Goal: Task Accomplishment & Management: Manage account settings

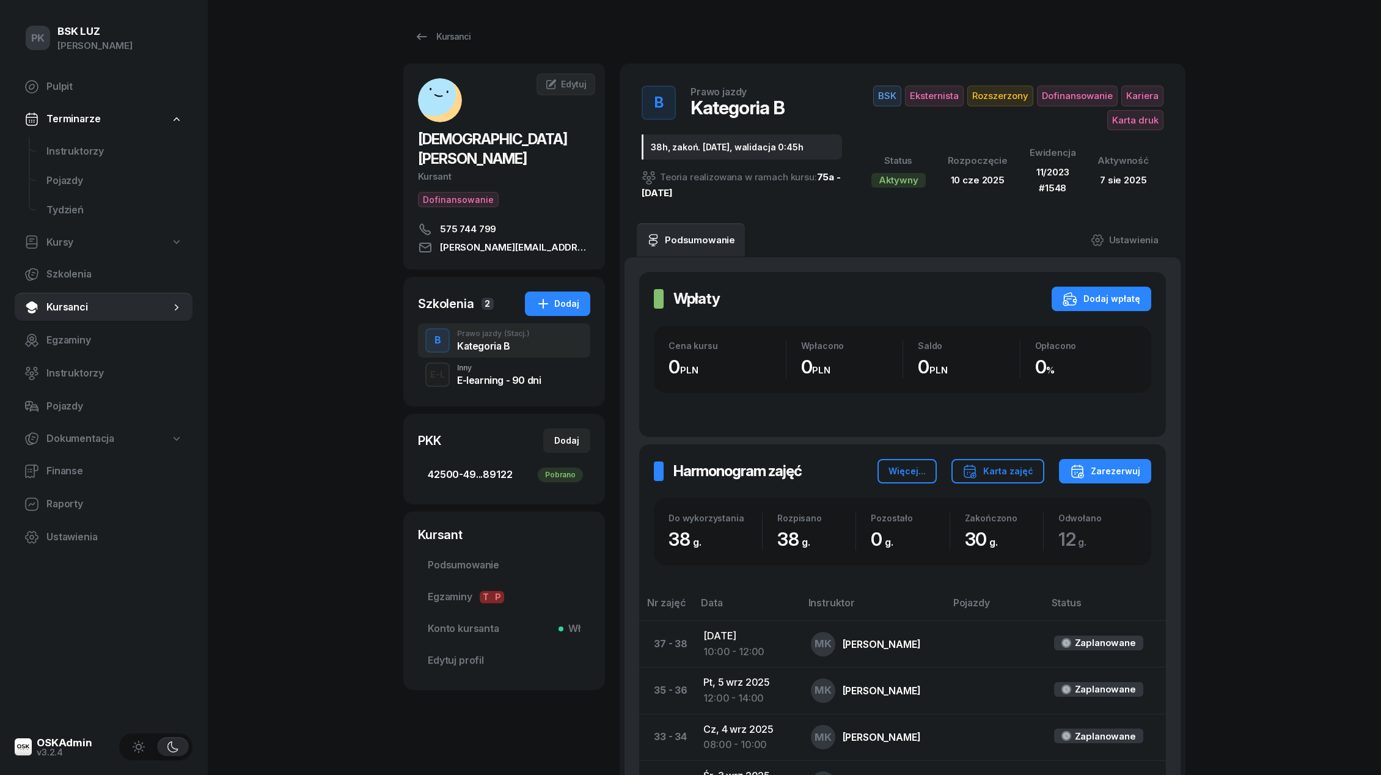
click at [517, 467] on span "42500-49...89122 Pobrano" at bounding box center [504, 475] width 153 height 16
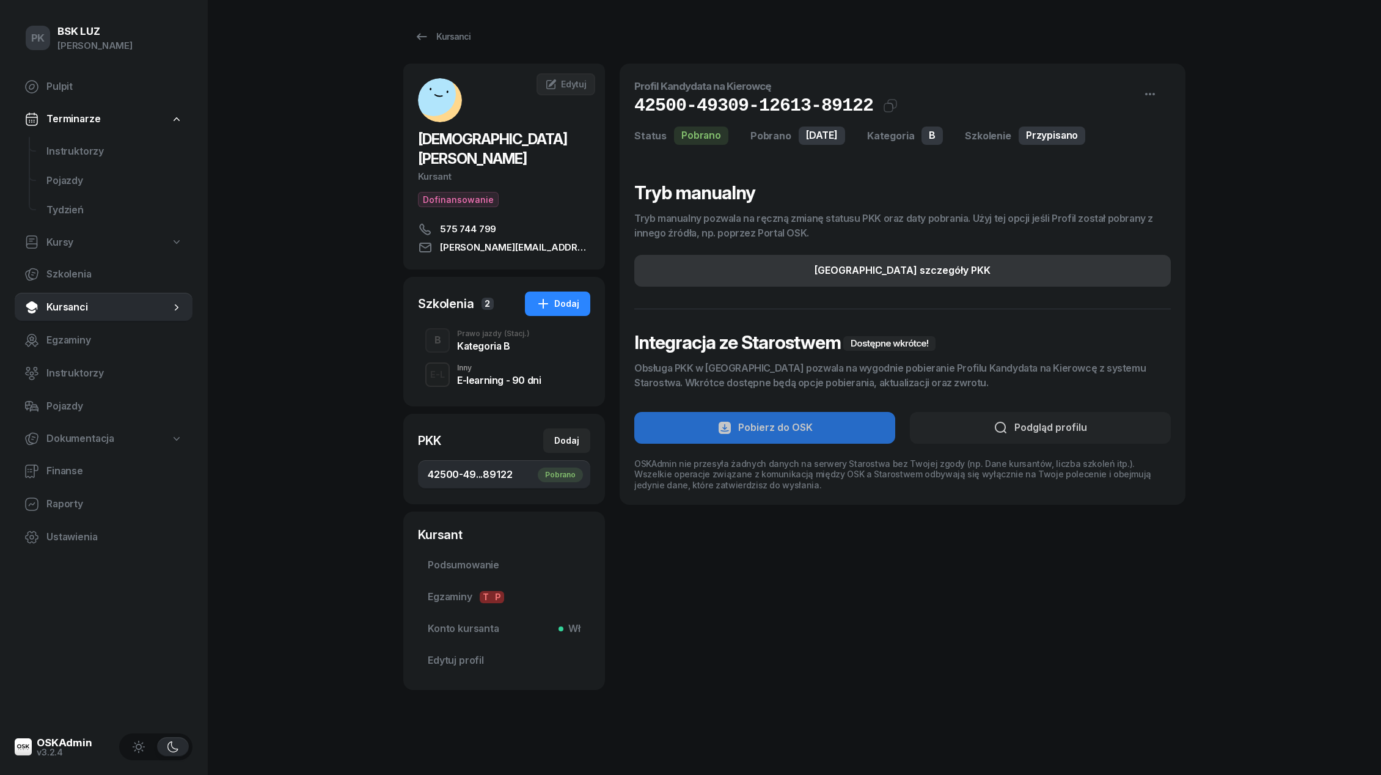
click at [976, 263] on button "[GEOGRAPHIC_DATA] szczegóły PKK" at bounding box center [902, 271] width 536 height 32
select select "B"
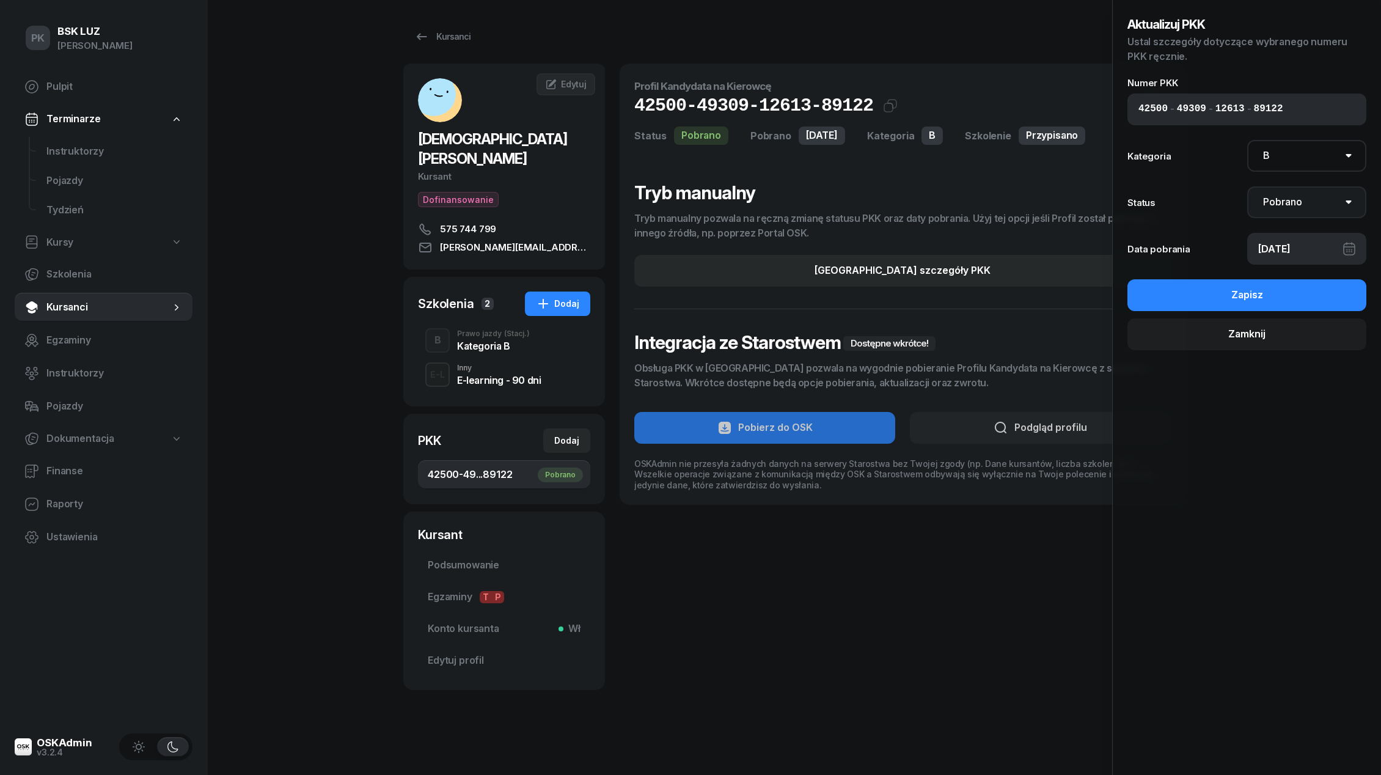
click at [1300, 200] on select "Nie pobrano Pobrano Zwrócono Zaktualizowano" at bounding box center [1307, 202] width 120 height 32
select select "UpdateAndReturn"
click at [1247, 186] on select "Nie pobrano Pobrano Zwrócono Zaktualizowano" at bounding box center [1307, 202] width 120 height 32
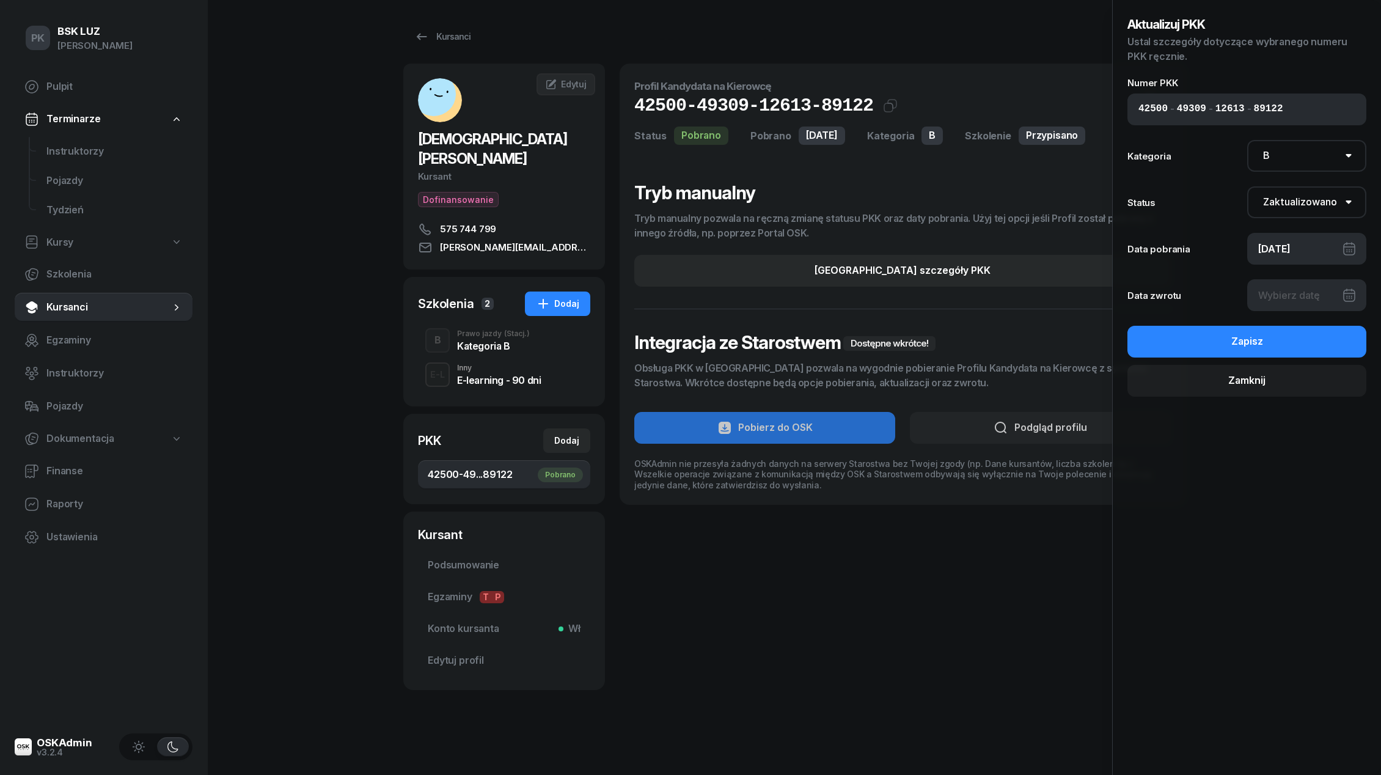
click at [1294, 304] on div at bounding box center [1307, 295] width 120 height 32
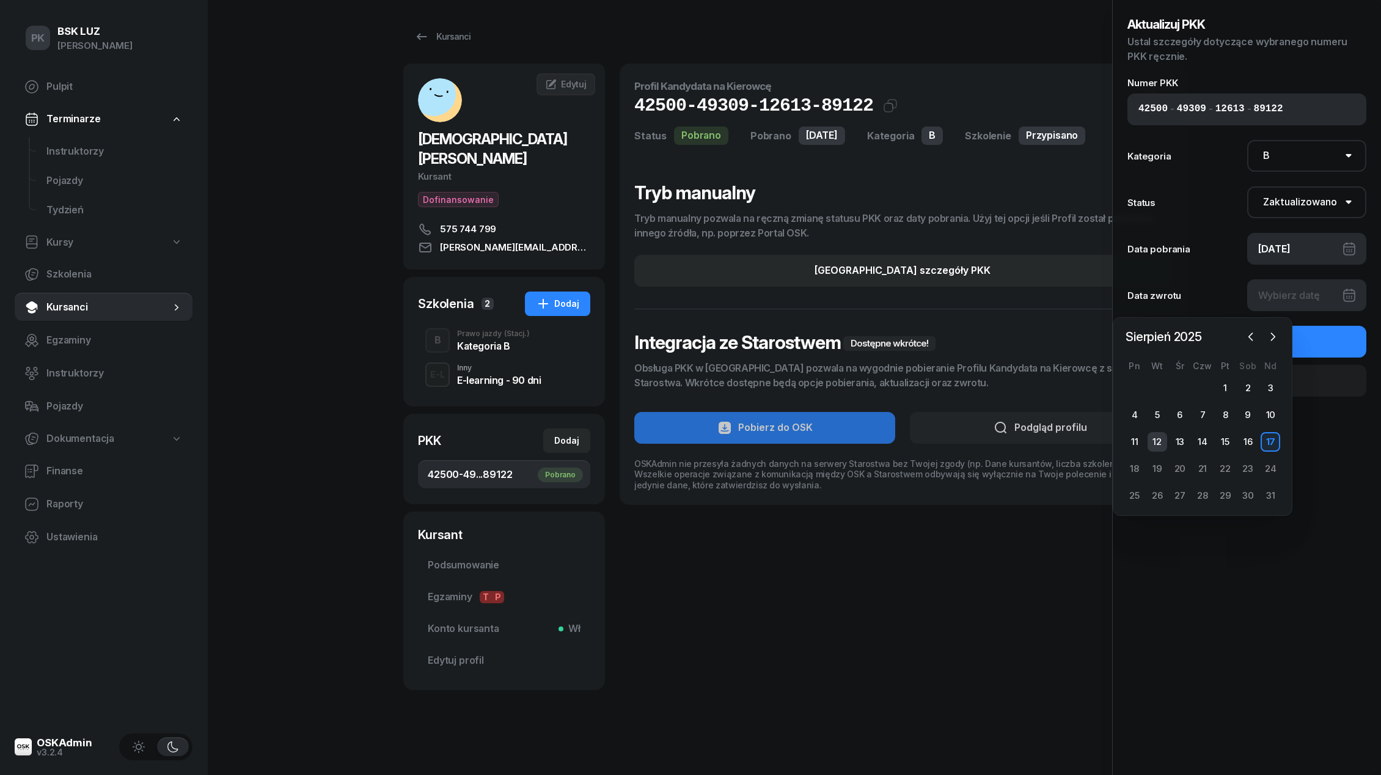
click at [1157, 438] on div "12" at bounding box center [1157, 442] width 20 height 20
type input "[DATE]"
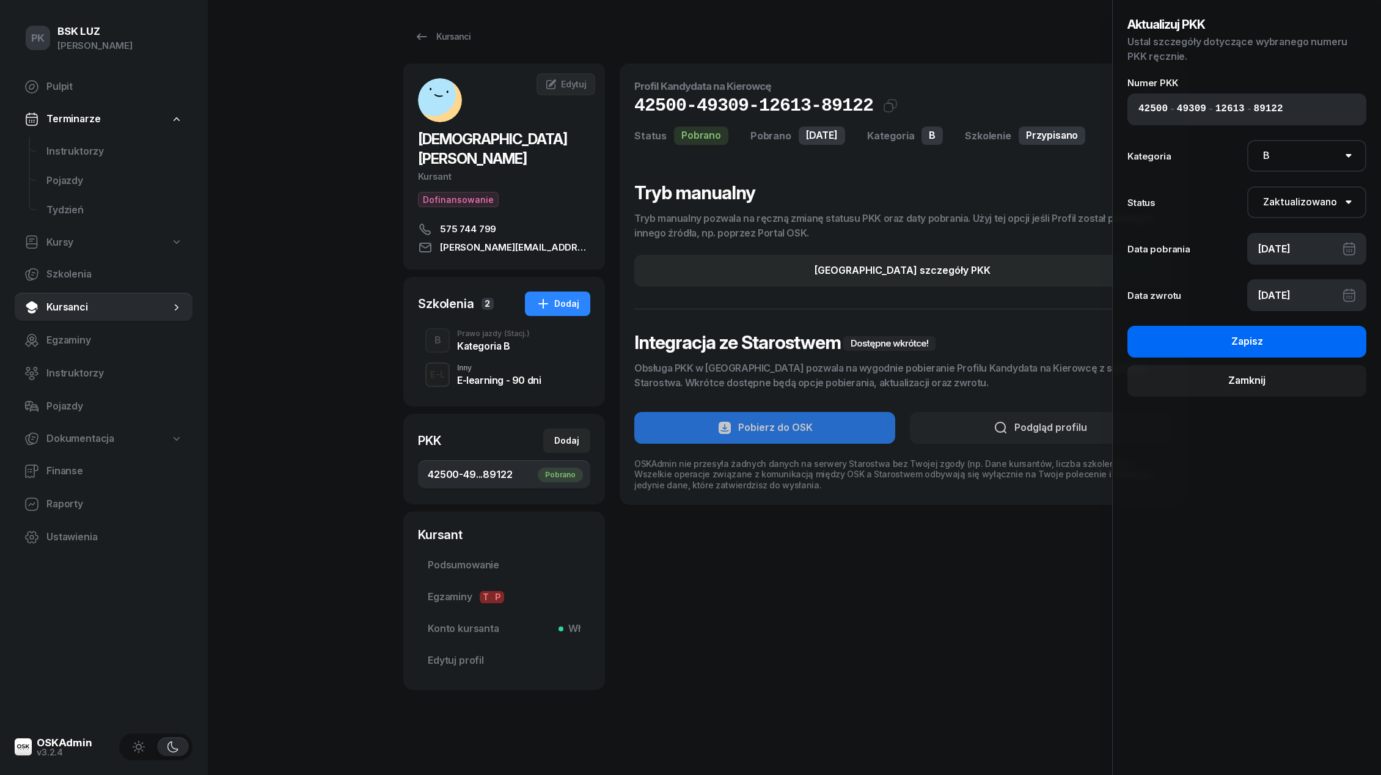
click at [1265, 345] on button "Zapisz" at bounding box center [1246, 342] width 239 height 32
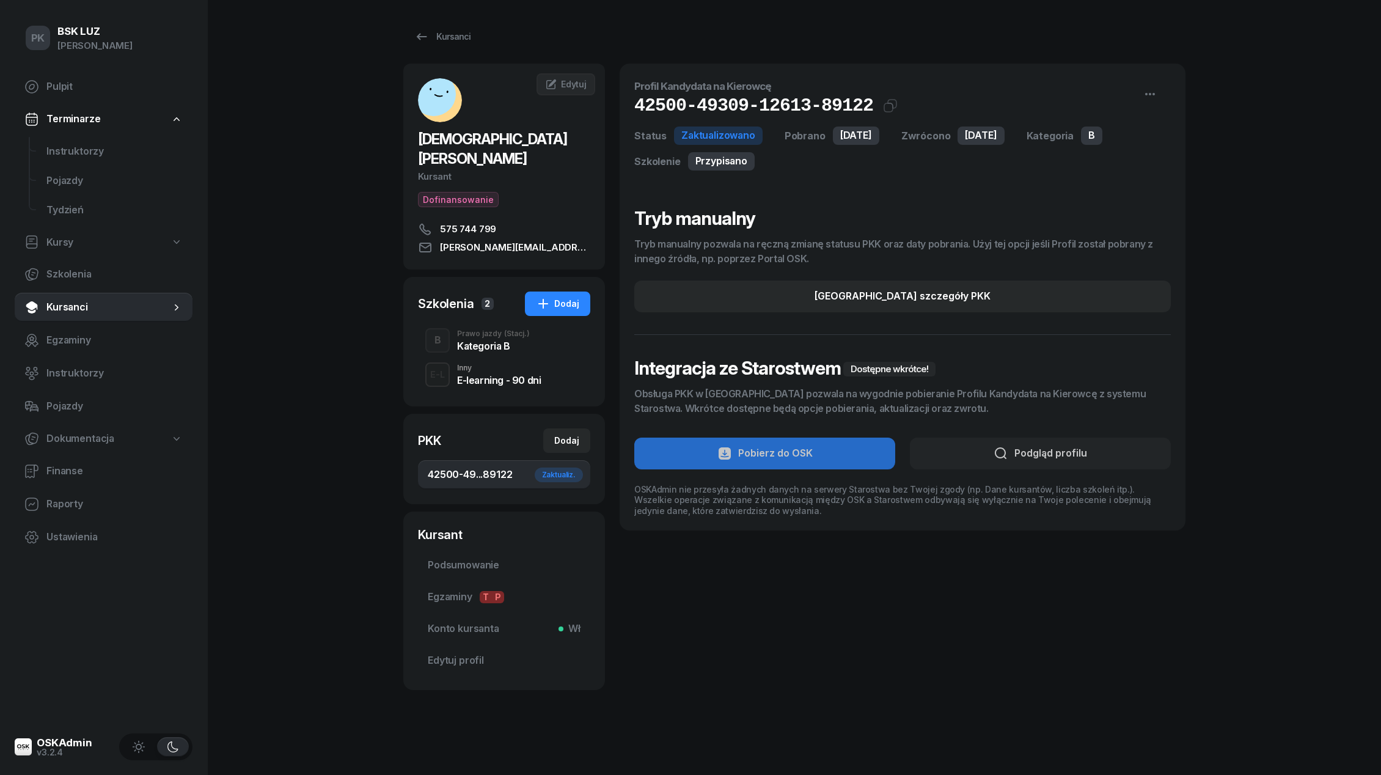
click at [490, 341] on div "Kategoria B" at bounding box center [493, 346] width 73 height 10
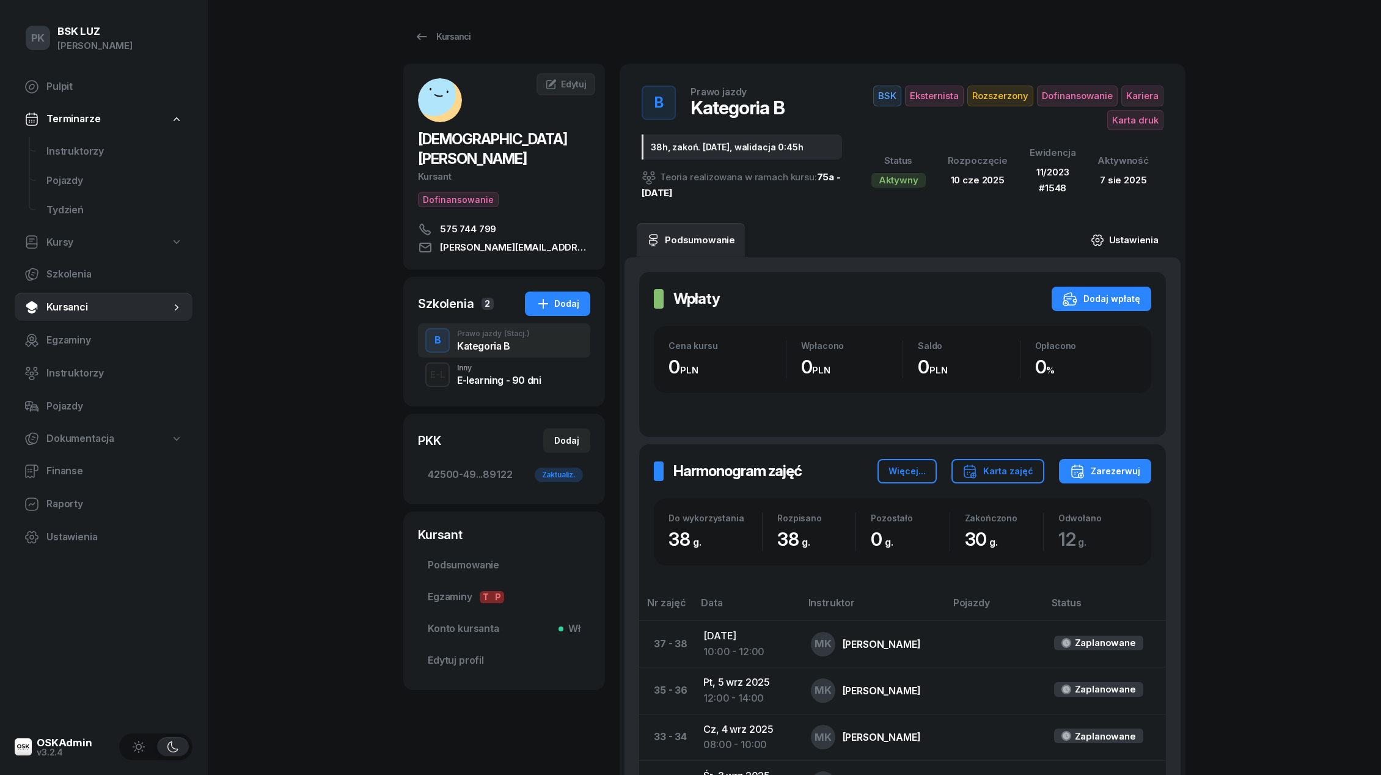
click at [1122, 236] on link "Ustawienia" at bounding box center [1124, 240] width 87 height 34
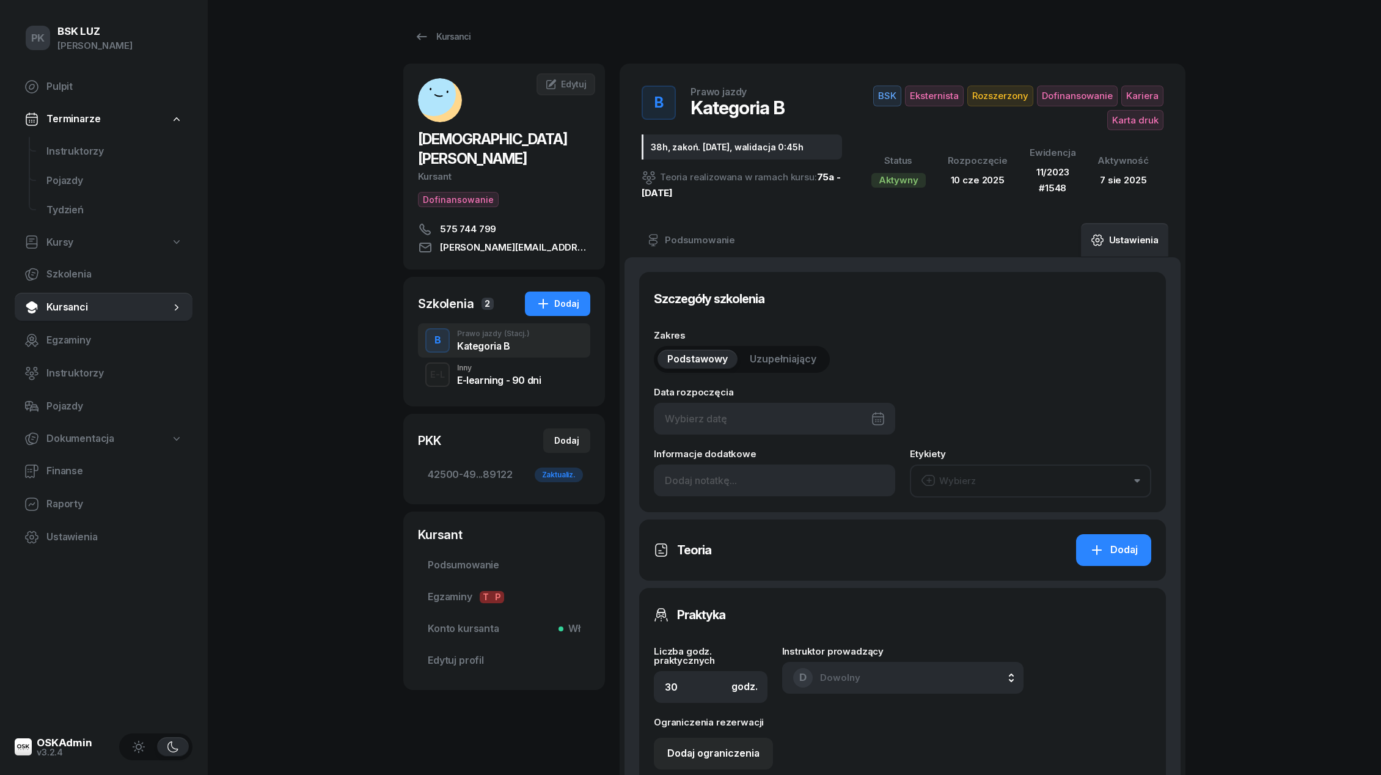
type input "[DATE]"
type input "38h, zakoń. [DATE], walidacja 0:45h"
type input "38"
type input "42500"
type input "49309"
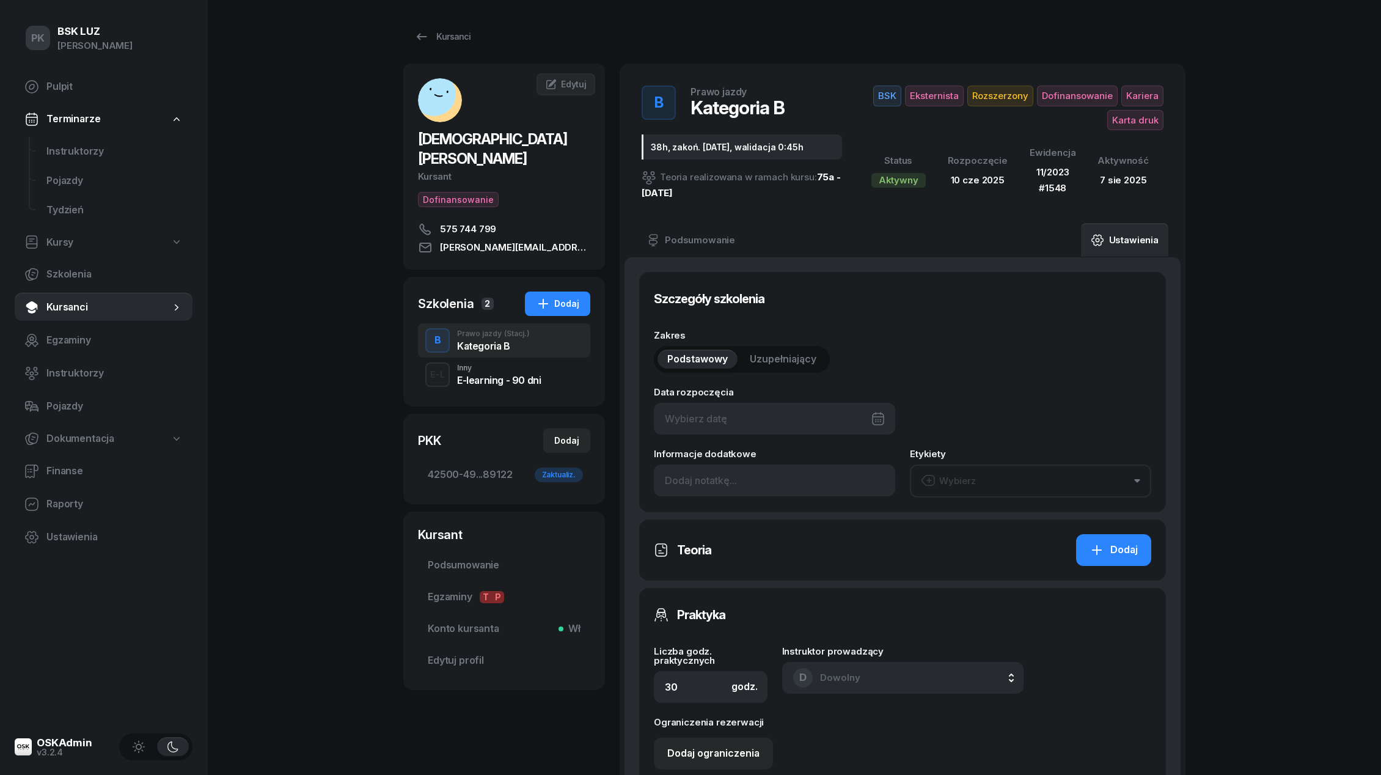
type input "12613"
type input "89122"
type input "11/2023"
type input "1548"
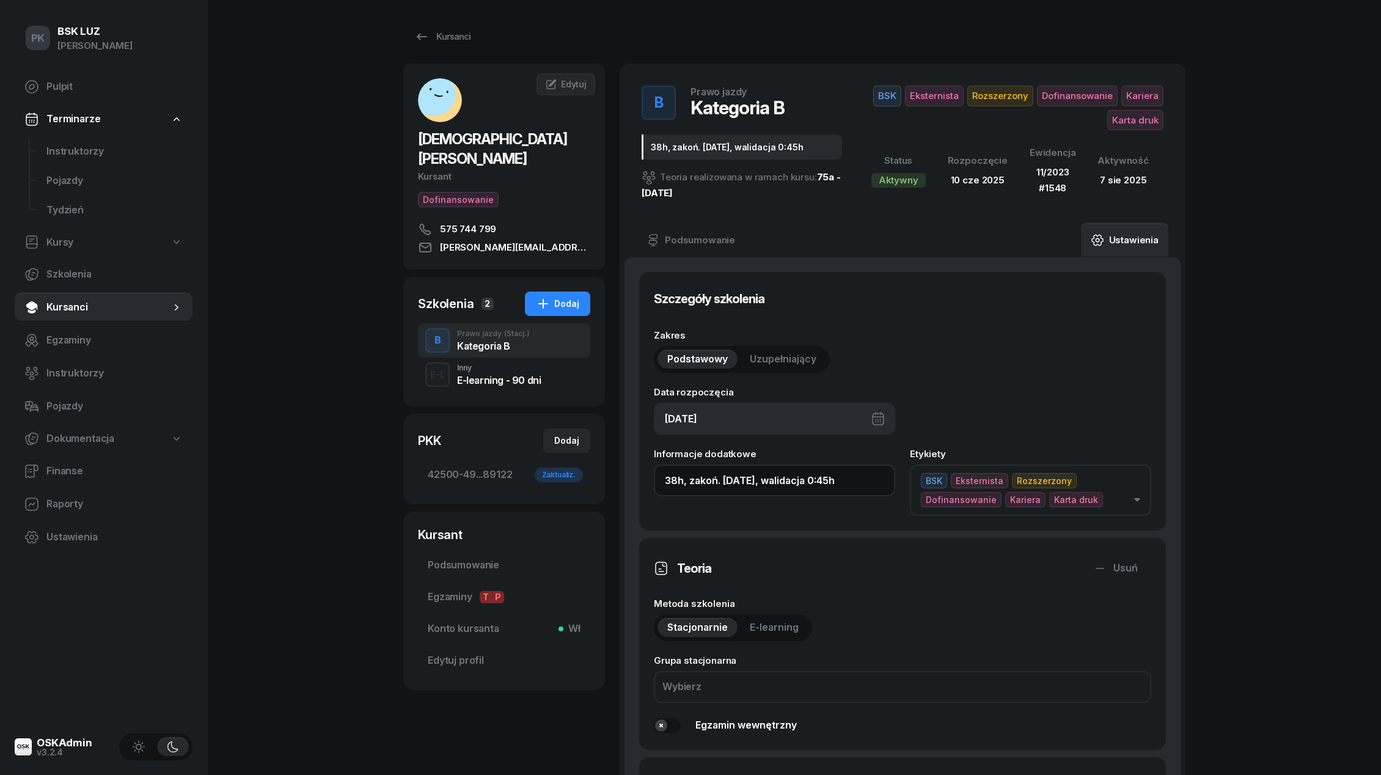
click at [892, 483] on input "38h, zakoń. [DATE], walidacja 0:45h" at bounding box center [774, 480] width 241 height 32
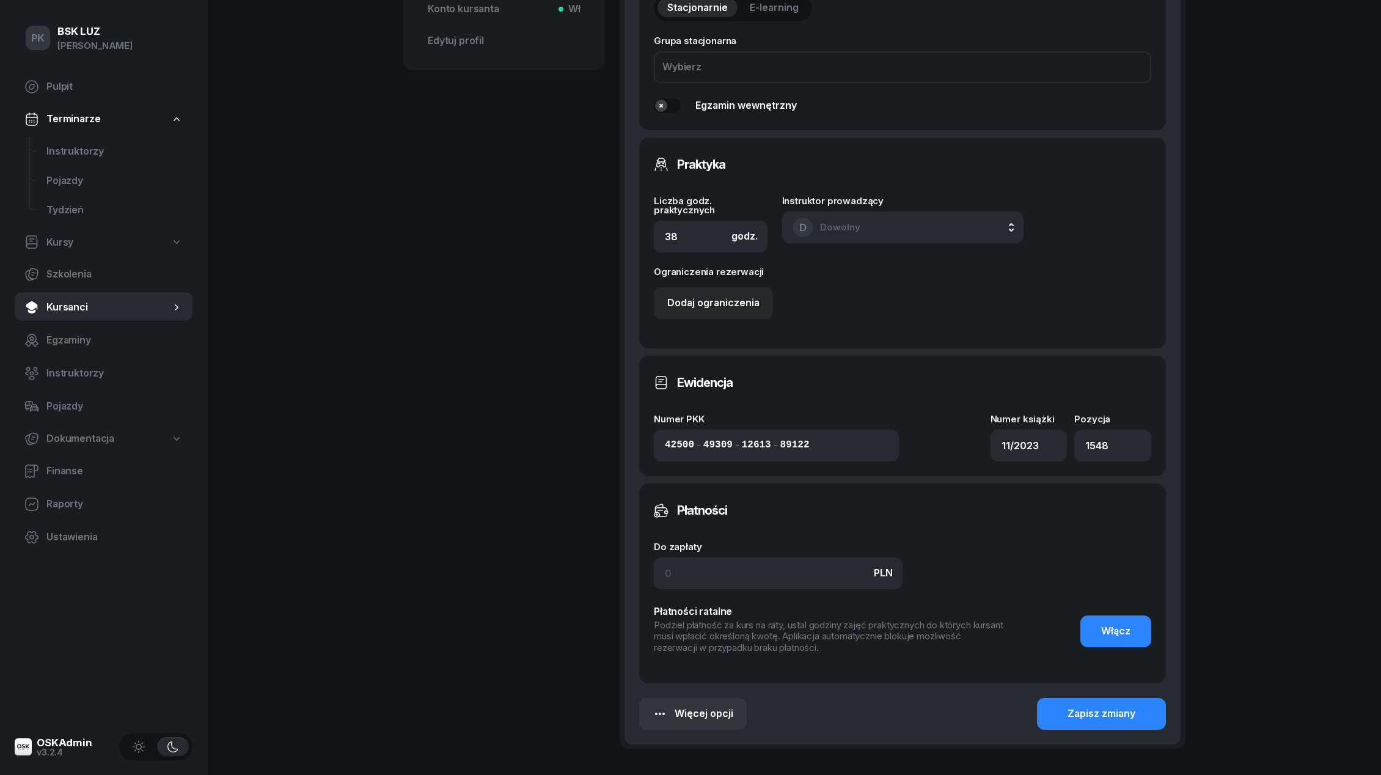
scroll to position [712, 0]
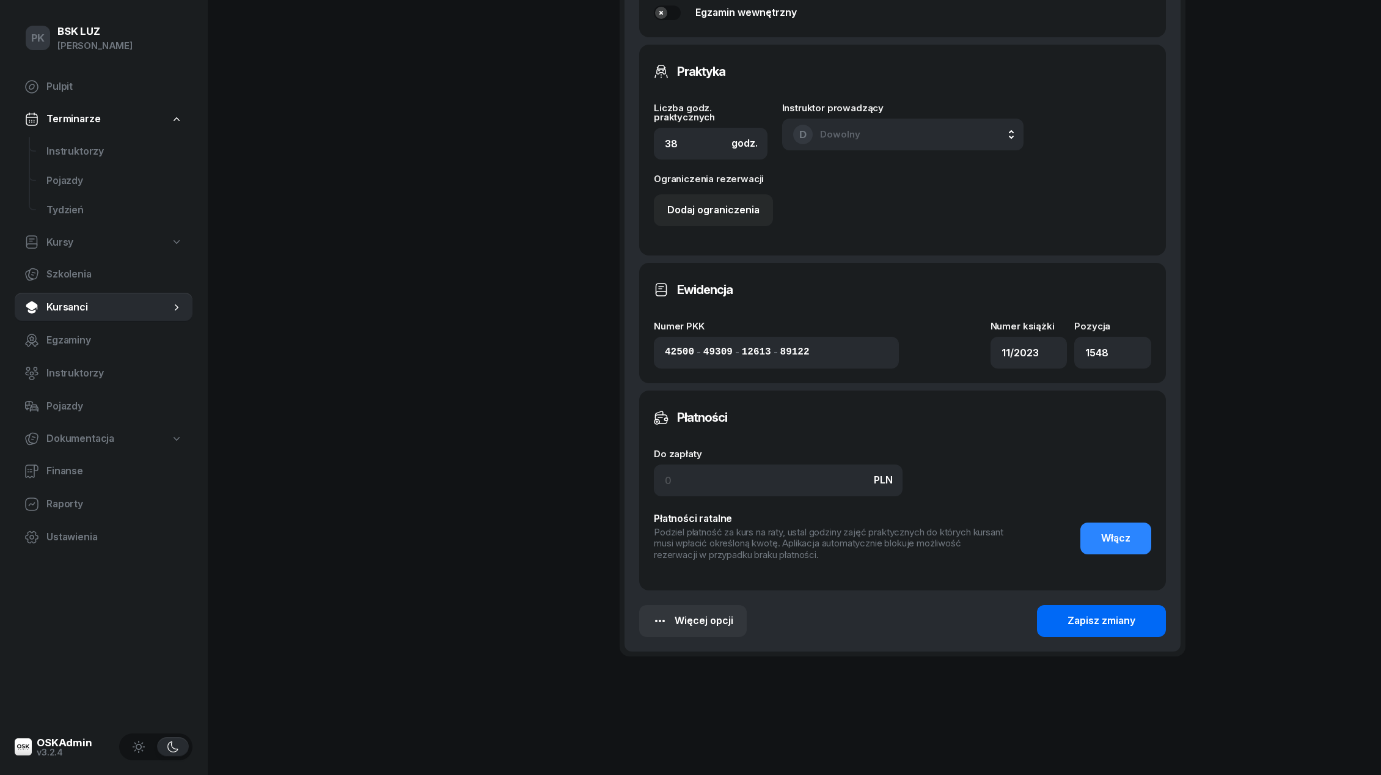
type input "38h, zakoń. [DATE], walidacja 0:45h, zaśw. nr 274/2025"
click at [1112, 613] on div "Zapisz zmiany" at bounding box center [1101, 621] width 68 height 16
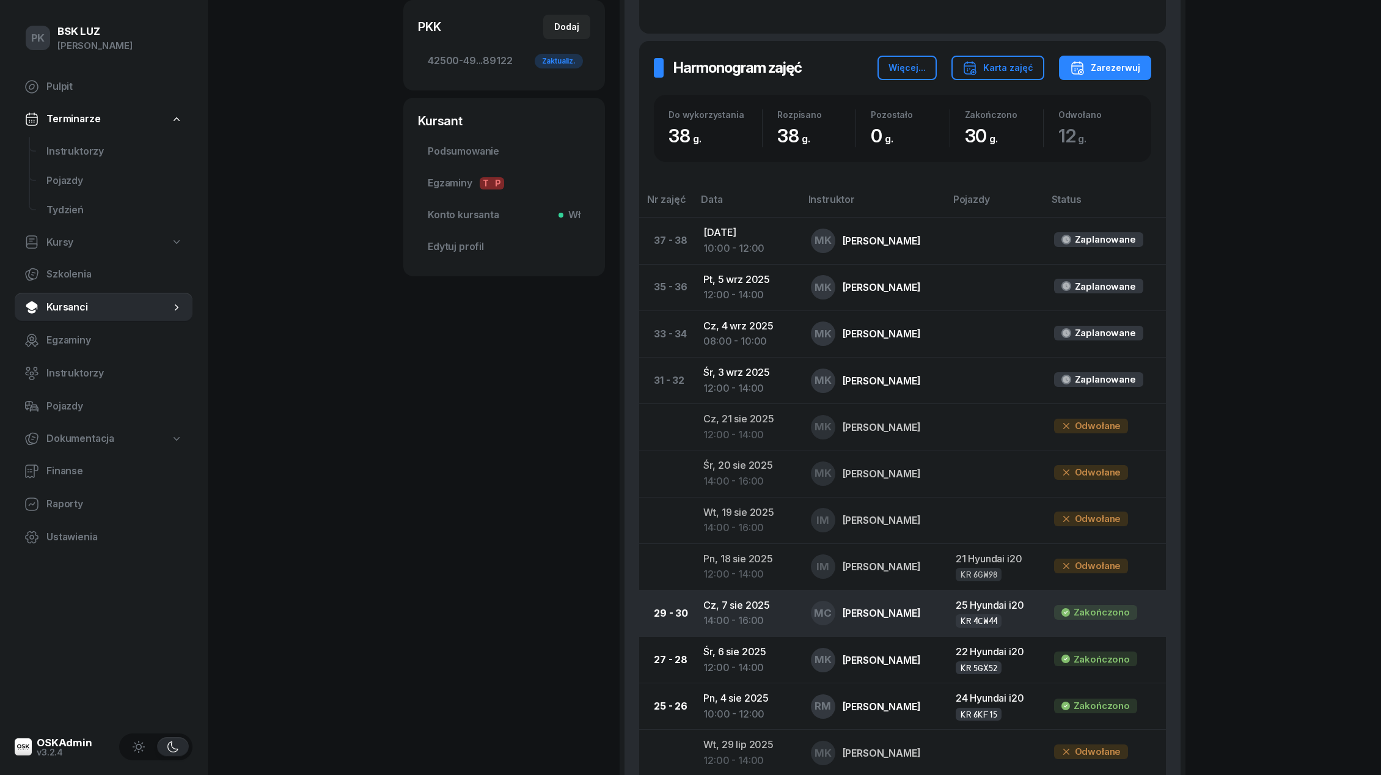
scroll to position [353, 0]
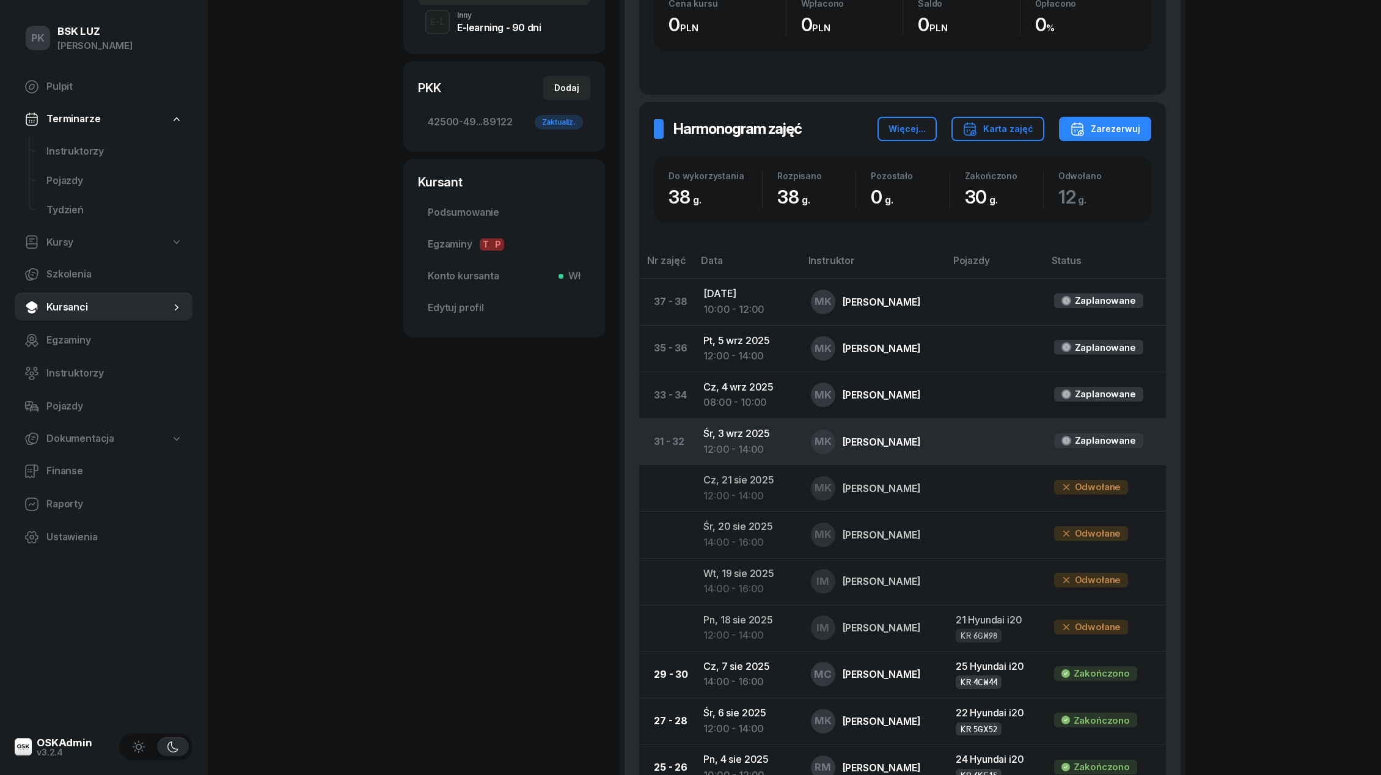
click at [751, 430] on td "[DATE] 12:00 - 14:00" at bounding box center [746, 441] width 107 height 46
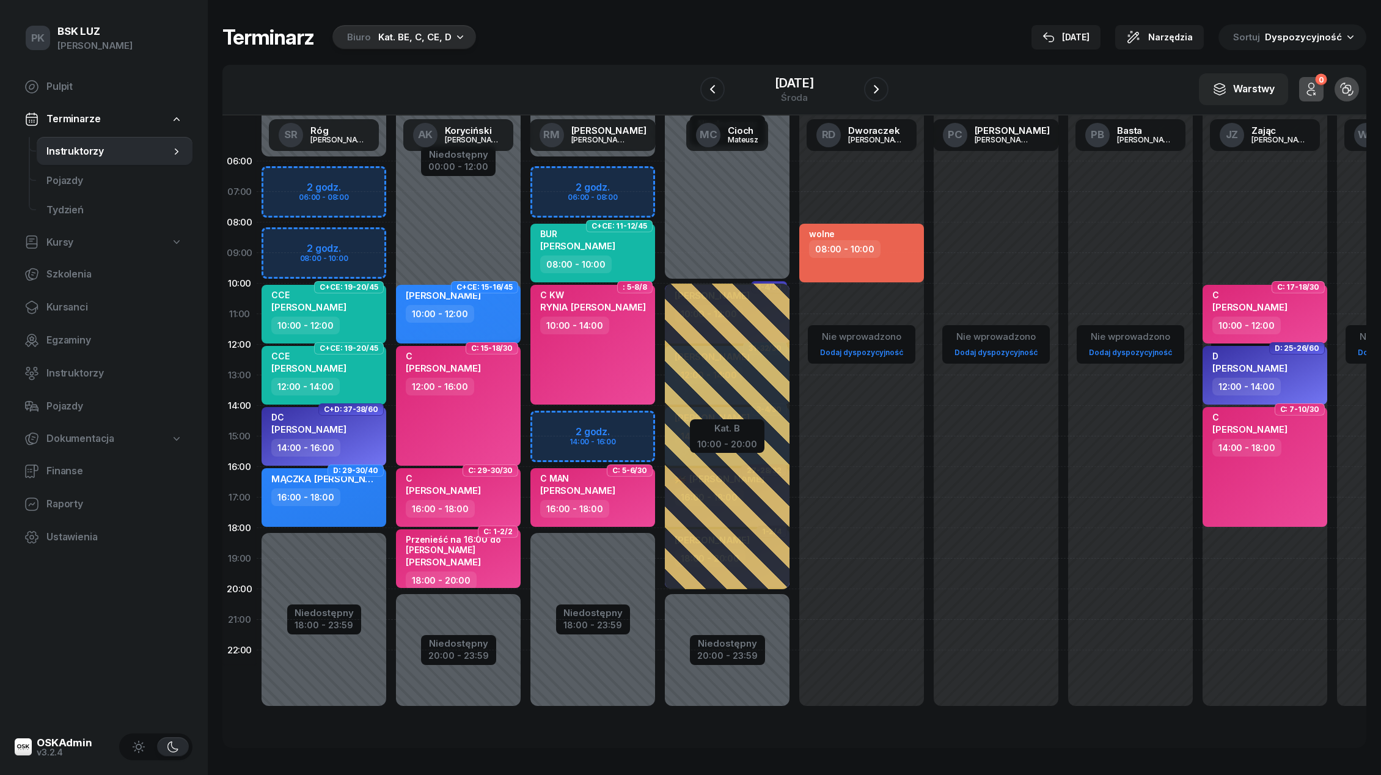
click at [423, 49] on div "Terminarz Biuro Kat. BE, C, CE, D [DATE] Narzędzia Sortuj Dyspozycyjność" at bounding box center [794, 37] width 1144 height 26
click at [423, 43] on div "Kat. BE, C, CE, D" at bounding box center [414, 37] width 73 height 15
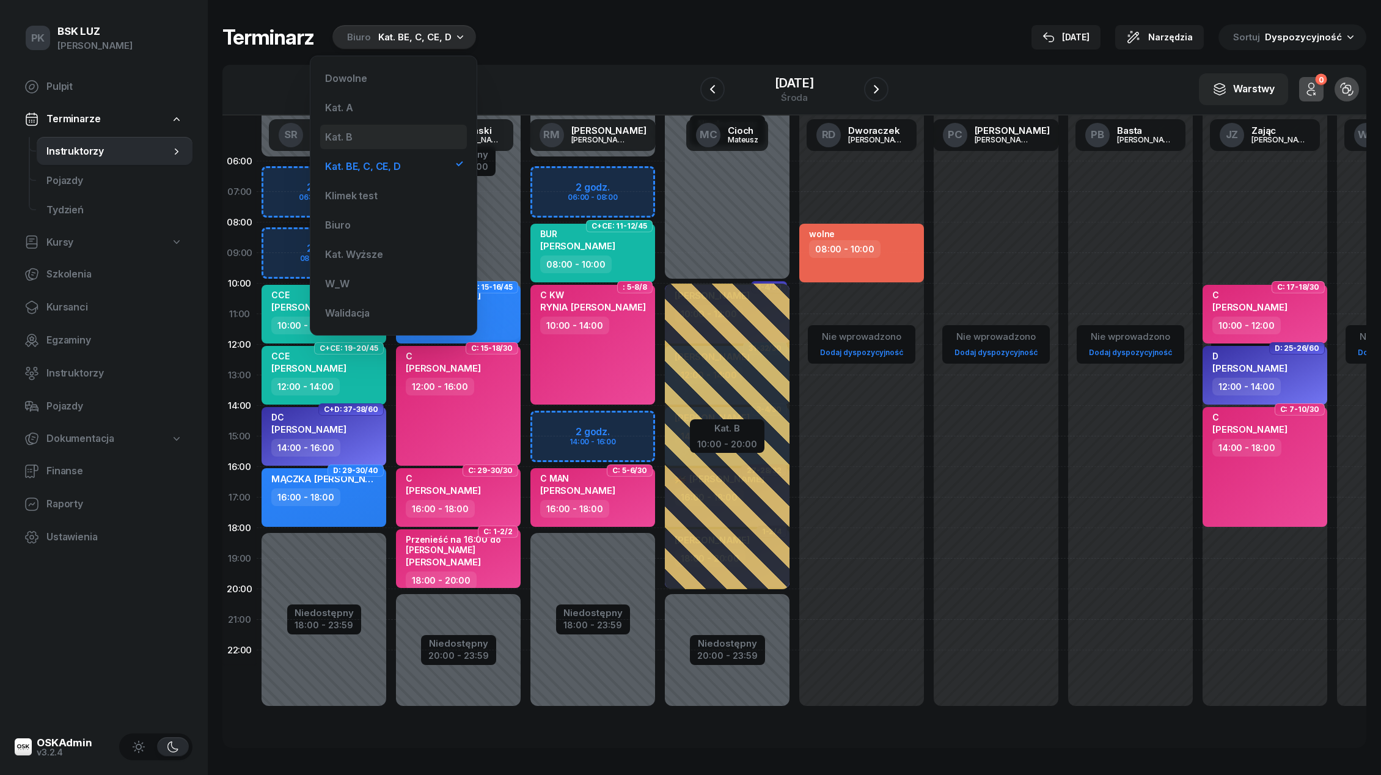
click at [372, 131] on div "Kat. B" at bounding box center [393, 137] width 147 height 24
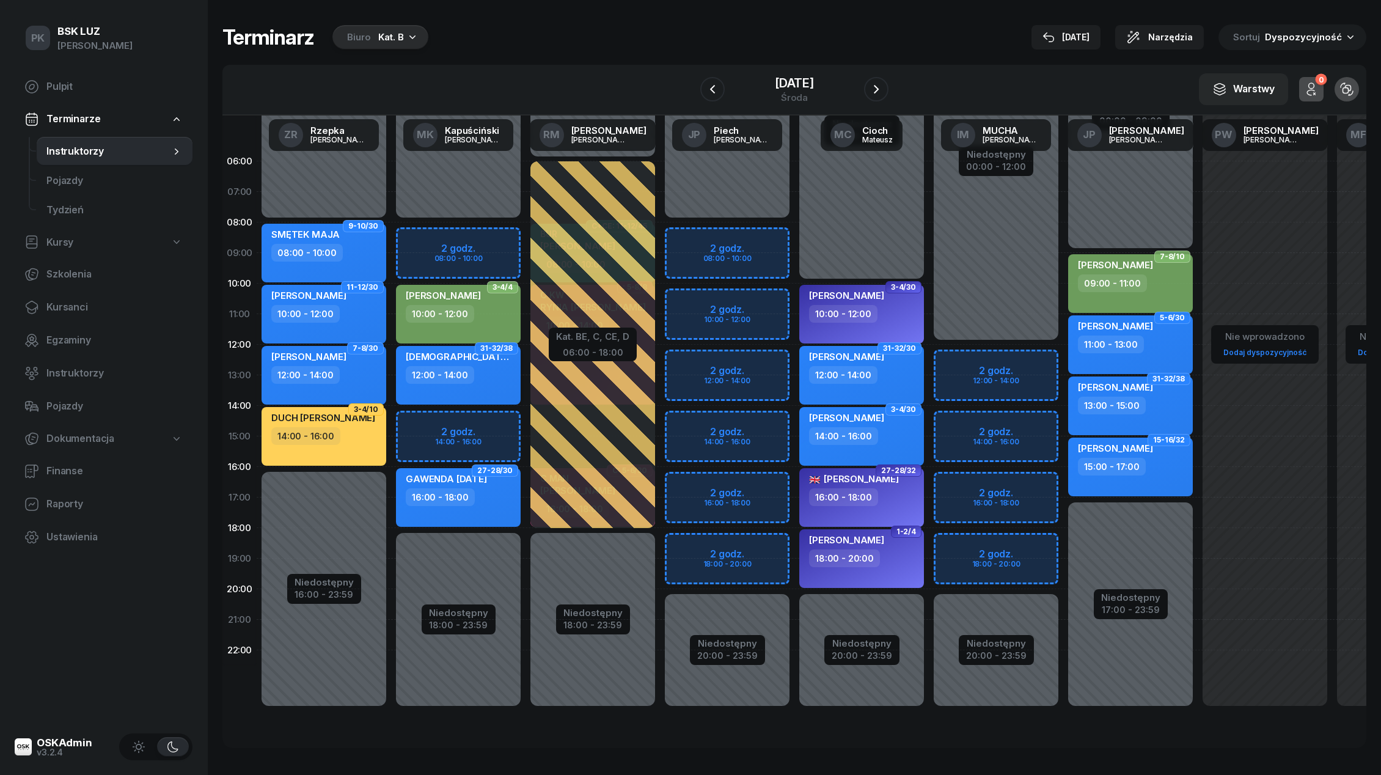
click at [452, 369] on div "12:00 - 14:00" at bounding box center [440, 375] width 68 height 18
select select "12"
select select "14"
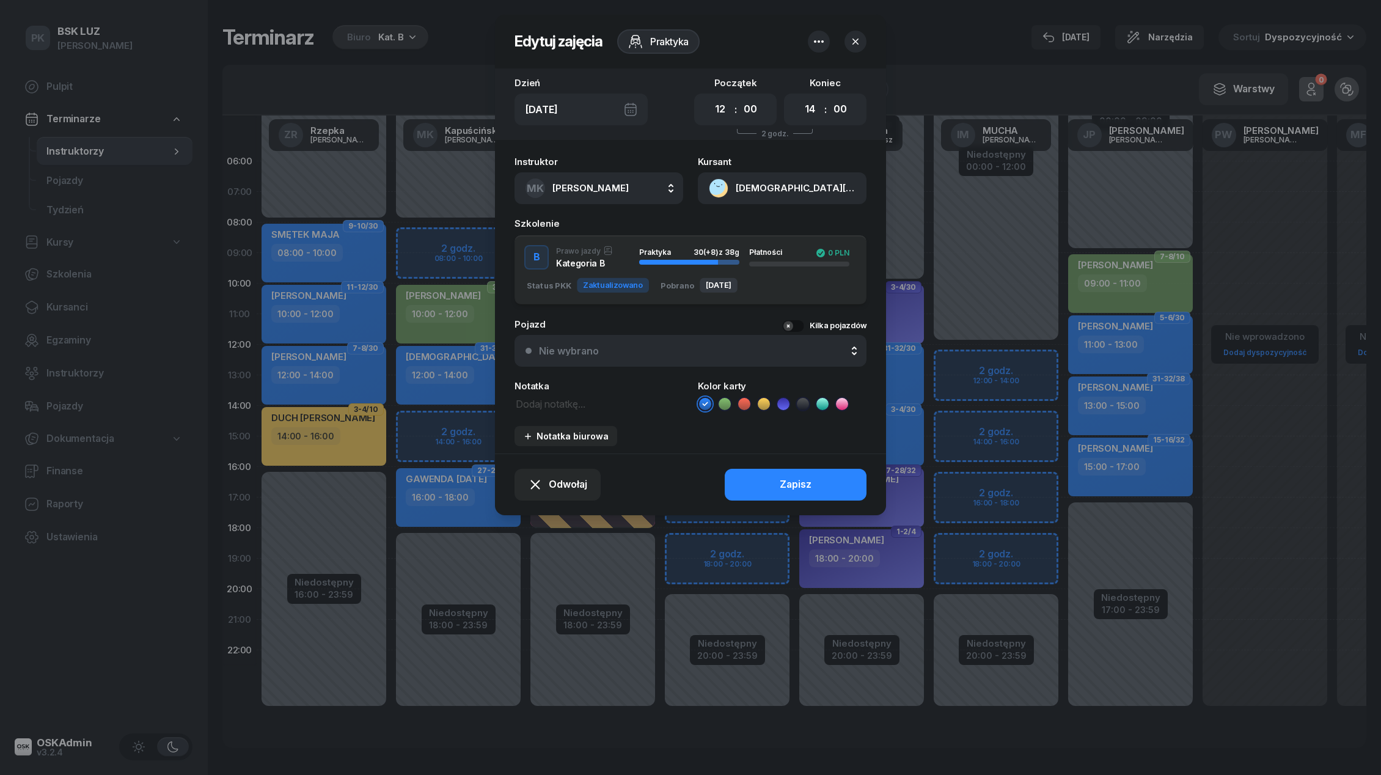
click at [544, 402] on textarea at bounding box center [598, 403] width 169 height 16
type textarea "NR BSK"
click at [840, 487] on button "Zapisz" at bounding box center [796, 485] width 142 height 32
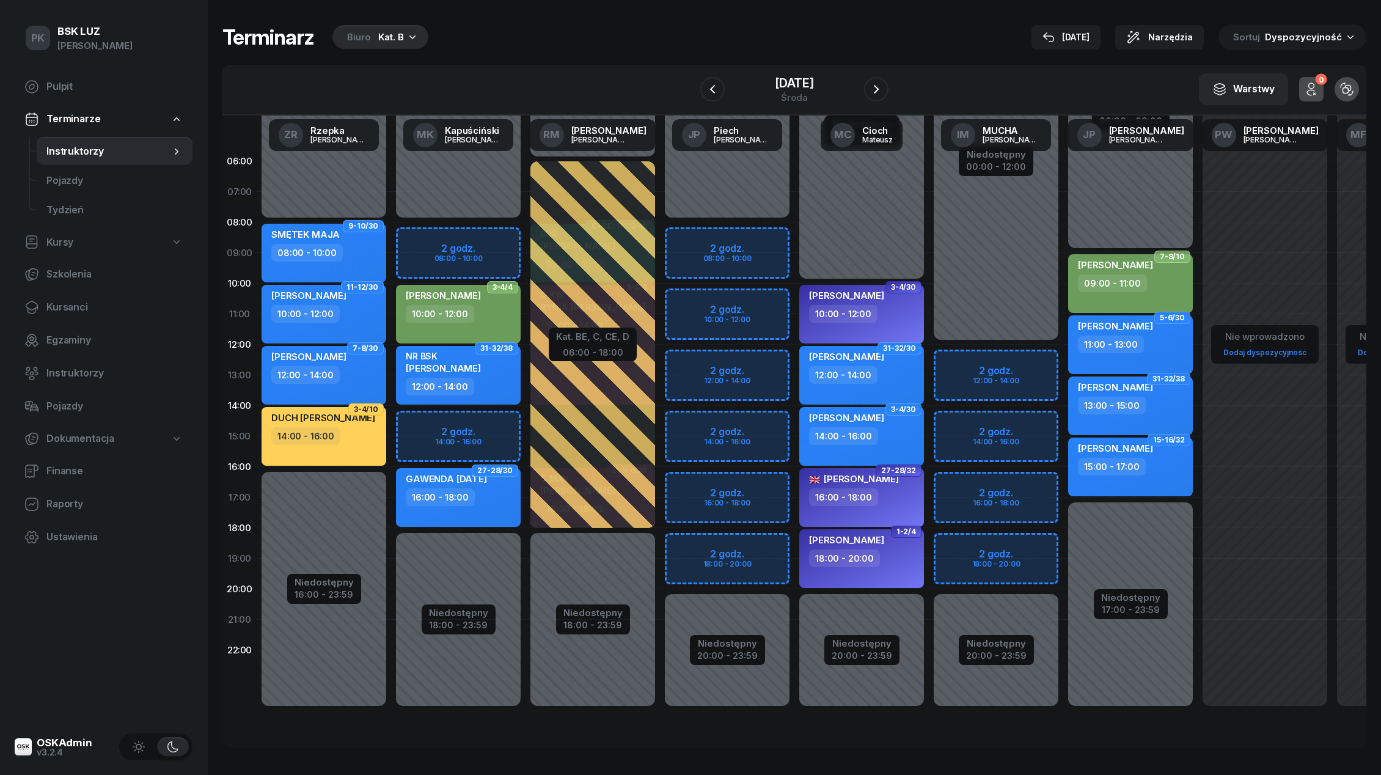
click at [477, 364] on span "[PERSON_NAME]" at bounding box center [443, 368] width 75 height 12
select select "12"
select select "14"
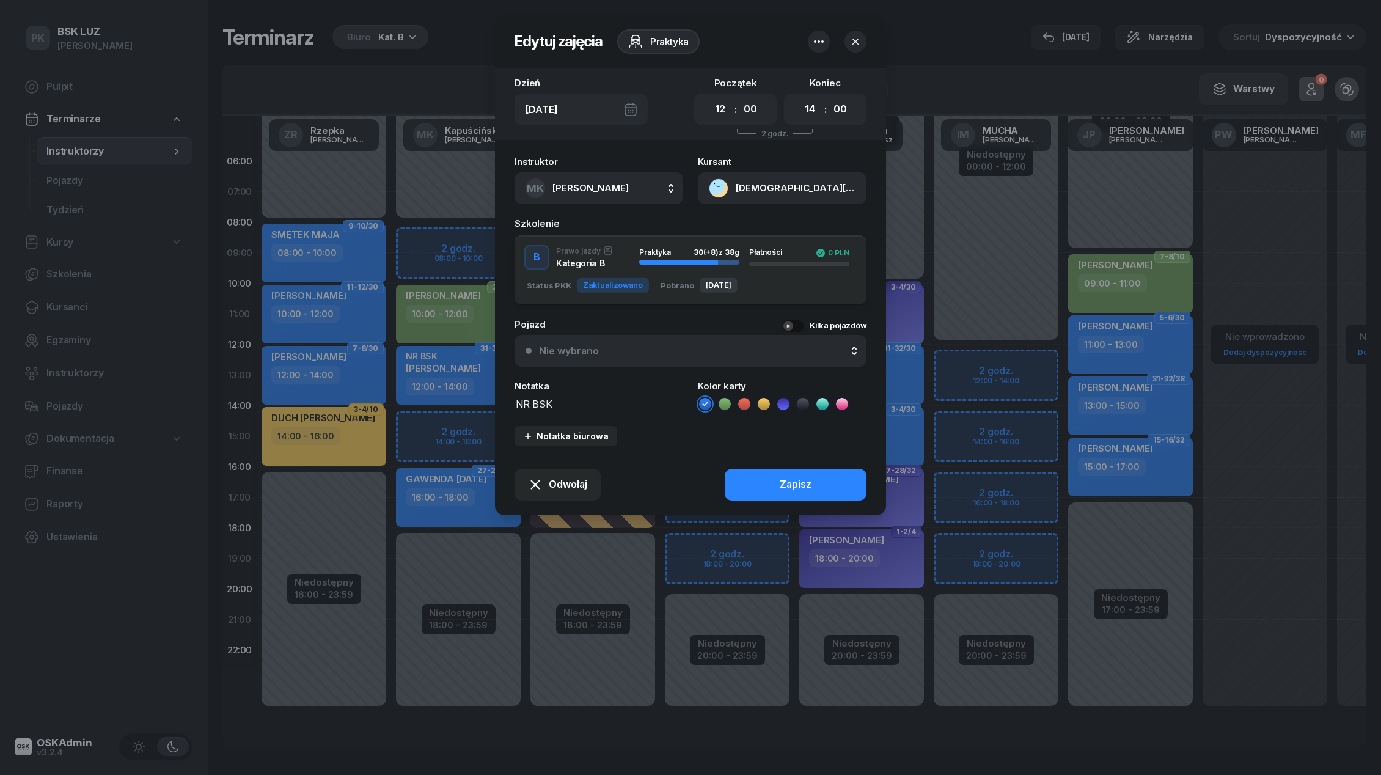
click at [578, 406] on textarea "NR BSK" at bounding box center [598, 403] width 169 height 16
type textarea "NR BSK boczny"
click at [816, 482] on button "Zapisz" at bounding box center [796, 485] width 142 height 32
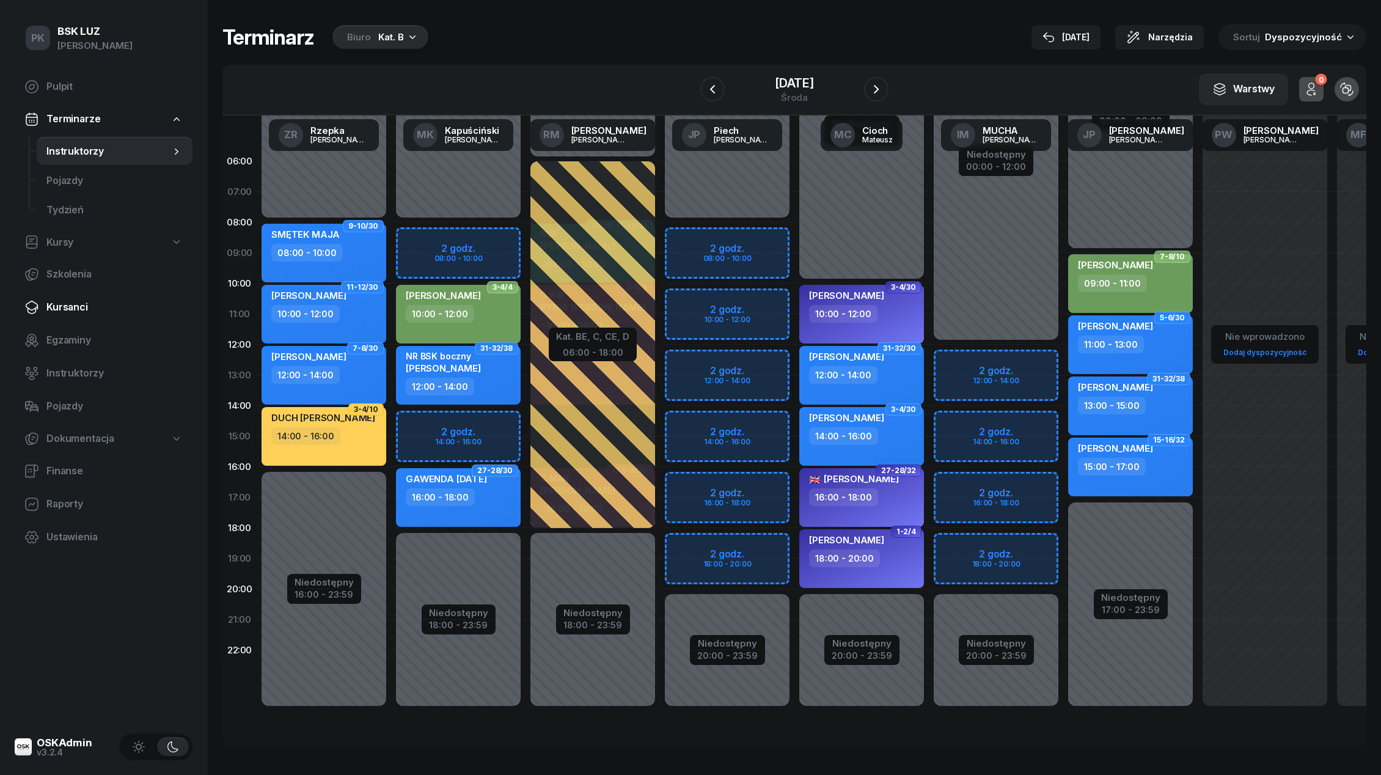
click at [75, 303] on span "Kursanci" at bounding box center [114, 307] width 136 height 16
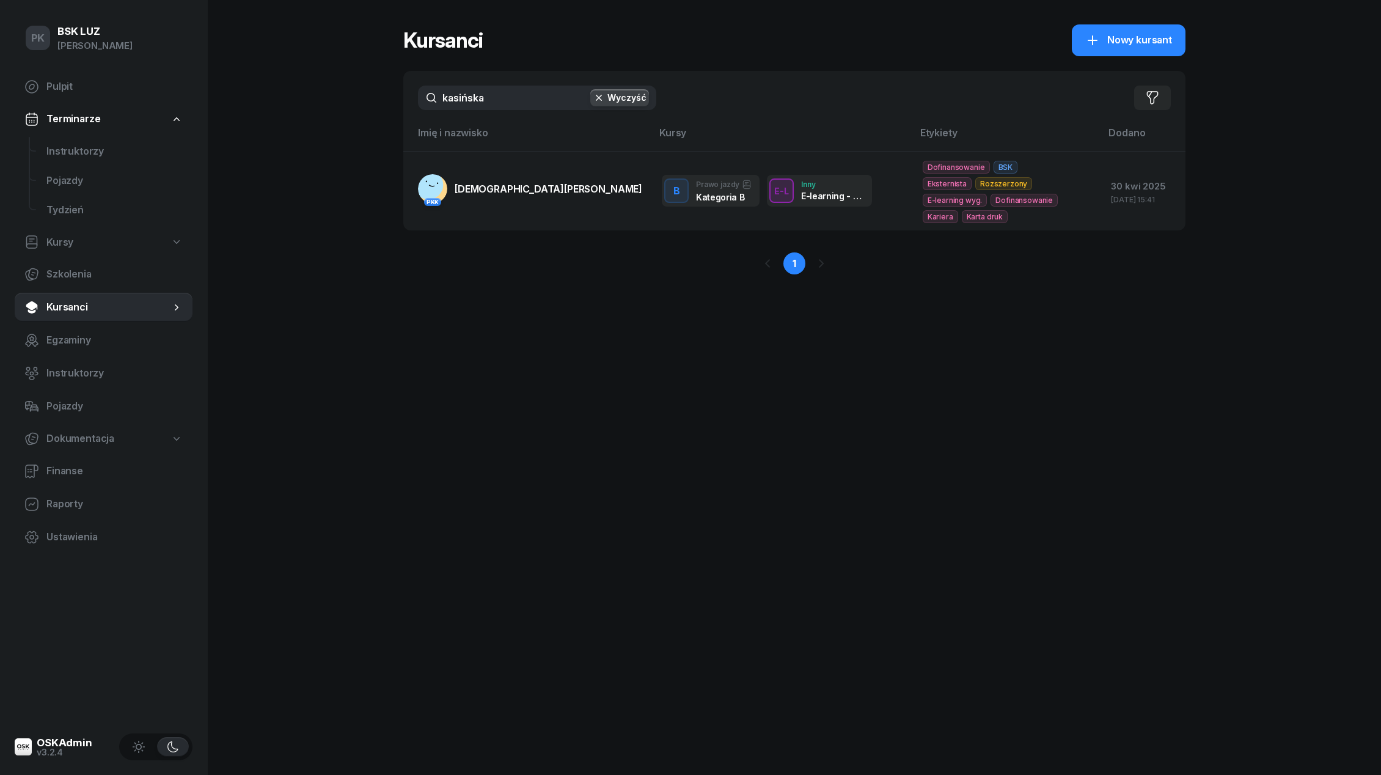
drag, startPoint x: 482, startPoint y: 101, endPoint x: 321, endPoint y: 74, distance: 162.9
click at [320, 74] on div "PK BSK [PERSON_NAME] Pulpit Terminarze Instruktorzy Pojazdy Tydzień Kursy Szkol…" at bounding box center [690, 387] width 1381 height 775
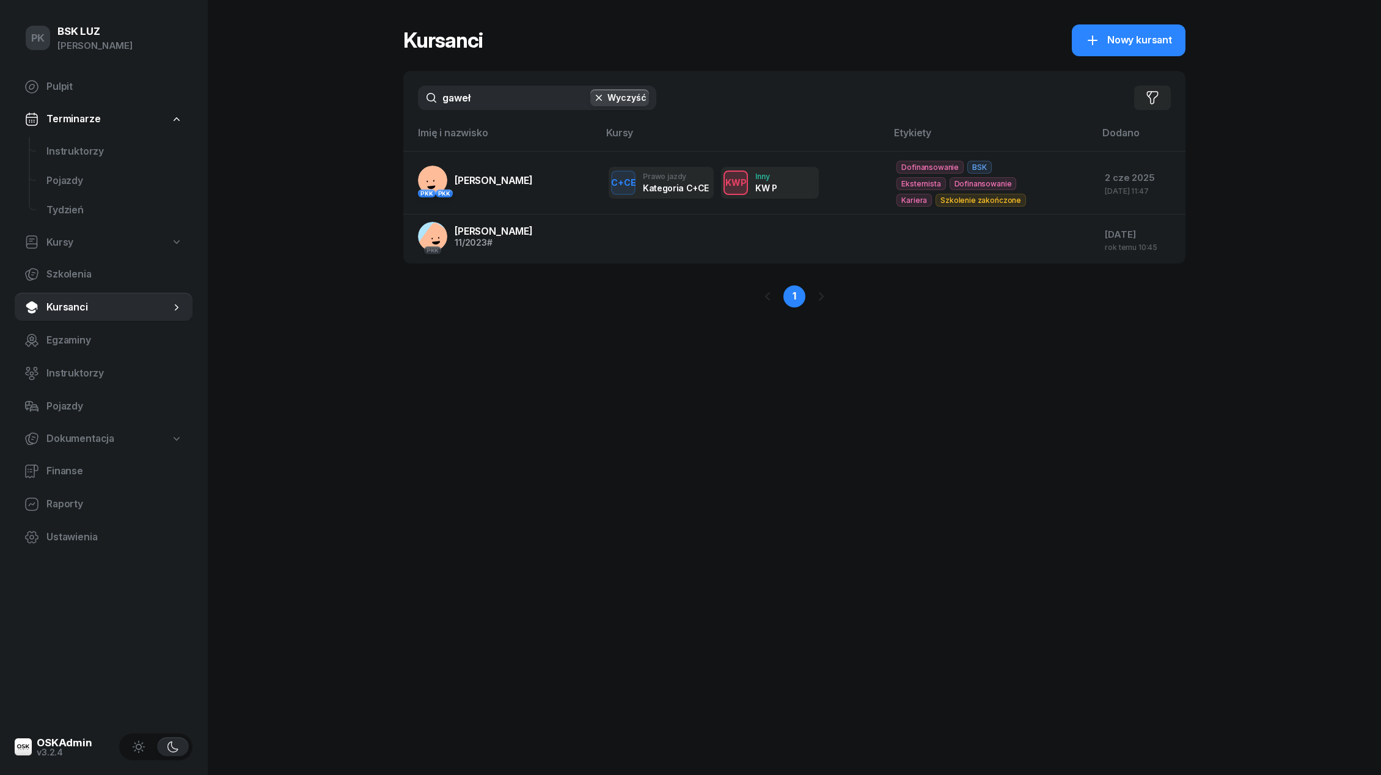
type input "gaweł"
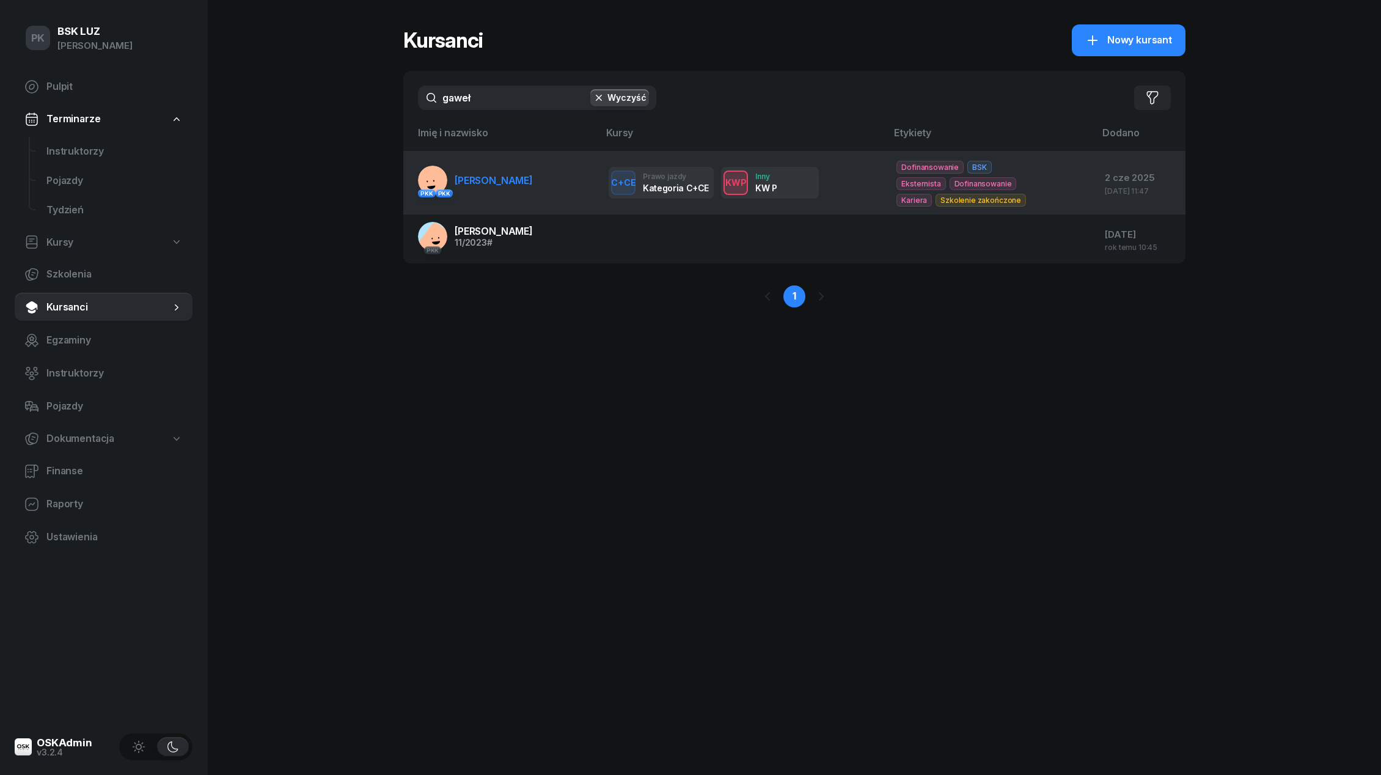
click at [508, 194] on link "PKK PKK [PERSON_NAME][GEOGRAPHIC_DATA]" at bounding box center [475, 180] width 115 height 29
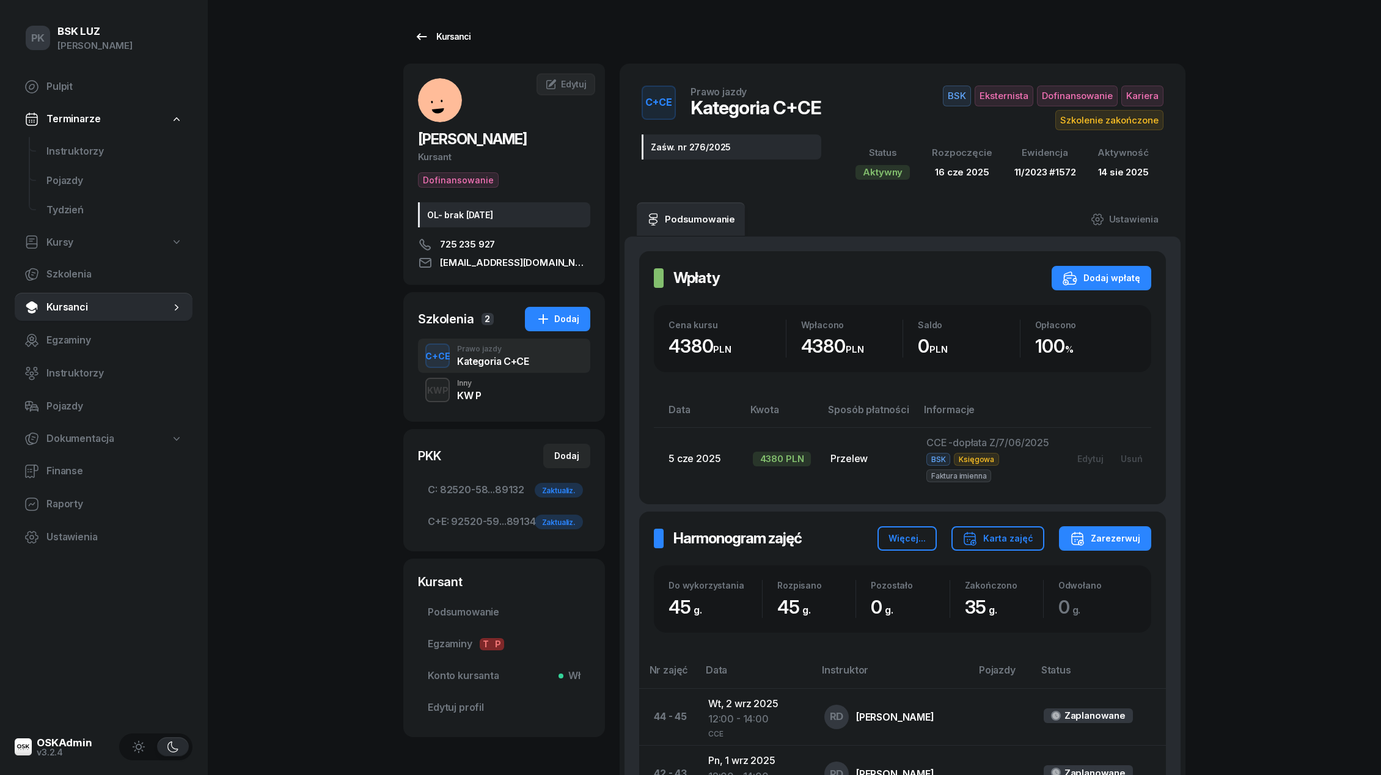
click at [453, 42] on div "Kursanci" at bounding box center [442, 36] width 56 height 15
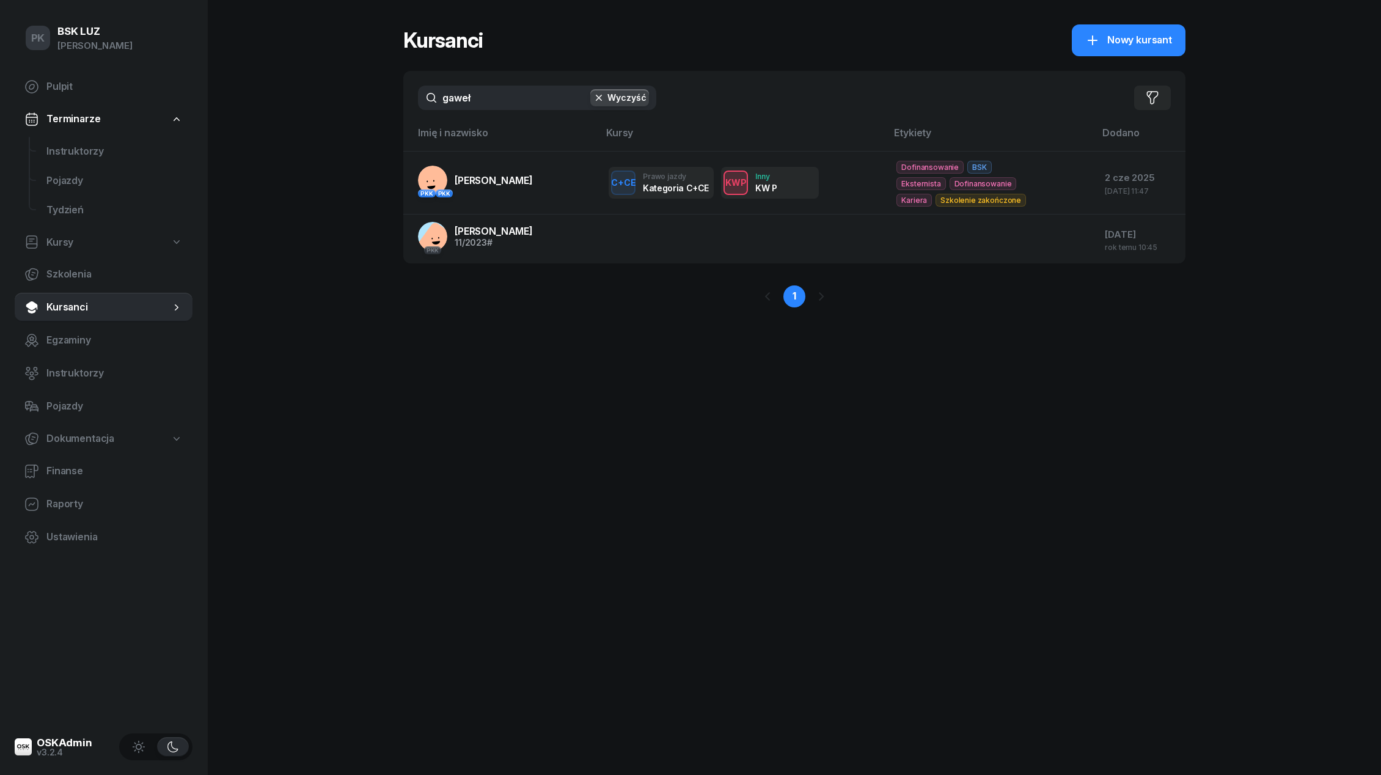
drag, startPoint x: 478, startPoint y: 97, endPoint x: 393, endPoint y: 97, distance: 85.5
click at [393, 97] on div "PK BSK [PERSON_NAME] Pulpit Terminarze Instruktorzy Pojazdy Tydzień Kursy Szkol…" at bounding box center [690, 387] width 1381 height 775
type input "nawara"
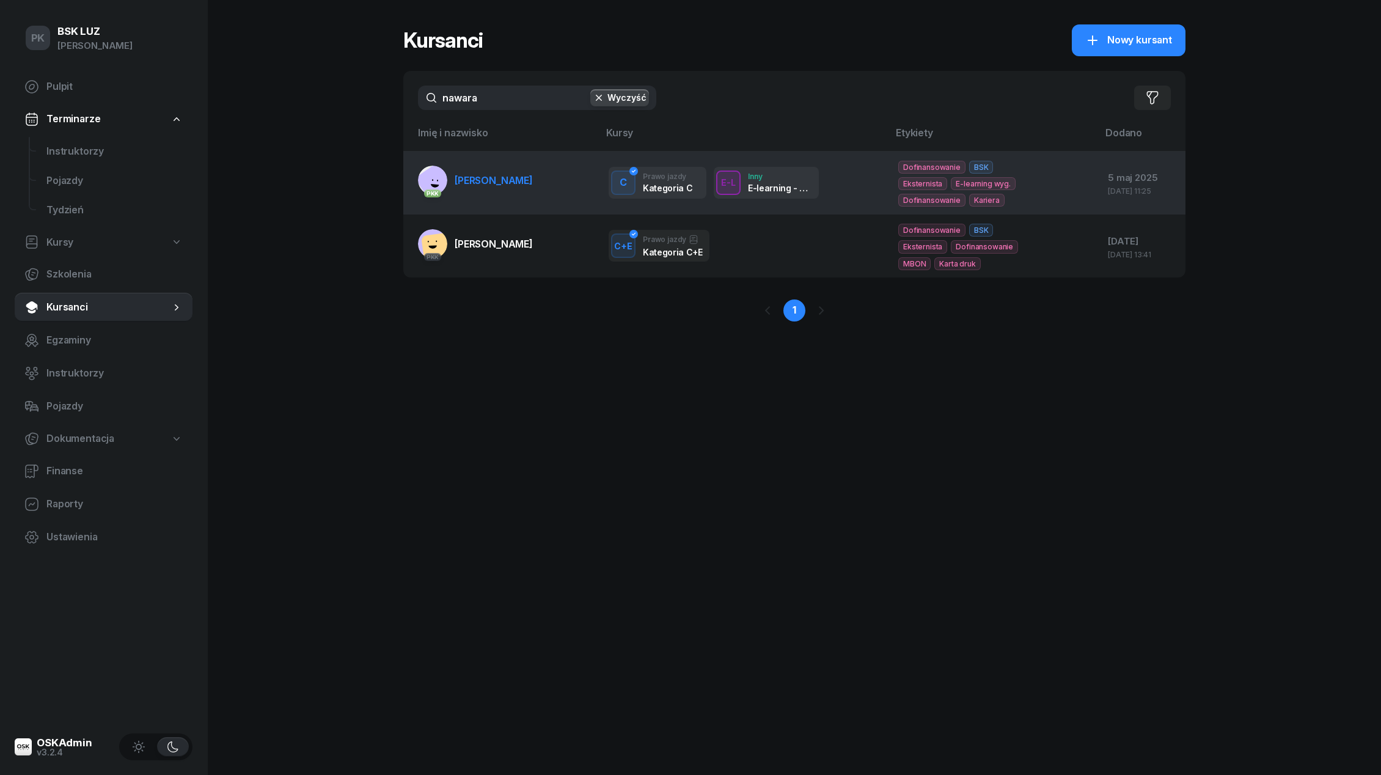
click at [481, 179] on span "[PERSON_NAME]" at bounding box center [494, 180] width 78 height 12
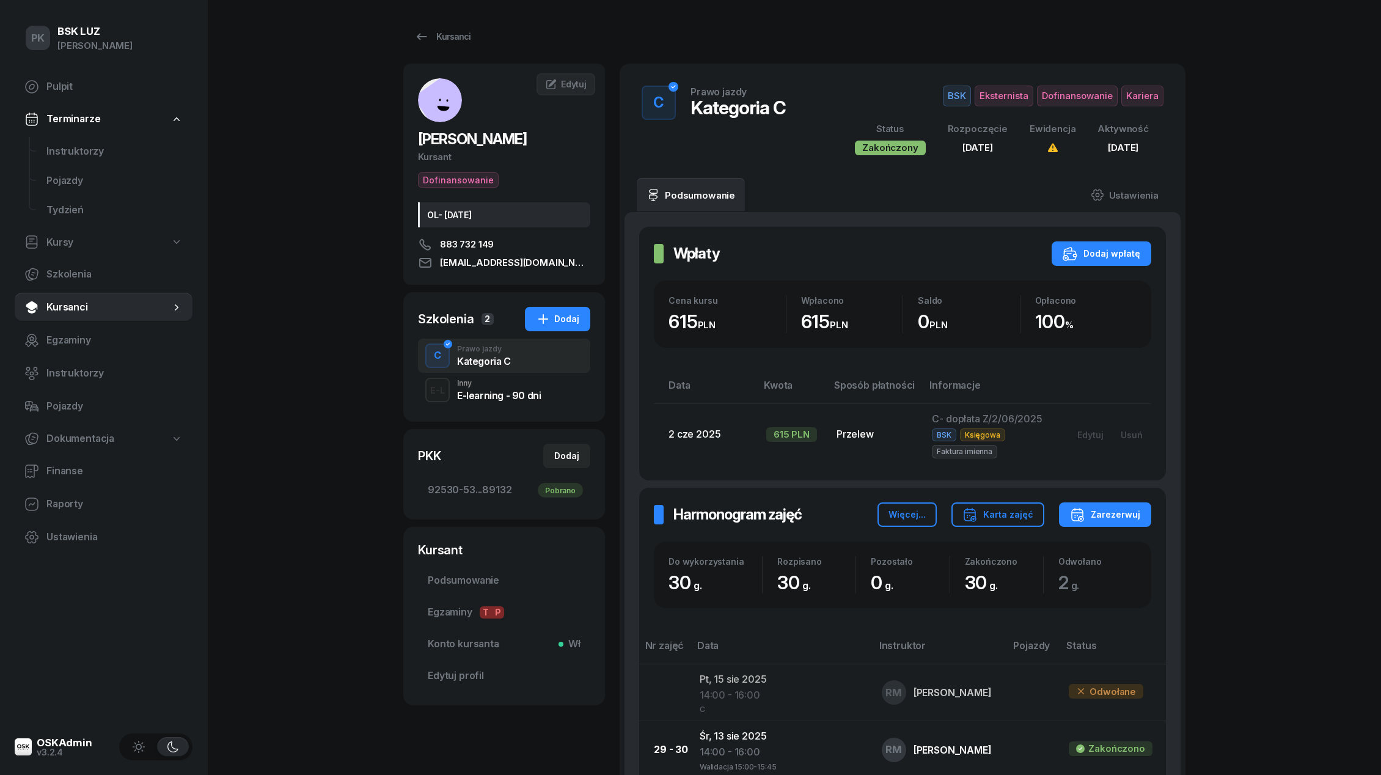
click at [540, 367] on div "C Prawo jazdy Kategoria C" at bounding box center [504, 355] width 172 height 34
click at [1138, 194] on link "Ustawienia" at bounding box center [1124, 195] width 87 height 34
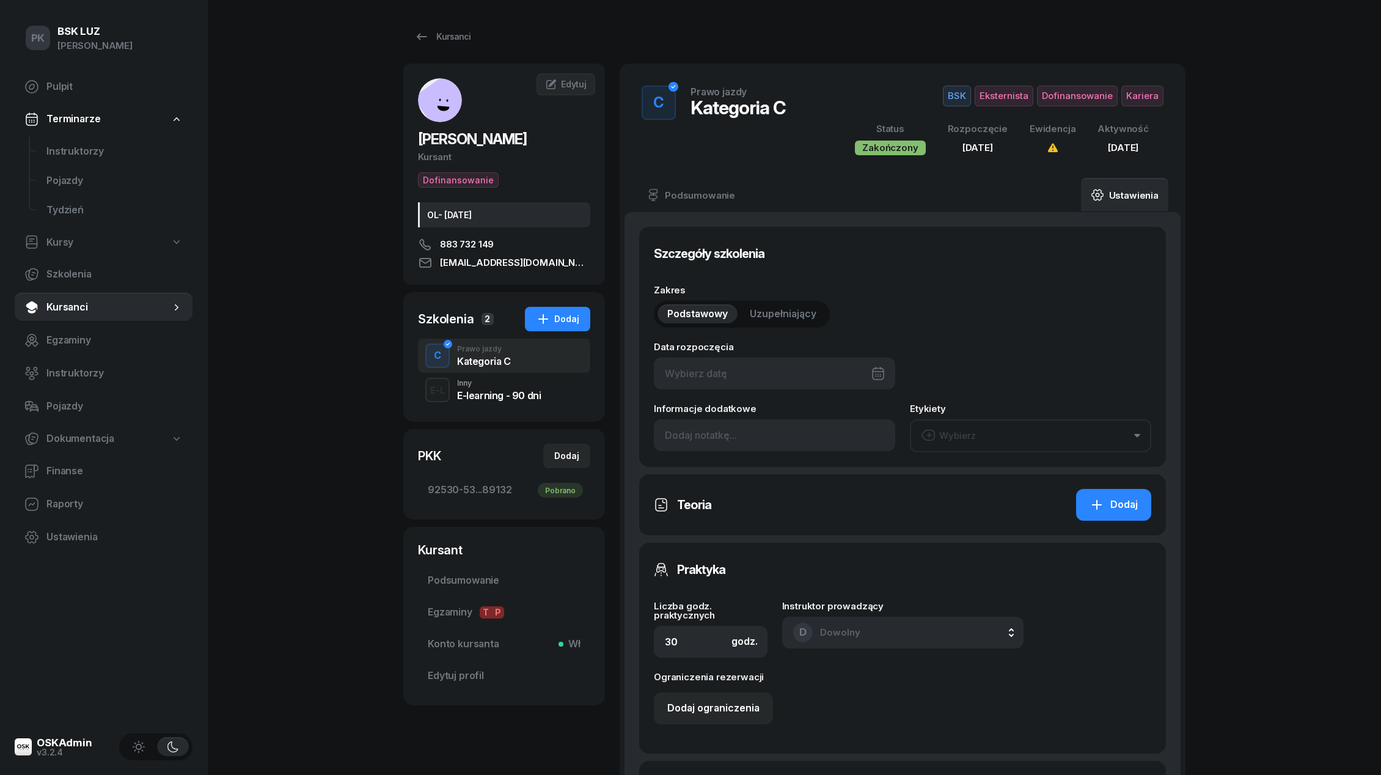
type input "[DATE]"
type input "11/2023"
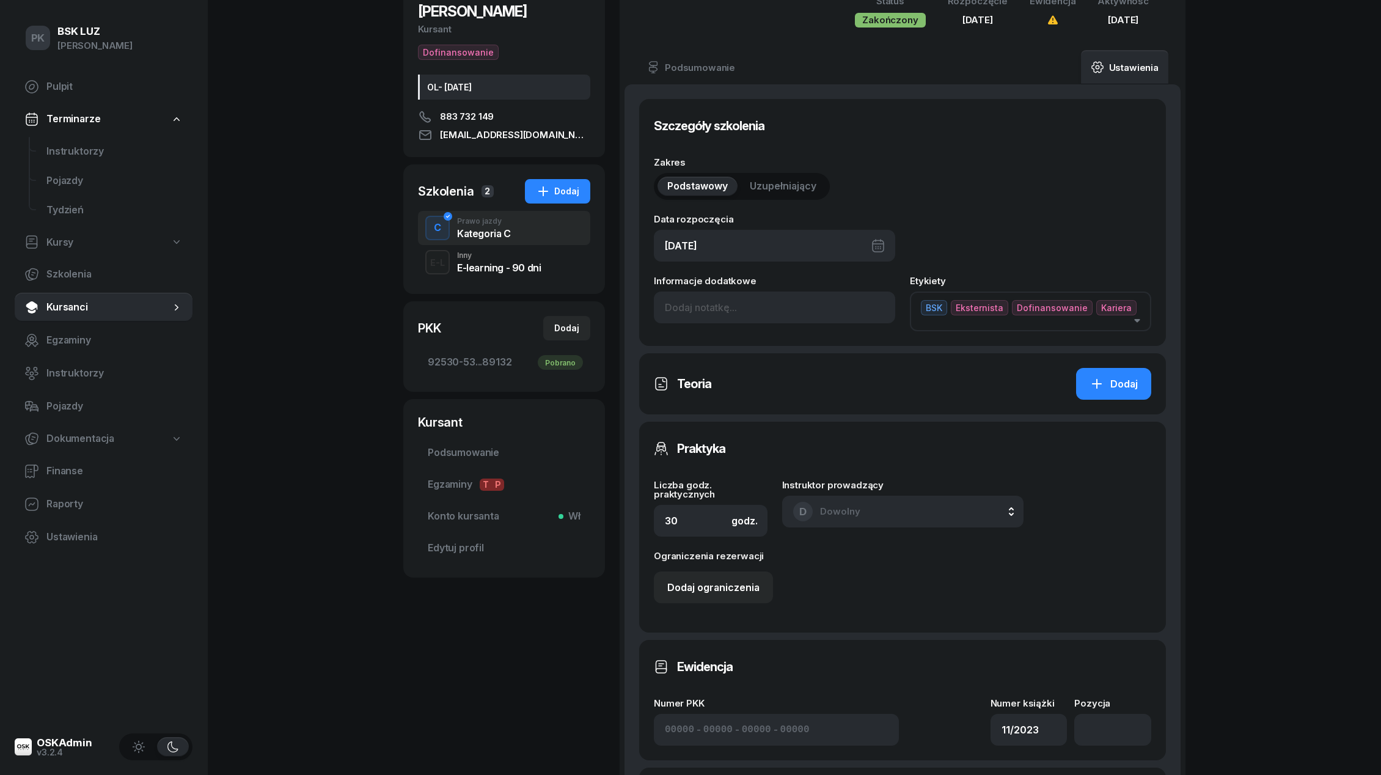
scroll to position [123, 0]
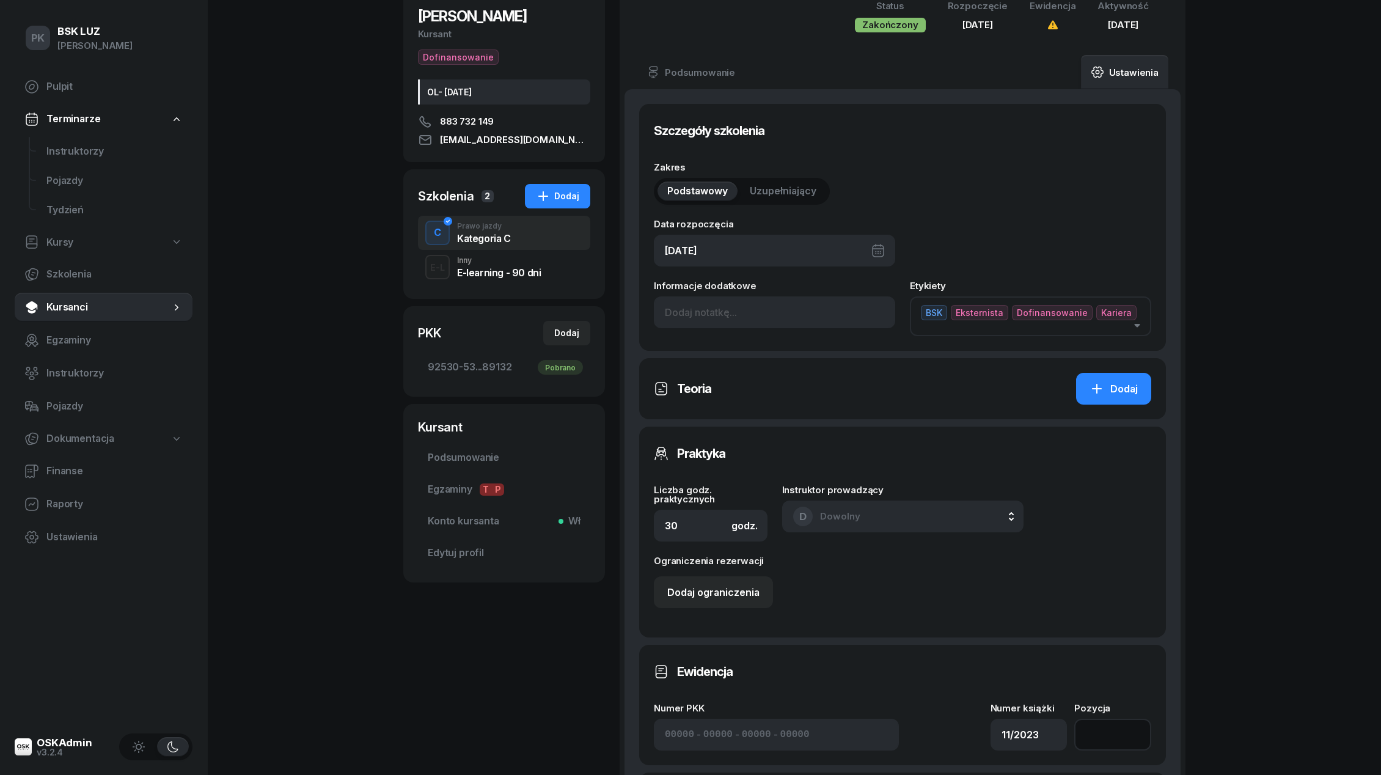
click at [1099, 725] on input "number" at bounding box center [1112, 735] width 77 height 32
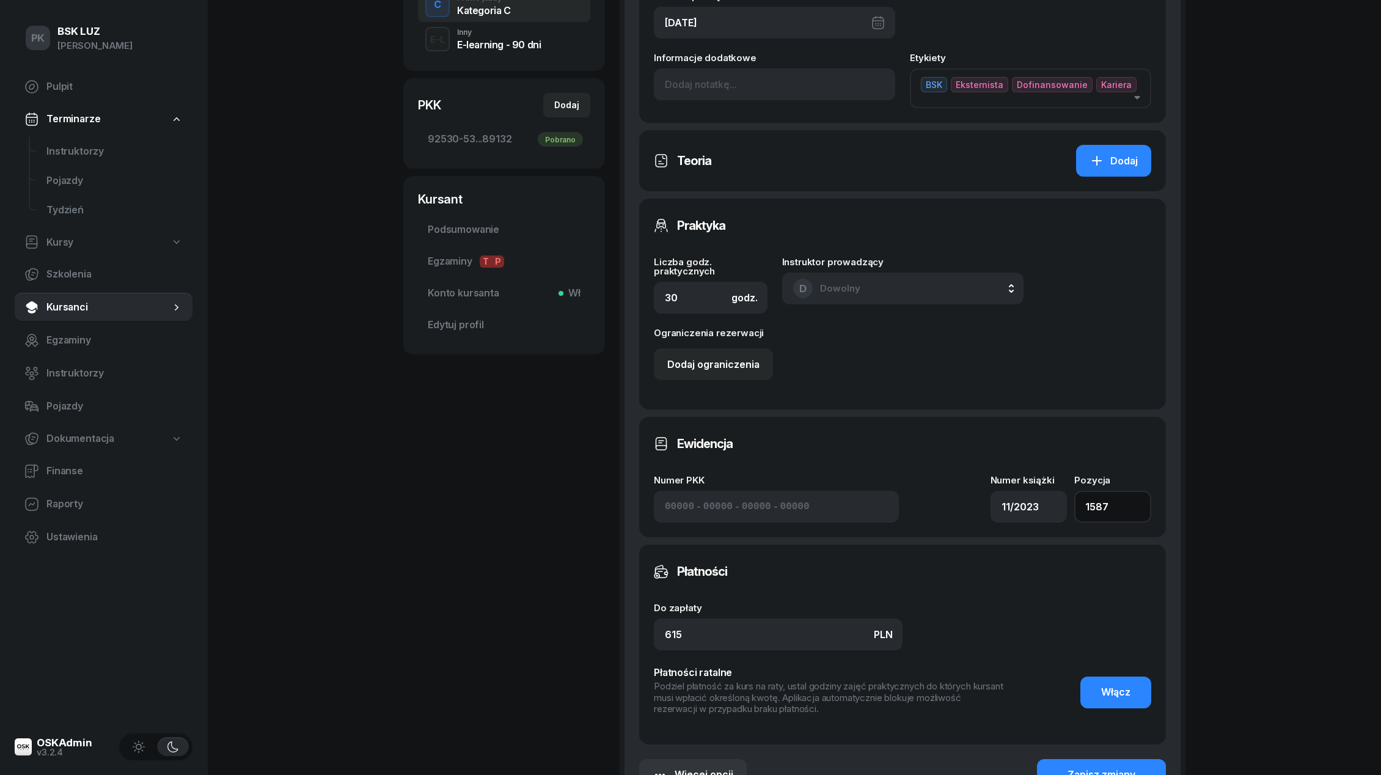
scroll to position [453, 0]
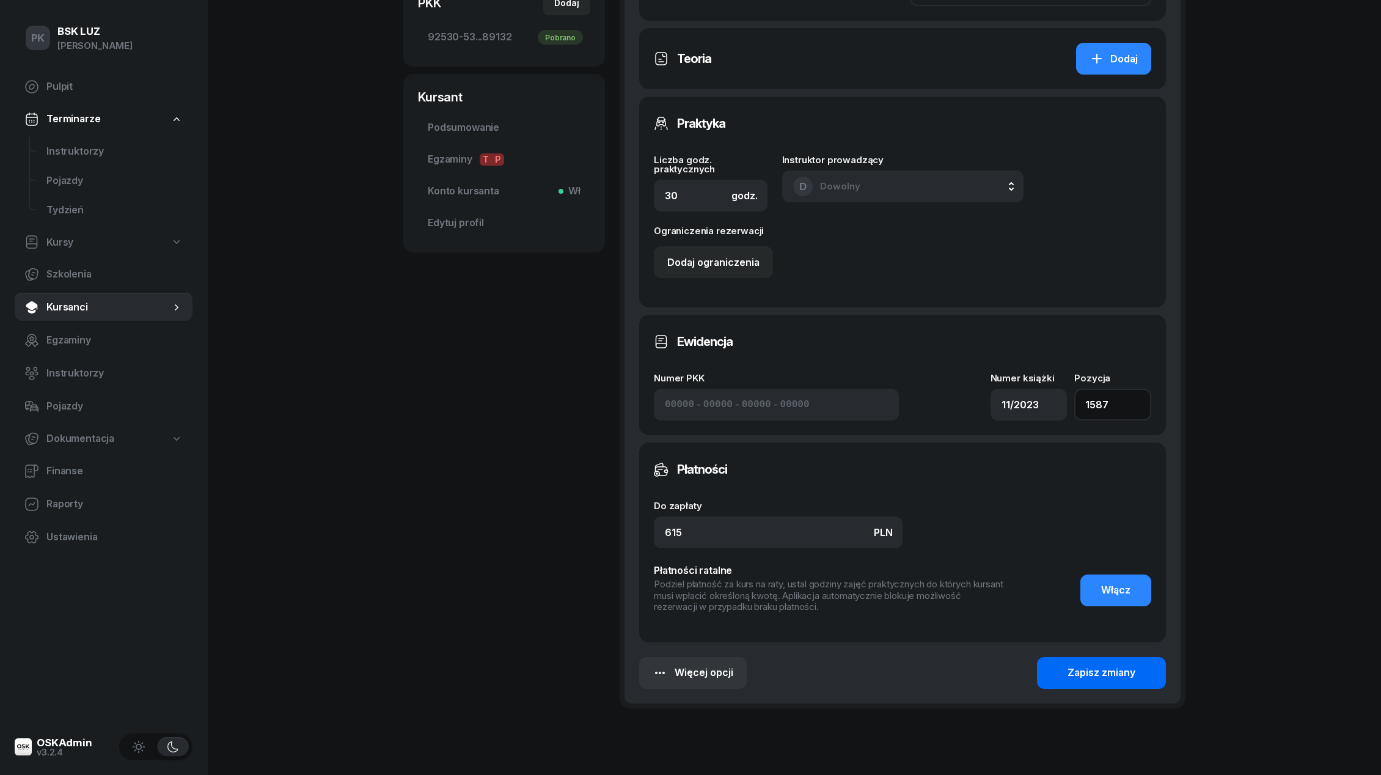
type input "1587"
click at [1140, 662] on button "Zapisz zmiany" at bounding box center [1101, 673] width 129 height 32
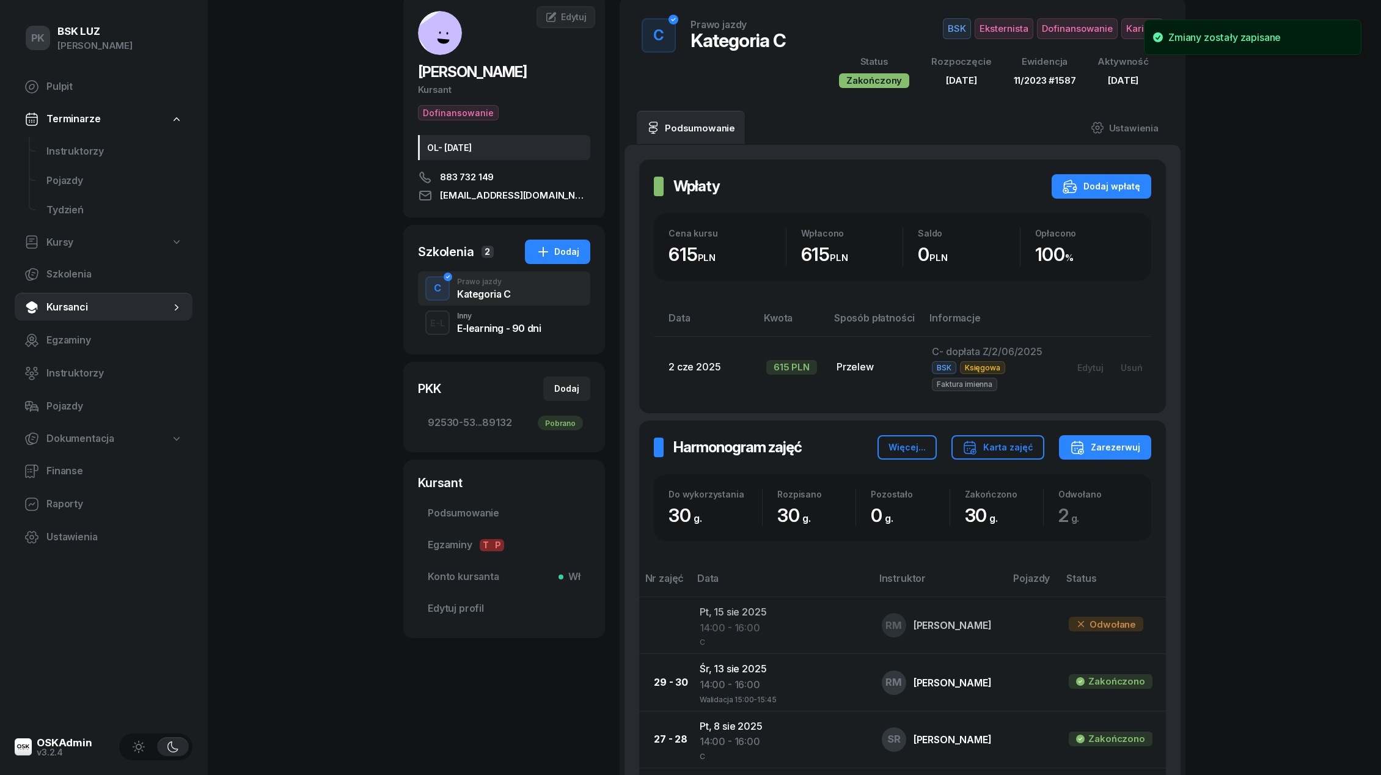
scroll to position [0, 0]
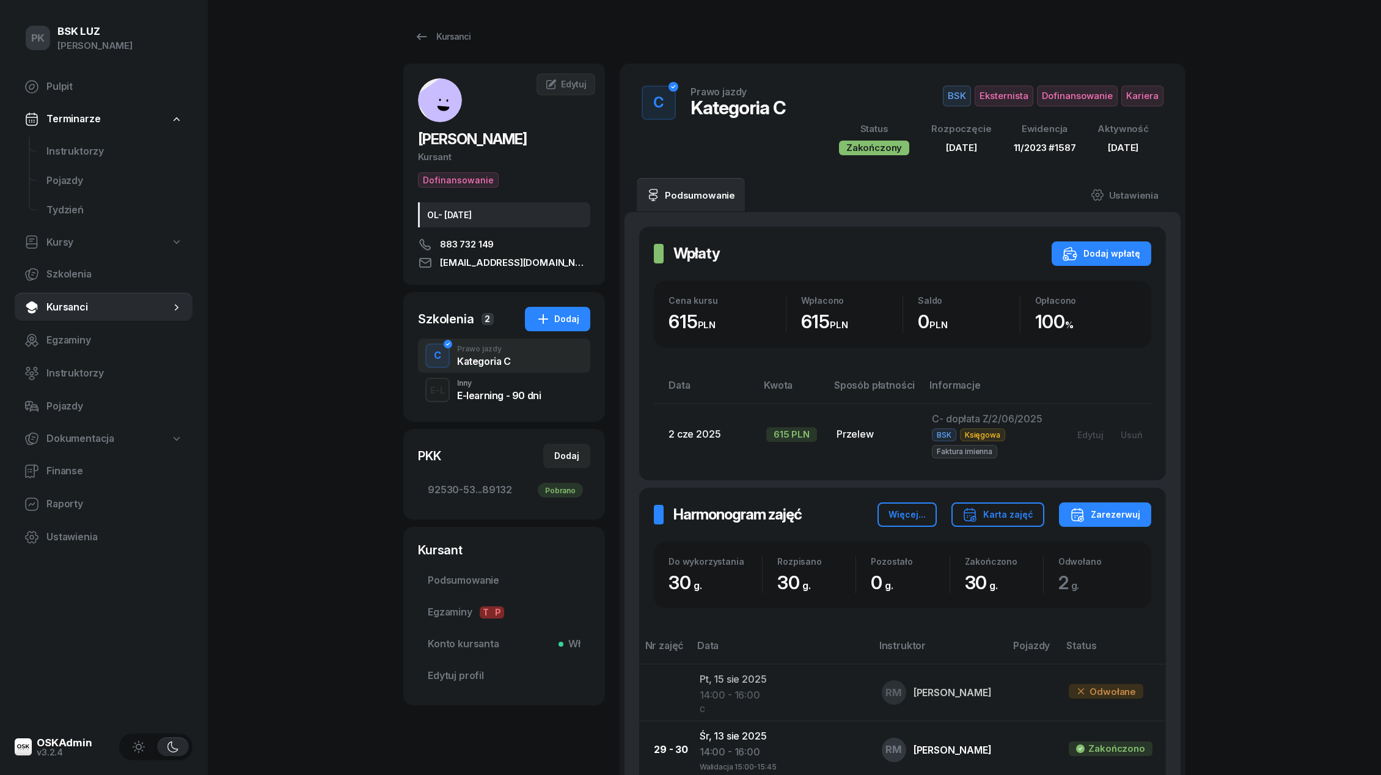
click at [1152, 93] on span "Kariera" at bounding box center [1142, 96] width 42 height 21
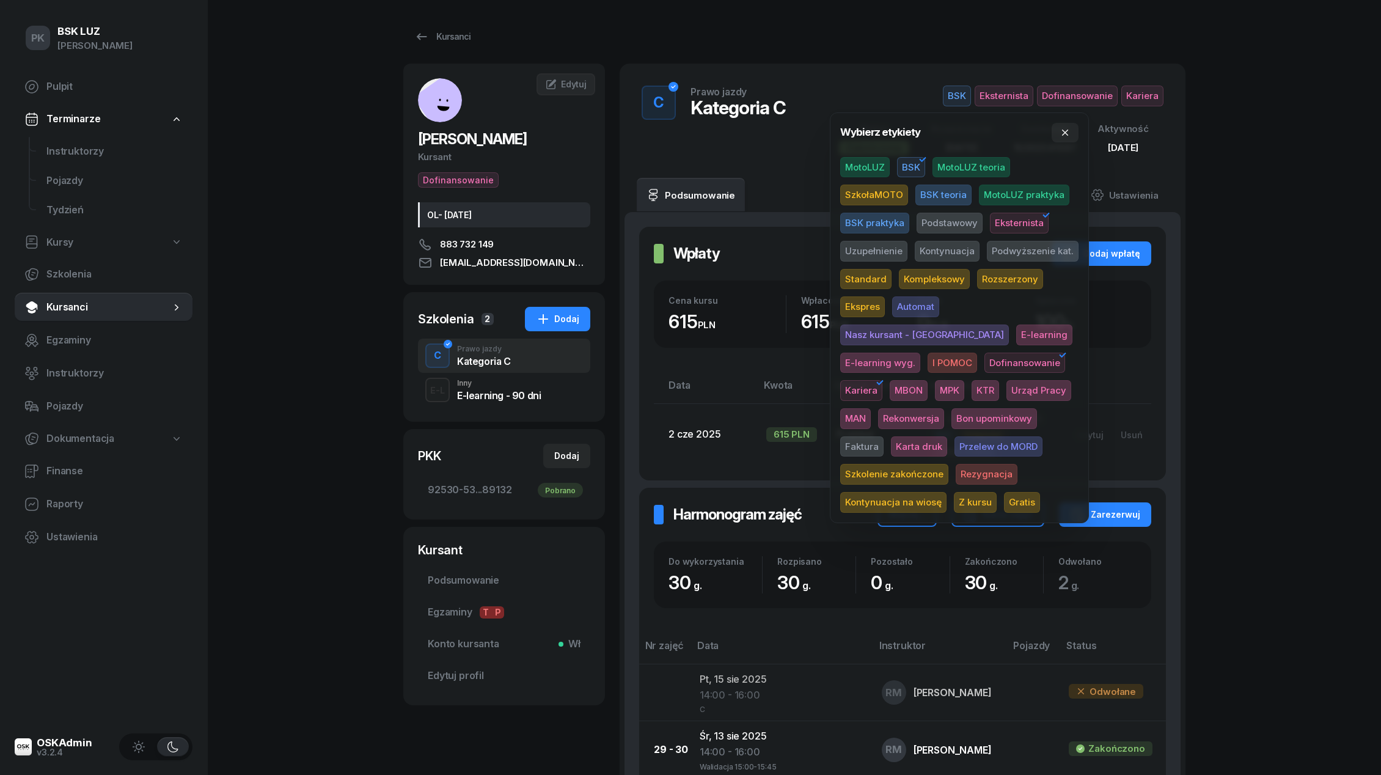
click at [948, 464] on span "Szkolenie zakończone" at bounding box center [894, 474] width 108 height 21
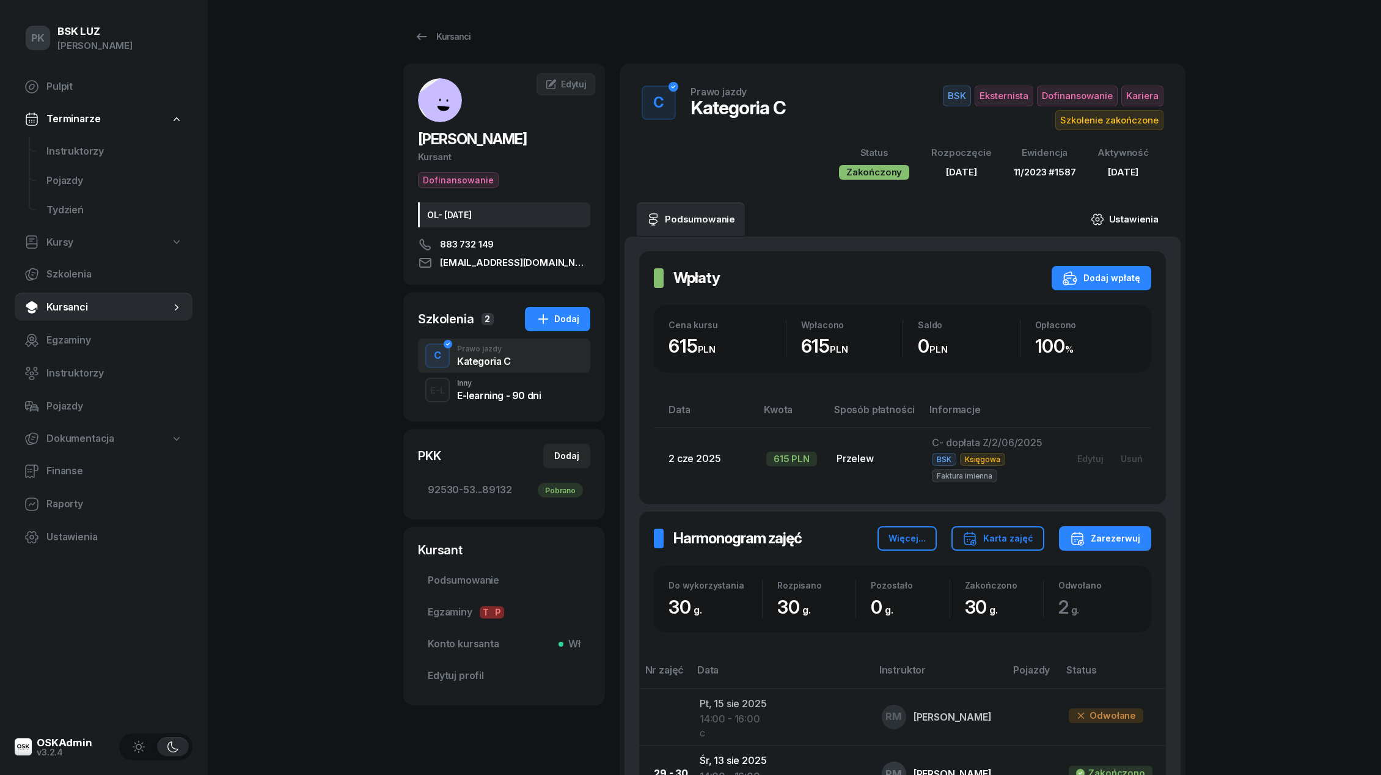
click at [1111, 218] on link "Ustawienia" at bounding box center [1124, 219] width 87 height 34
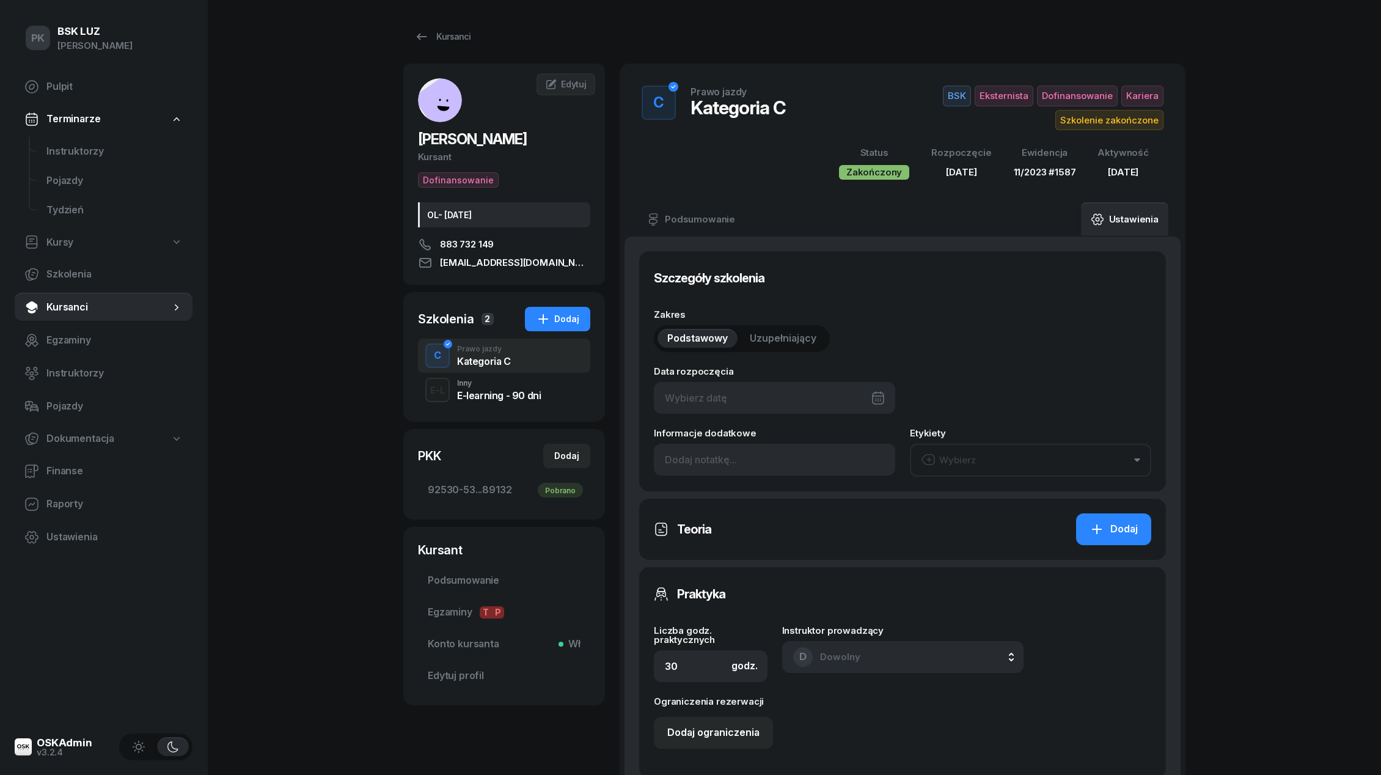
type input "[DATE]"
type input "11/2023"
type input "1587"
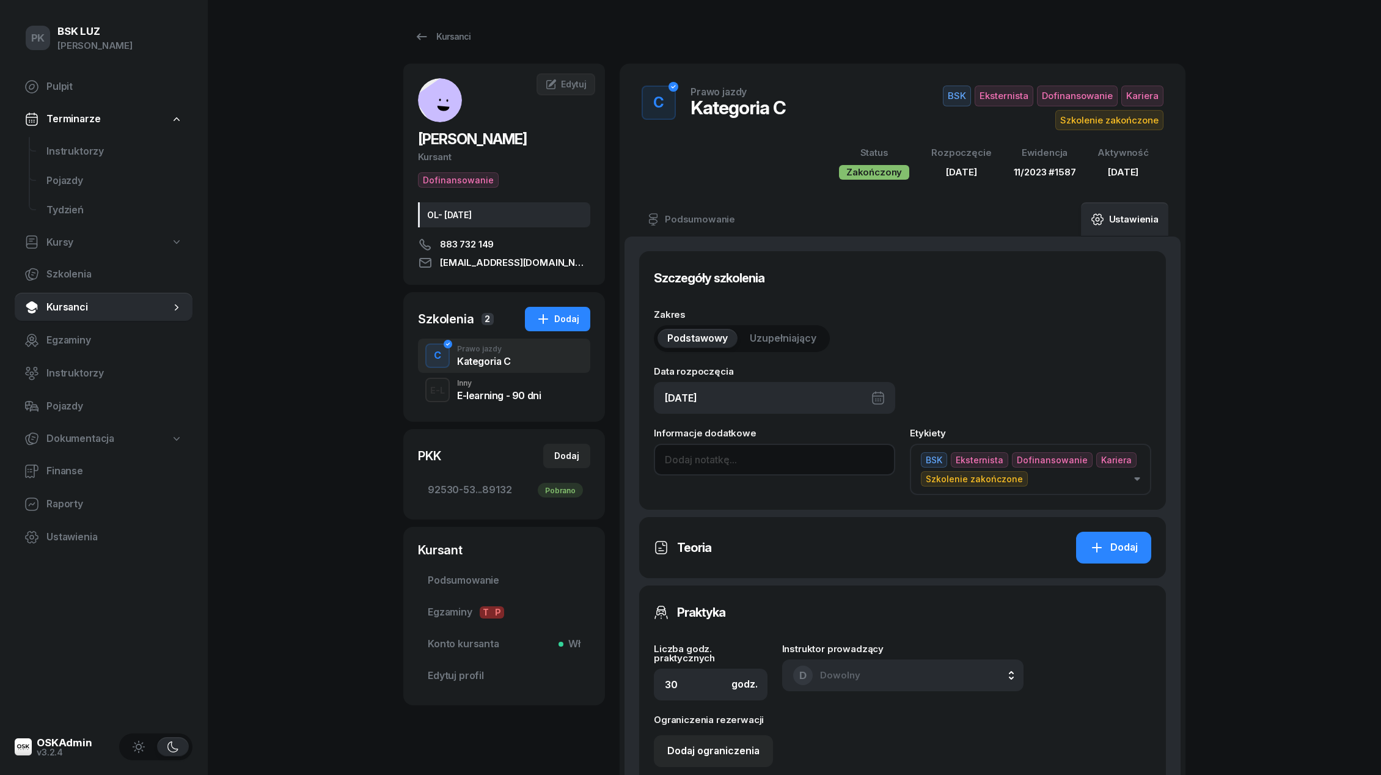
click at [697, 447] on input at bounding box center [774, 460] width 241 height 32
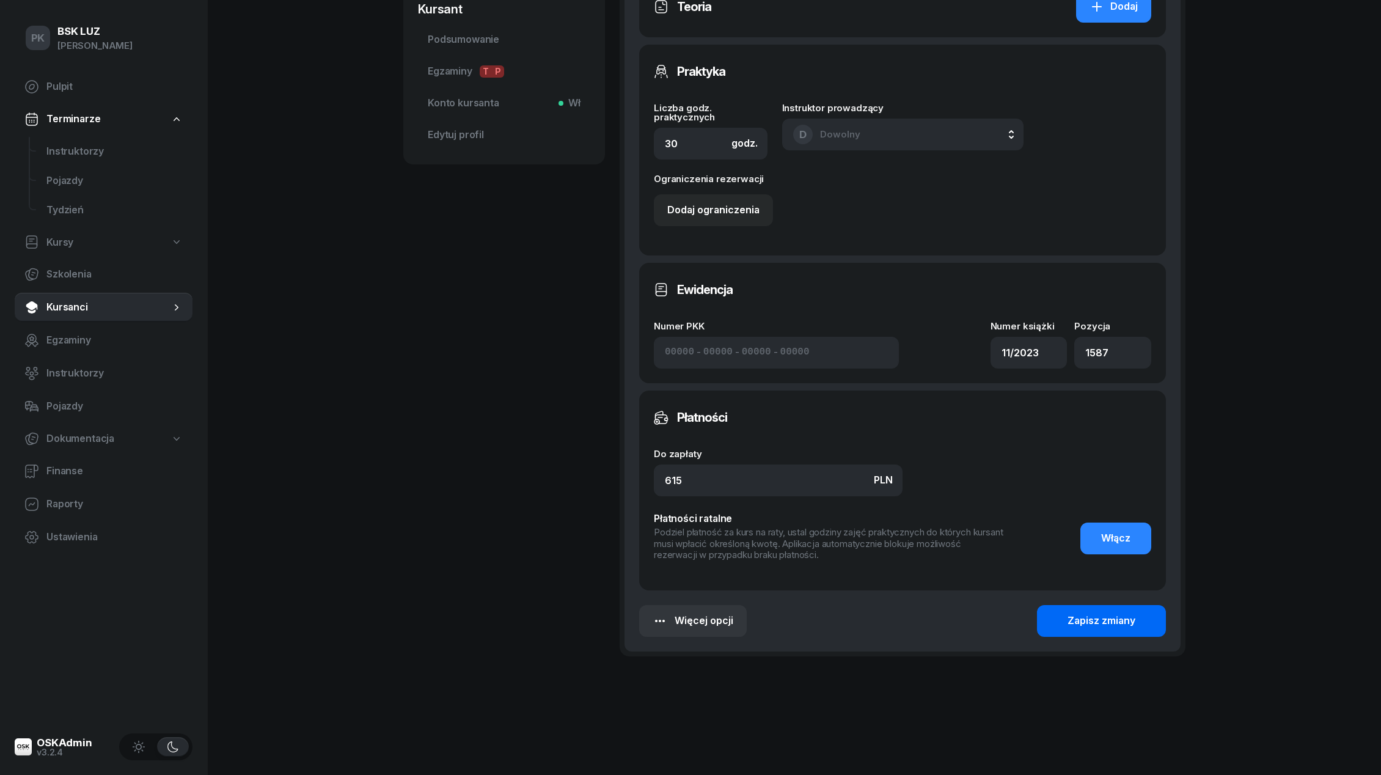
type input "Zaśw. nr 280/2025"
click at [1088, 608] on button "Zapisz zmiany" at bounding box center [1101, 621] width 129 height 32
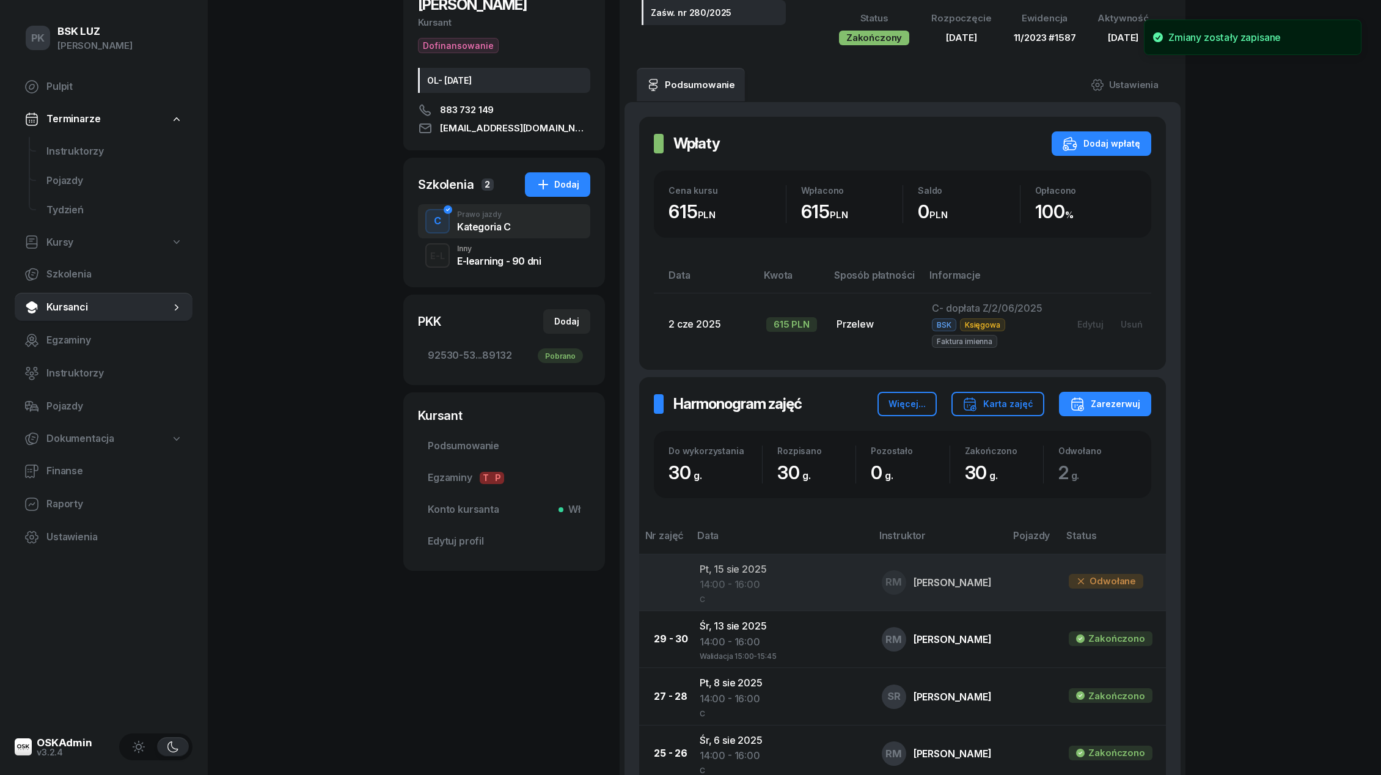
scroll to position [132, 0]
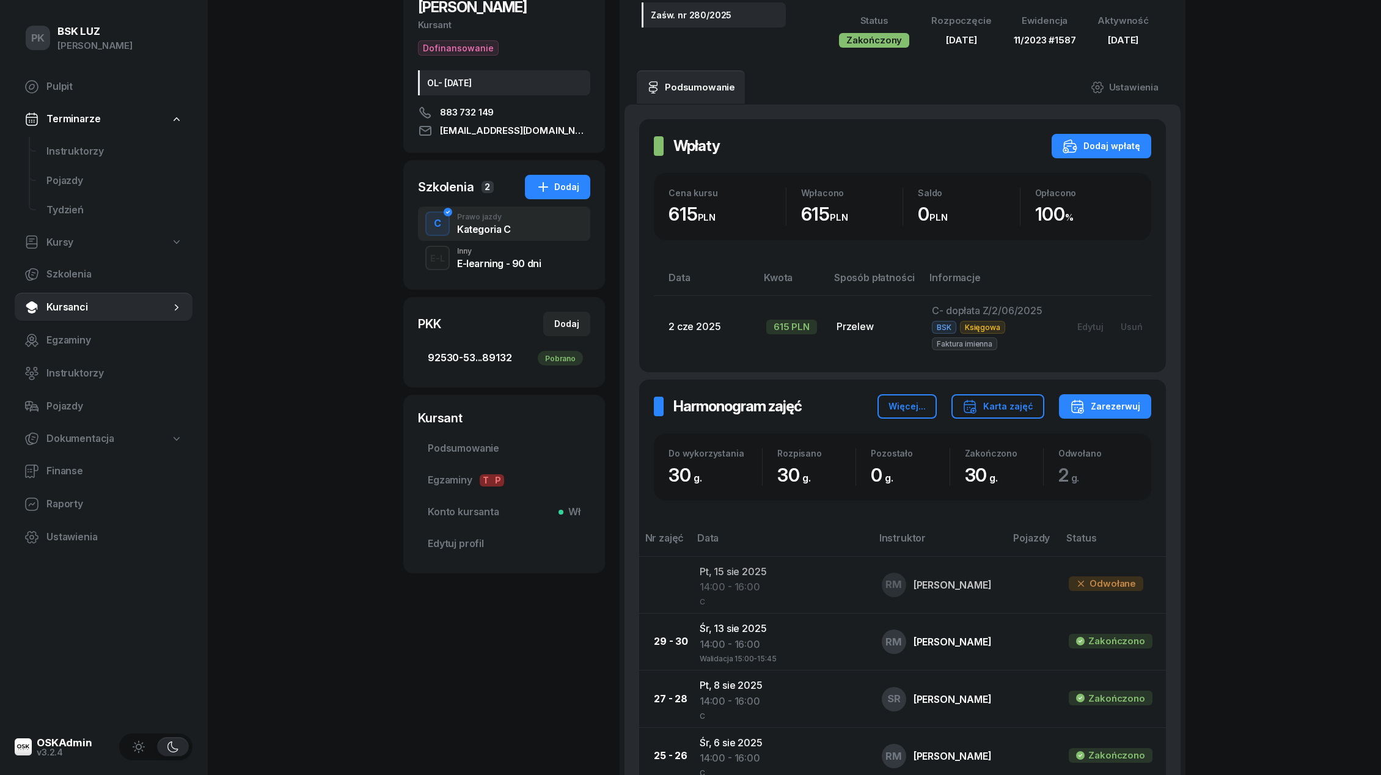
click at [490, 355] on span "92530-53...89132 Pobrano" at bounding box center [504, 358] width 153 height 16
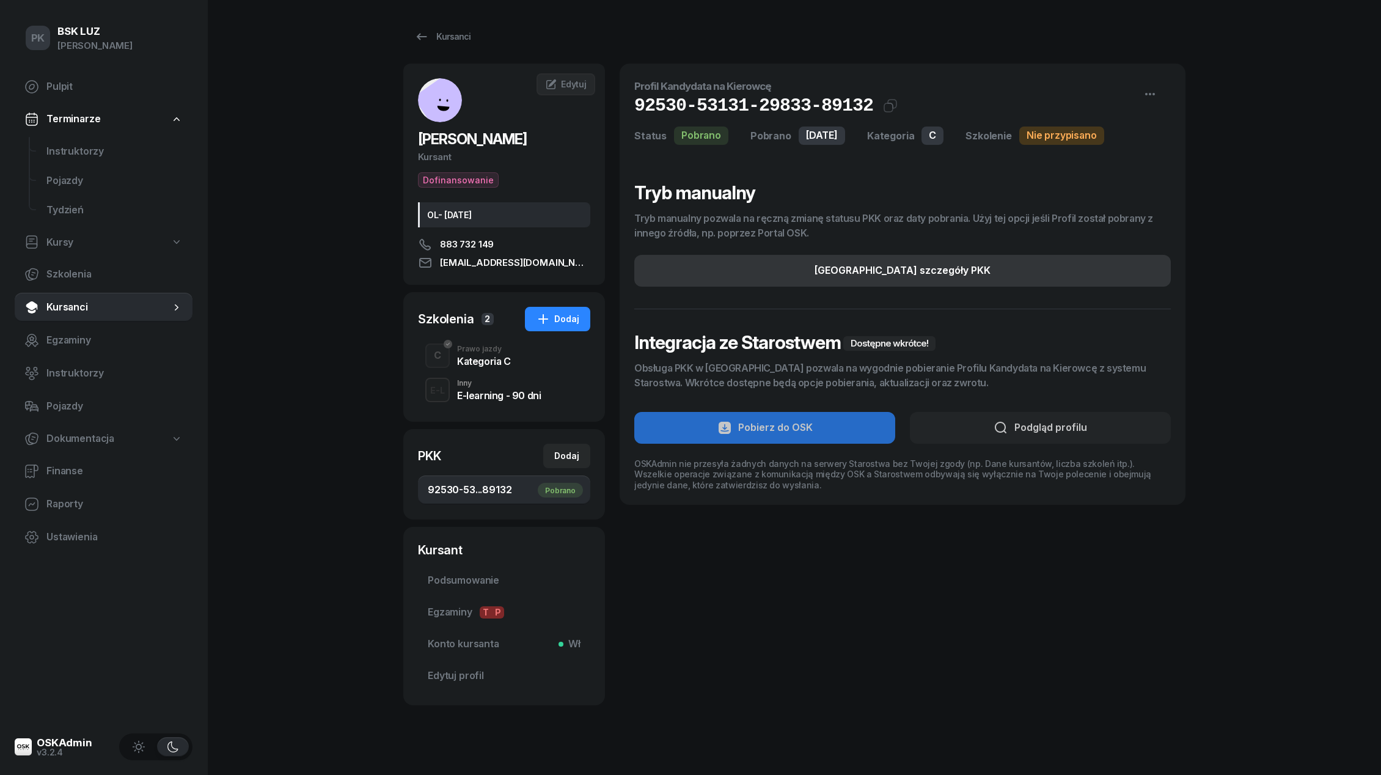
click at [1027, 265] on button "[GEOGRAPHIC_DATA] szczegóły PKK" at bounding box center [902, 271] width 536 height 32
select select "C"
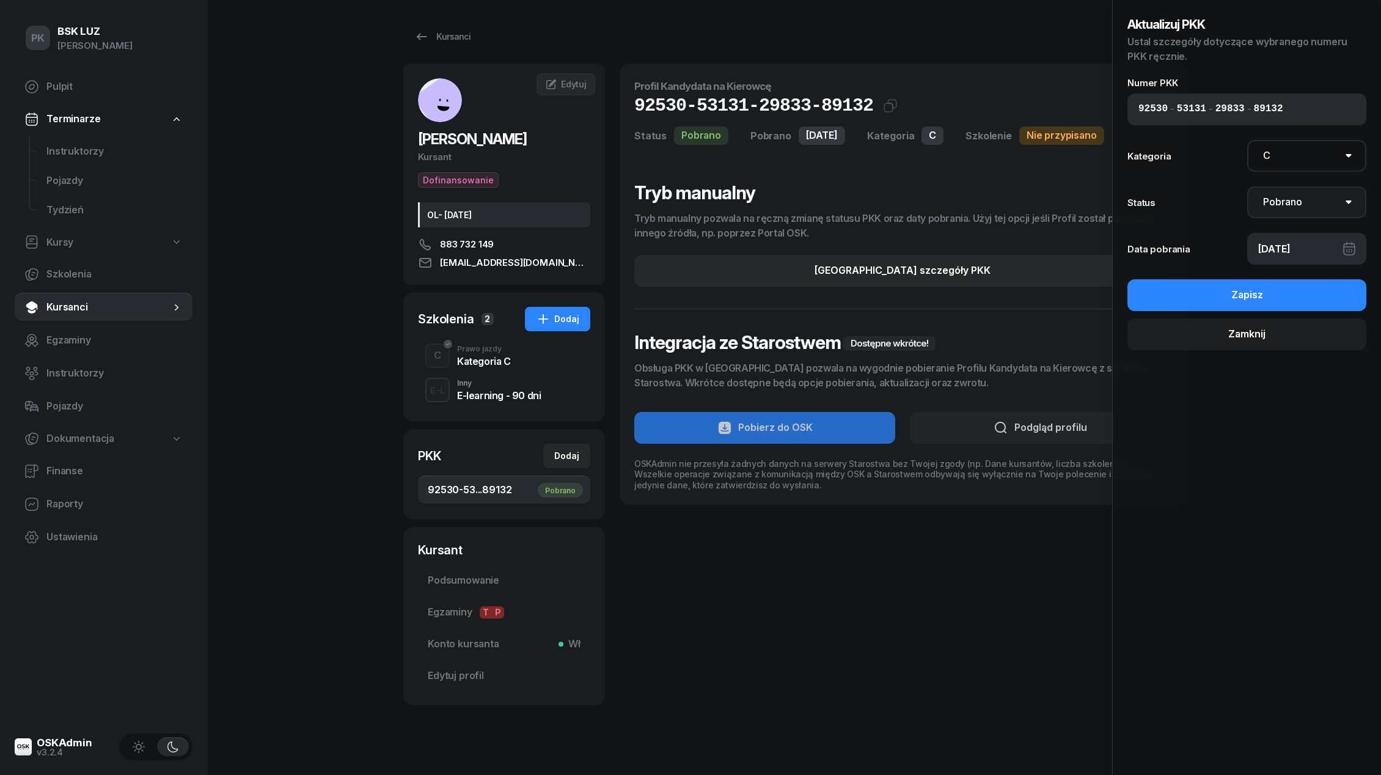
click at [1286, 213] on select "Nie pobrano Pobrano Zwrócono Zaktualizowano" at bounding box center [1307, 202] width 120 height 32
select select "UpdateAndReturn"
click at [1247, 186] on select "Nie pobrano Pobrano Zwrócono Zaktualizowano" at bounding box center [1307, 202] width 120 height 32
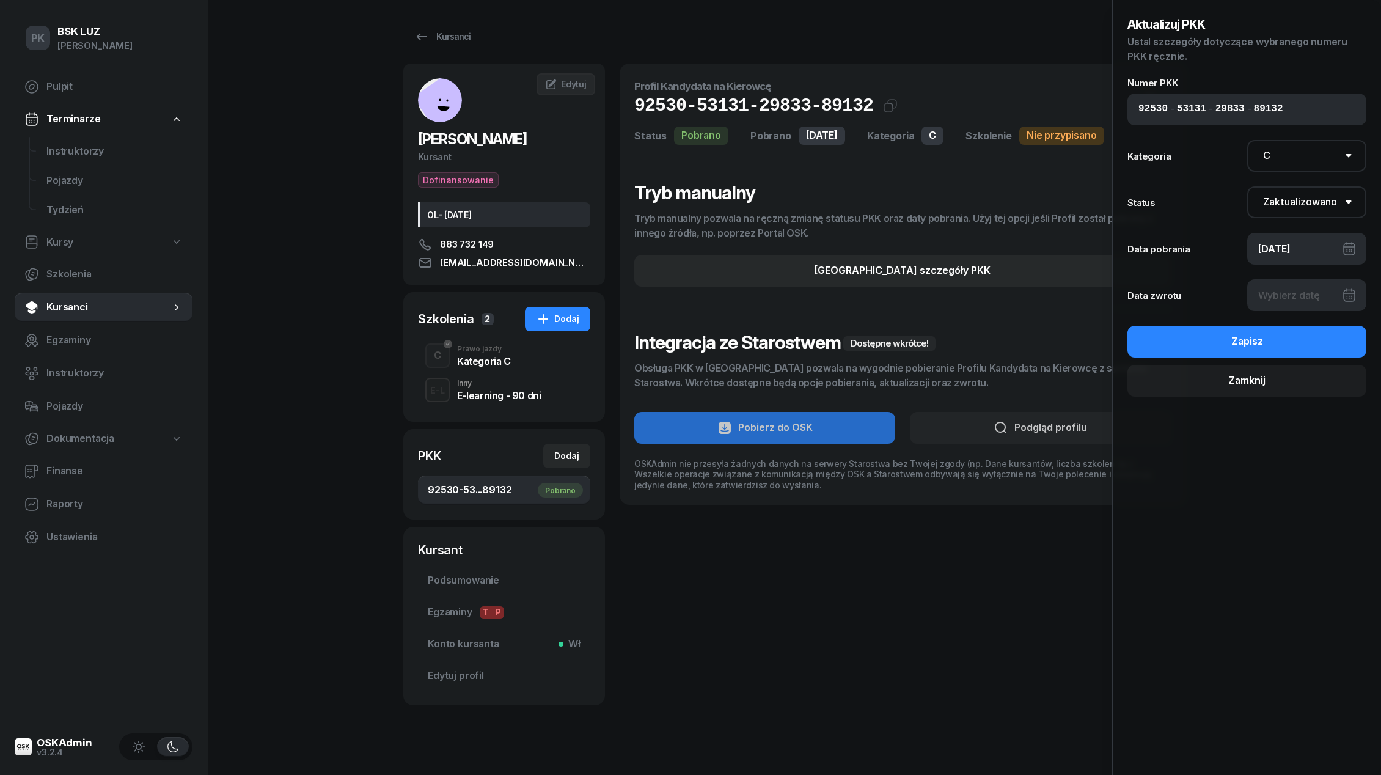
click at [1286, 296] on div at bounding box center [1307, 295] width 120 height 32
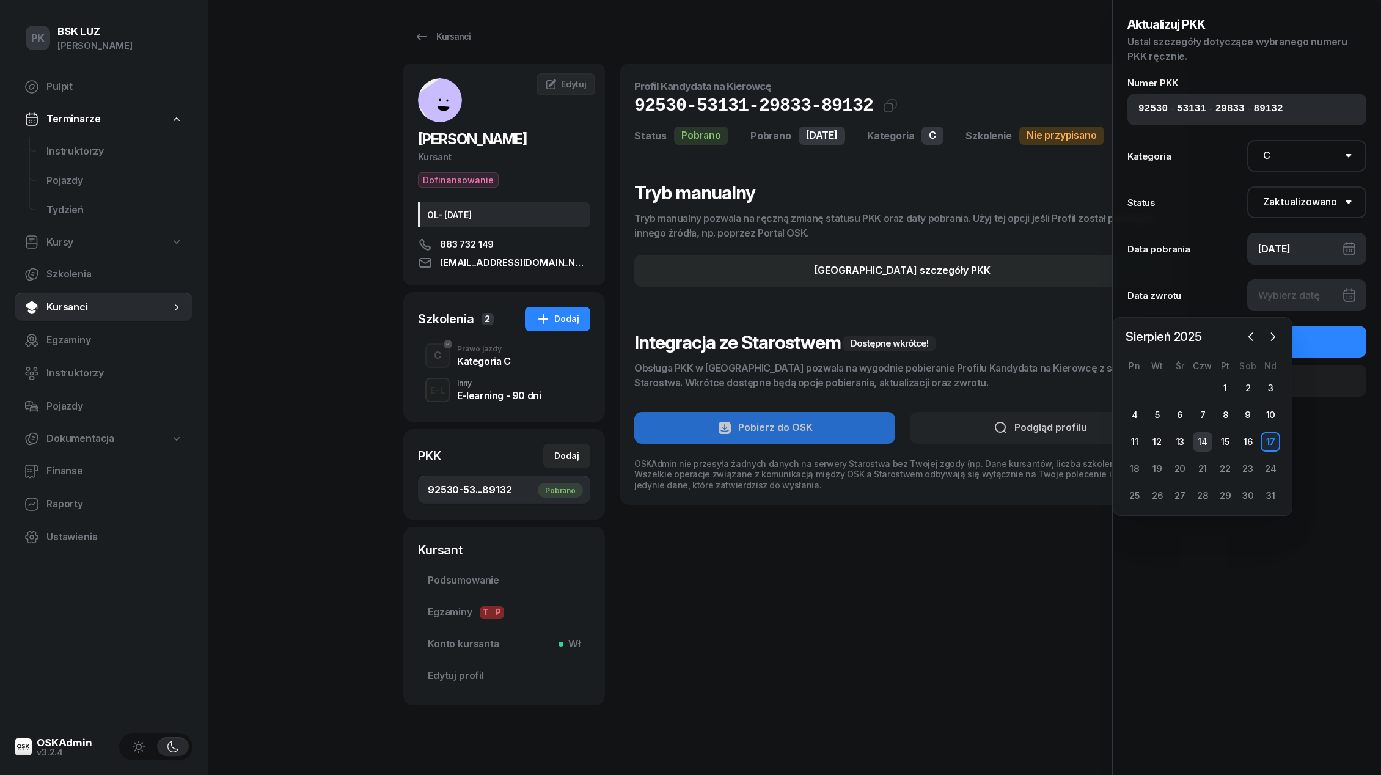
click at [1207, 441] on div "14" at bounding box center [1203, 442] width 20 height 20
type input "[DATE]"
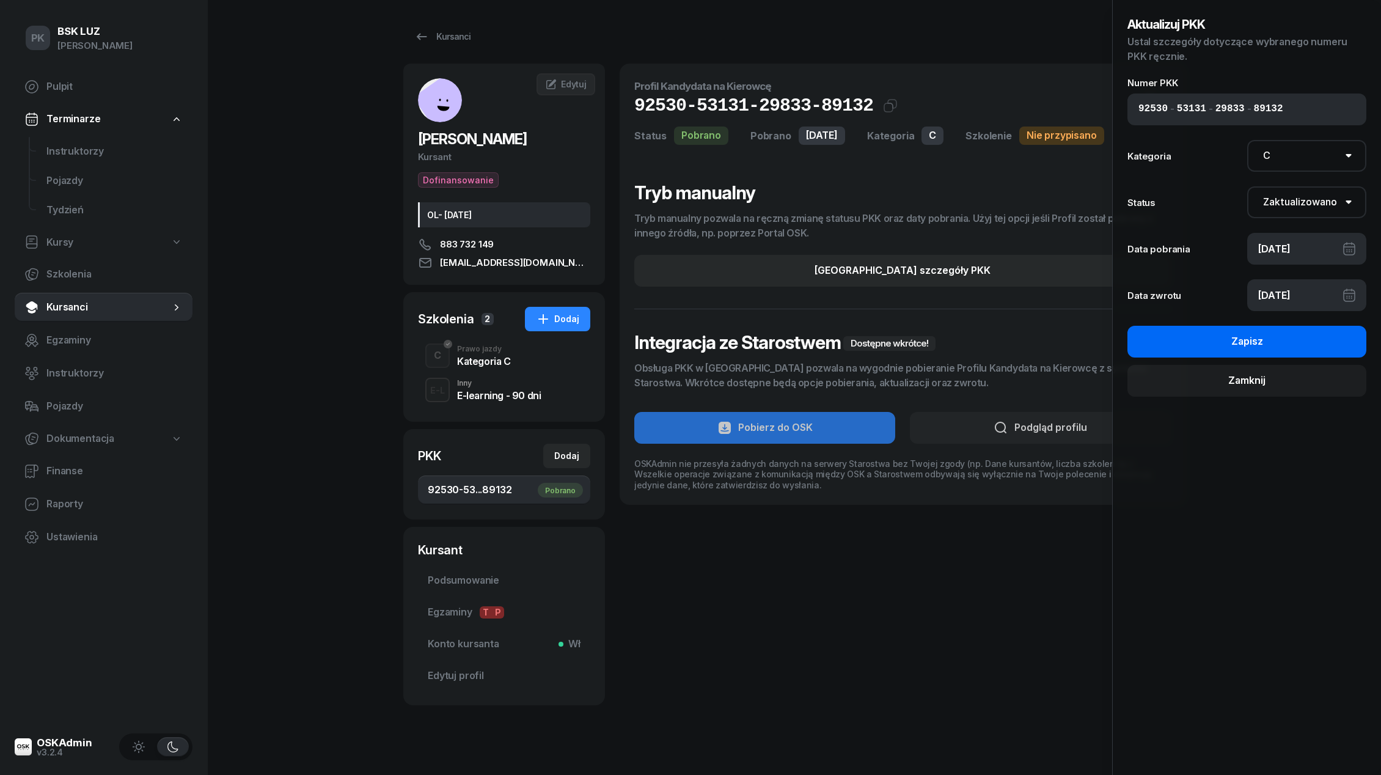
click at [1288, 353] on button "Zapisz" at bounding box center [1246, 342] width 239 height 32
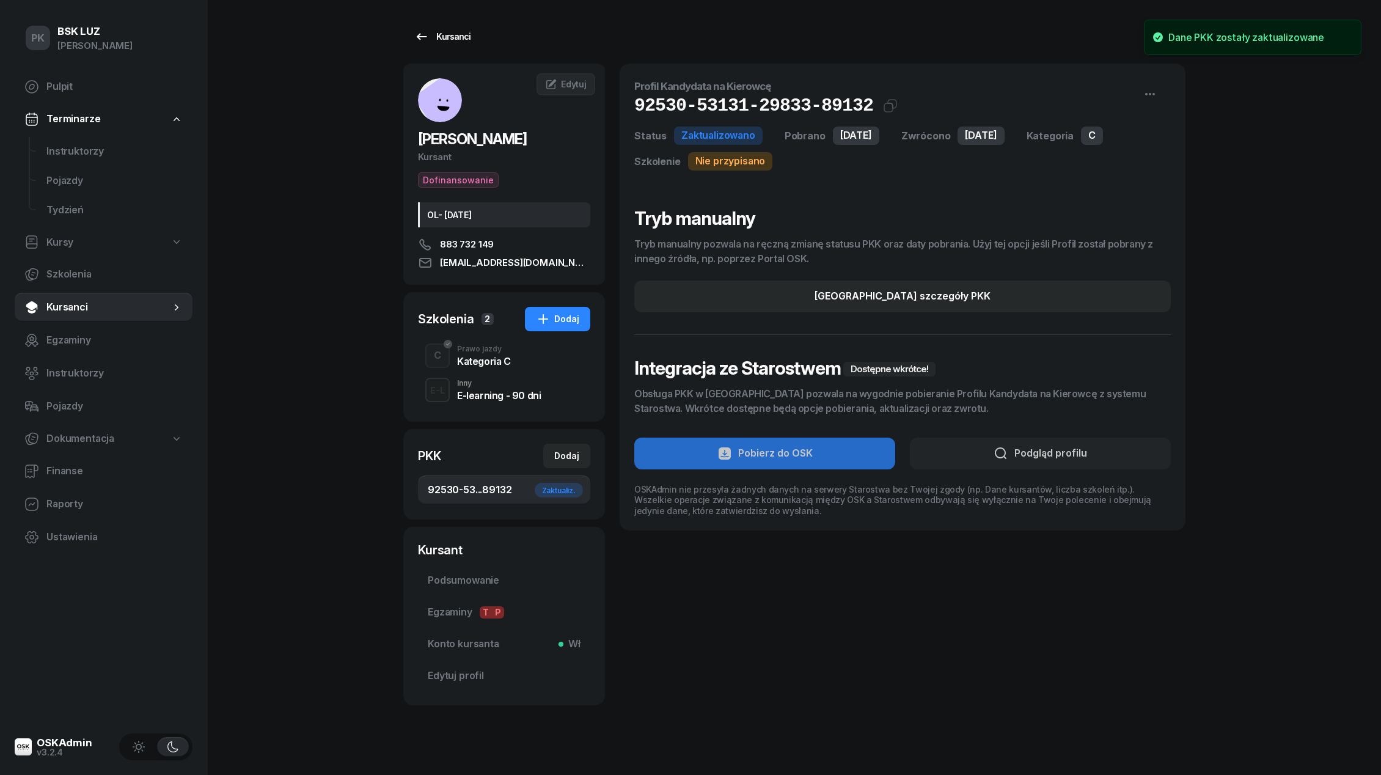
click at [473, 36] on link "Kursanci" at bounding box center [442, 36] width 78 height 24
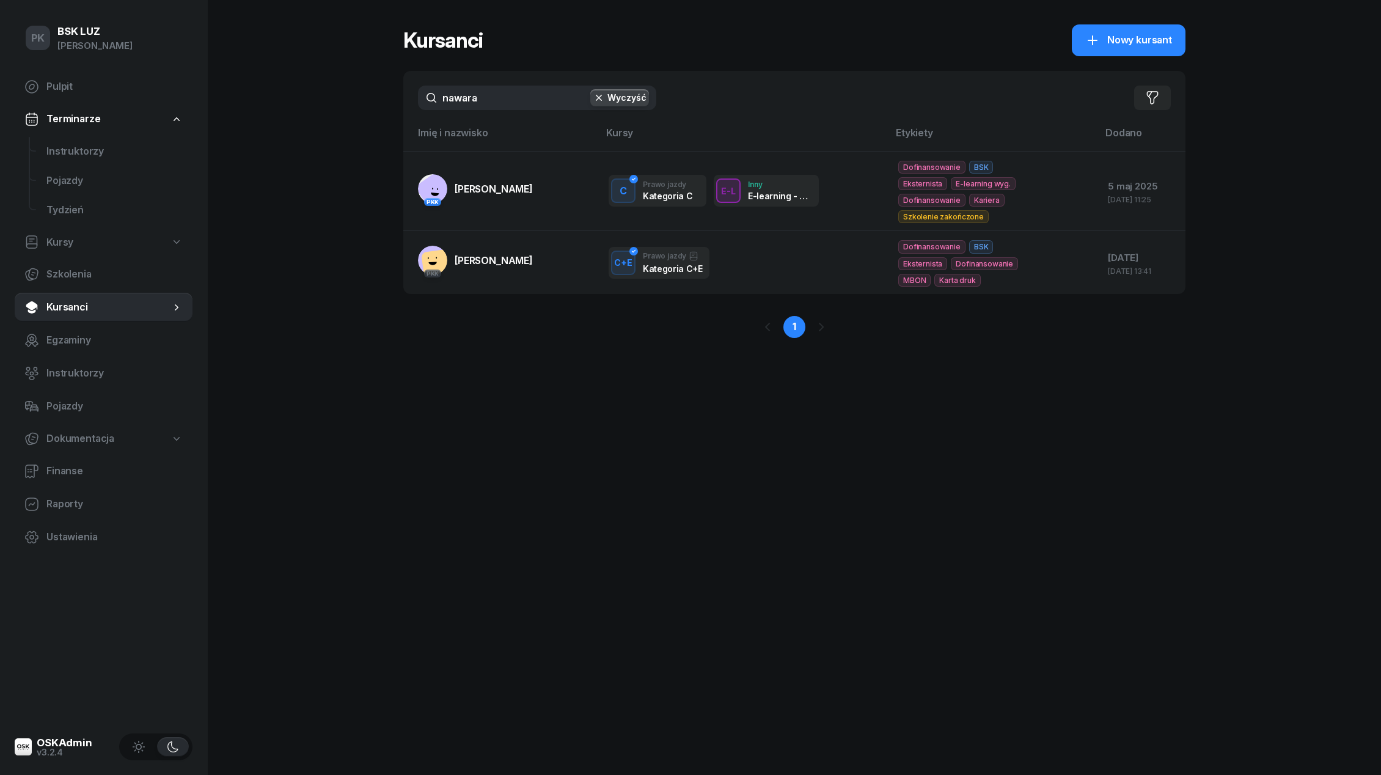
drag, startPoint x: 496, startPoint y: 98, endPoint x: 337, endPoint y: 98, distance: 159.5
click at [337, 98] on div "PK BSK [PERSON_NAME] Pulpit Terminarze Instruktorzy Pojazdy Tydzień Kursy Szkol…" at bounding box center [690, 387] width 1381 height 775
type input "kalinka"
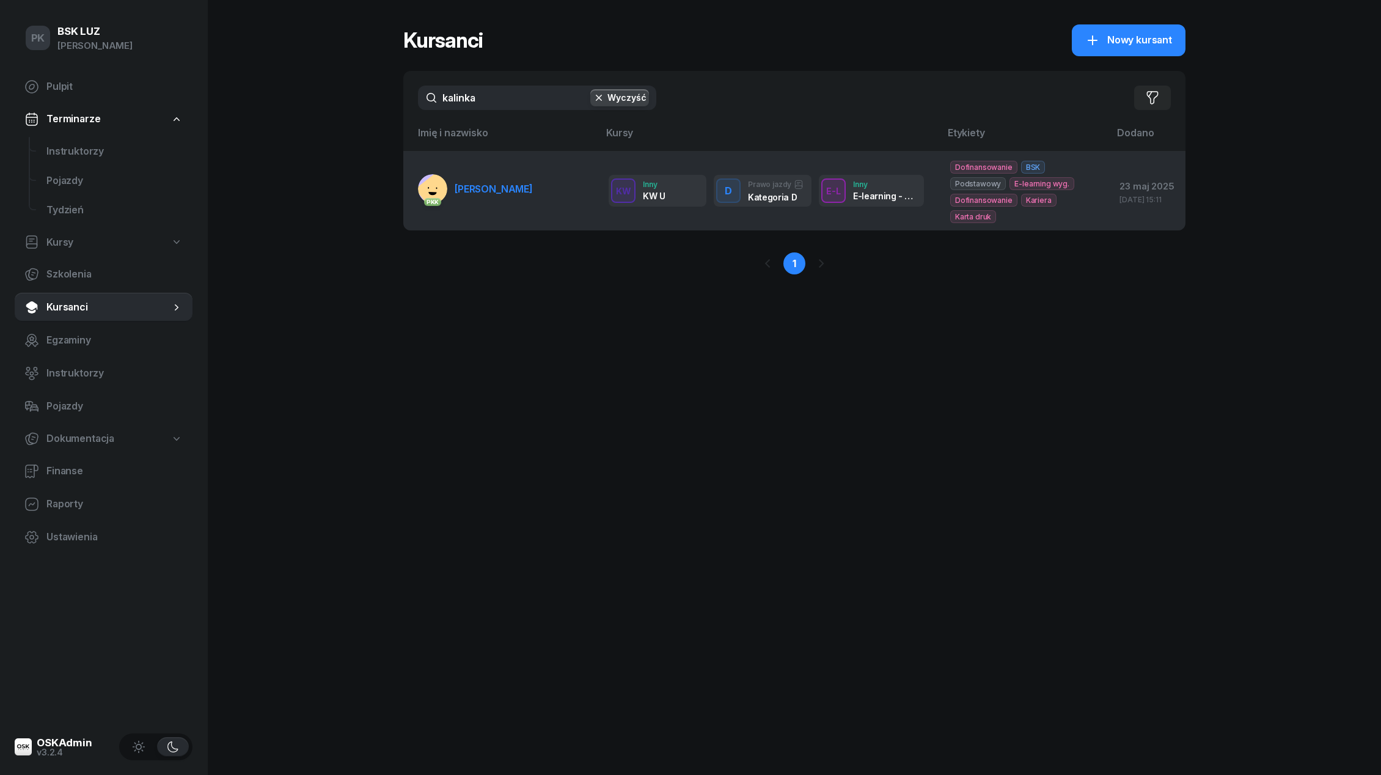
click at [444, 190] on rect at bounding box center [437, 191] width 45 height 45
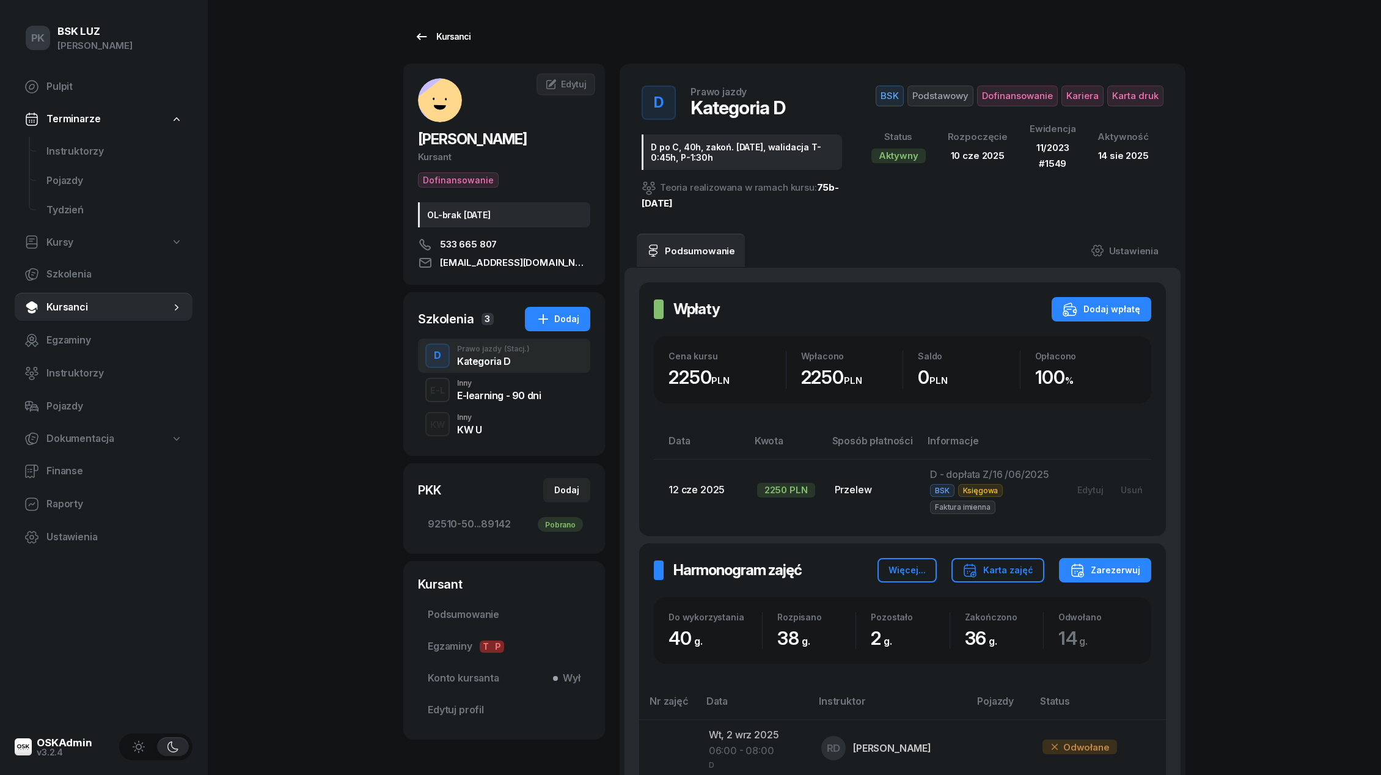
click at [458, 44] on link "Kursanci" at bounding box center [442, 36] width 78 height 24
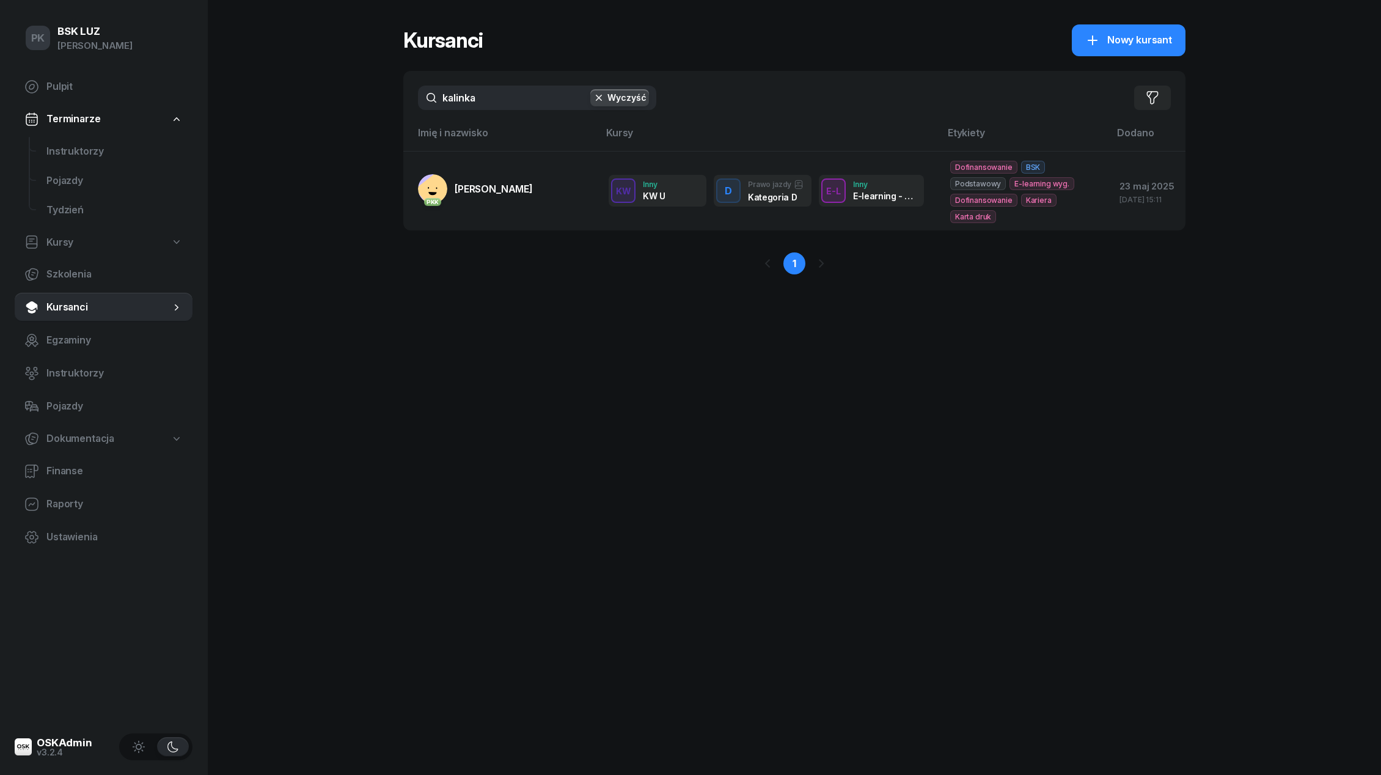
drag, startPoint x: 470, startPoint y: 100, endPoint x: 359, endPoint y: 99, distance: 111.2
click at [359, 98] on div "PK BSK [PERSON_NAME] Pulpit Terminarze Instruktorzy Pojazdy Tydzień Kursy Szkol…" at bounding box center [690, 387] width 1381 height 775
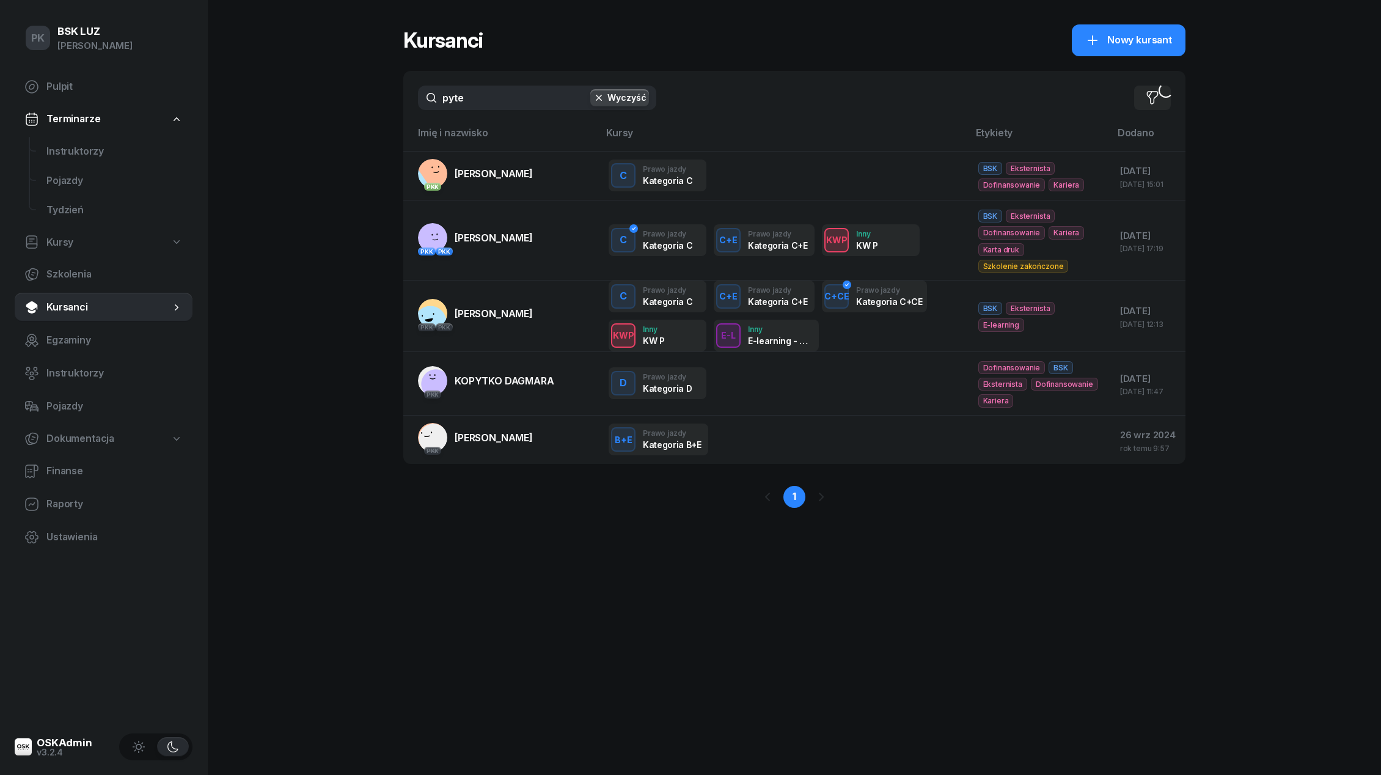
type input "pytel"
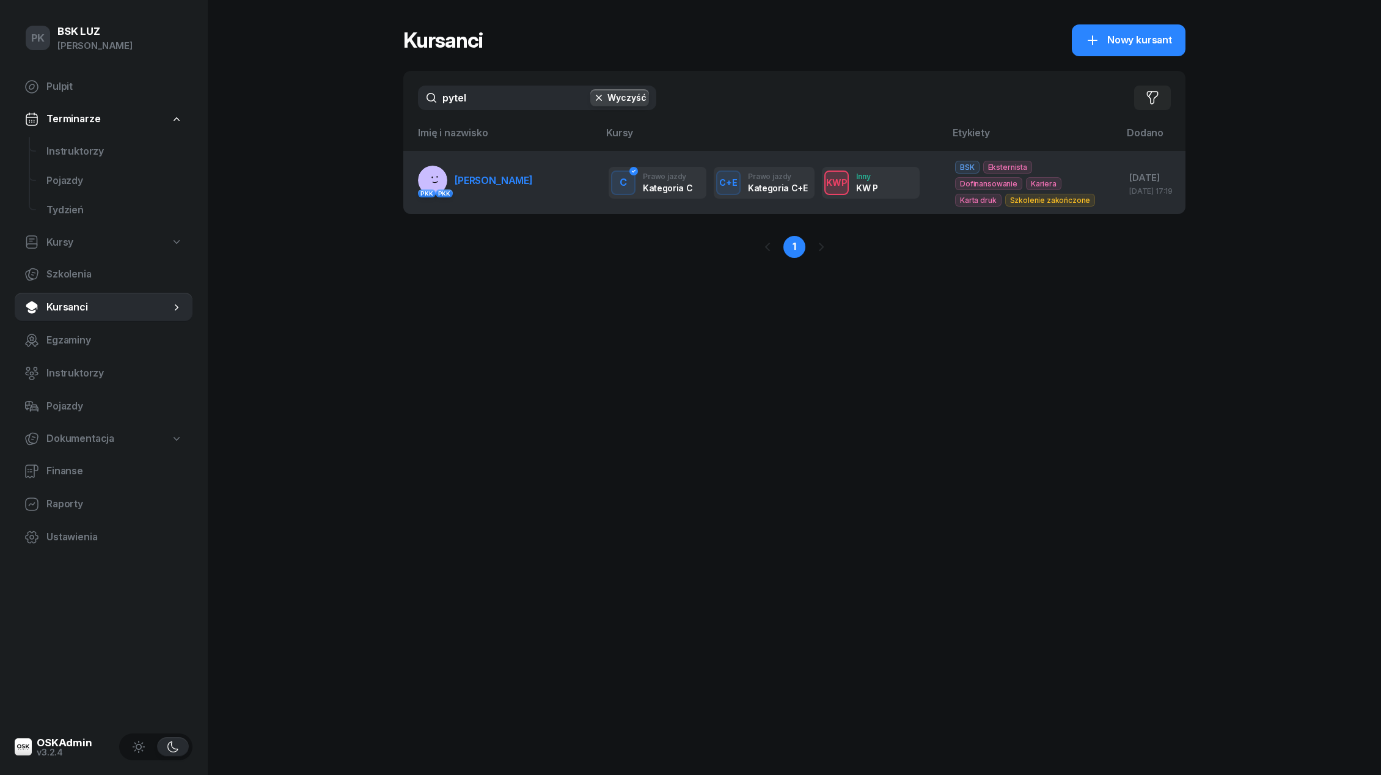
click at [505, 193] on link "PKK PKK [PERSON_NAME]" at bounding box center [475, 180] width 115 height 29
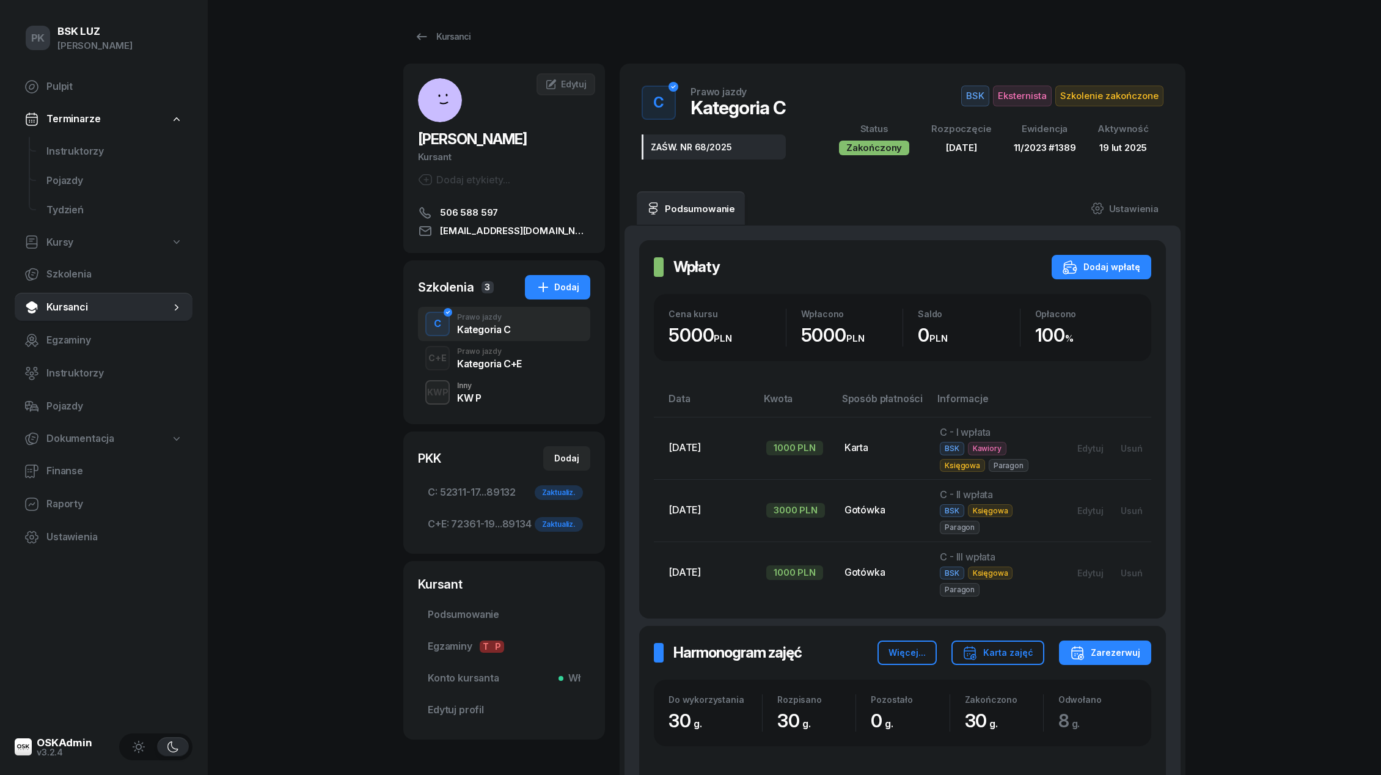
click at [490, 361] on div "Kategoria C+E" at bounding box center [489, 364] width 65 height 10
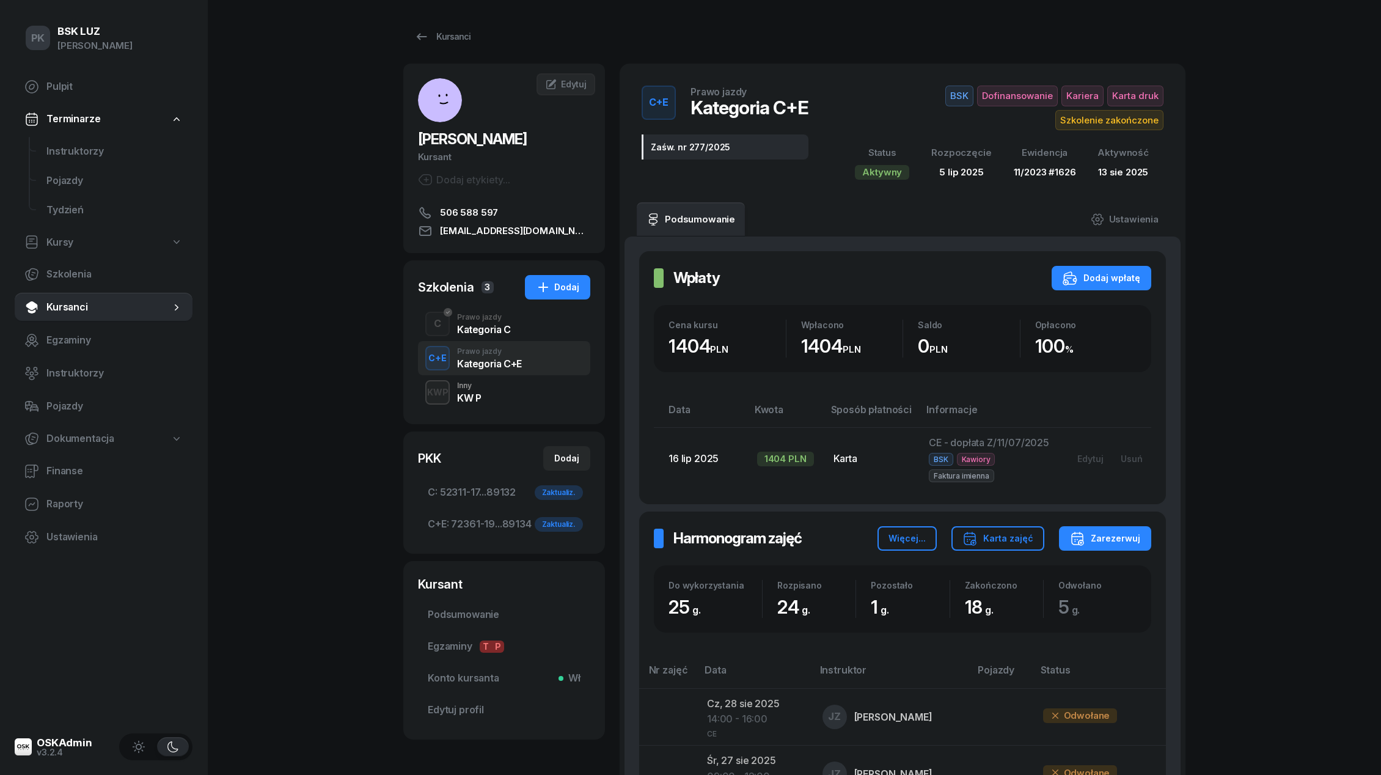
click at [492, 328] on div "Kategoria C" at bounding box center [484, 329] width 54 height 10
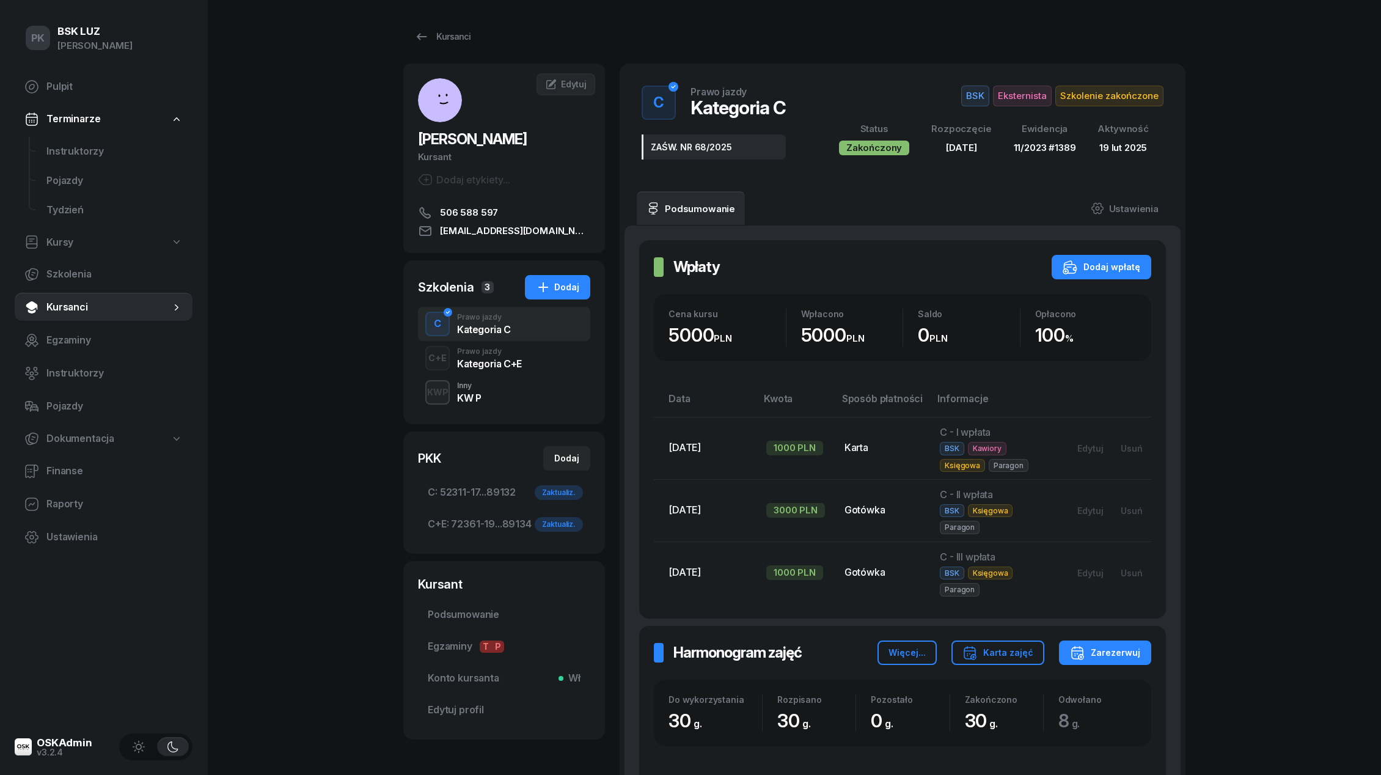
click at [494, 350] on div "Prawo jazdy" at bounding box center [489, 351] width 65 height 7
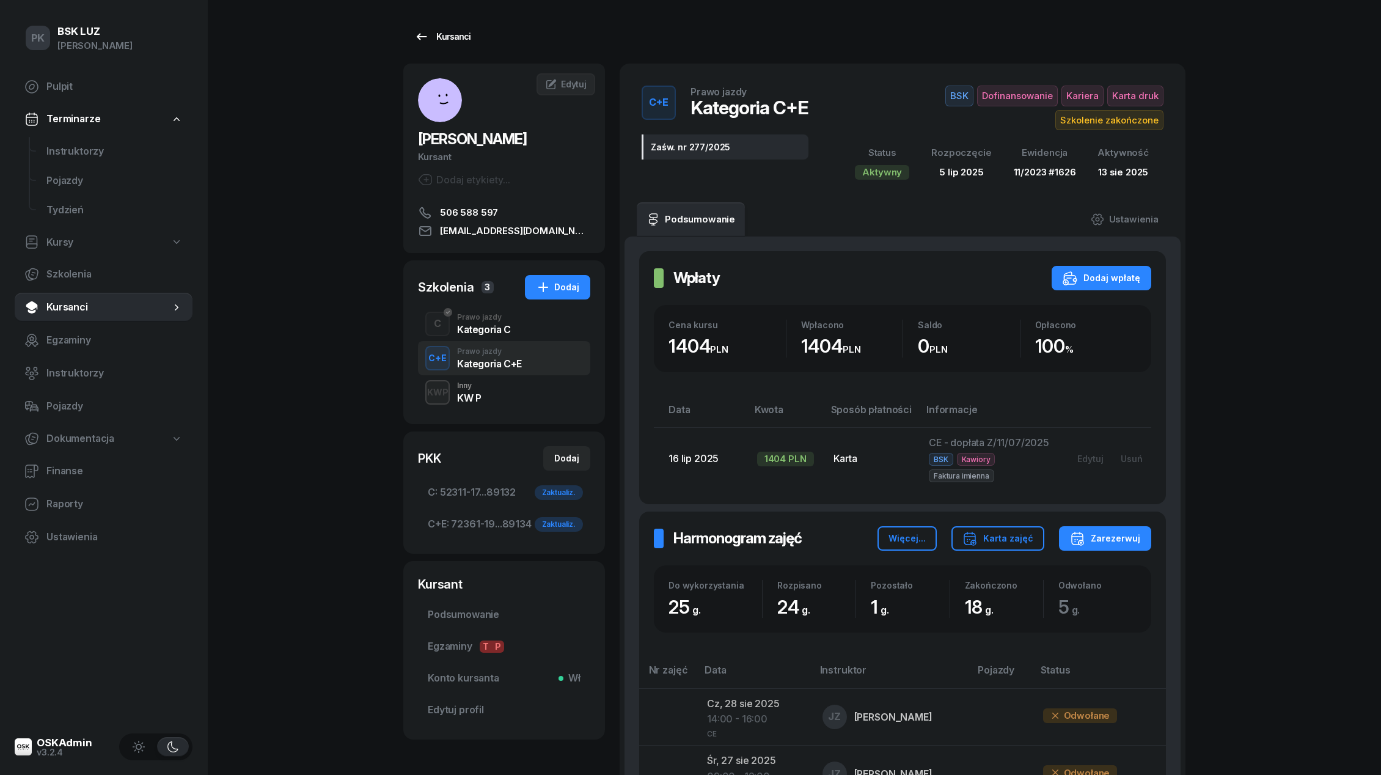
click at [466, 34] on div "Kursanci" at bounding box center [442, 36] width 56 height 15
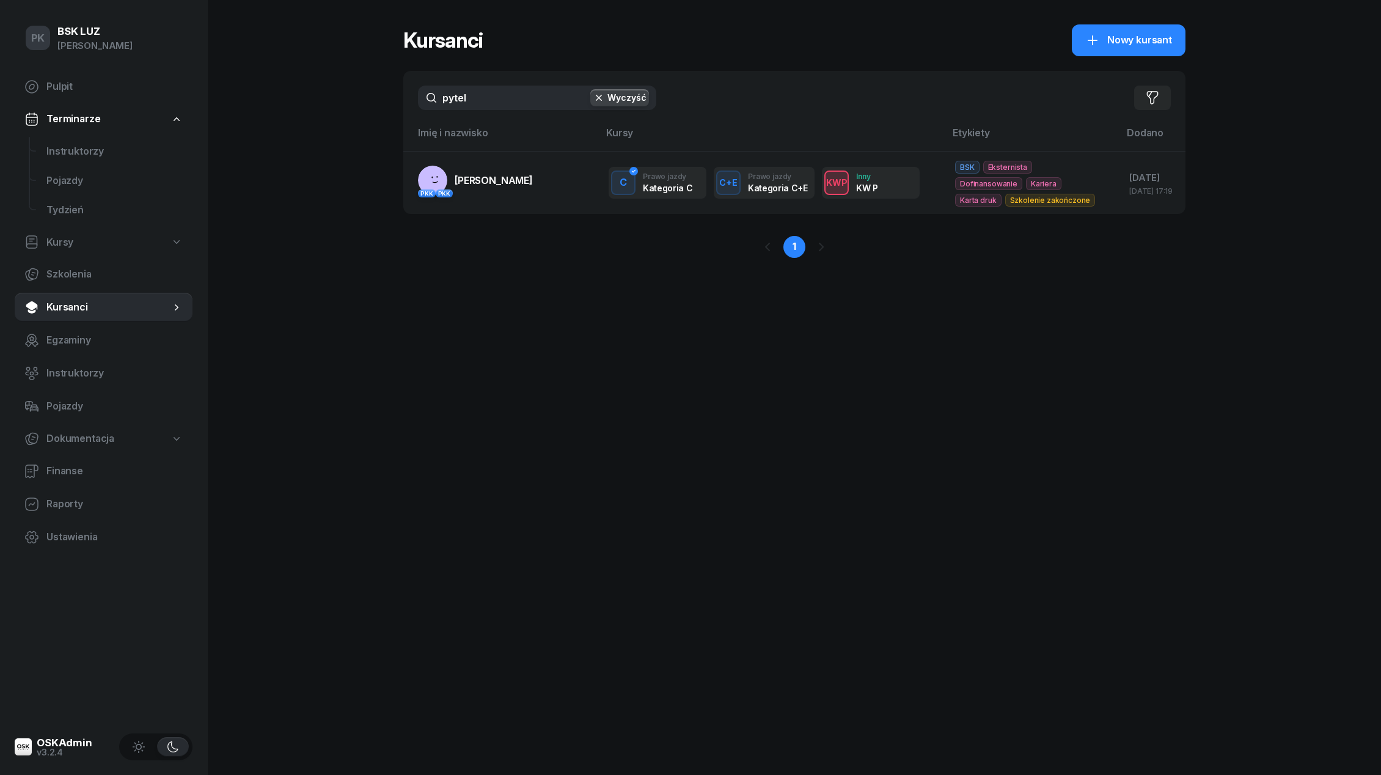
drag, startPoint x: 483, startPoint y: 94, endPoint x: 340, endPoint y: 95, distance: 143.6
click at [340, 95] on div "PK BSK [PERSON_NAME] Pulpit Terminarze Instruktorzy Pojazdy Tydzień Kursy Szkol…" at bounding box center [690, 387] width 1381 height 775
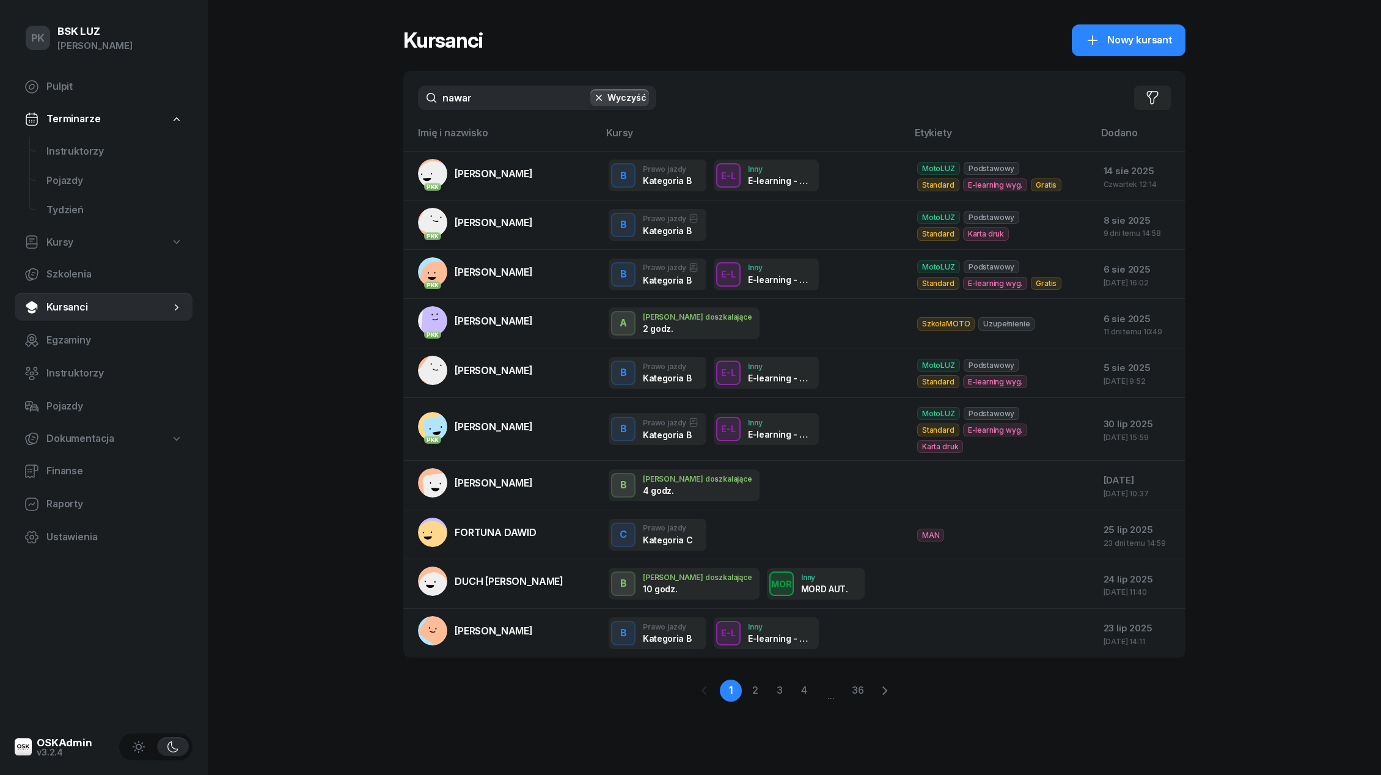
type input "nawara"
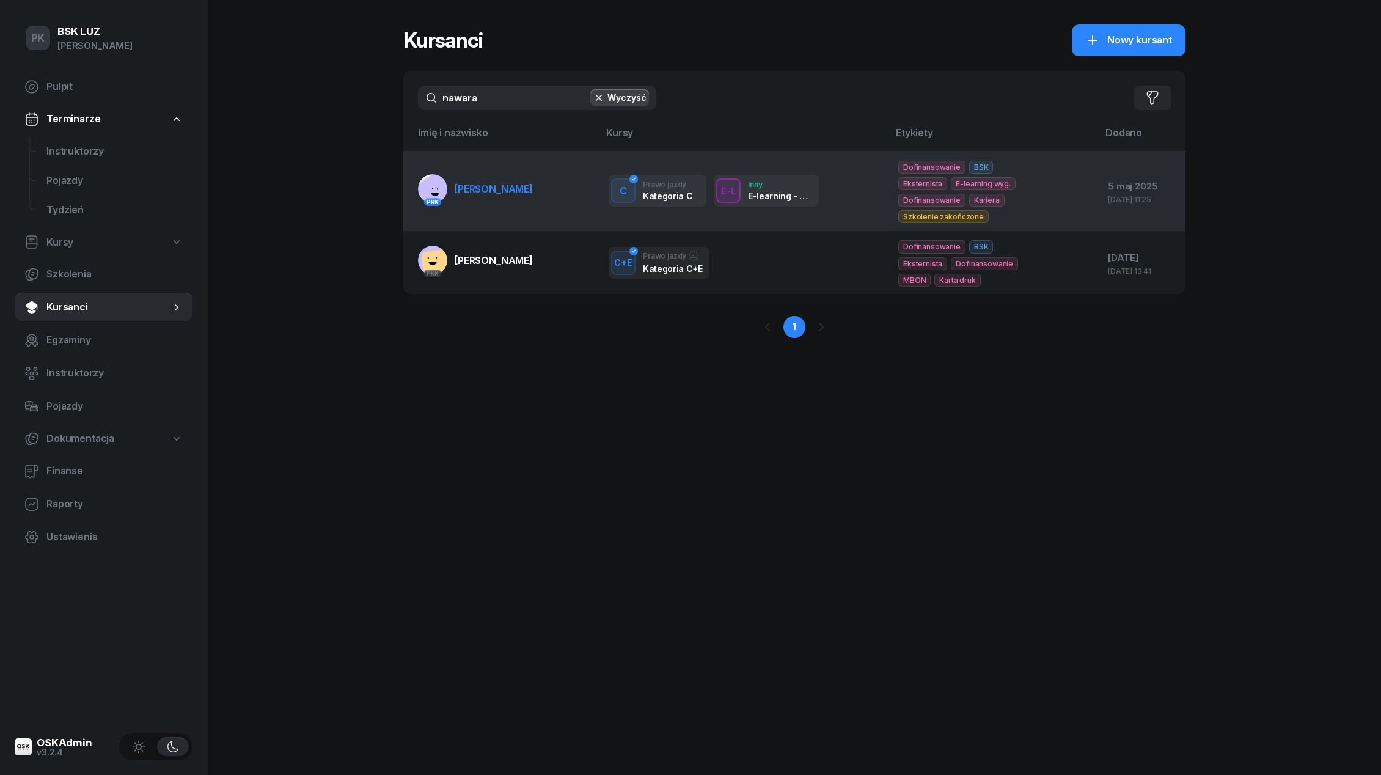
click at [492, 186] on link "PKK [PERSON_NAME]" at bounding box center [475, 188] width 115 height 29
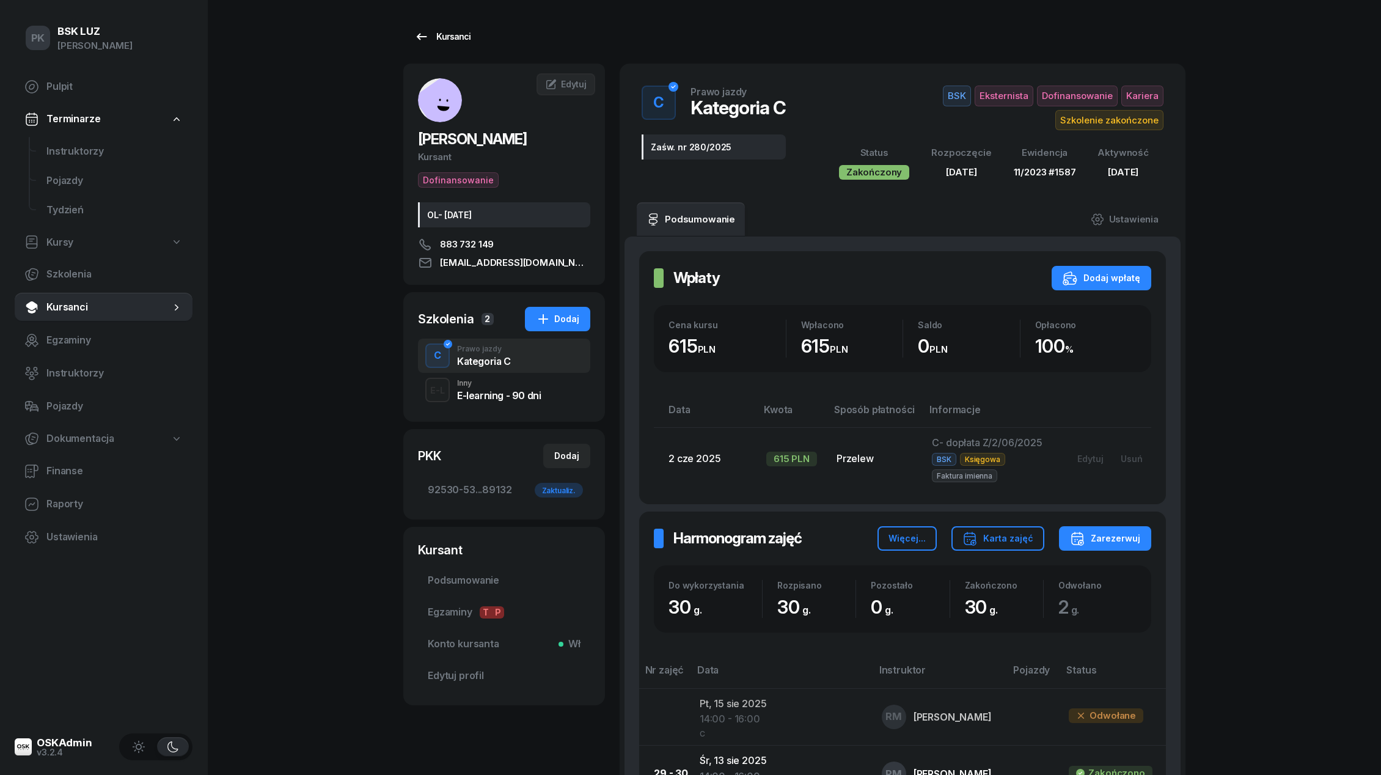
click at [439, 42] on div "Kursanci" at bounding box center [442, 36] width 56 height 15
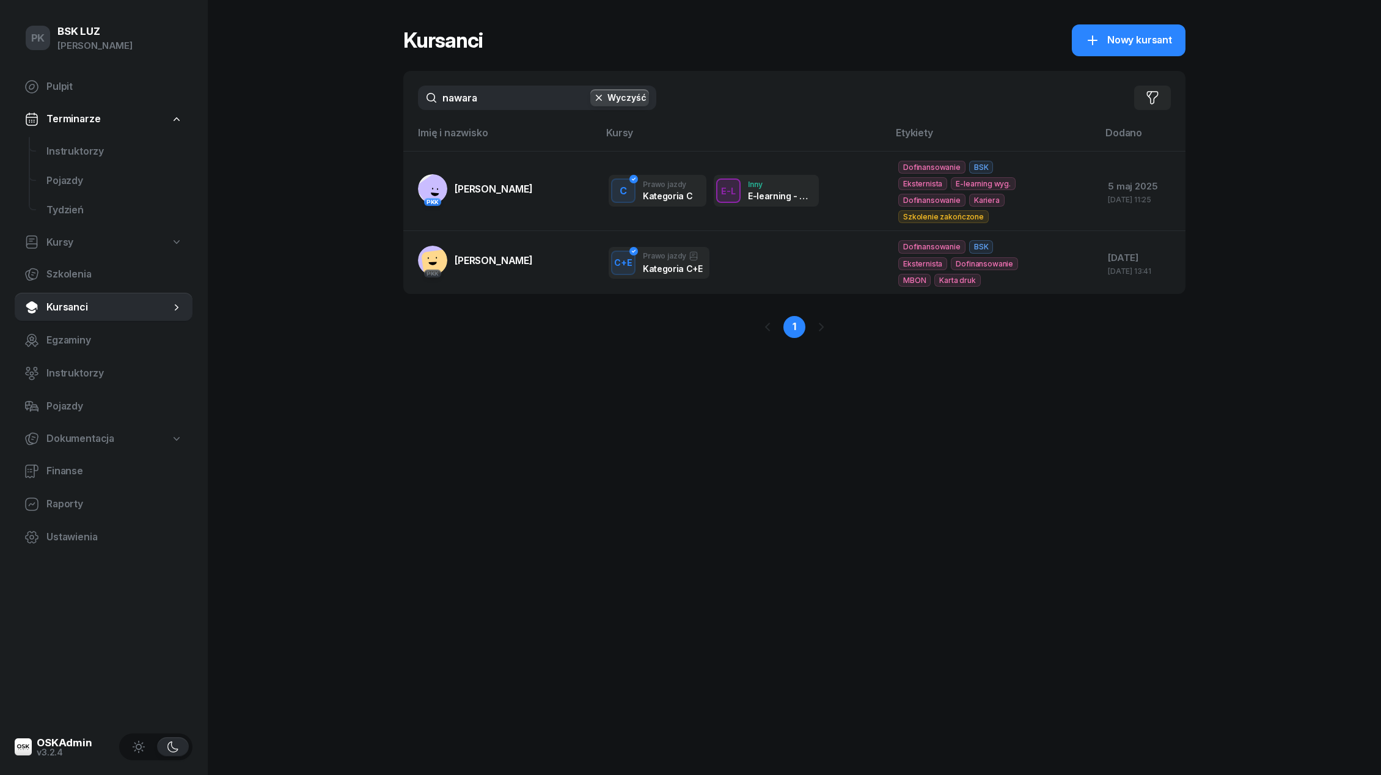
drag, startPoint x: 482, startPoint y: 90, endPoint x: 357, endPoint y: 90, distance: 125.3
click at [357, 90] on div "PK BSK [PERSON_NAME] Pulpit Terminarze Instruktorzy Pojazdy Tydzień Kursy Szkol…" at bounding box center [690, 387] width 1381 height 775
drag, startPoint x: 497, startPoint y: 97, endPoint x: 339, endPoint y: 97, distance: 158.3
click at [338, 97] on div "PK BSK [PERSON_NAME] Pulpit Terminarze Instruktorzy Pojazdy Tydzień Kursy Szkol…" at bounding box center [690, 387] width 1381 height 775
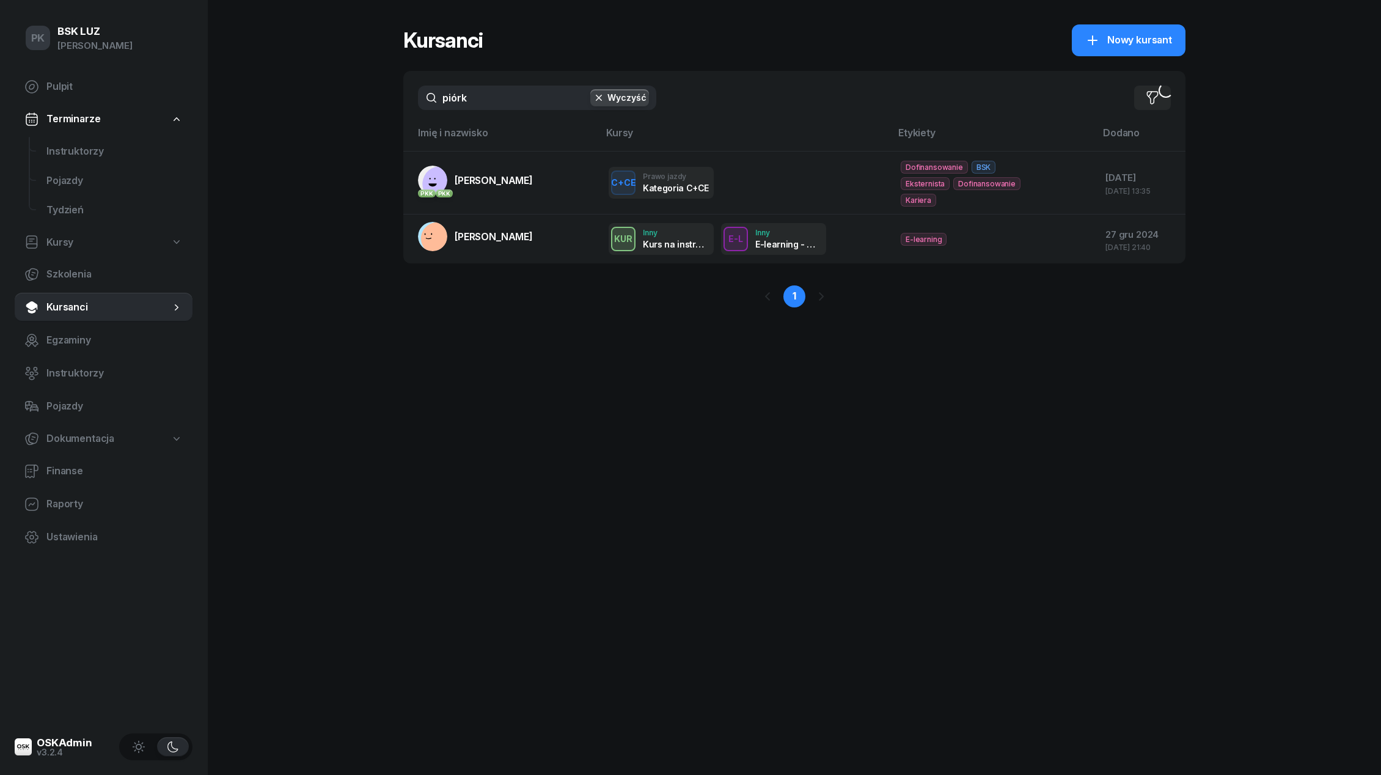
type input "piórko"
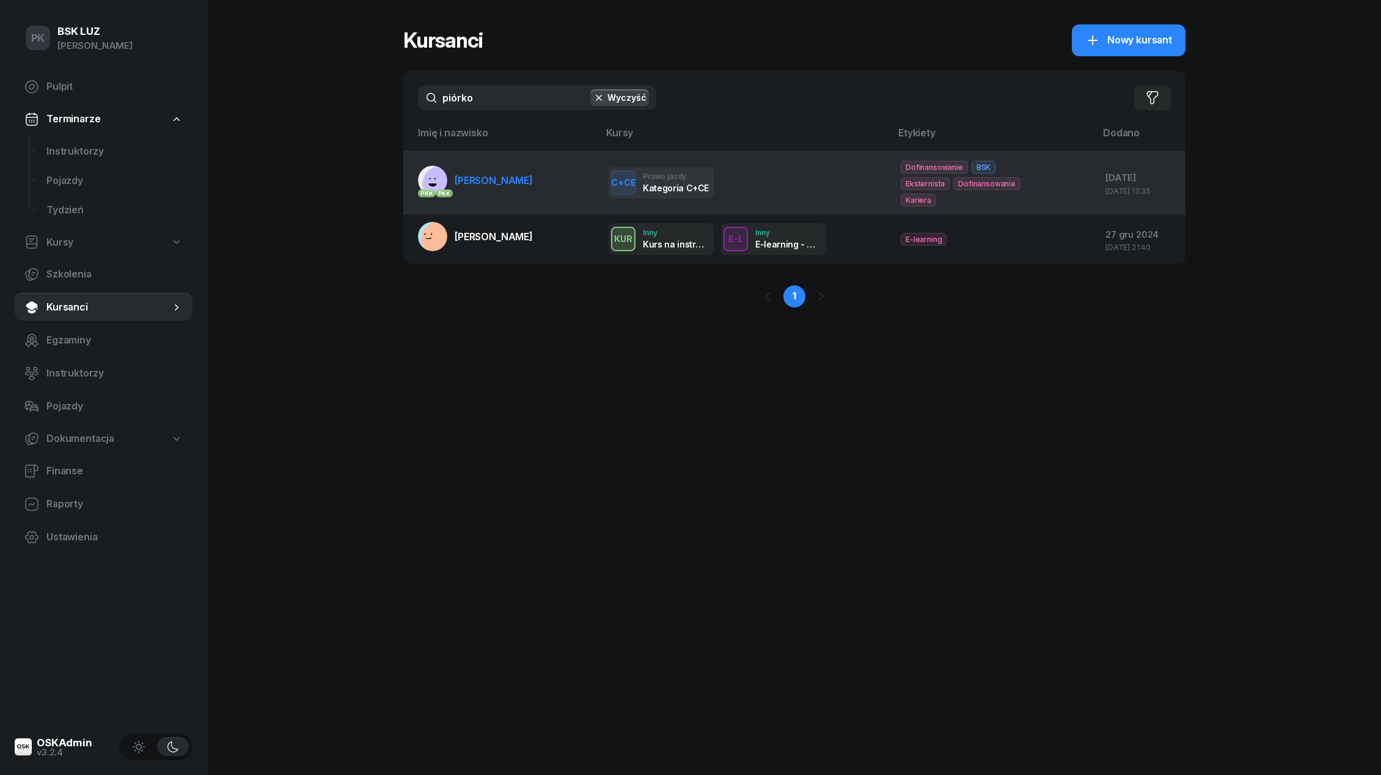
click at [533, 176] on span "[PERSON_NAME]" at bounding box center [494, 180] width 78 height 12
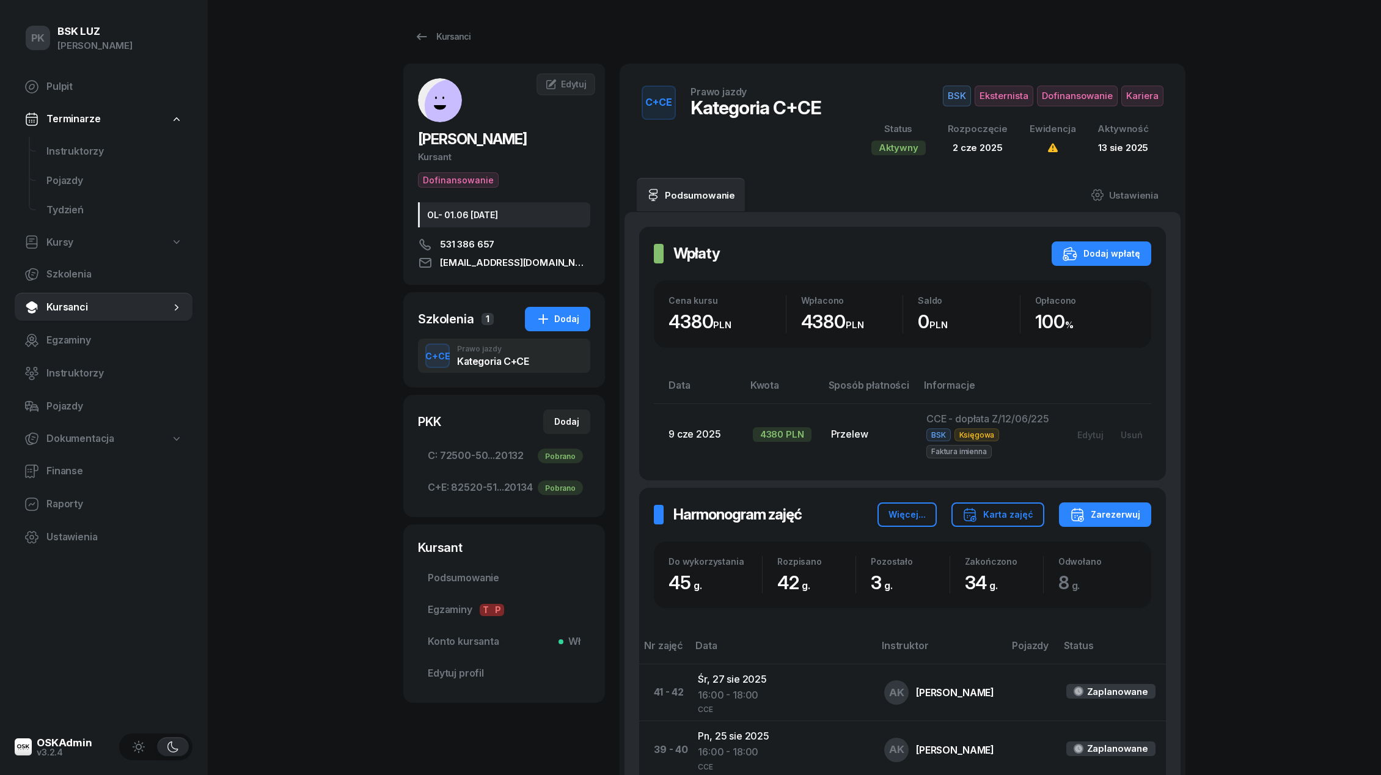
click at [654, 334] on div "Cena kursu 4380 PLN Wpłacono 4380 PLN Saldo 0 PLN Opłacono 100 %" at bounding box center [902, 313] width 497 height 67
click at [466, 46] on link "Kursanci" at bounding box center [442, 36] width 78 height 24
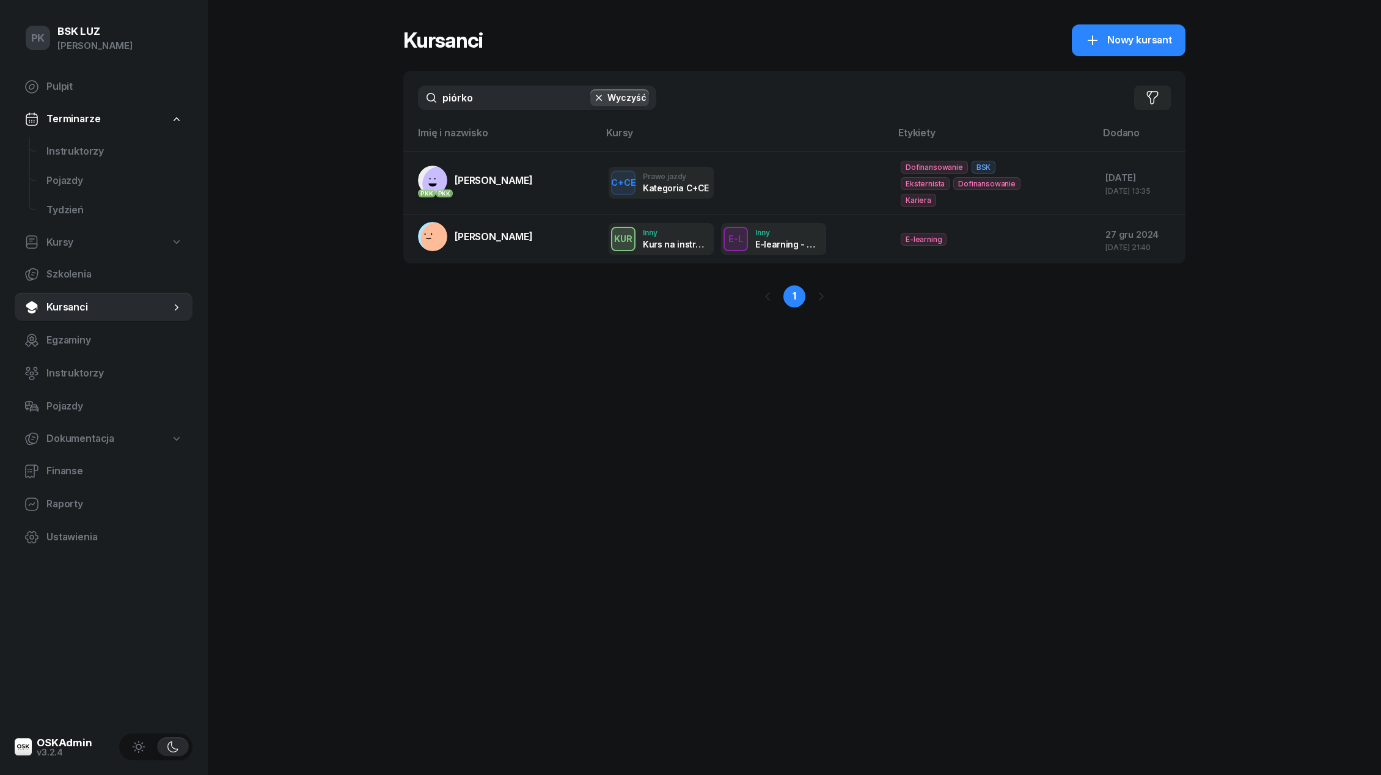
drag, startPoint x: 491, startPoint y: 94, endPoint x: 390, endPoint y: 94, distance: 101.4
click at [390, 94] on div "PK BSK [PERSON_NAME] Pulpit Terminarze Instruktorzy Pojazdy Tydzień Kursy Szkol…" at bounding box center [690, 387] width 1381 height 775
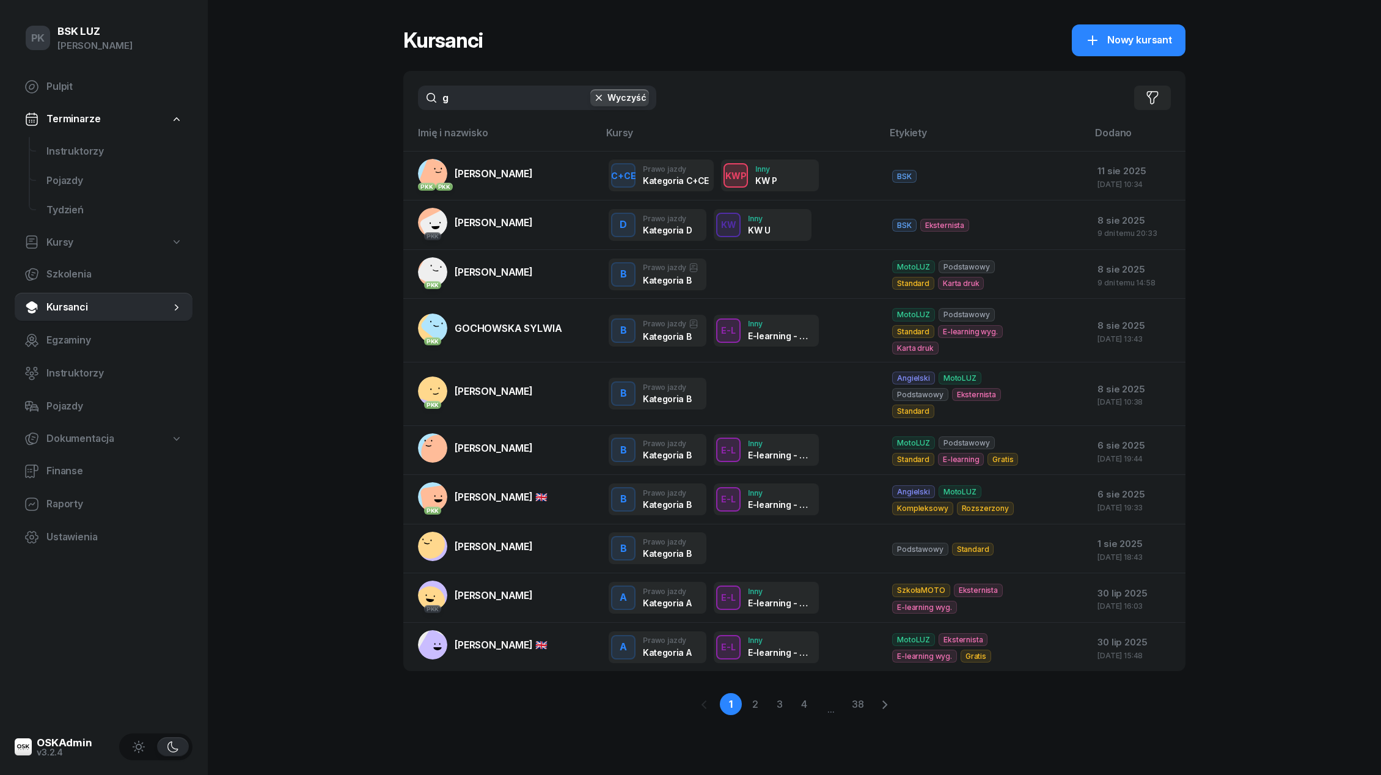
click at [393, 94] on div "PK BSK [PERSON_NAME] Pulpit Terminarze Instruktorzy Pojazdy Tydzień Kursy Szkol…" at bounding box center [690, 387] width 1381 height 775
click at [478, 98] on input "g" at bounding box center [537, 98] width 238 height 24
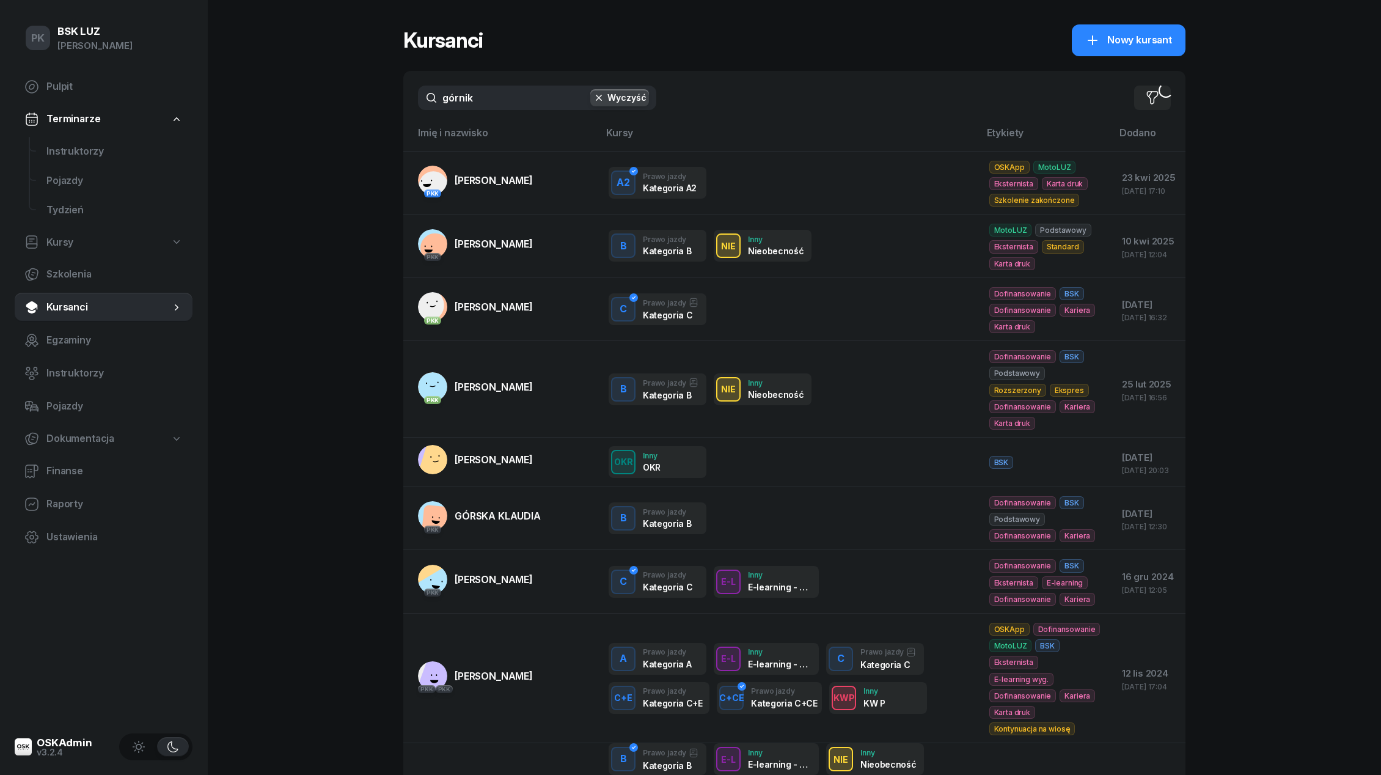
type input "górniko"
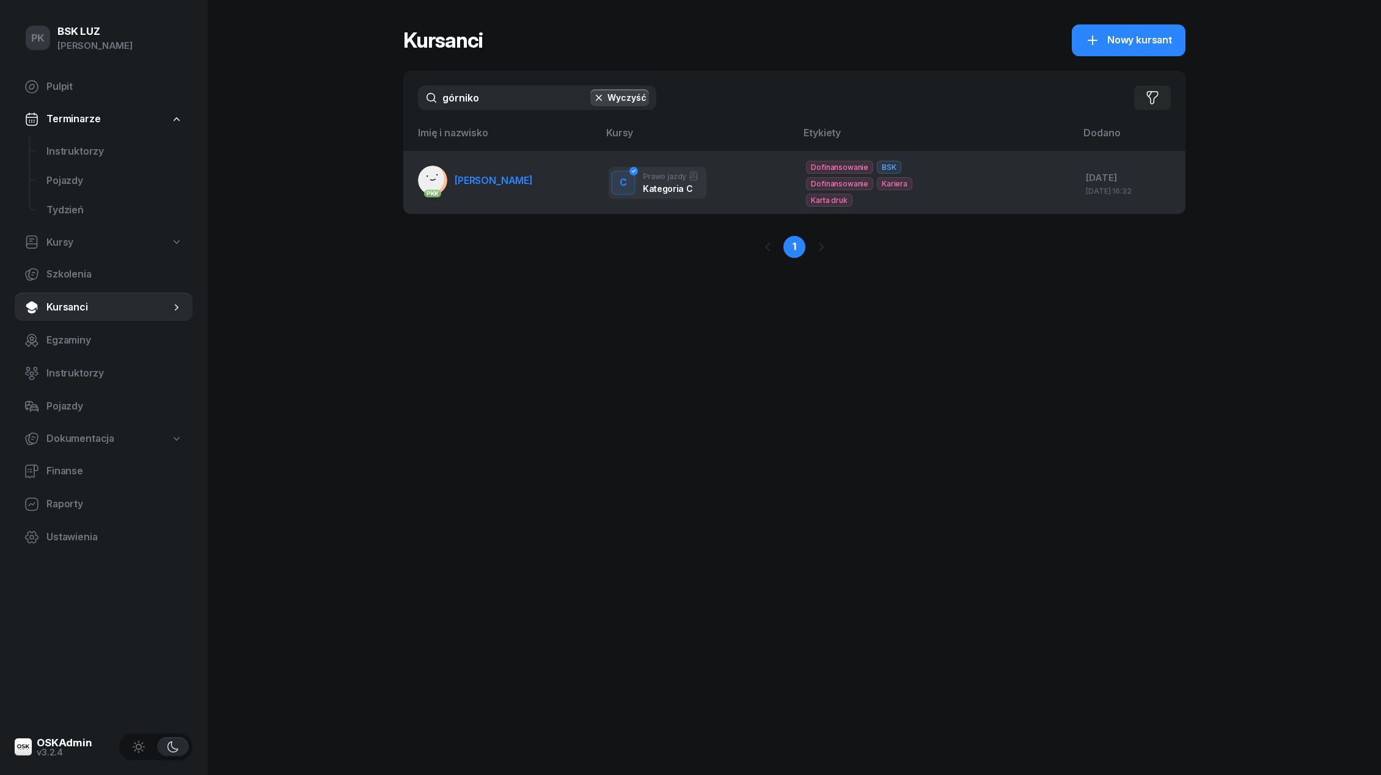
click at [494, 164] on td "PKK [PERSON_NAME]" at bounding box center [501, 182] width 196 height 63
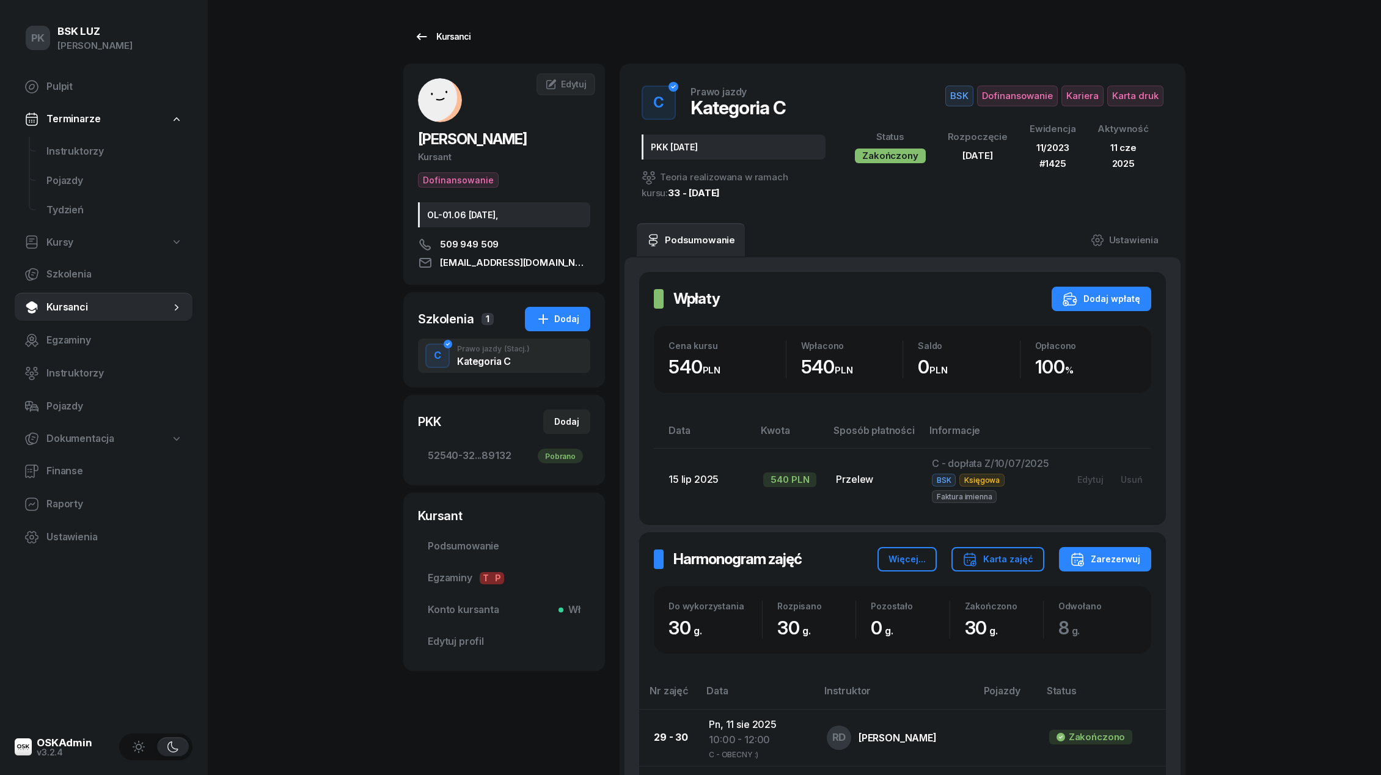
click at [465, 37] on div "Kursanci" at bounding box center [442, 36] width 56 height 15
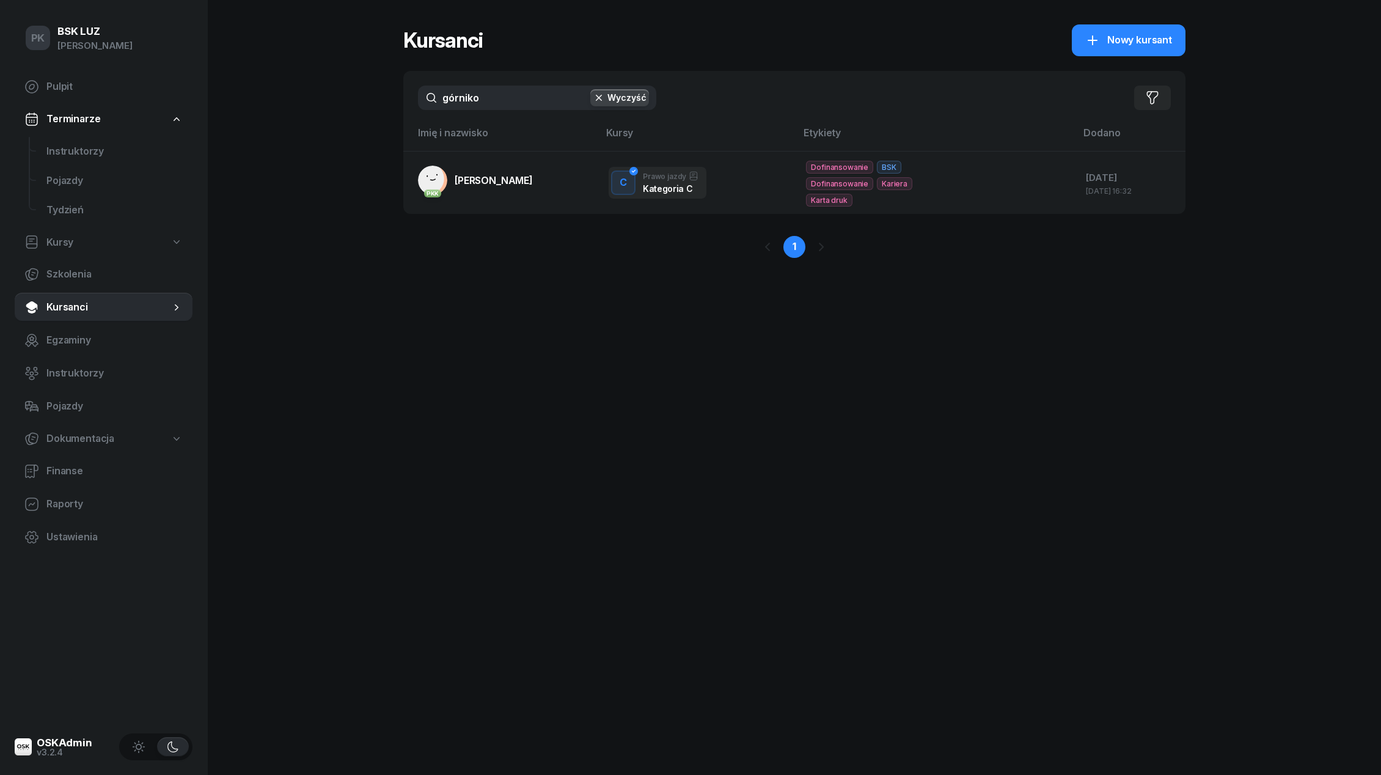
drag, startPoint x: 491, startPoint y: 98, endPoint x: 351, endPoint y: 101, distance: 140.6
click at [351, 98] on div "PK BSK [PERSON_NAME] Pulpit Terminarze Instruktorzy Pojazdy Tydzień Kursy Szkol…" at bounding box center [690, 387] width 1381 height 775
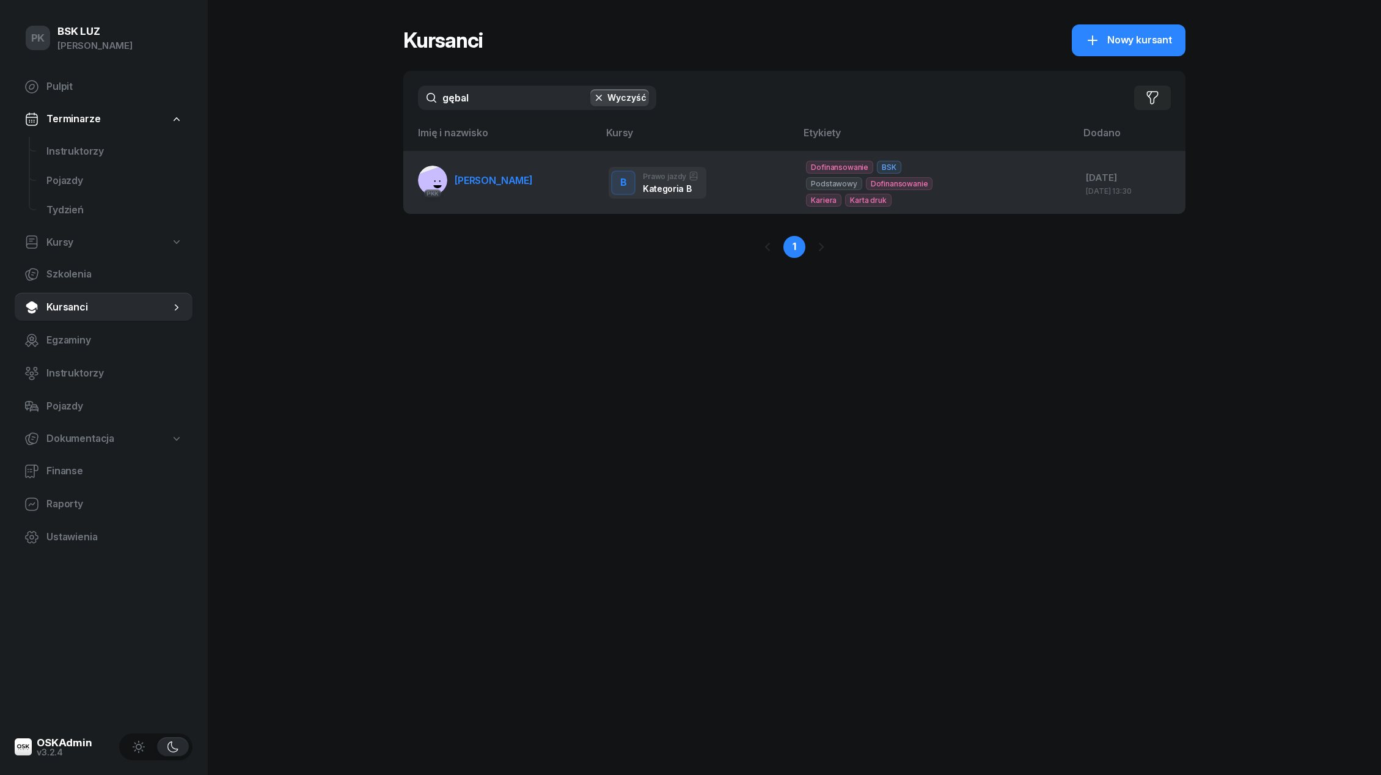
type input "gębal"
click at [447, 175] on link "PKK [GEOGRAPHIC_DATA][PERSON_NAME]" at bounding box center [475, 180] width 115 height 29
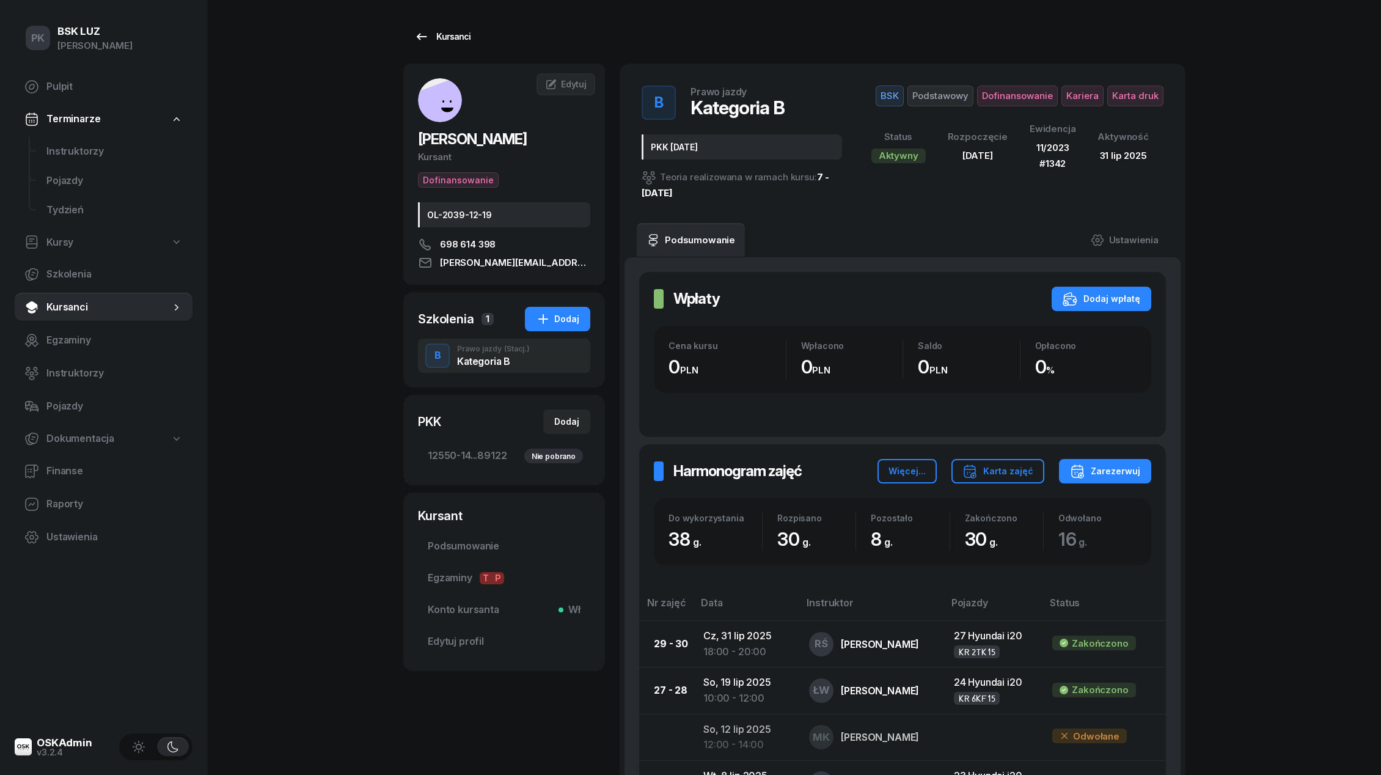
click at [458, 35] on div "Kursanci" at bounding box center [442, 36] width 56 height 15
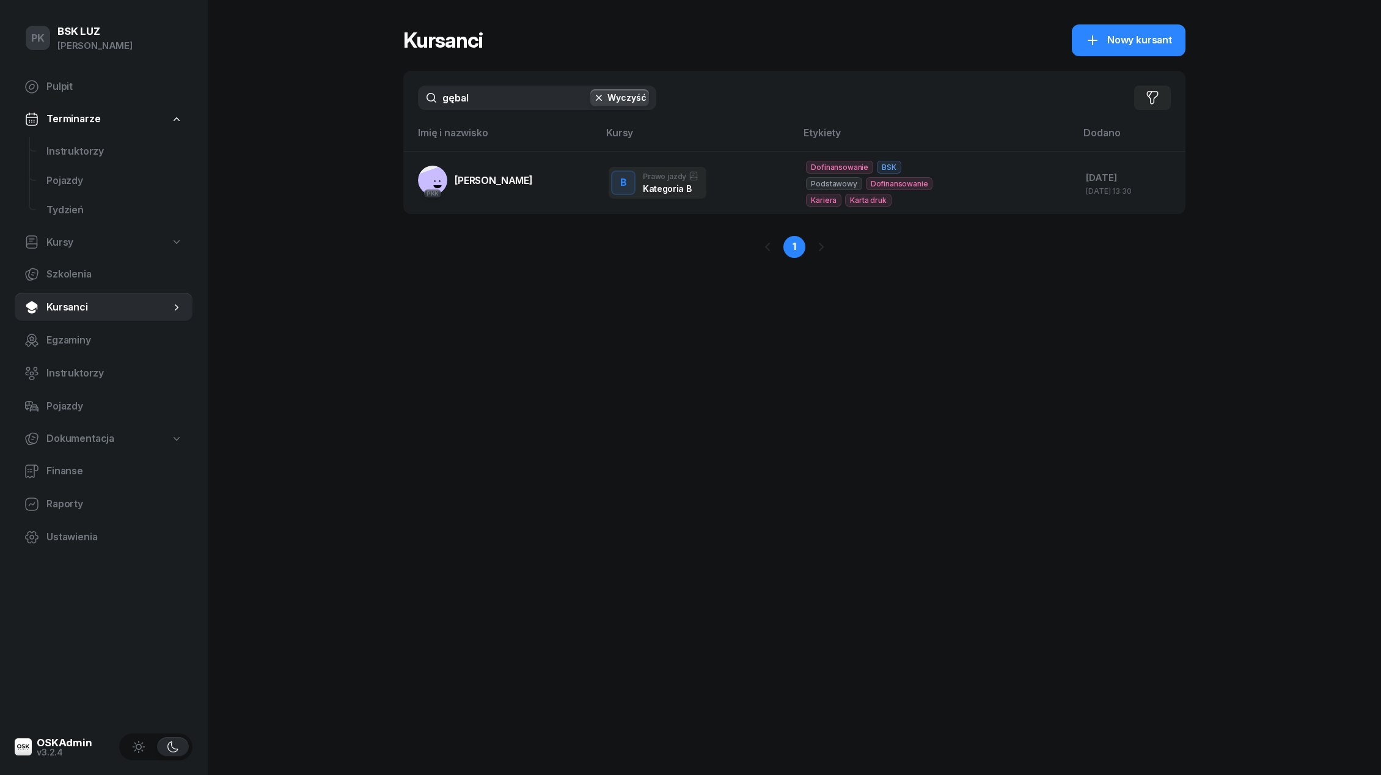
drag, startPoint x: 489, startPoint y: 94, endPoint x: 389, endPoint y: 95, distance: 100.8
click at [389, 94] on div "PK BSK [PERSON_NAME] Pulpit Terminarze Instruktorzy Pojazdy Tydzień Kursy Szkol…" at bounding box center [690, 387] width 1381 height 775
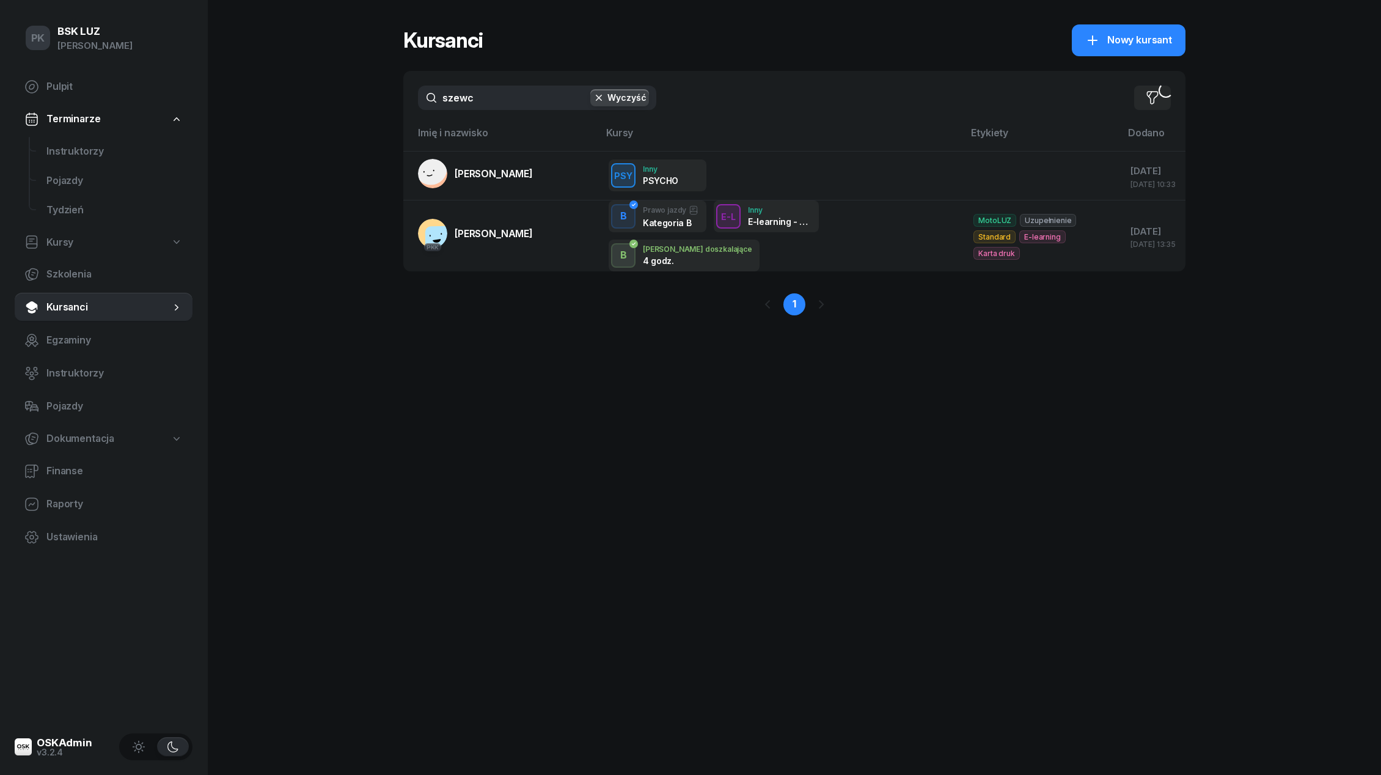
type input "szewcz"
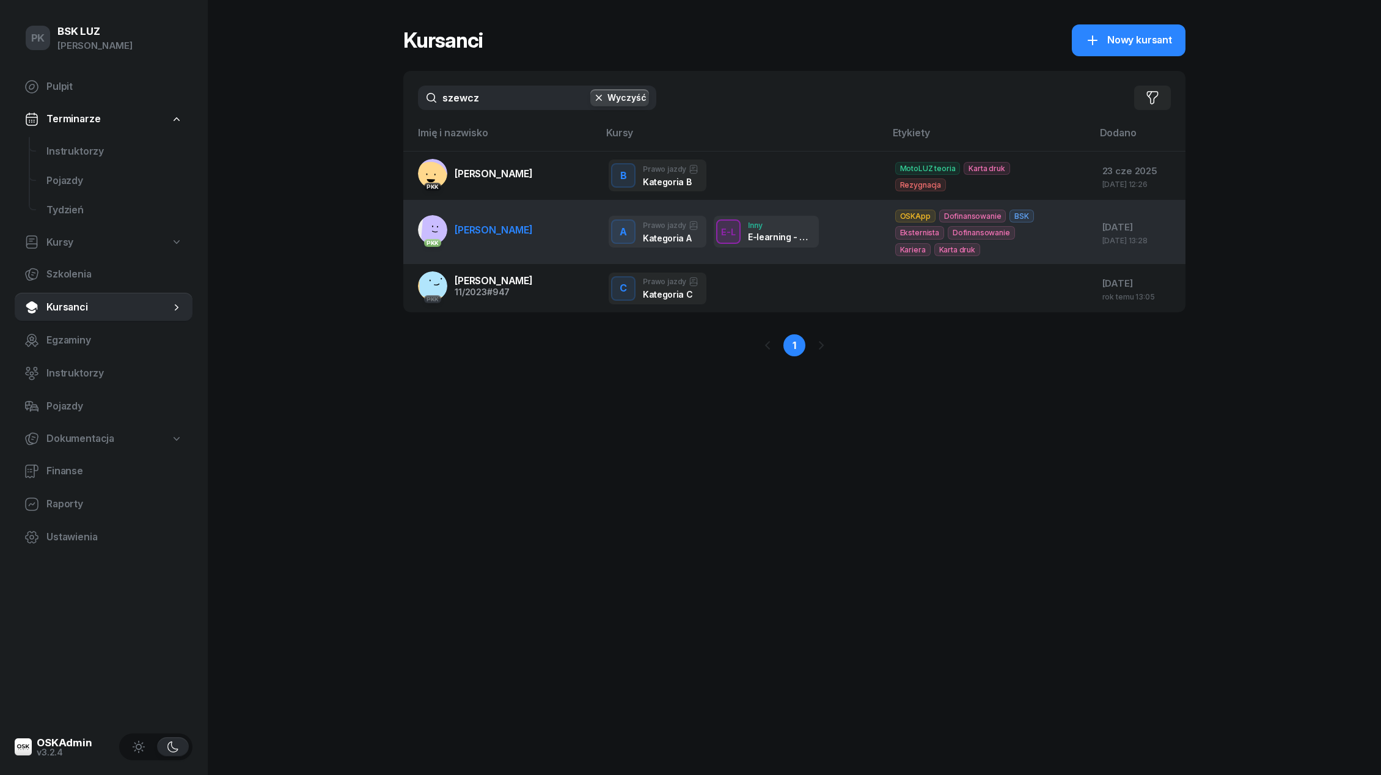
click at [510, 224] on span "[PERSON_NAME]" at bounding box center [494, 230] width 78 height 12
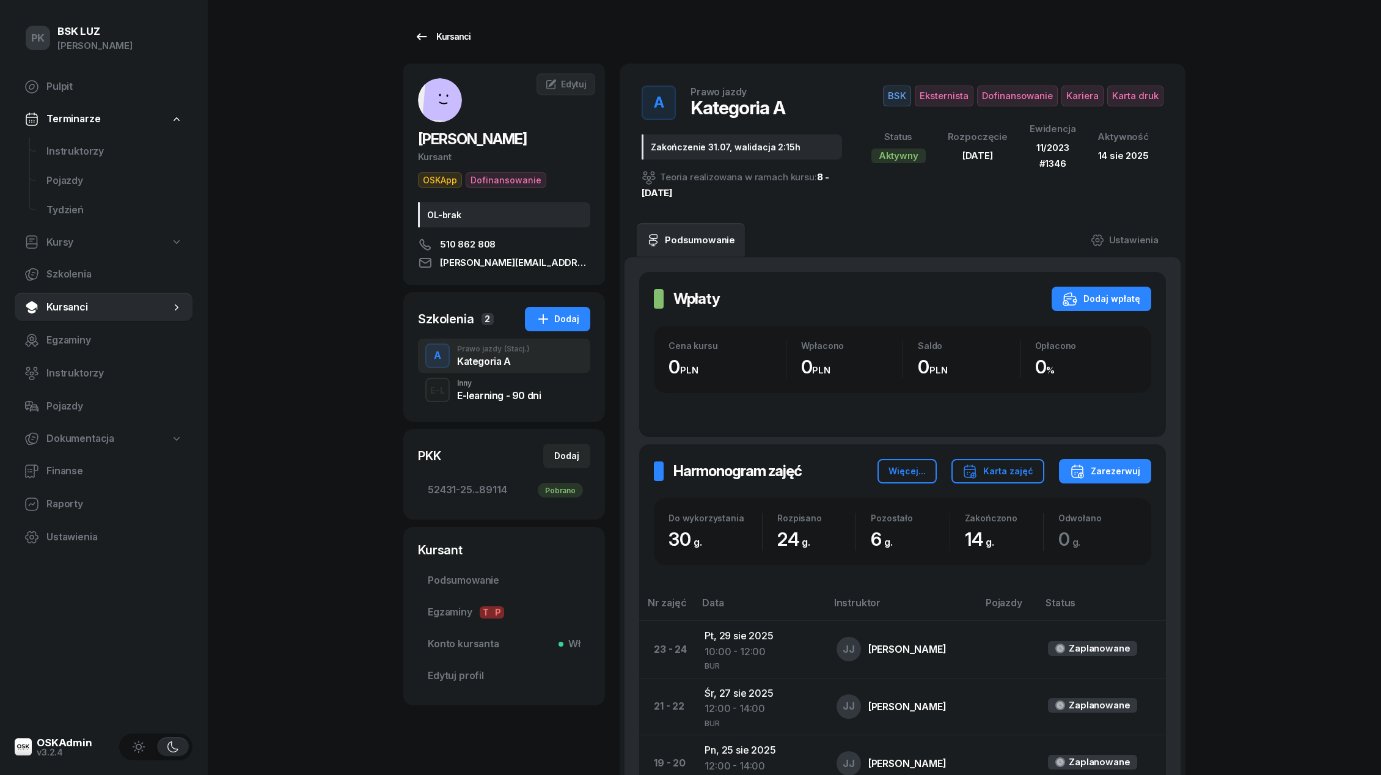
click at [451, 27] on link "Kursanci" at bounding box center [442, 36] width 78 height 24
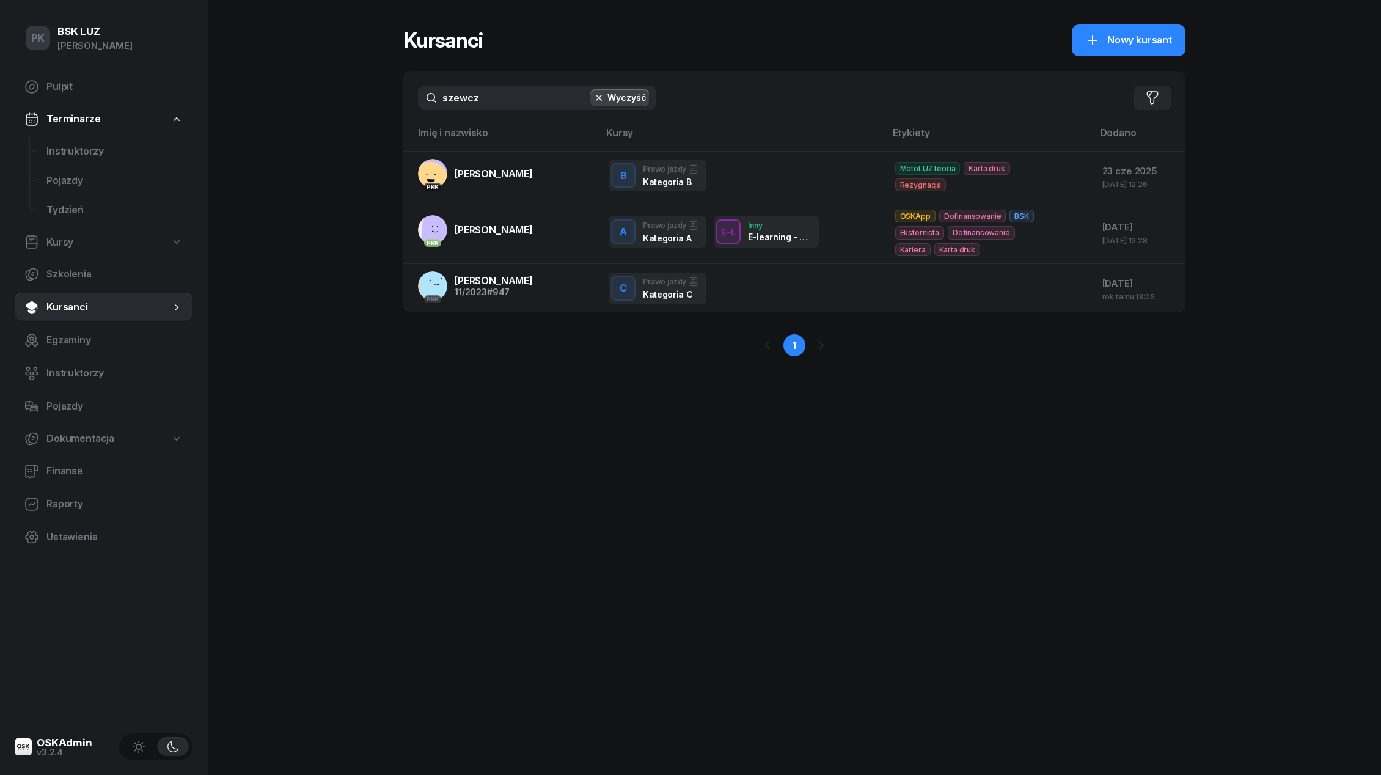
drag, startPoint x: 485, startPoint y: 94, endPoint x: 340, endPoint y: 98, distance: 145.5
click at [340, 96] on div "PK BSK [PERSON_NAME] Pulpit Terminarze Instruktorzy Pojazdy Tydzień Kursy Szkol…" at bounding box center [690, 387] width 1381 height 775
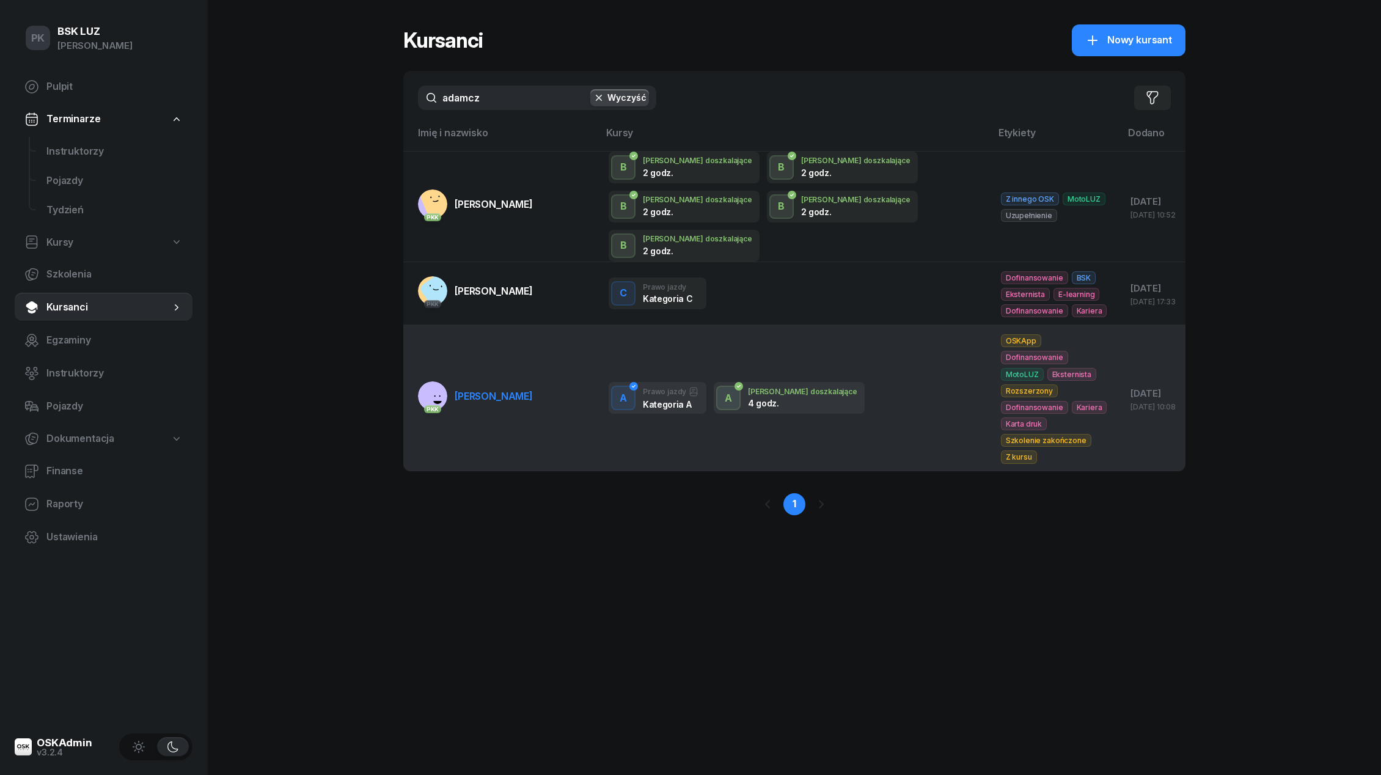
type input "adamcz"
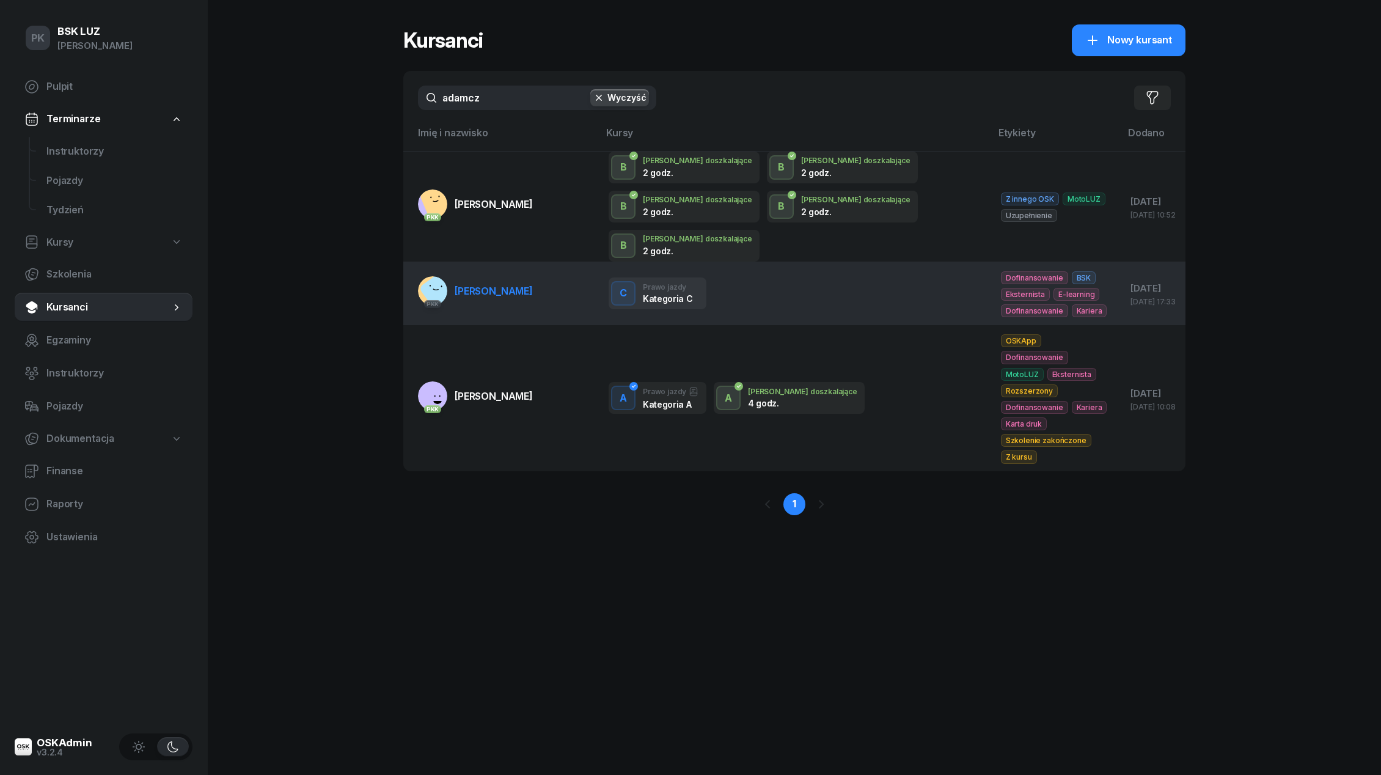
click at [497, 276] on link "[DEMOGRAPHIC_DATA] [PERSON_NAME]" at bounding box center [475, 290] width 115 height 29
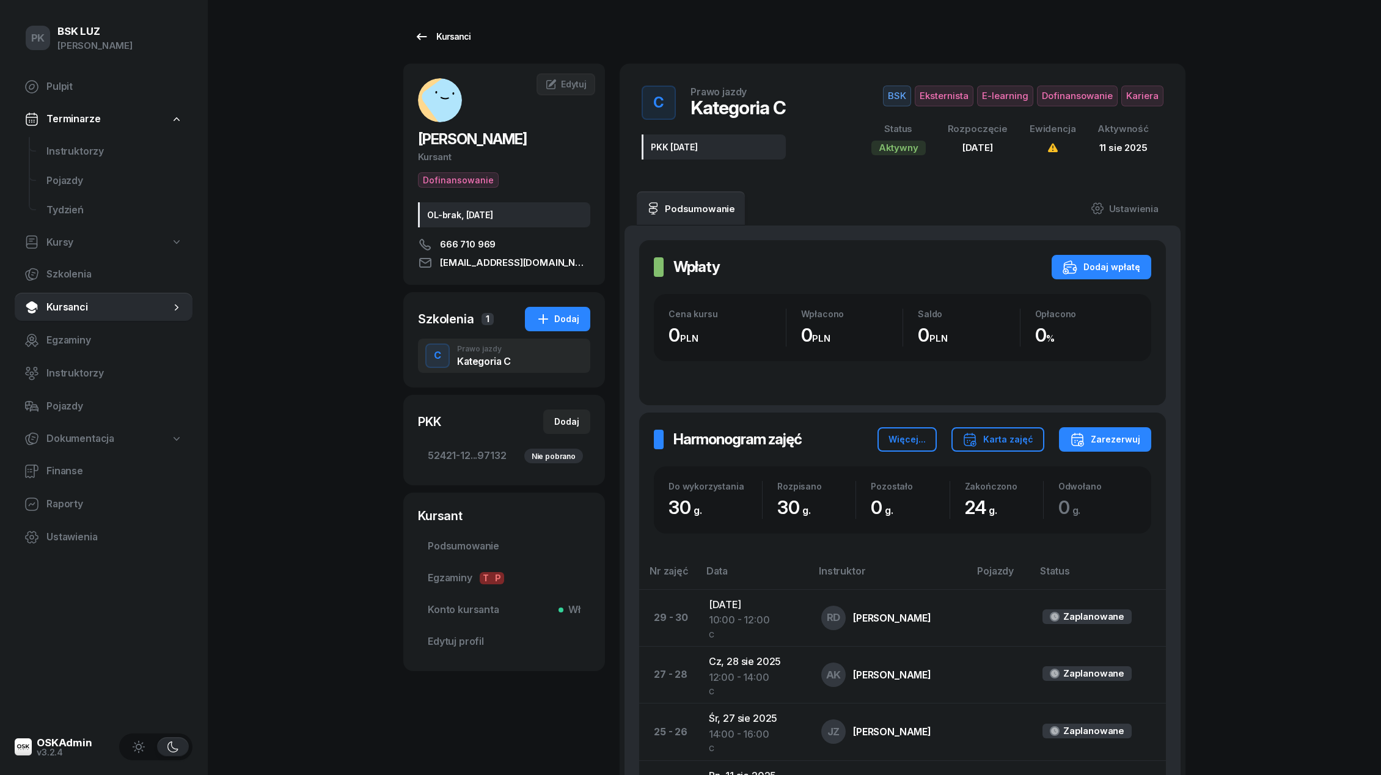
click at [457, 38] on div "Kursanci" at bounding box center [442, 36] width 56 height 15
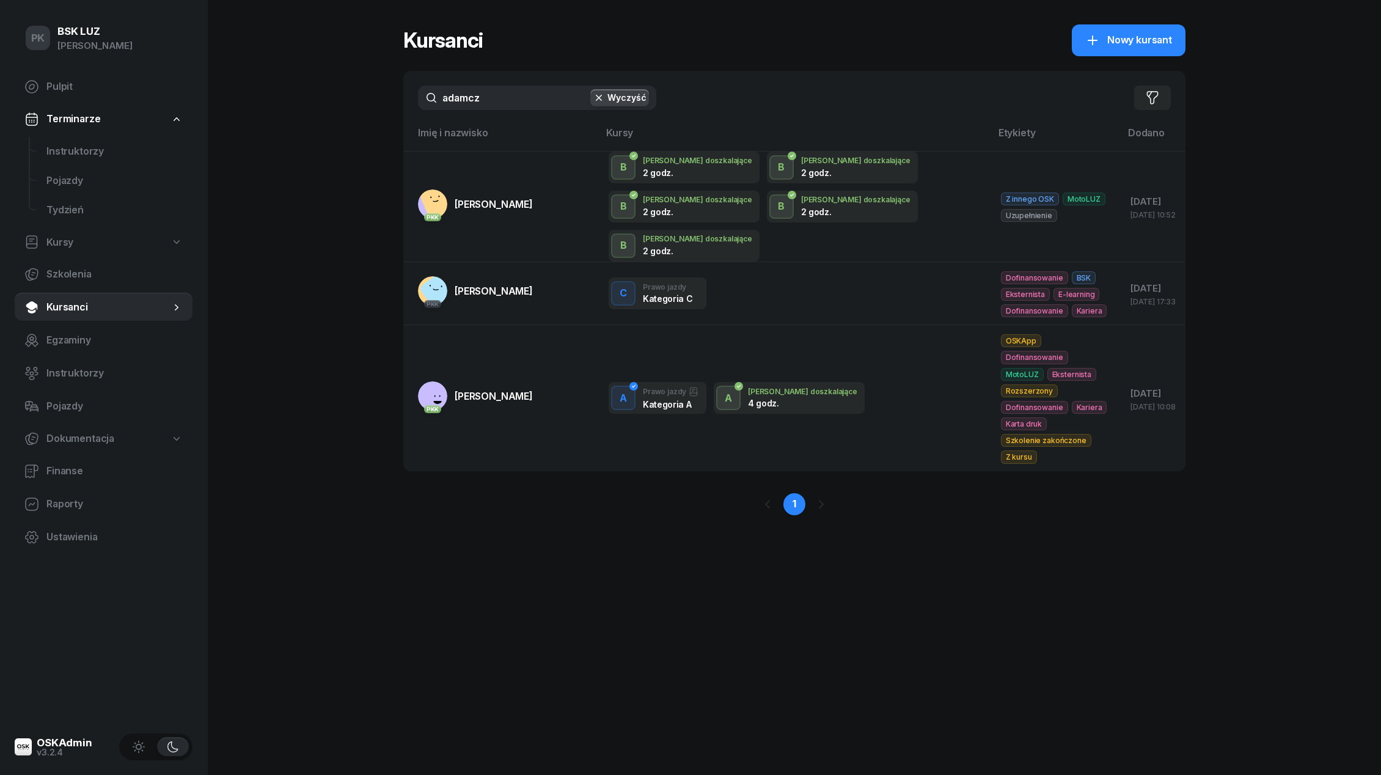
drag, startPoint x: 426, startPoint y: 101, endPoint x: 335, endPoint y: 107, distance: 91.2
click at [336, 104] on div "PK BSK [PERSON_NAME] Pulpit Terminarze Instruktorzy Pojazdy Tydzień Kursy Szkol…" at bounding box center [690, 387] width 1381 height 775
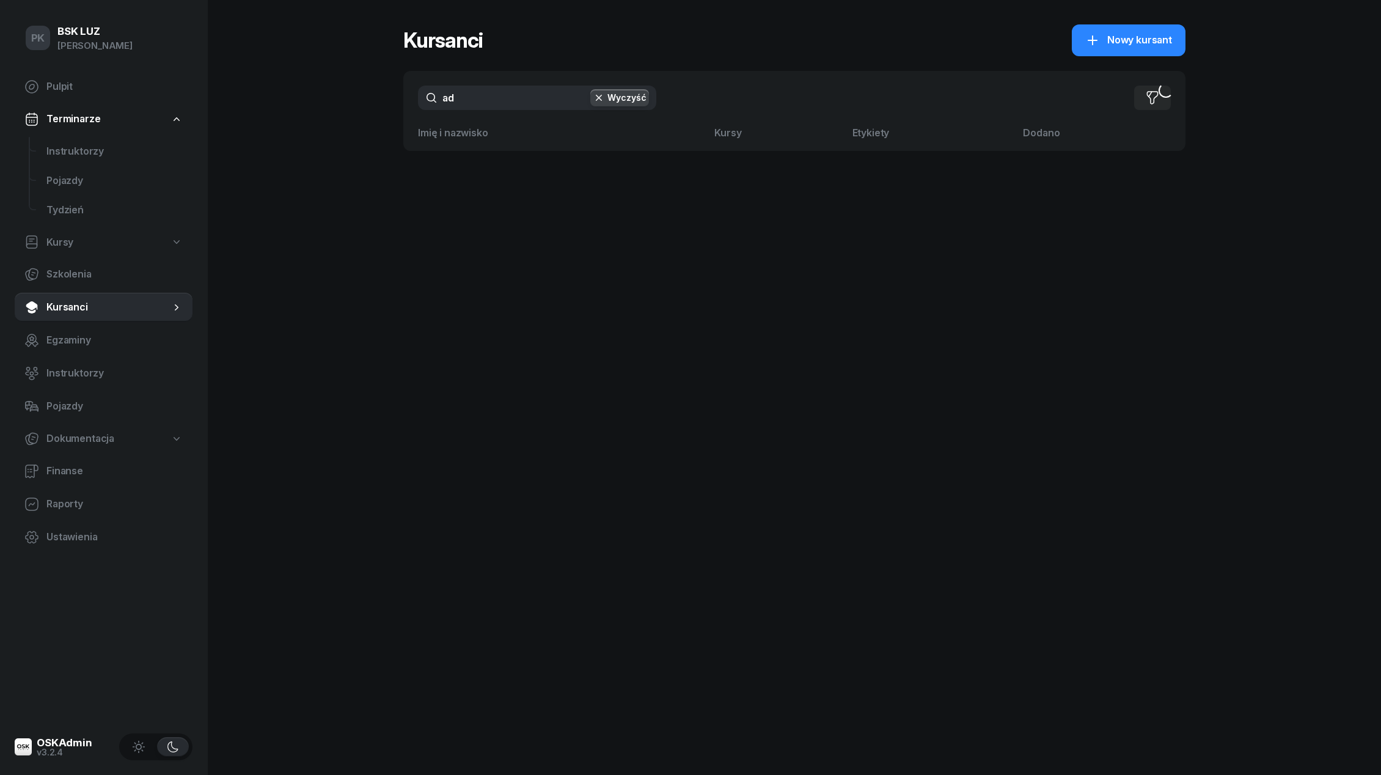
type input "a"
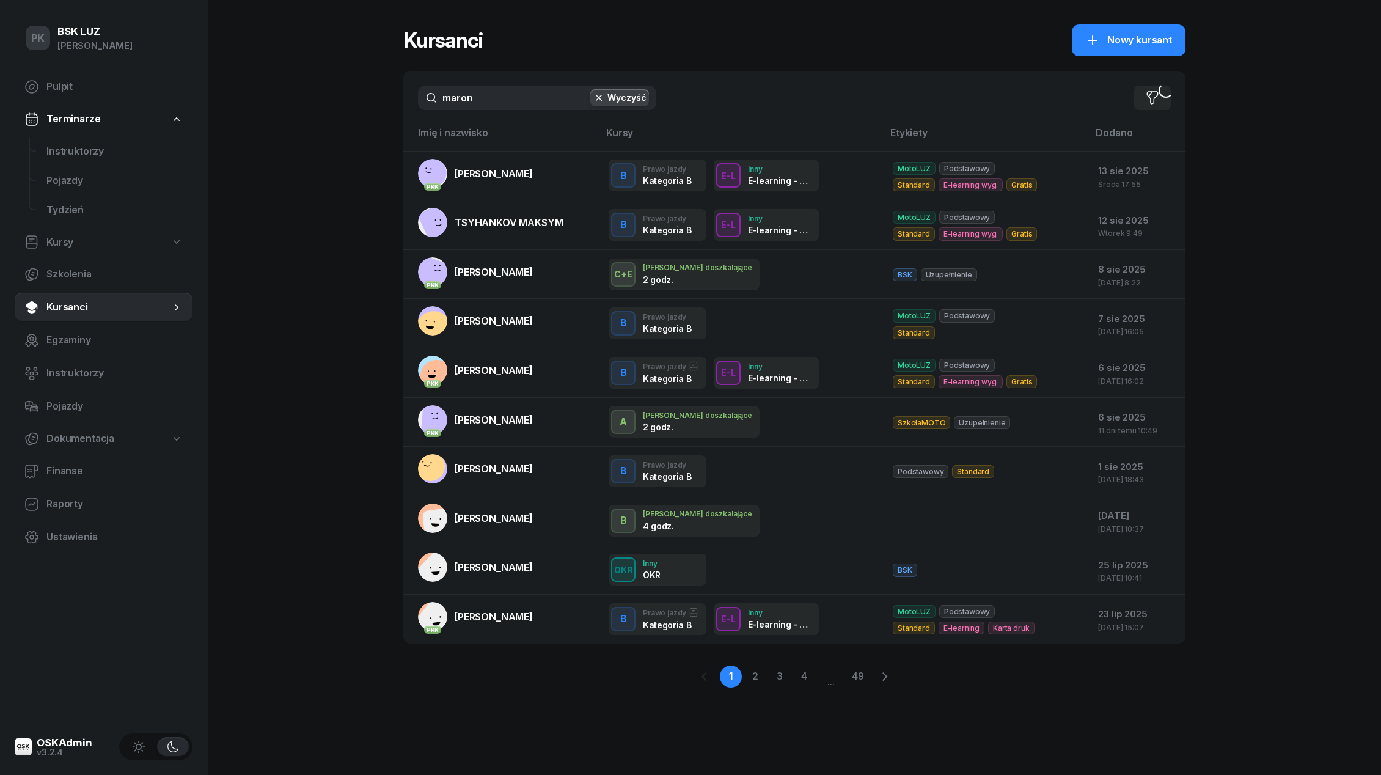
type input "marona"
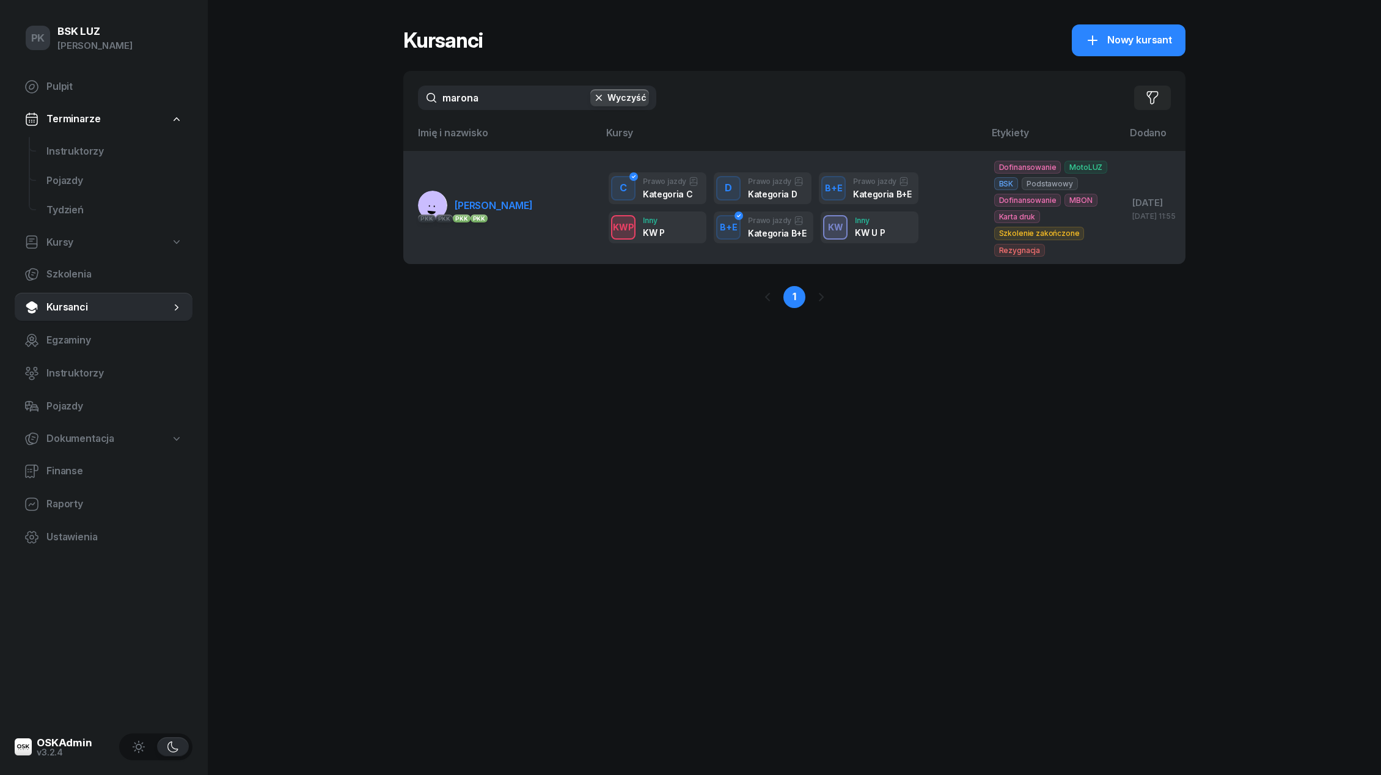
click at [517, 209] on span "[PERSON_NAME]" at bounding box center [494, 205] width 78 height 12
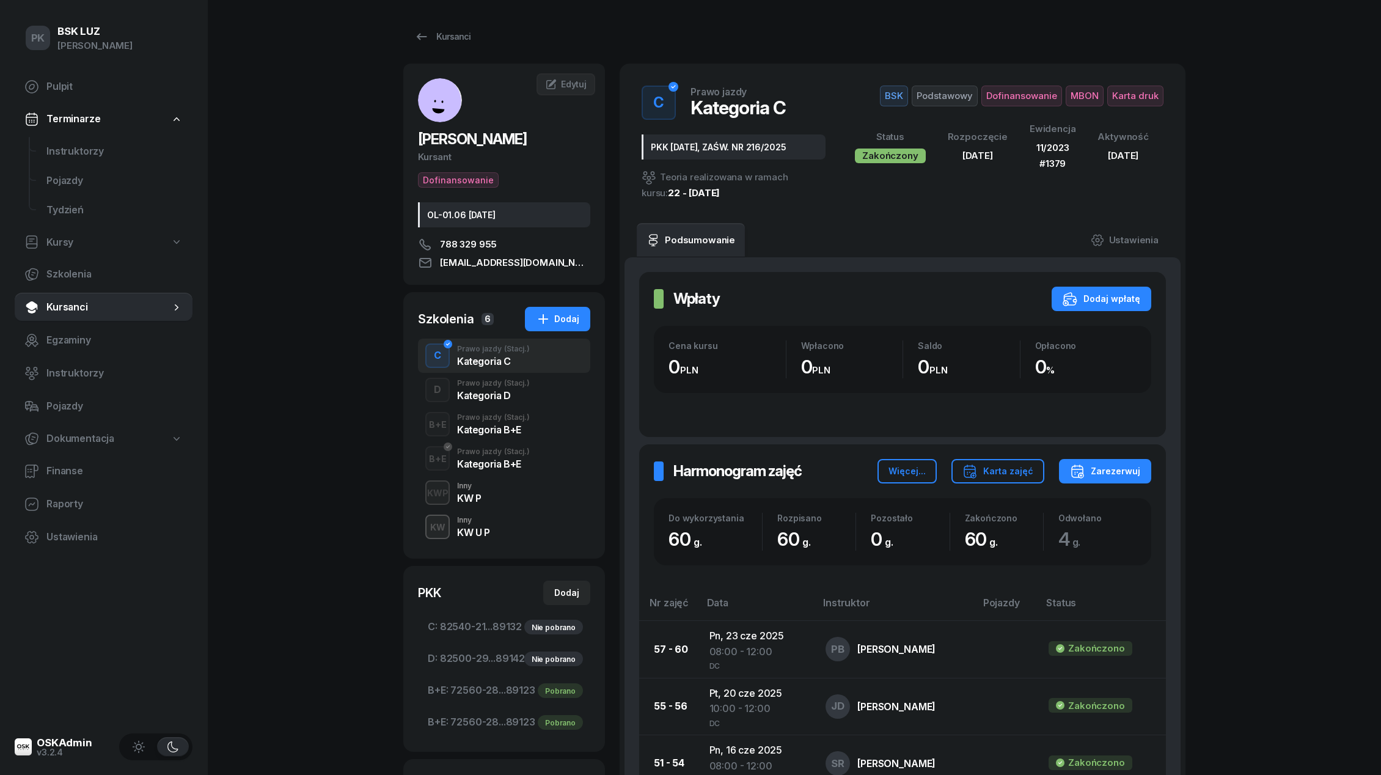
click at [508, 406] on div "D Prawo jazdy (Stacj.) Kategoria D" at bounding box center [504, 390] width 172 height 34
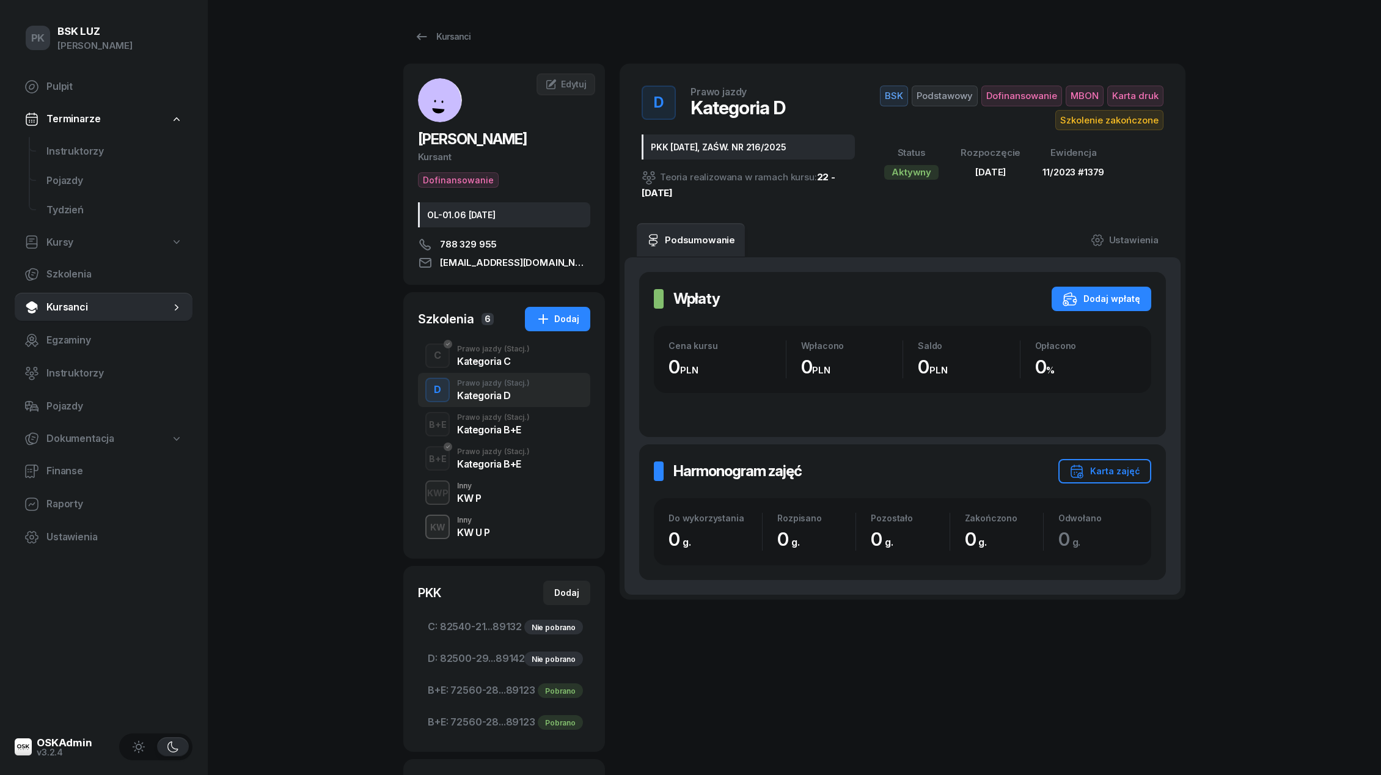
click at [501, 368] on div "C Prawo jazdy (Stacj.) Kategoria C" at bounding box center [504, 355] width 172 height 34
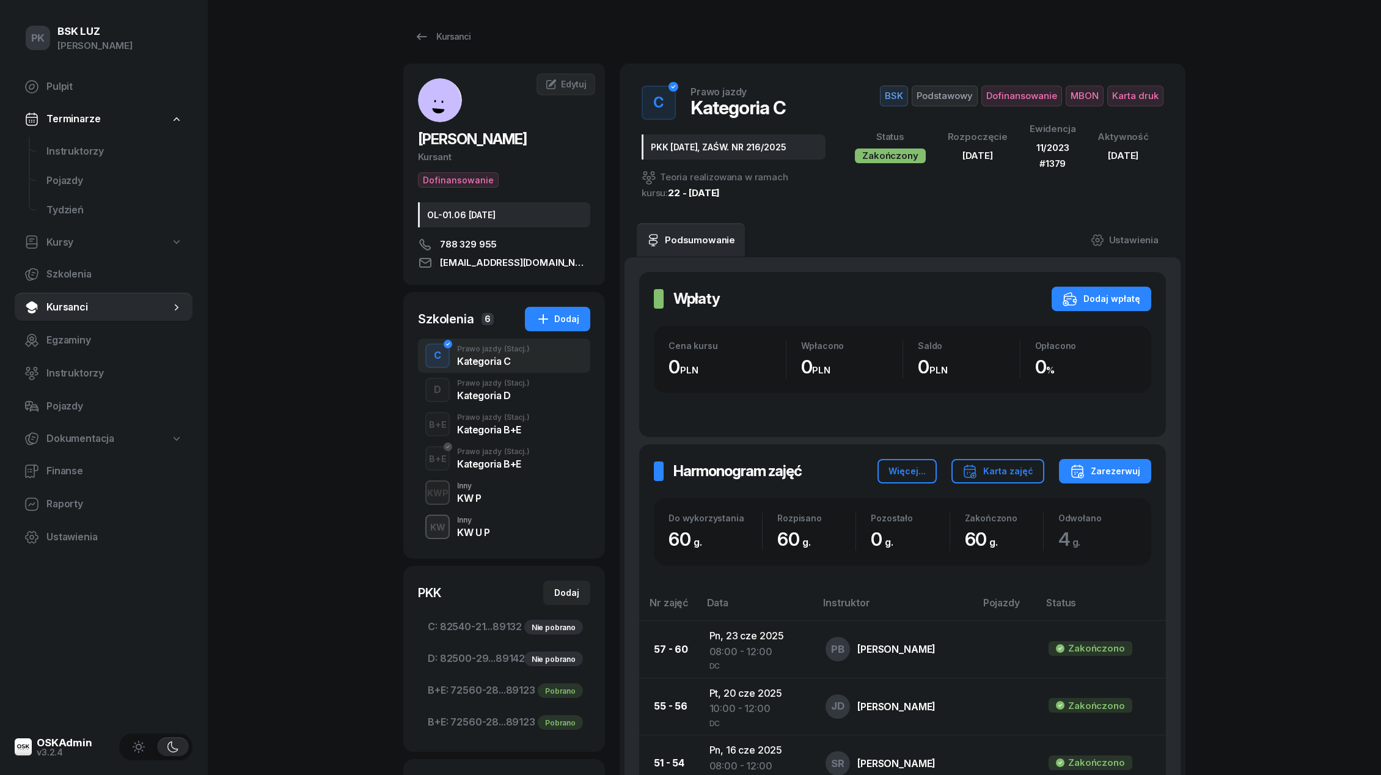
click at [502, 384] on div "Prawo jazdy (Stacj.)" at bounding box center [493, 382] width 73 height 7
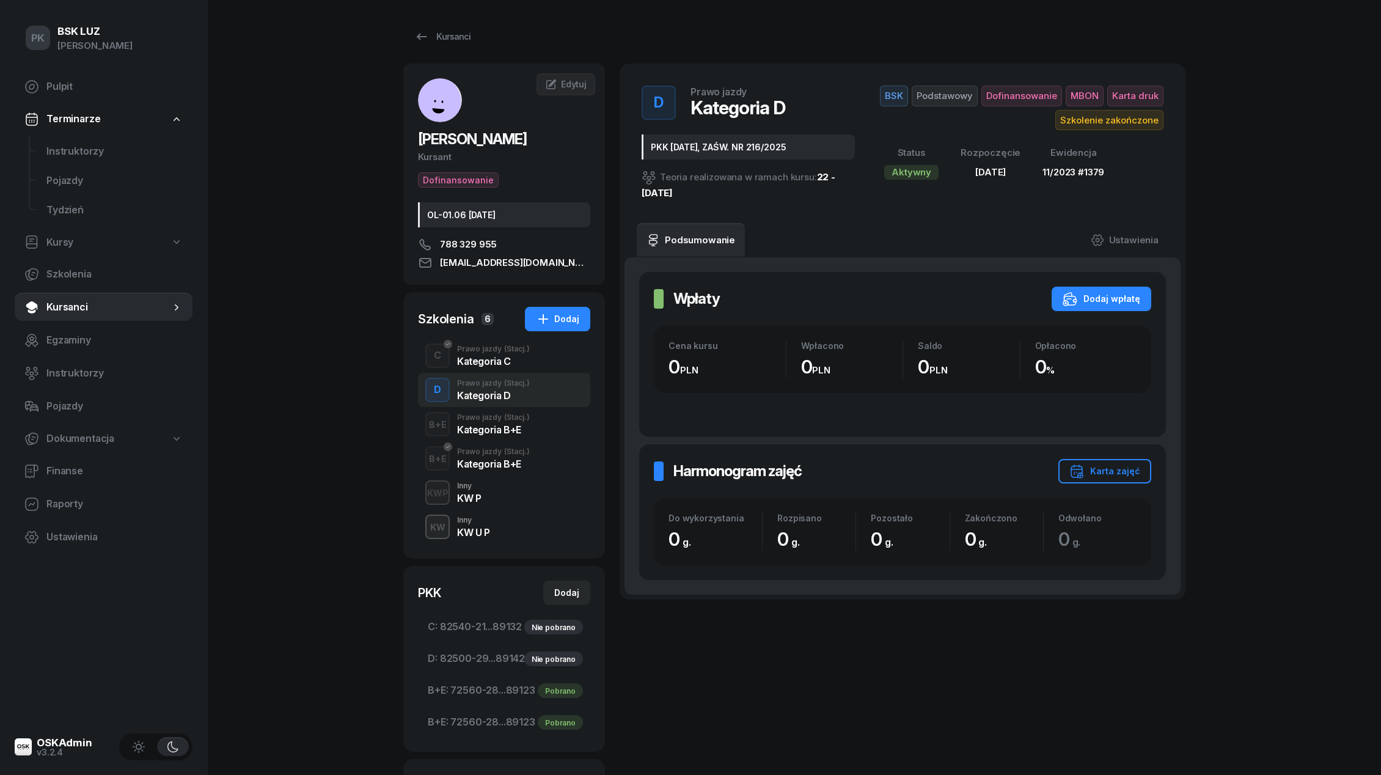
click at [500, 361] on div "Kategoria C" at bounding box center [493, 361] width 73 height 10
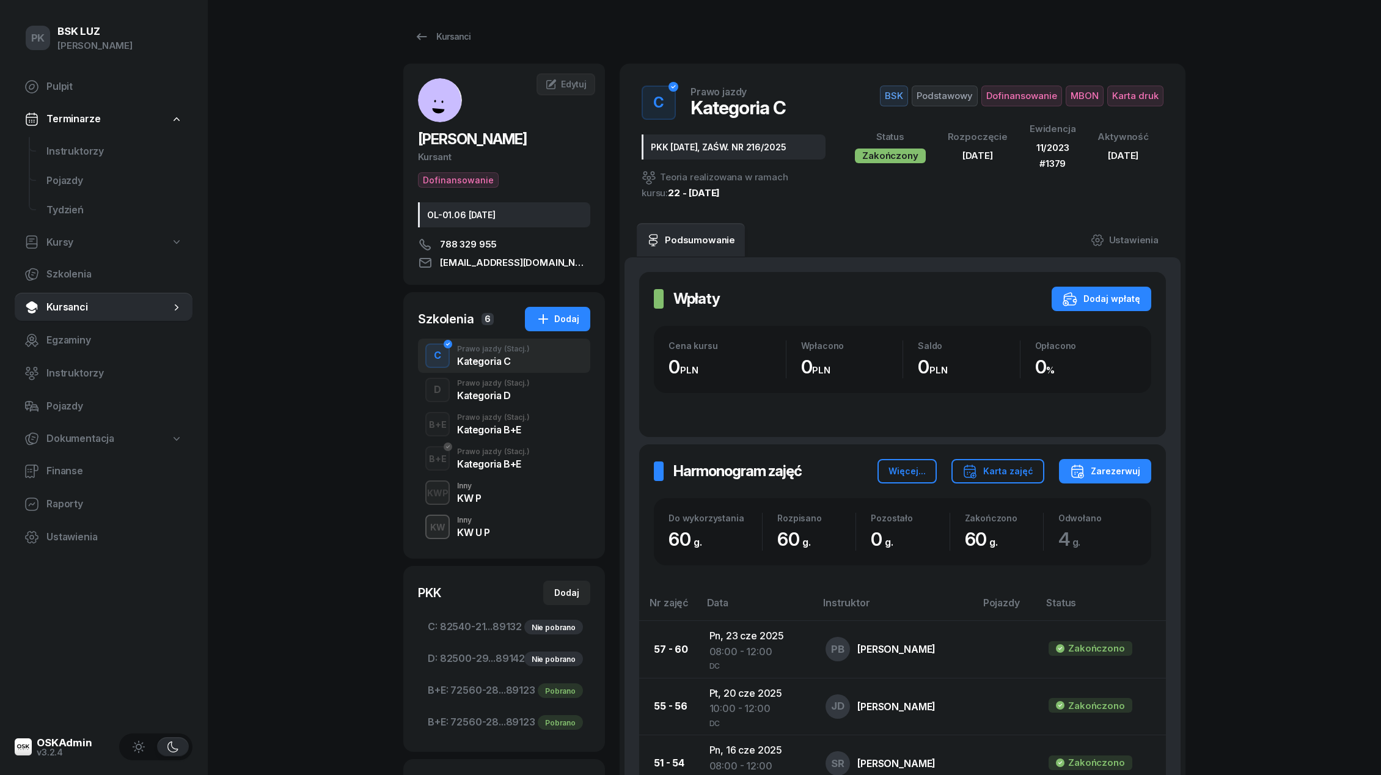
click at [529, 430] on div "B+E Prawo jazdy (Stacj.) Kategoria B+E" at bounding box center [504, 424] width 172 height 34
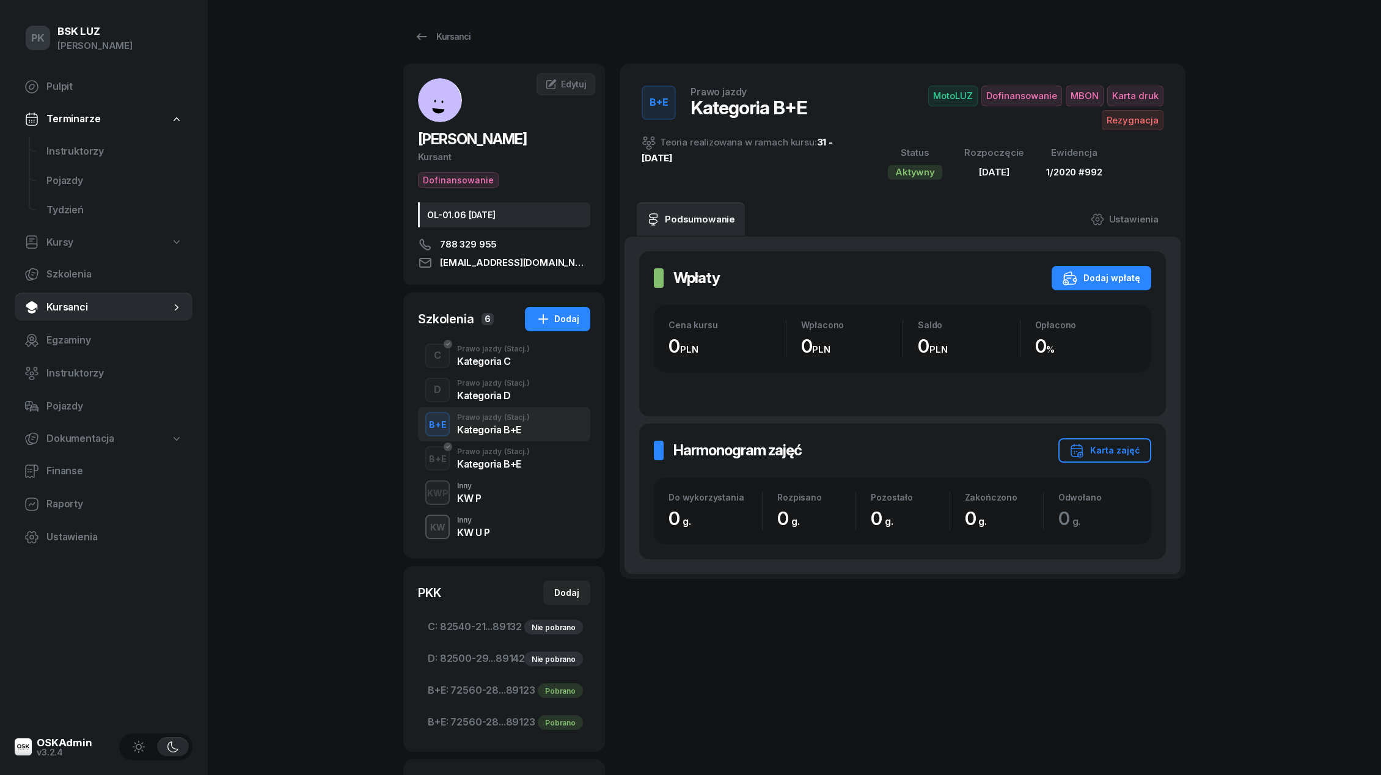
click at [521, 464] on div "Kategoria B+E" at bounding box center [493, 464] width 73 height 10
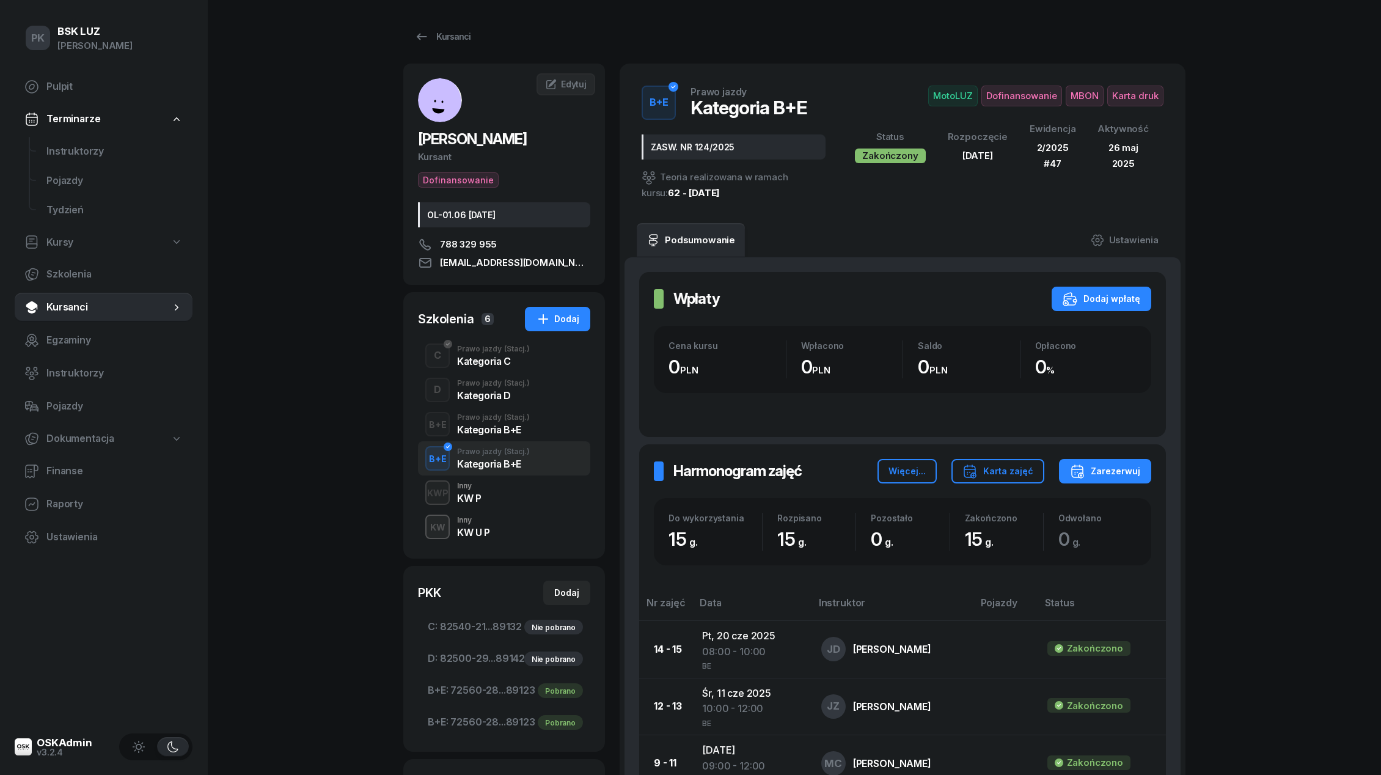
click at [510, 397] on div "Kategoria D" at bounding box center [493, 395] width 73 height 10
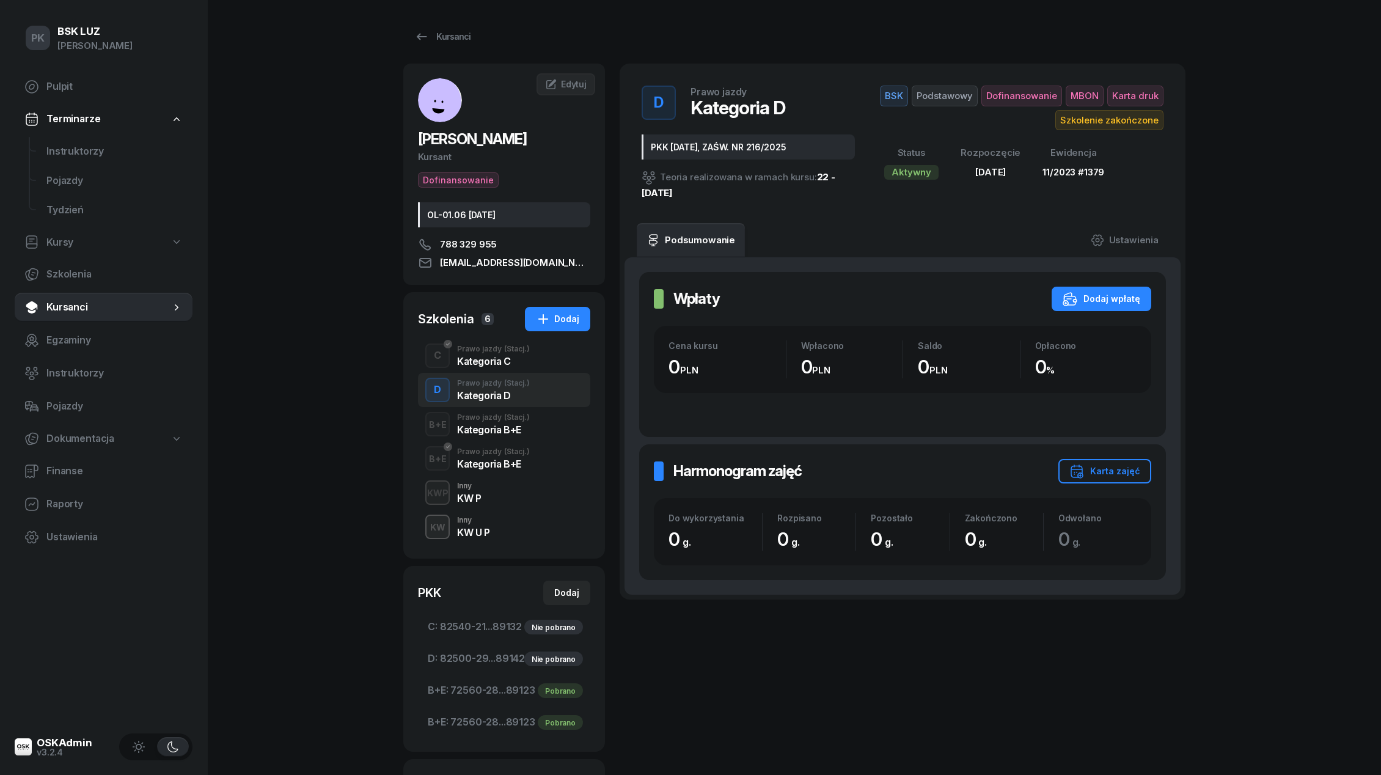
click at [505, 358] on div "Kategoria C" at bounding box center [493, 361] width 73 height 10
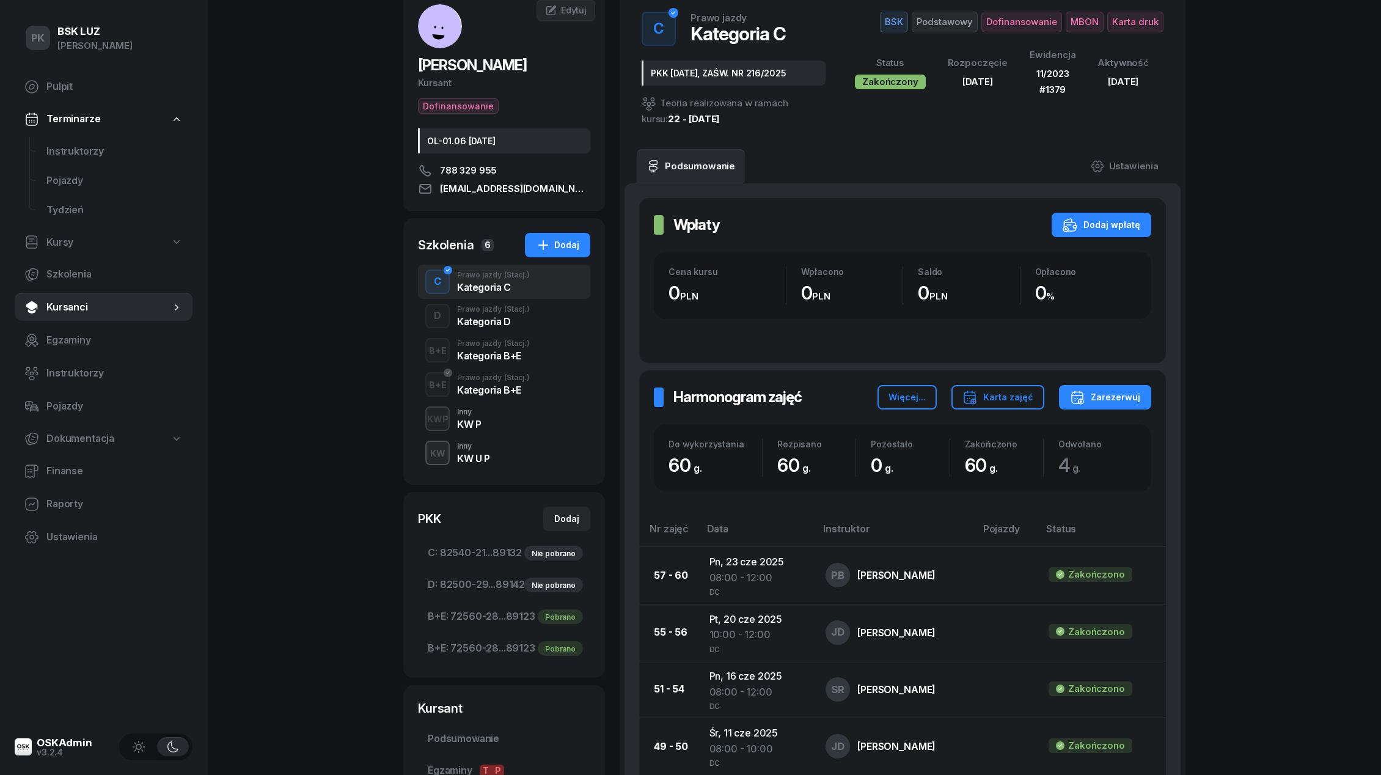
scroll to position [209, 0]
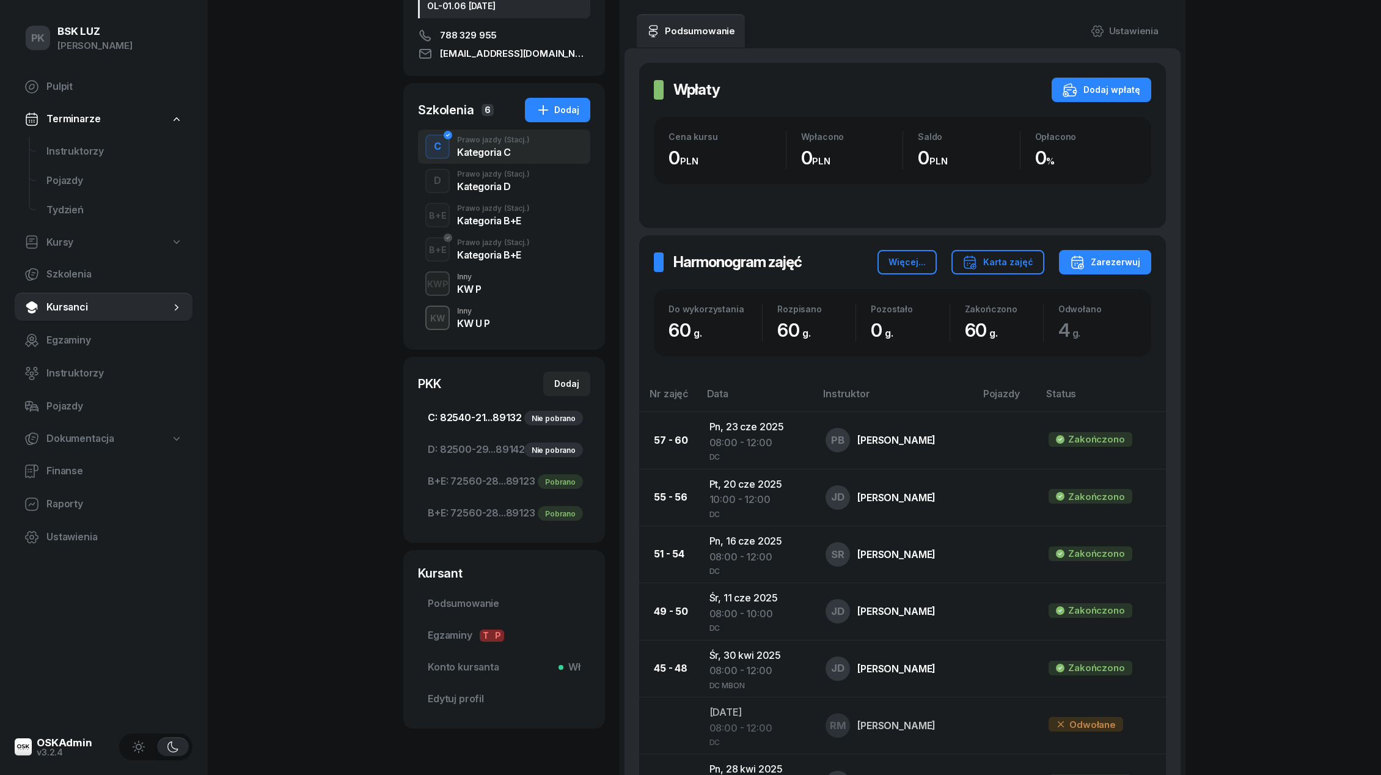
click at [485, 420] on span "C: 82540-21...89132 Nie pobrano" at bounding box center [504, 418] width 153 height 16
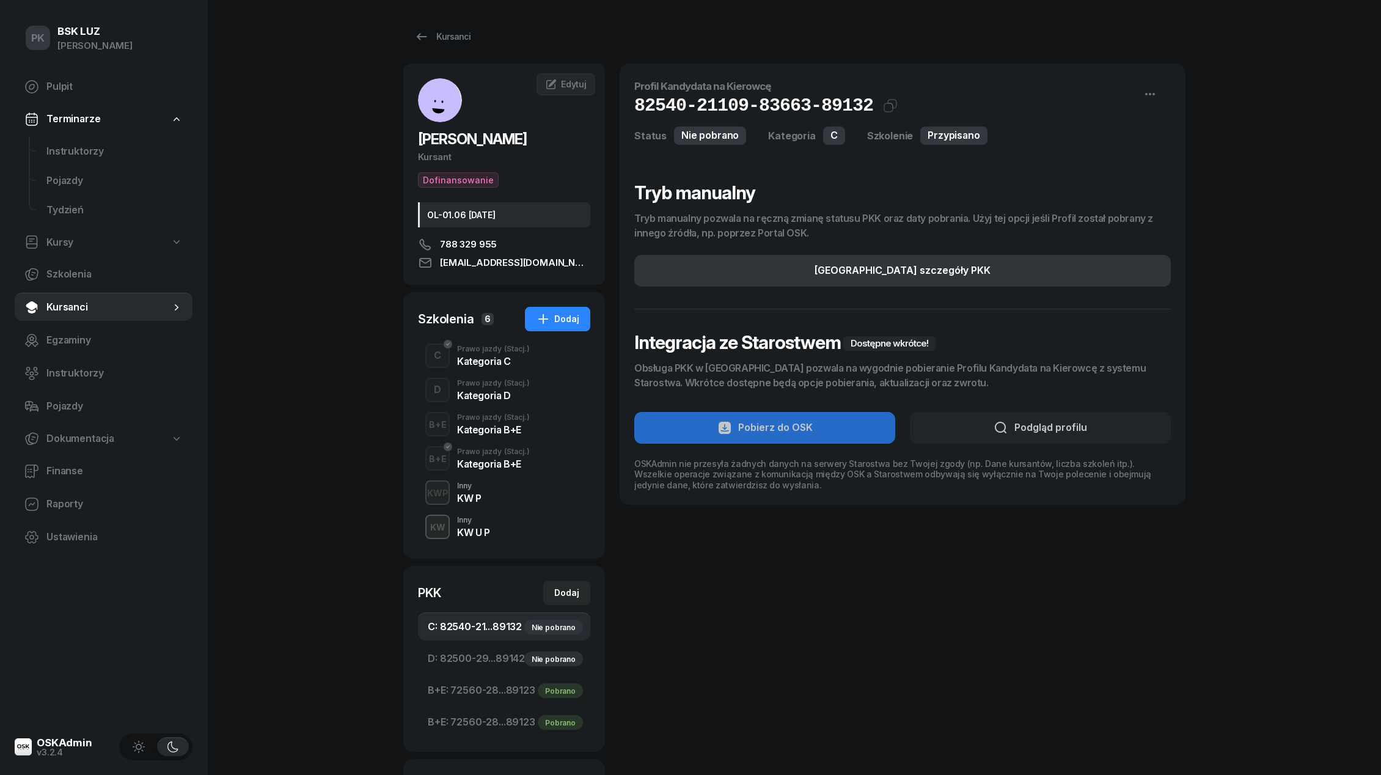
click at [925, 266] on div "[GEOGRAPHIC_DATA] szczegóły PKK" at bounding box center [902, 271] width 176 height 16
select select "C"
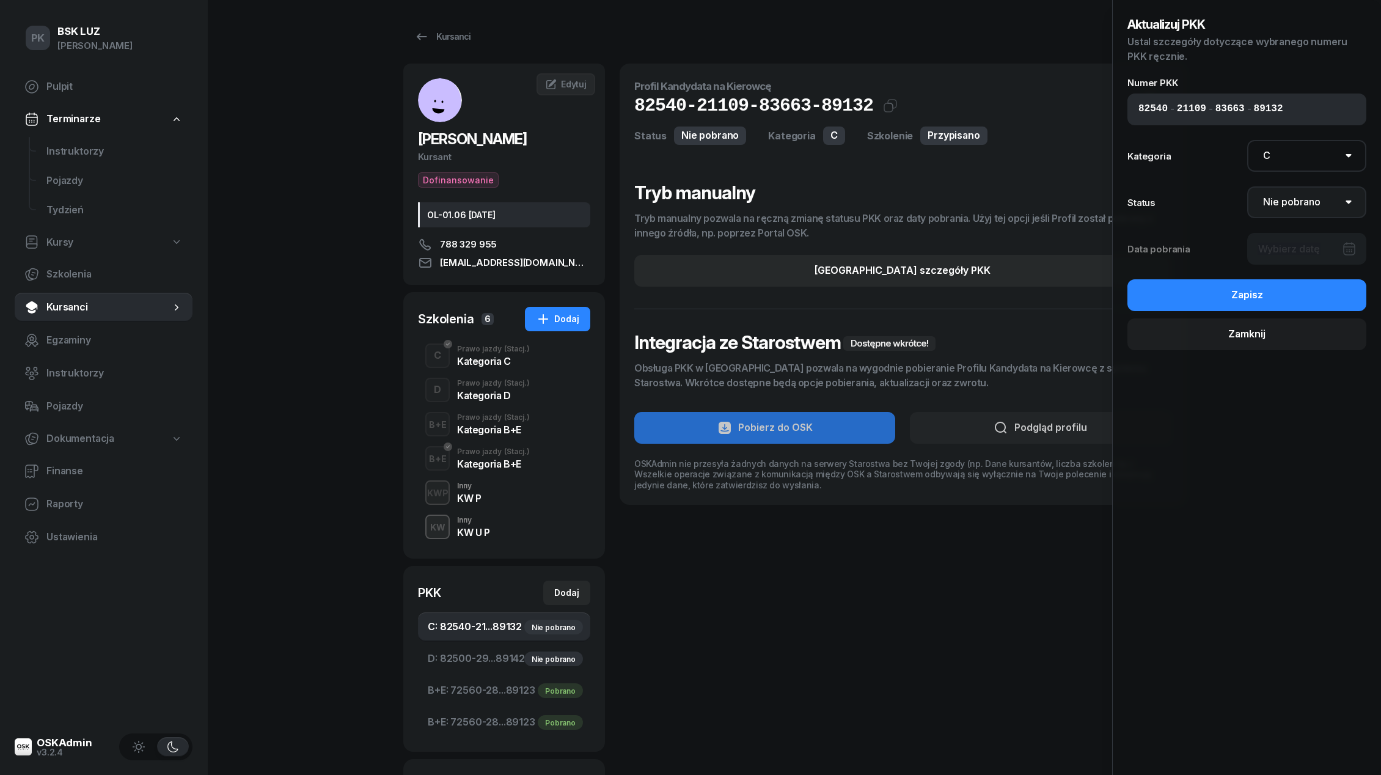
click at [1301, 202] on select "Nie pobrano Pobrano Zwrócono Zaktualizowano" at bounding box center [1307, 202] width 120 height 32
select select "Get"
click at [1247, 186] on select "Nie pobrano Pobrano Zwrócono Zaktualizowano" at bounding box center [1307, 202] width 120 height 32
click at [1296, 250] on div at bounding box center [1307, 249] width 120 height 32
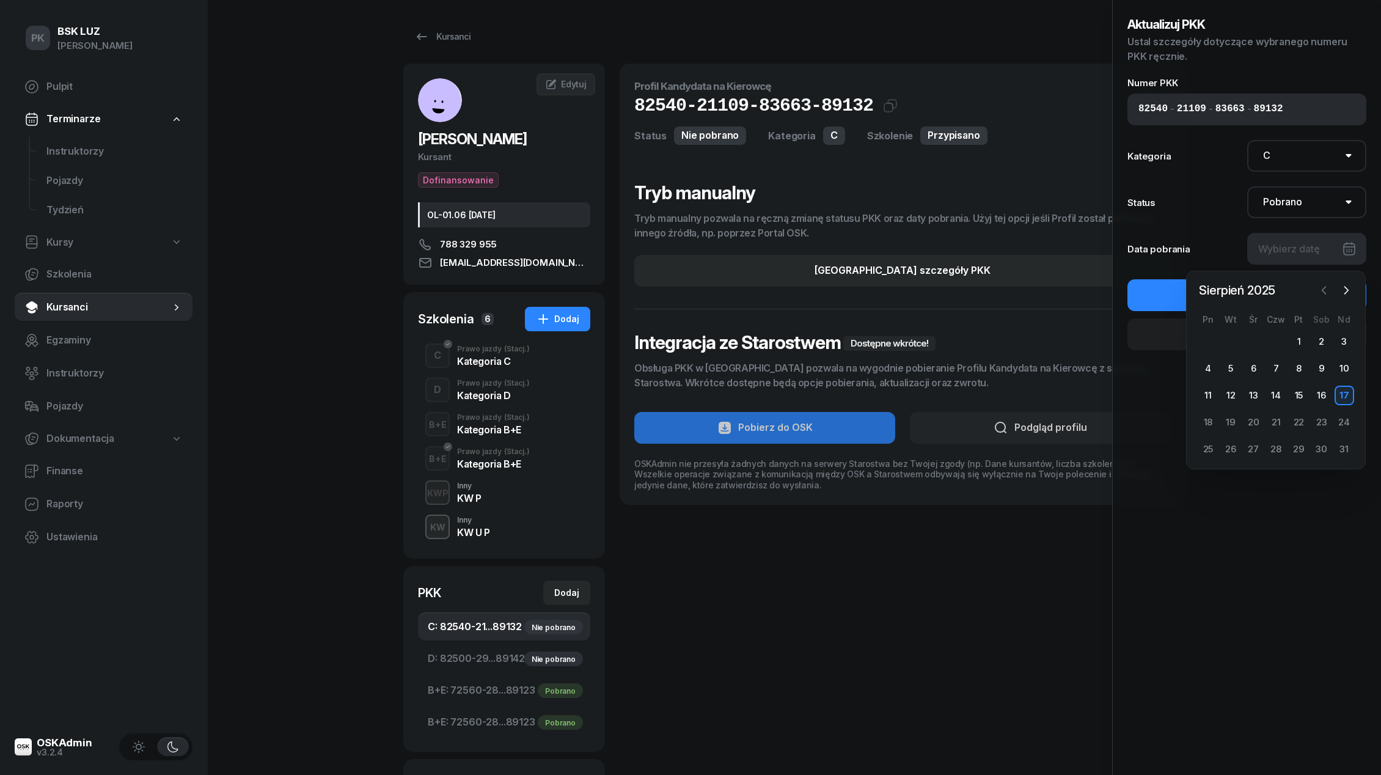
click at [1330, 288] on icon "button" at bounding box center [1324, 290] width 12 height 12
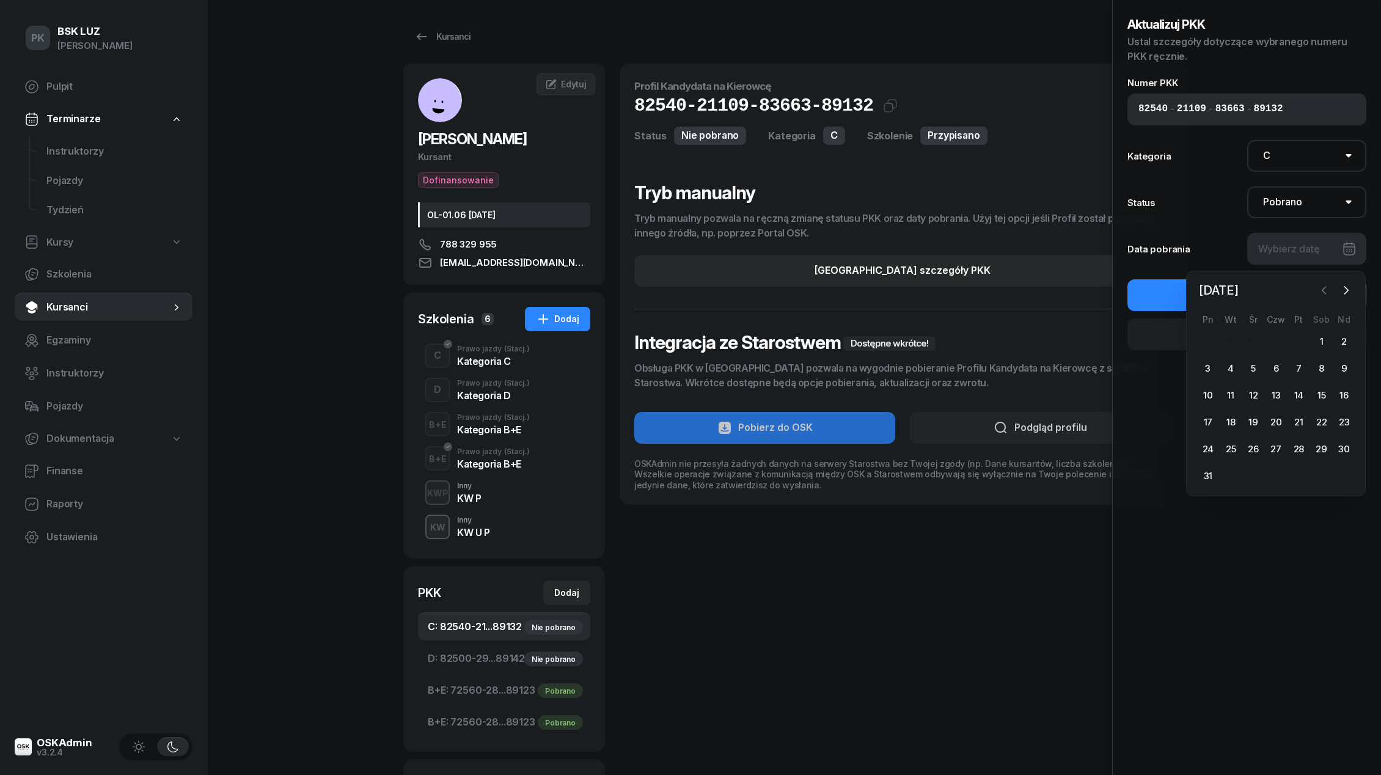
click at [1330, 288] on icon "button" at bounding box center [1324, 290] width 12 height 12
click at [1318, 393] on div "15" at bounding box center [1322, 396] width 20 height 20
type input "[DATE]"
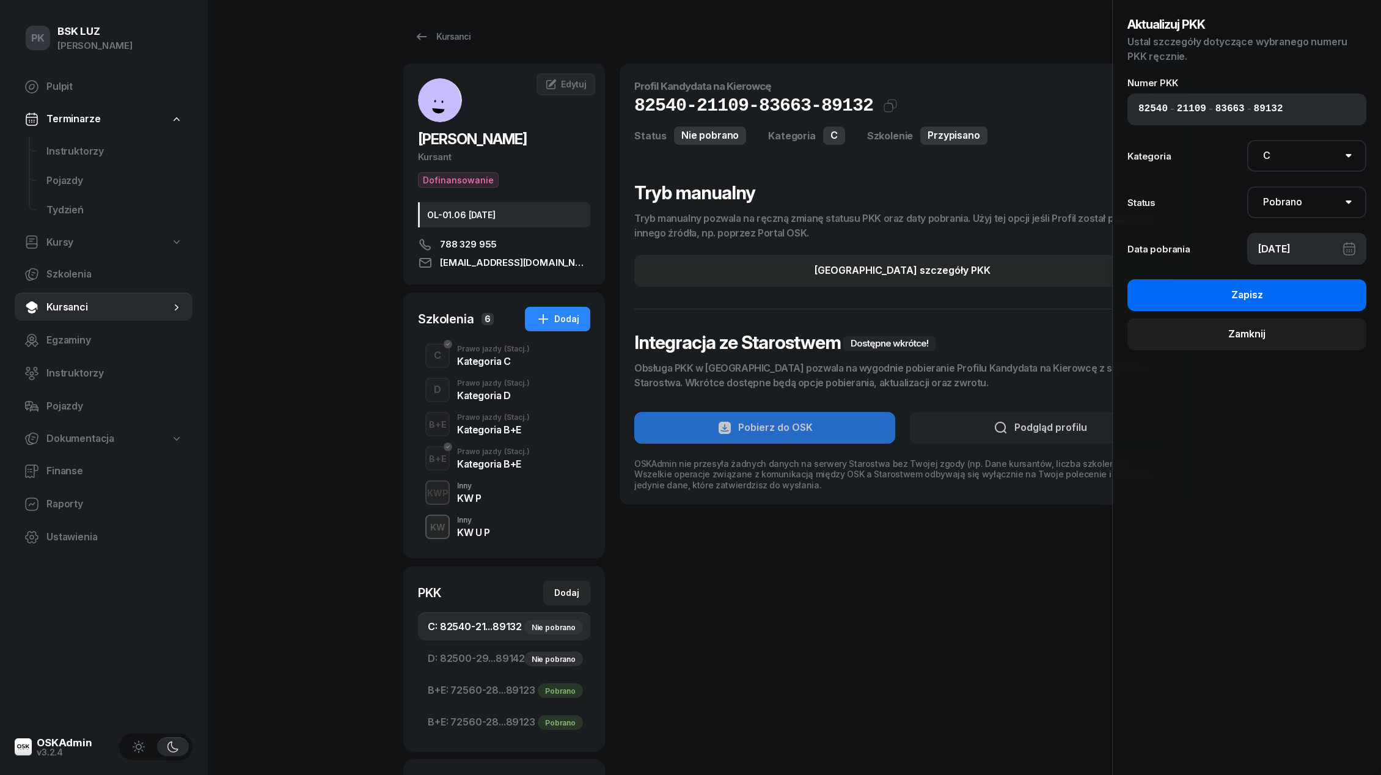
click at [1292, 299] on button "Zapisz" at bounding box center [1246, 295] width 239 height 32
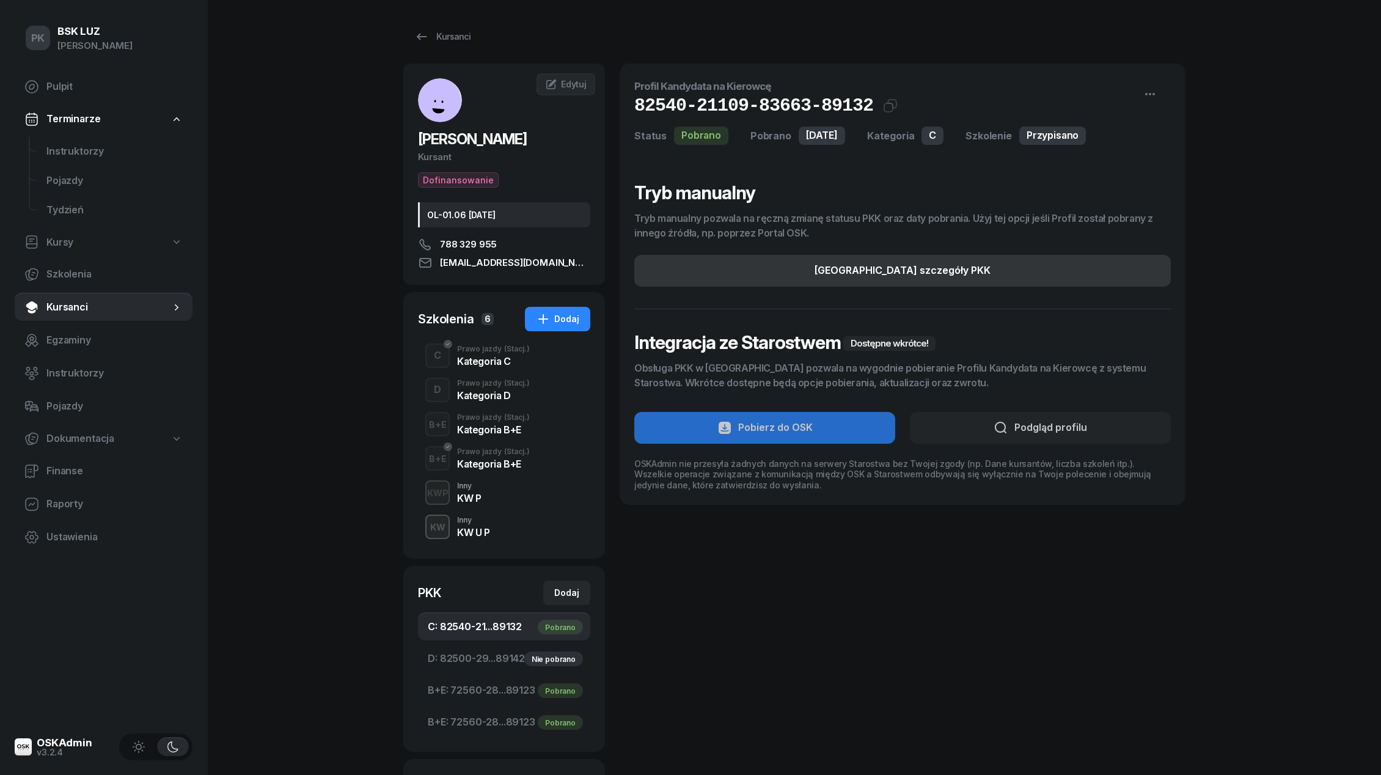
click at [1089, 279] on button "[GEOGRAPHIC_DATA] szczegóły PKK" at bounding box center [902, 271] width 536 height 32
select select "C"
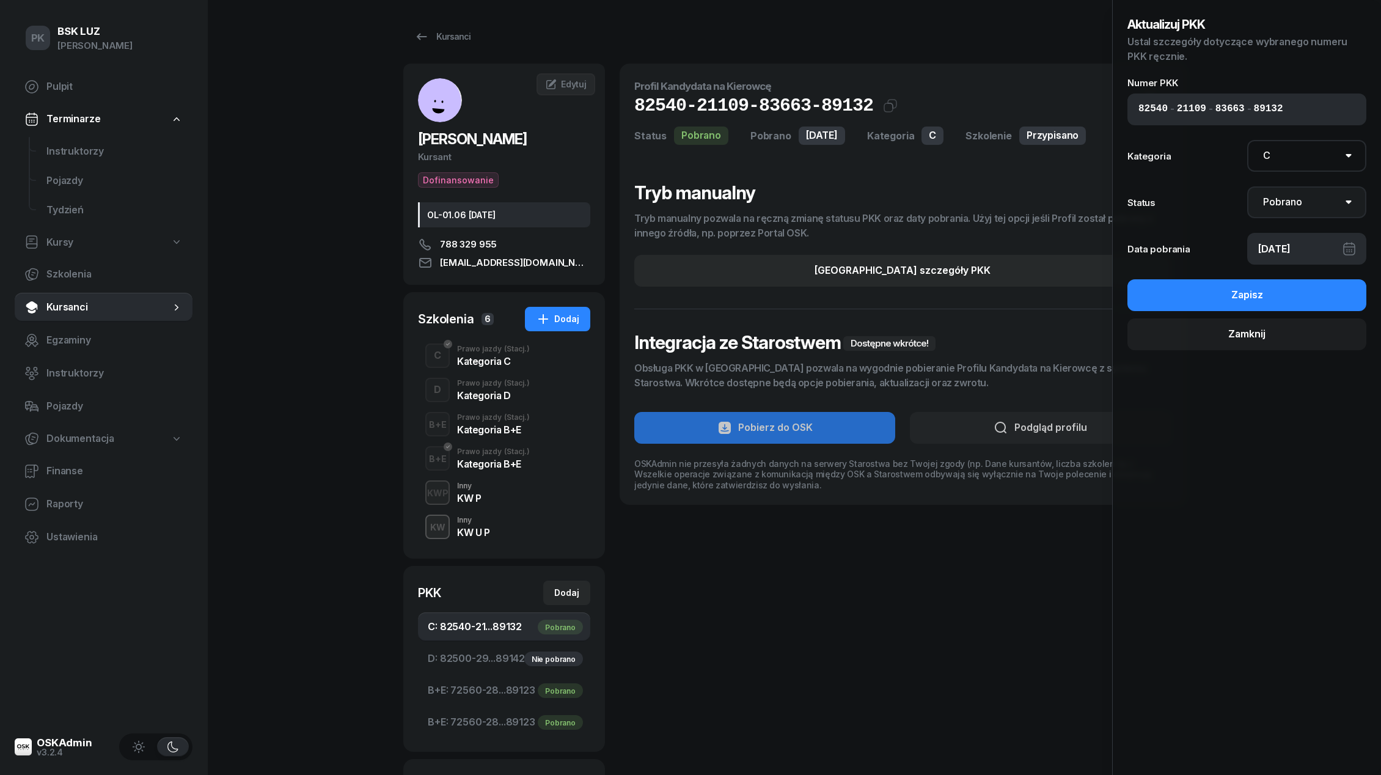
click at [1308, 207] on select "Nie pobrano Pobrano Zwrócono Zaktualizowano" at bounding box center [1307, 202] width 120 height 32
select select "UpdateAndReturn"
click at [1247, 186] on select "Nie pobrano Pobrano Zwrócono Zaktualizowano" at bounding box center [1307, 202] width 120 height 32
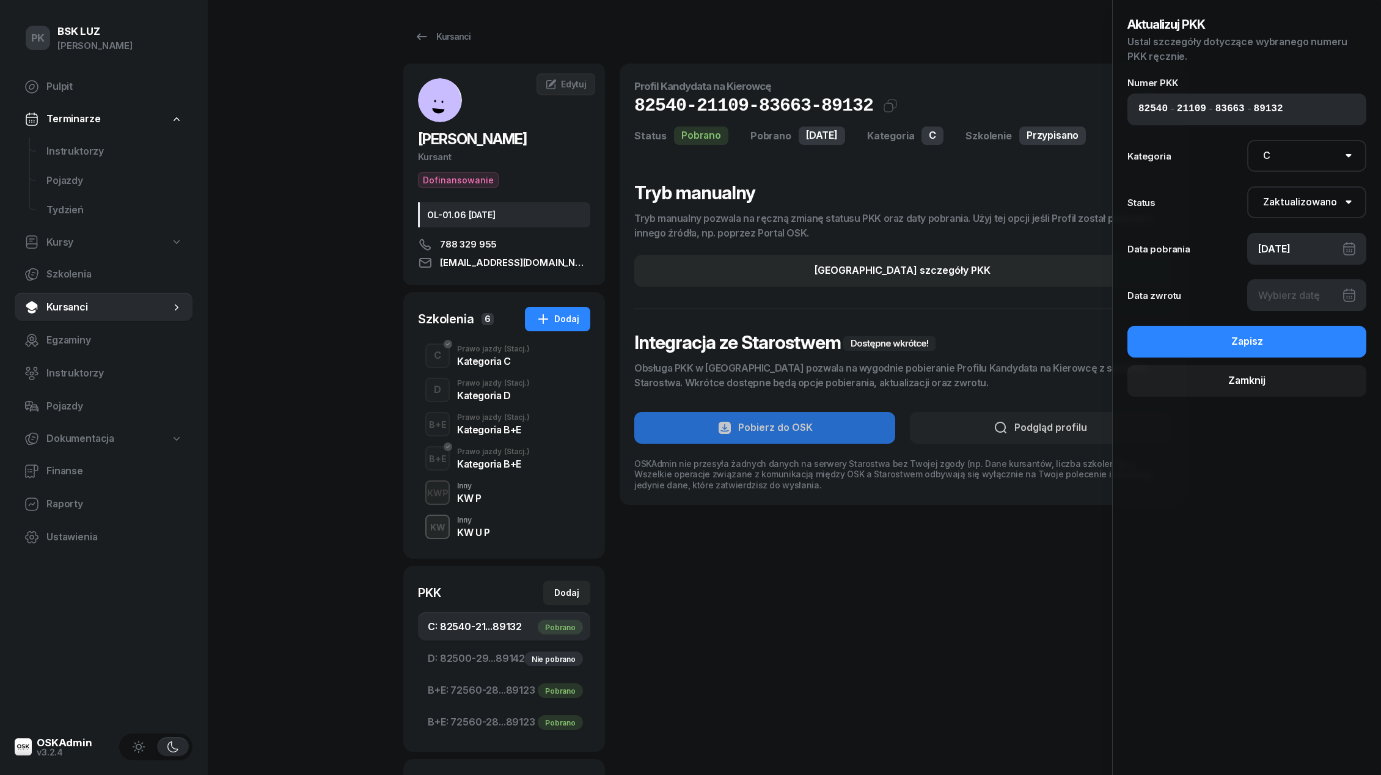
click at [1293, 315] on div "Aktualizuj PKK Ustal szczegóły dotyczące wybranego numeru PKK ręcznie. Numer PK…" at bounding box center [1246, 206] width 239 height 382
click at [1290, 298] on div at bounding box center [1307, 295] width 120 height 32
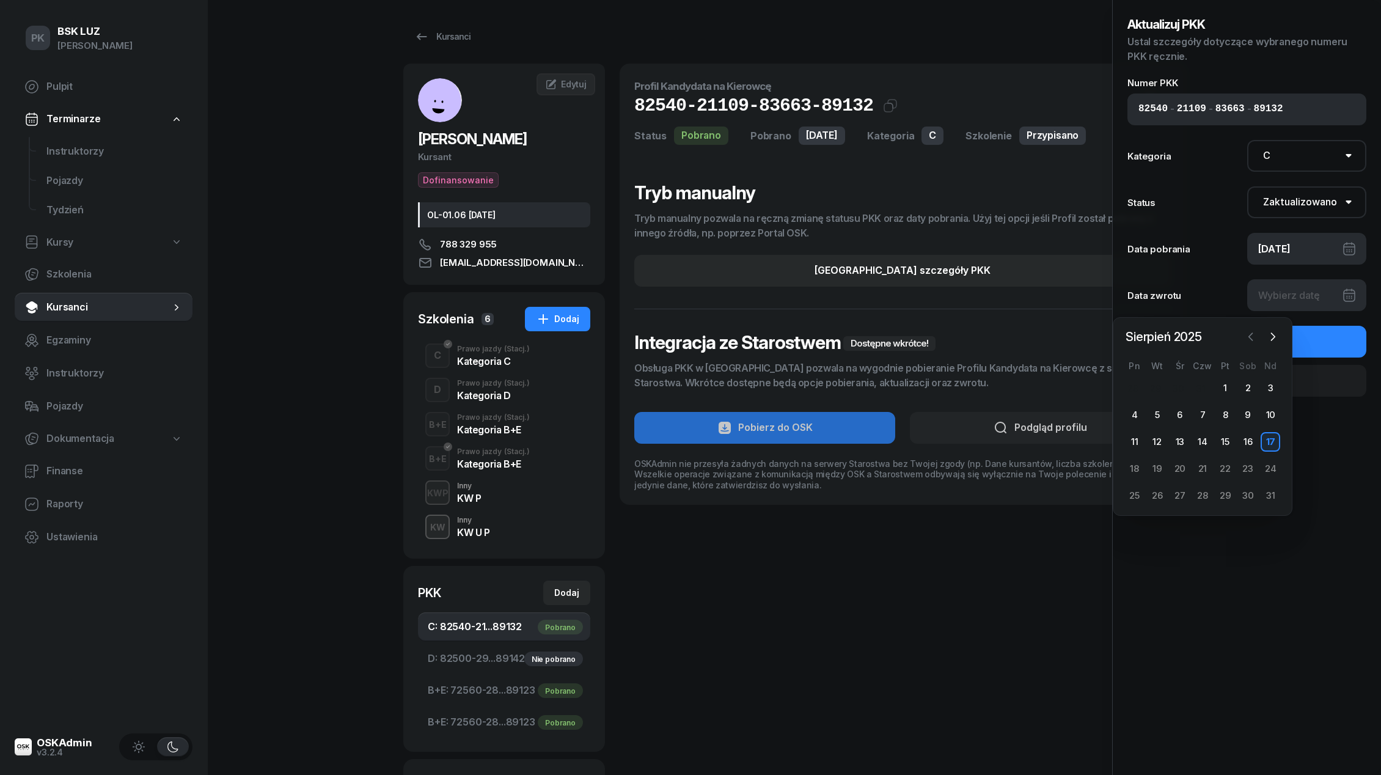
click at [1245, 338] on icon "button" at bounding box center [1251, 337] width 12 height 12
click at [1140, 443] on div "14" at bounding box center [1135, 442] width 20 height 20
type input "[DATE]"
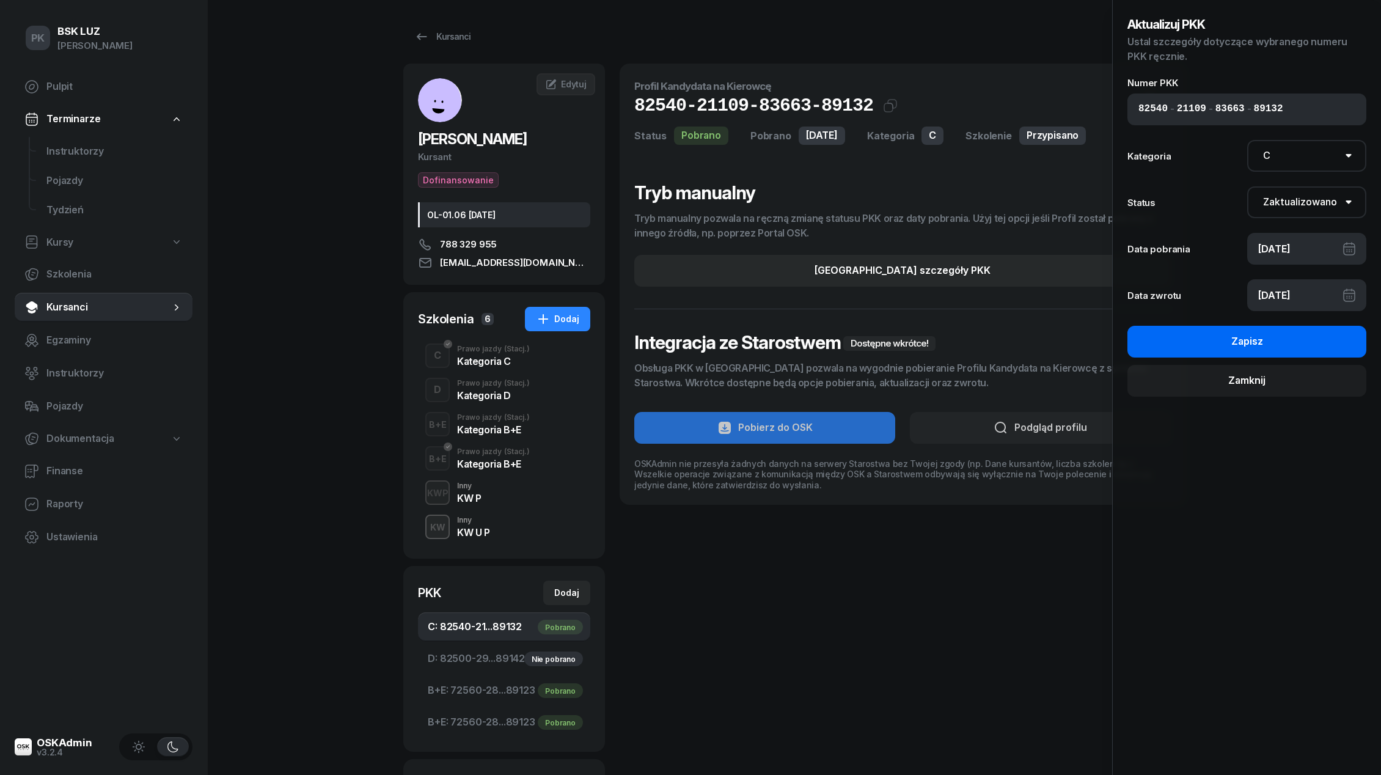
click at [1250, 338] on div "Zapisz" at bounding box center [1247, 342] width 32 height 16
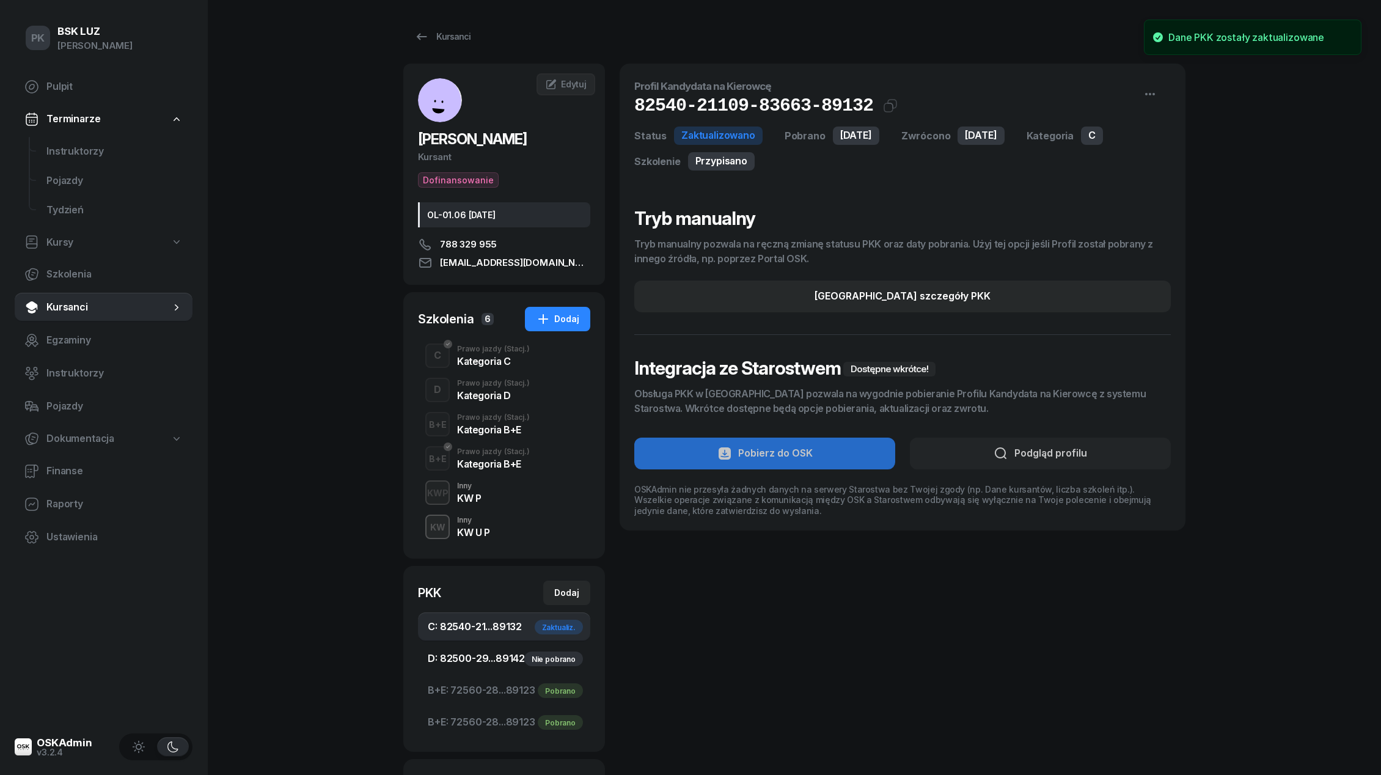
click at [485, 661] on span "D: 82500-29...89142 Nie pobrano" at bounding box center [504, 659] width 153 height 16
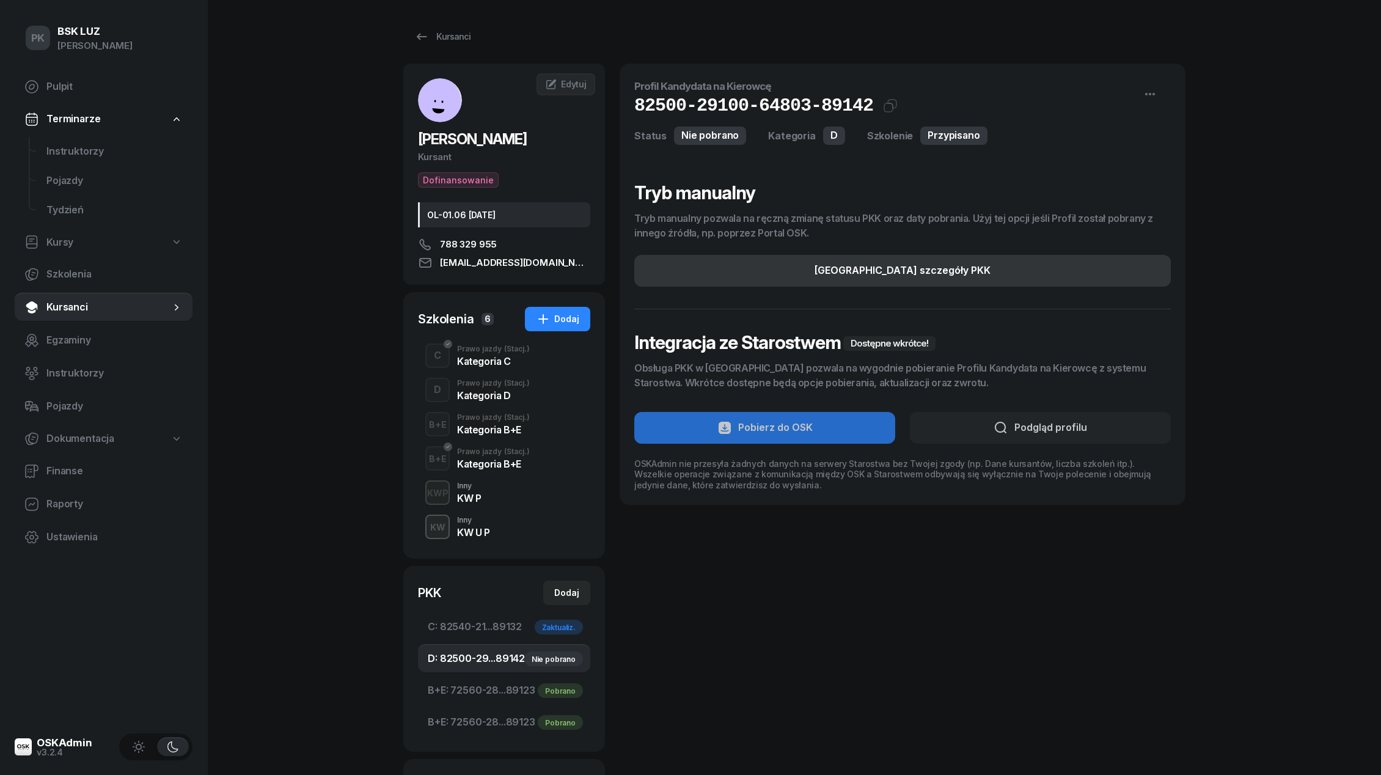
click at [859, 265] on div "[GEOGRAPHIC_DATA] szczegóły PKK" at bounding box center [902, 271] width 176 height 16
select select "D"
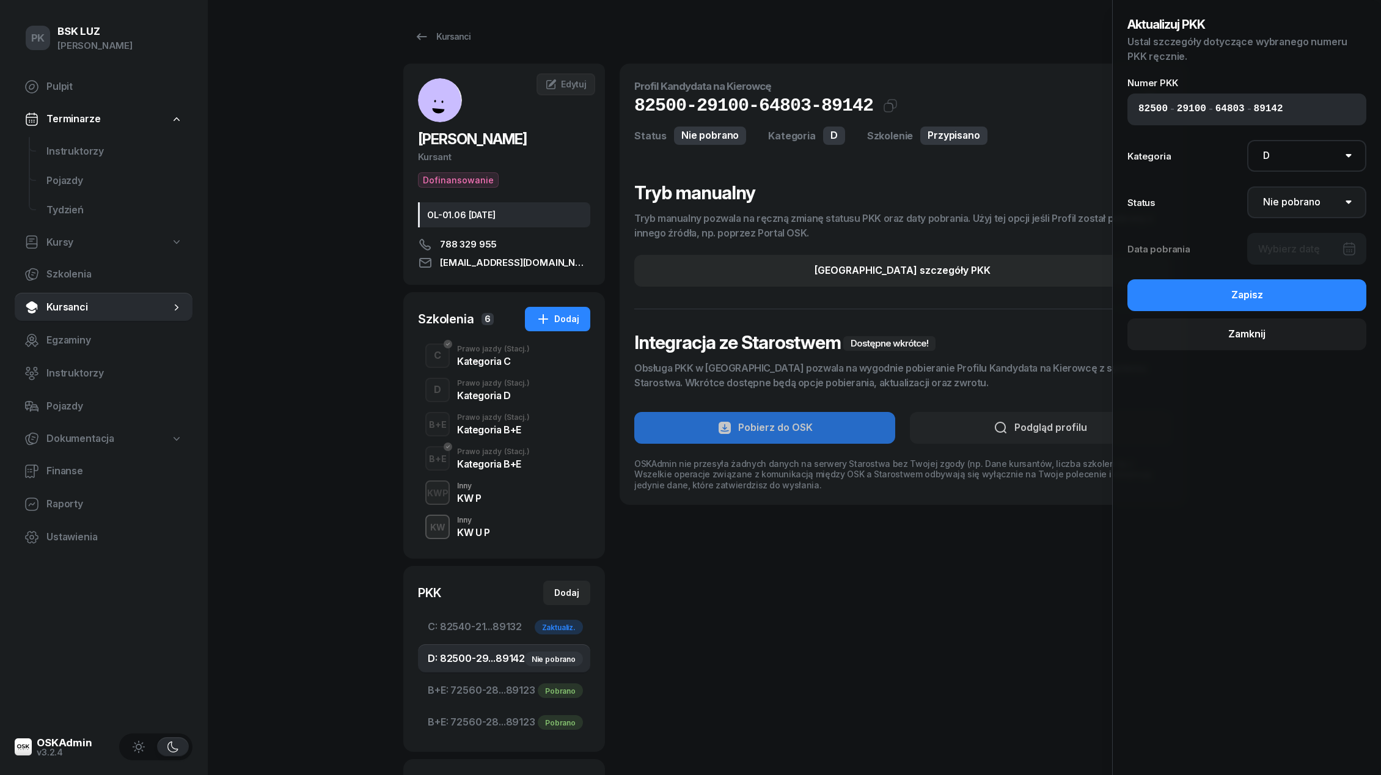
click at [1280, 201] on select "Nie pobrano Pobrano Zwrócono Zaktualizowano" at bounding box center [1307, 202] width 120 height 32
select select "Get"
click at [1247, 186] on select "Nie pobrano Pobrano Zwrócono Zaktualizowano" at bounding box center [1307, 202] width 120 height 32
click at [1282, 251] on div at bounding box center [1307, 249] width 120 height 32
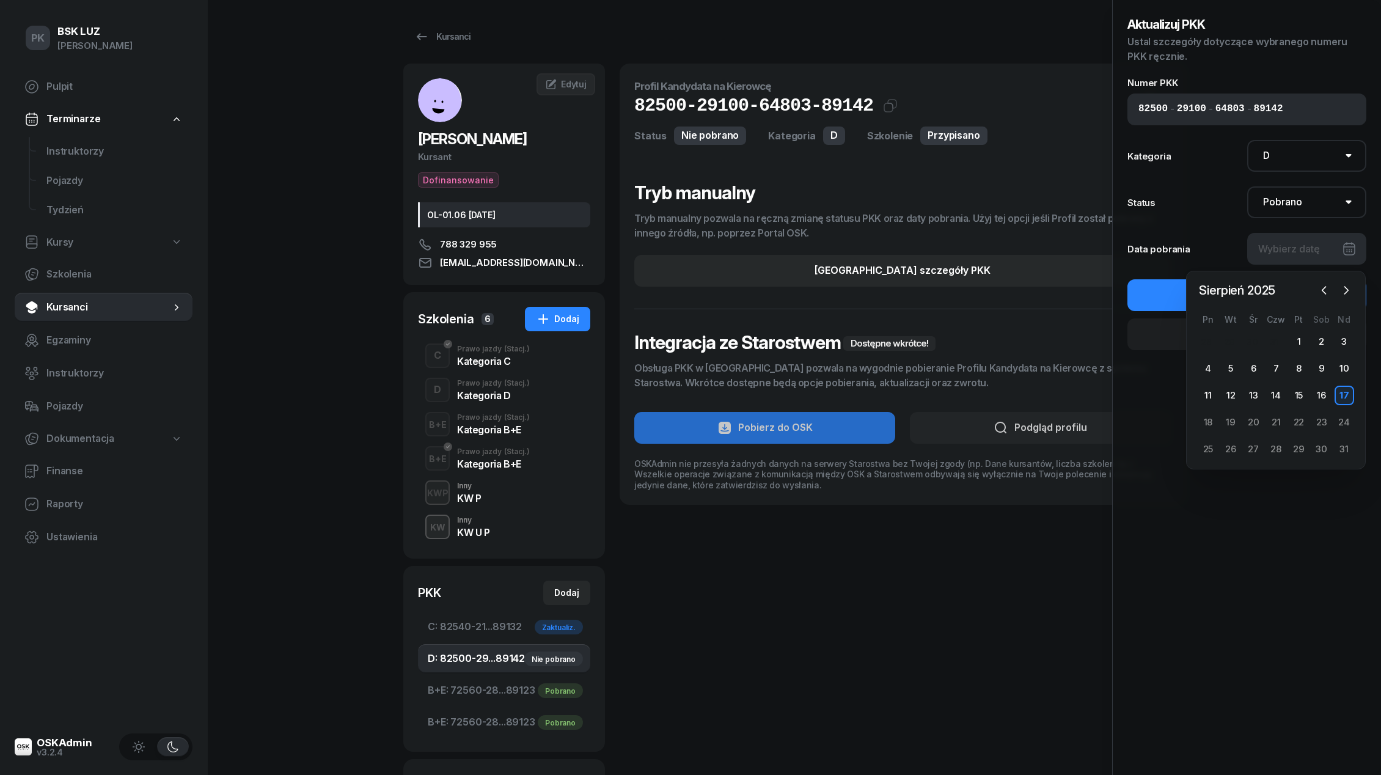
click at [1334, 290] on div at bounding box center [1335, 290] width 40 height 18
click at [1330, 290] on icon "button" at bounding box center [1324, 290] width 12 height 12
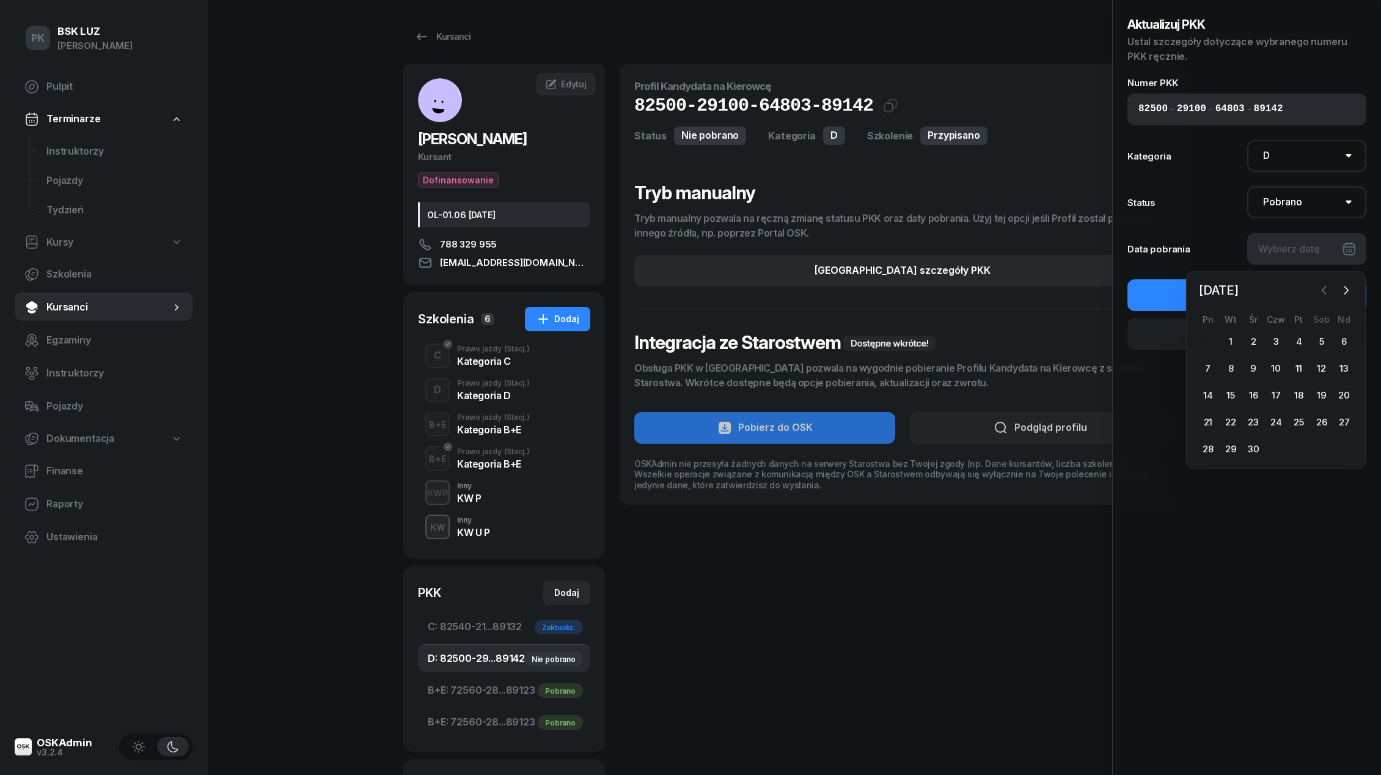
click at [1330, 290] on icon "button" at bounding box center [1324, 290] width 12 height 12
click at [1320, 392] on div "15" at bounding box center [1322, 396] width 20 height 20
type input "[DATE]"
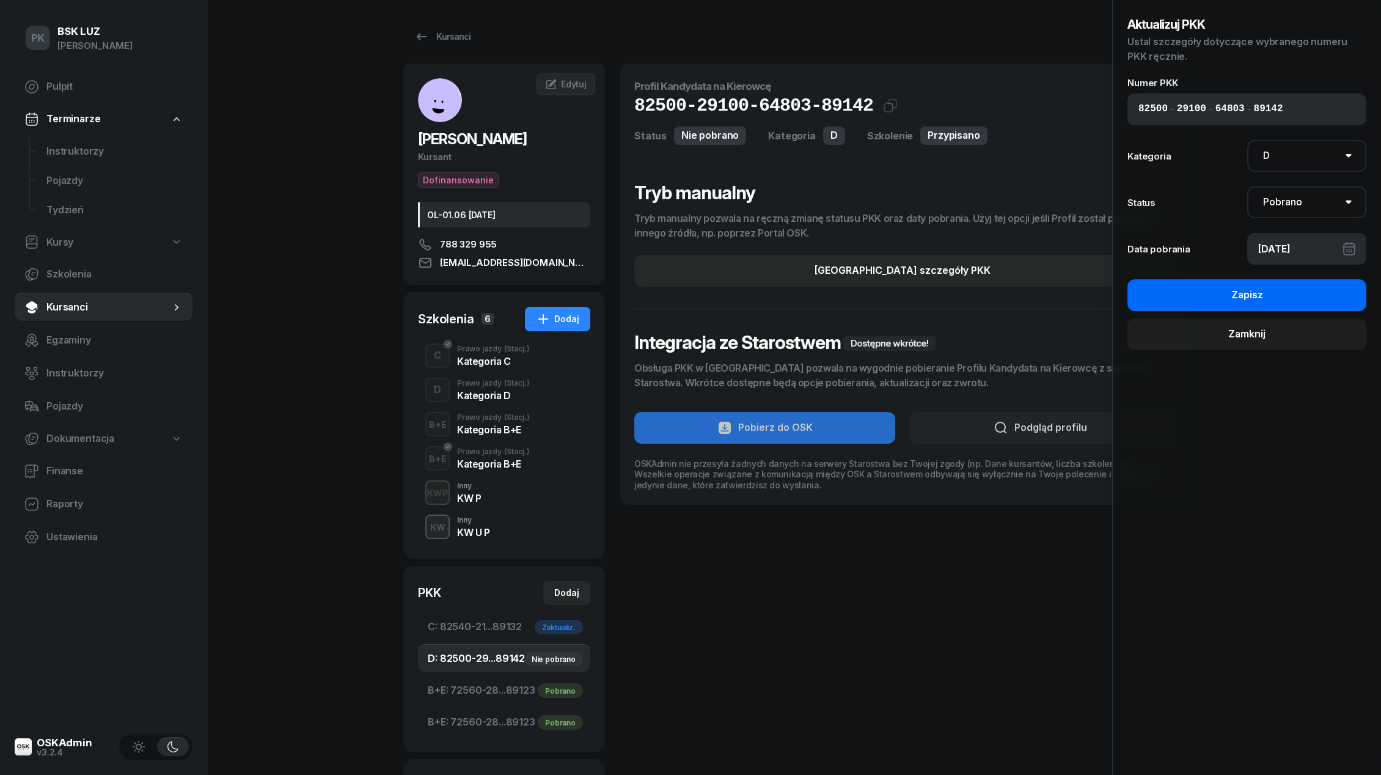
click at [1303, 301] on button "Zapisz" at bounding box center [1246, 295] width 239 height 32
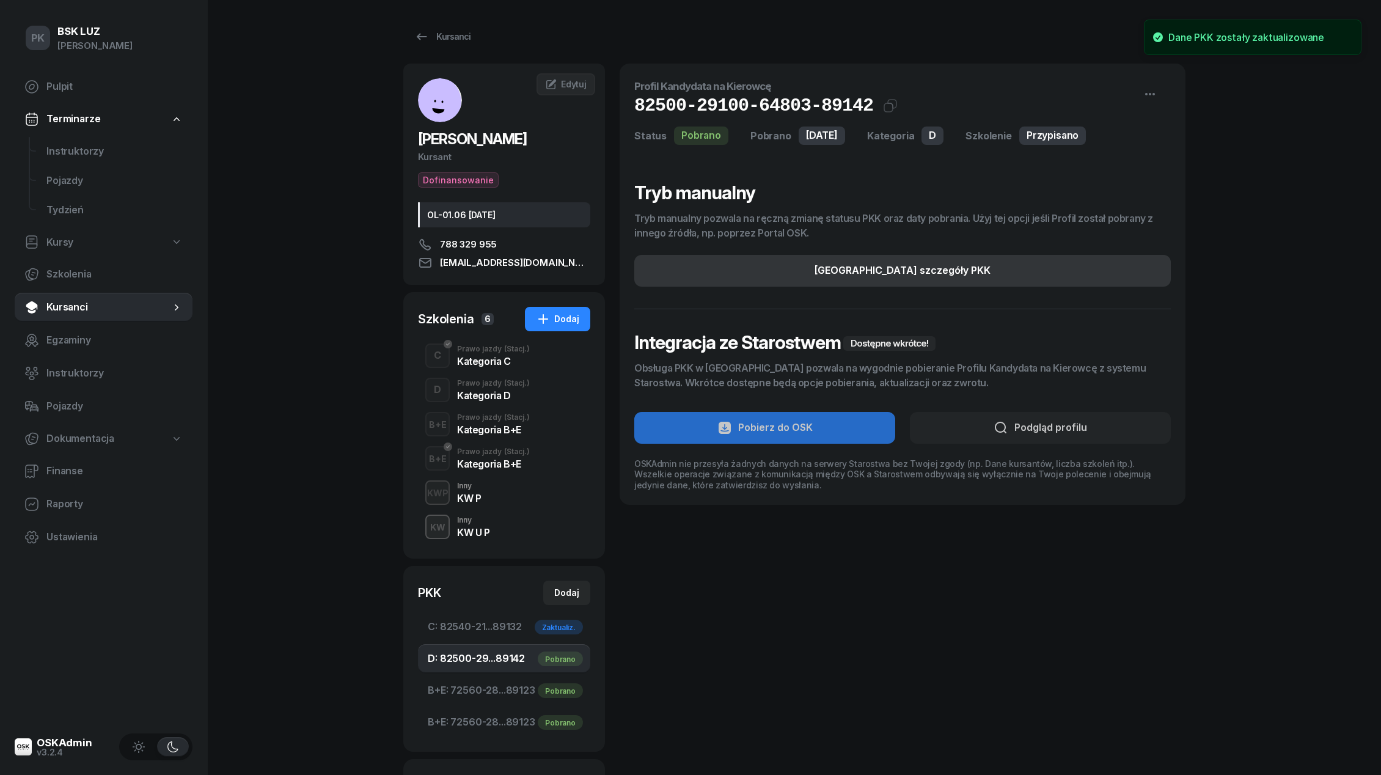
click at [1036, 265] on button "[GEOGRAPHIC_DATA] szczegóły PKK" at bounding box center [902, 271] width 536 height 32
select select "D"
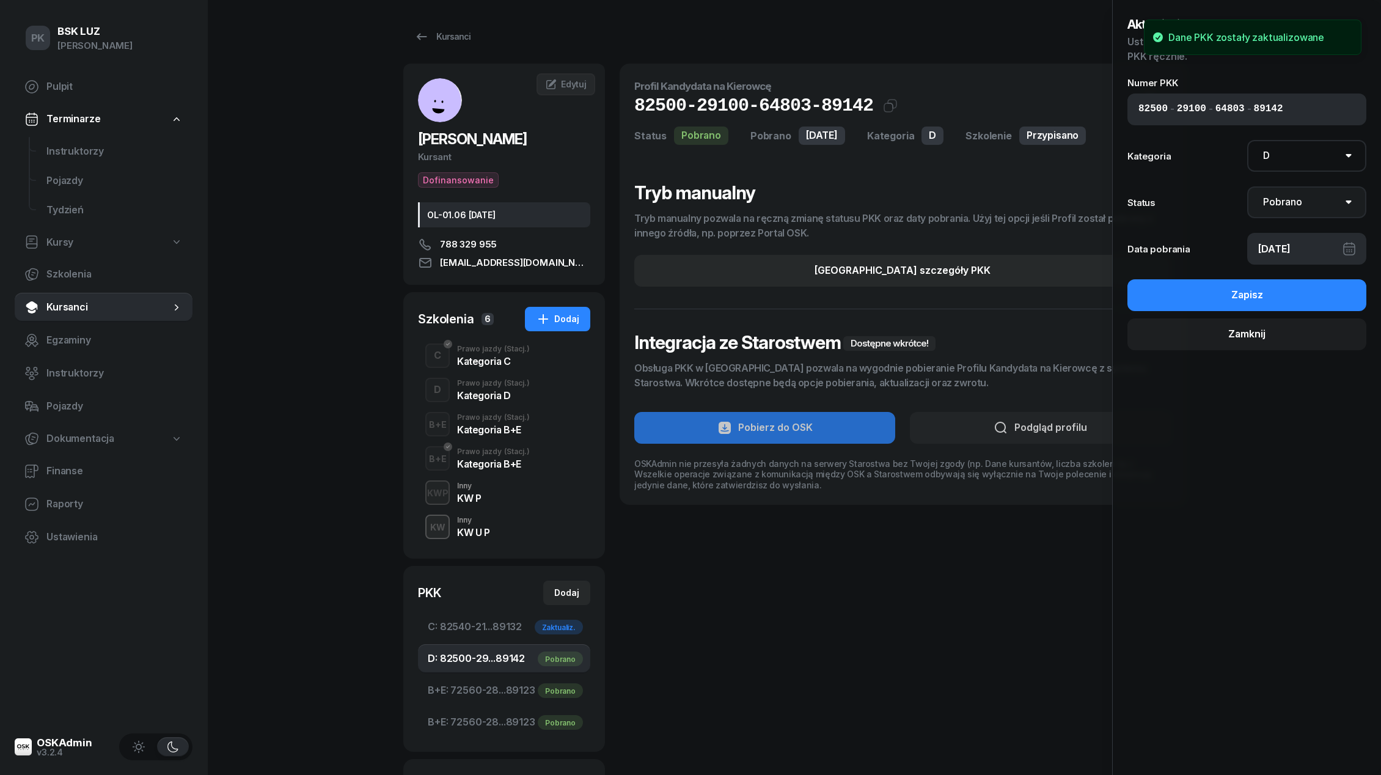
click at [1287, 207] on select "Nie pobrano Pobrano Zwrócono Zaktualizowano" at bounding box center [1307, 202] width 120 height 32
select select "UpdateAndReturn"
click at [1247, 186] on select "Nie pobrano Pobrano Zwrócono Zaktualizowano" at bounding box center [1307, 202] width 120 height 32
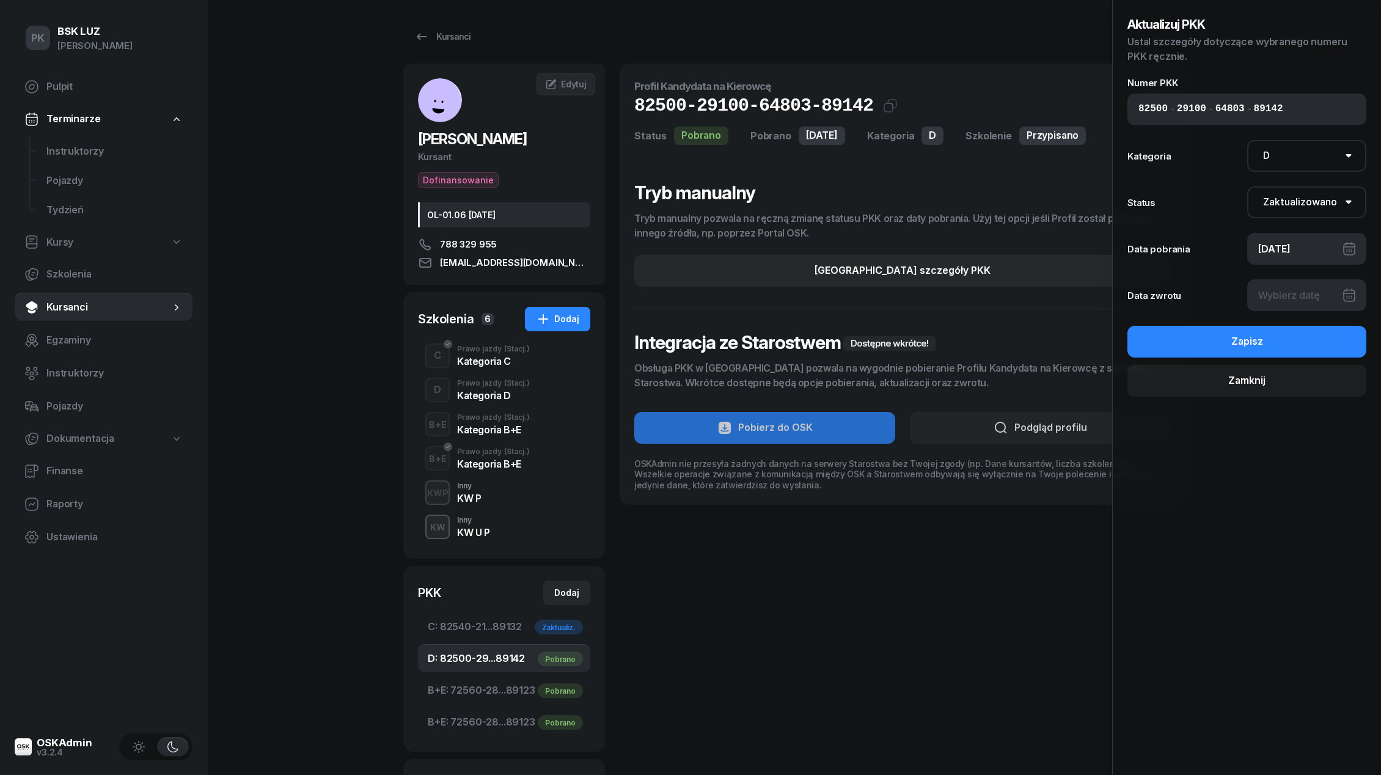
click at [1273, 296] on div at bounding box center [1307, 295] width 120 height 32
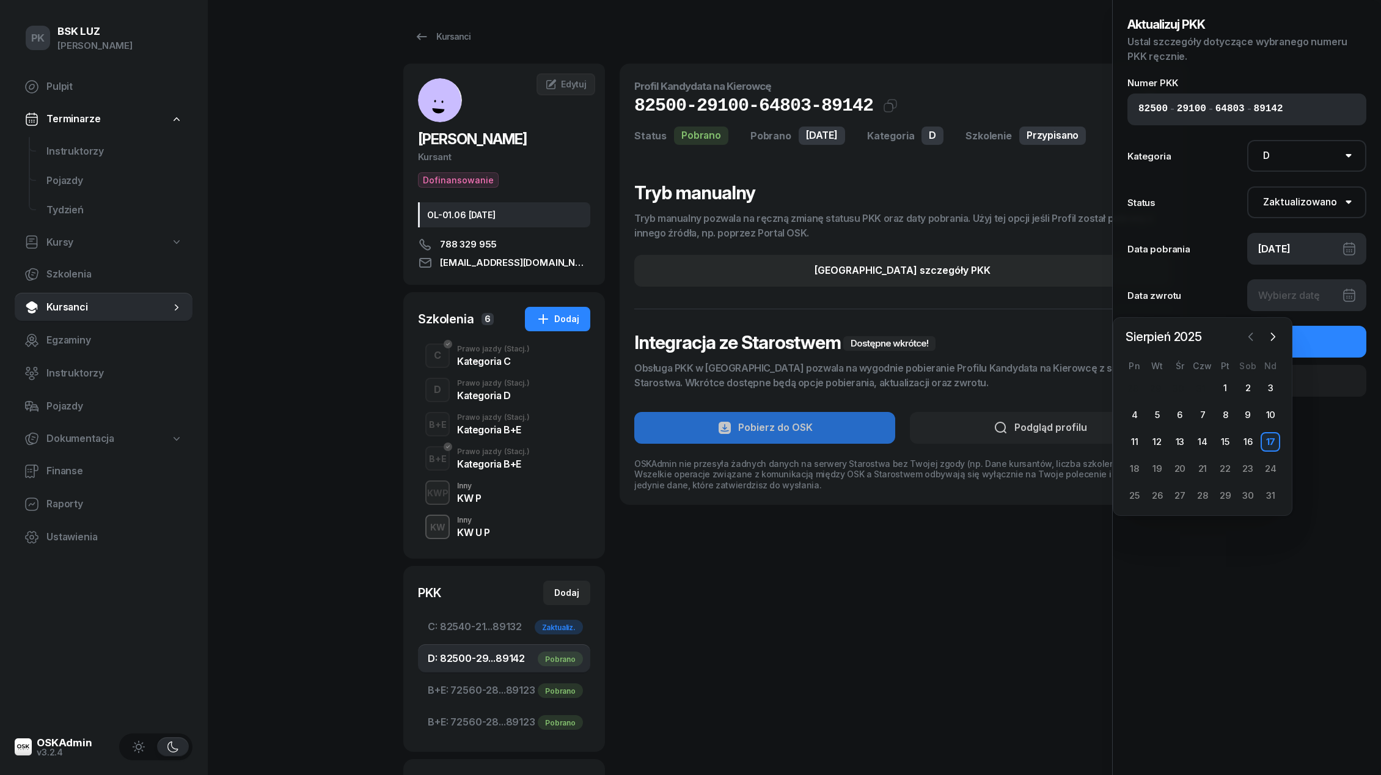
click at [1254, 334] on icon "button" at bounding box center [1251, 337] width 12 height 12
click at [1147, 440] on div "15" at bounding box center [1157, 442] width 23 height 20
click at [1138, 439] on div "14" at bounding box center [1135, 442] width 20 height 20
type input "[DATE]"
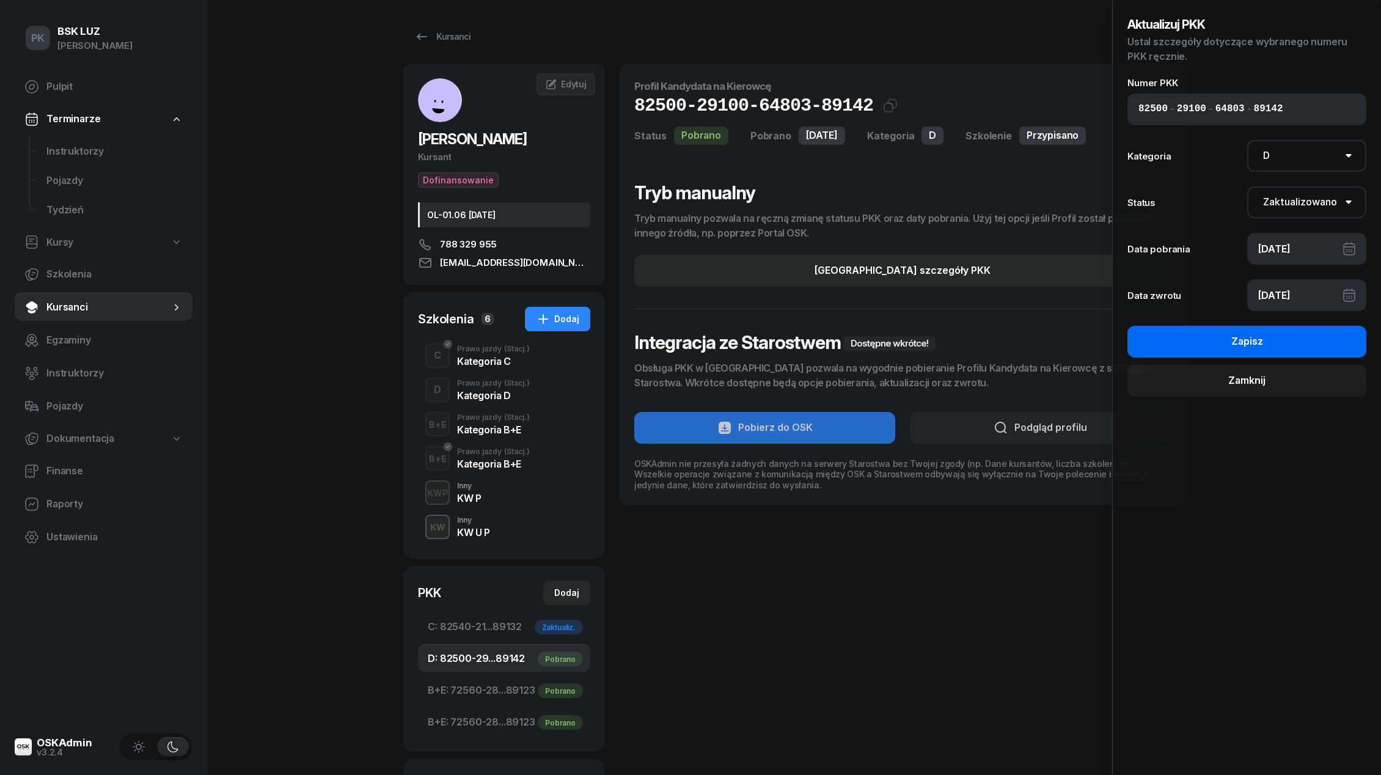
click at [1213, 348] on button "Zapisz" at bounding box center [1246, 342] width 239 height 32
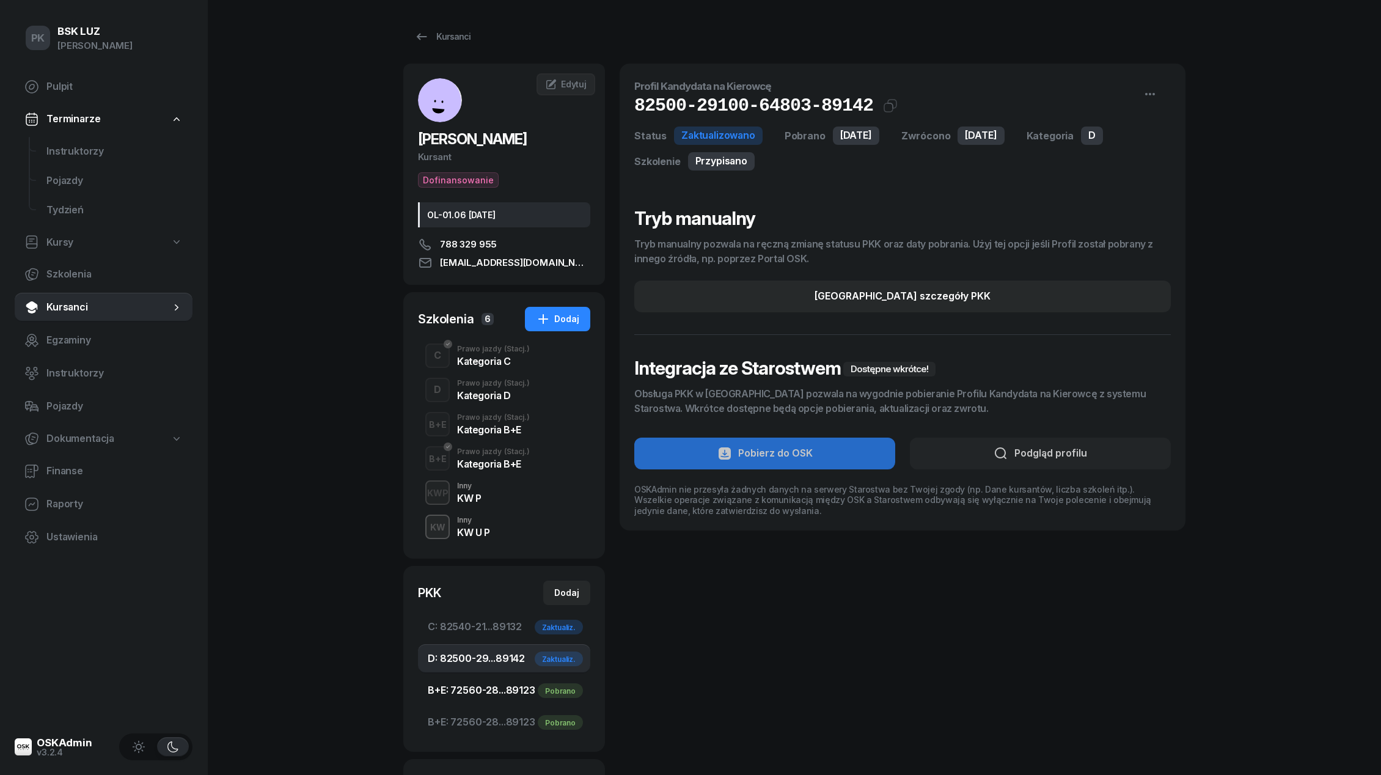
click at [507, 689] on span "B+E: 72560-28...89123 Pobrano" at bounding box center [504, 690] width 153 height 16
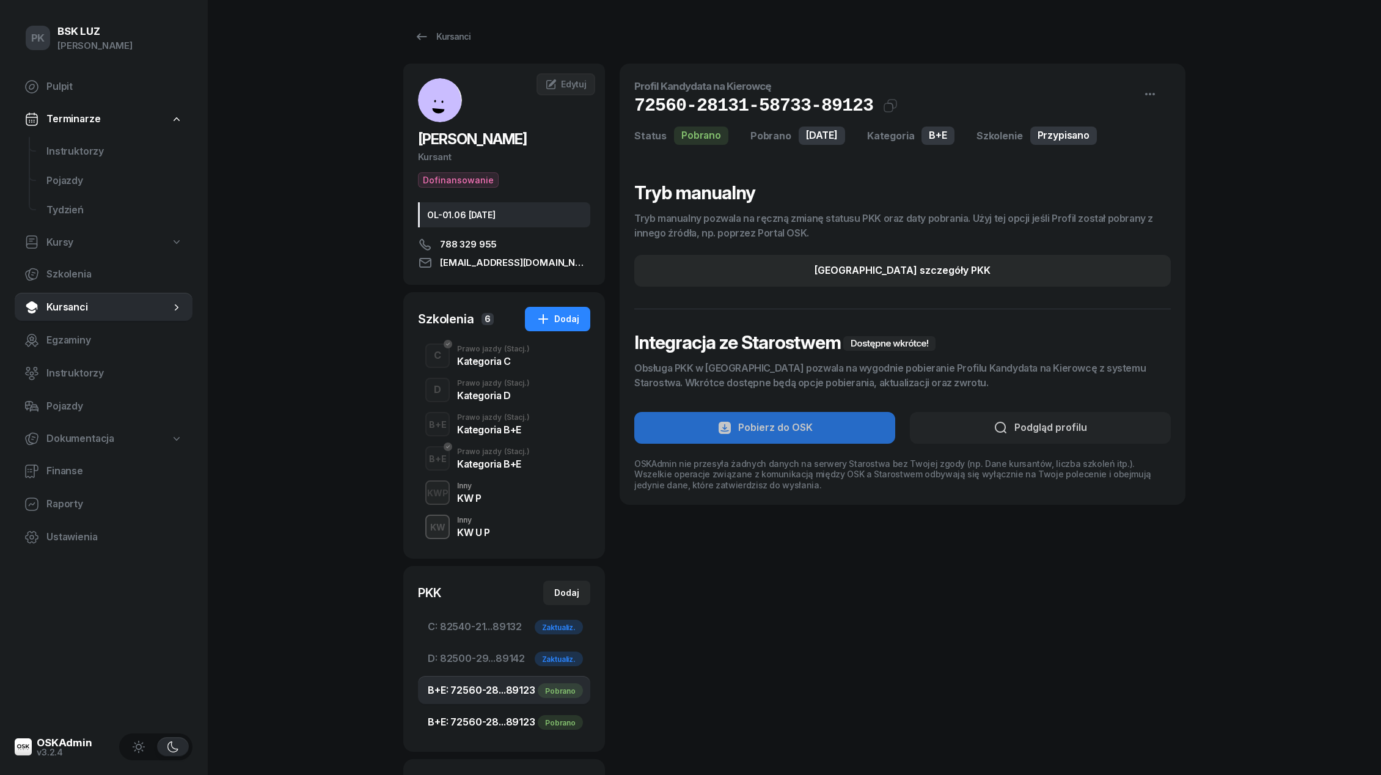
click at [510, 715] on span "B+E: 72560-28...89123 Pobrano" at bounding box center [504, 722] width 153 height 16
click at [488, 420] on div "Prawo jazdy (Stacj.)" at bounding box center [493, 417] width 73 height 7
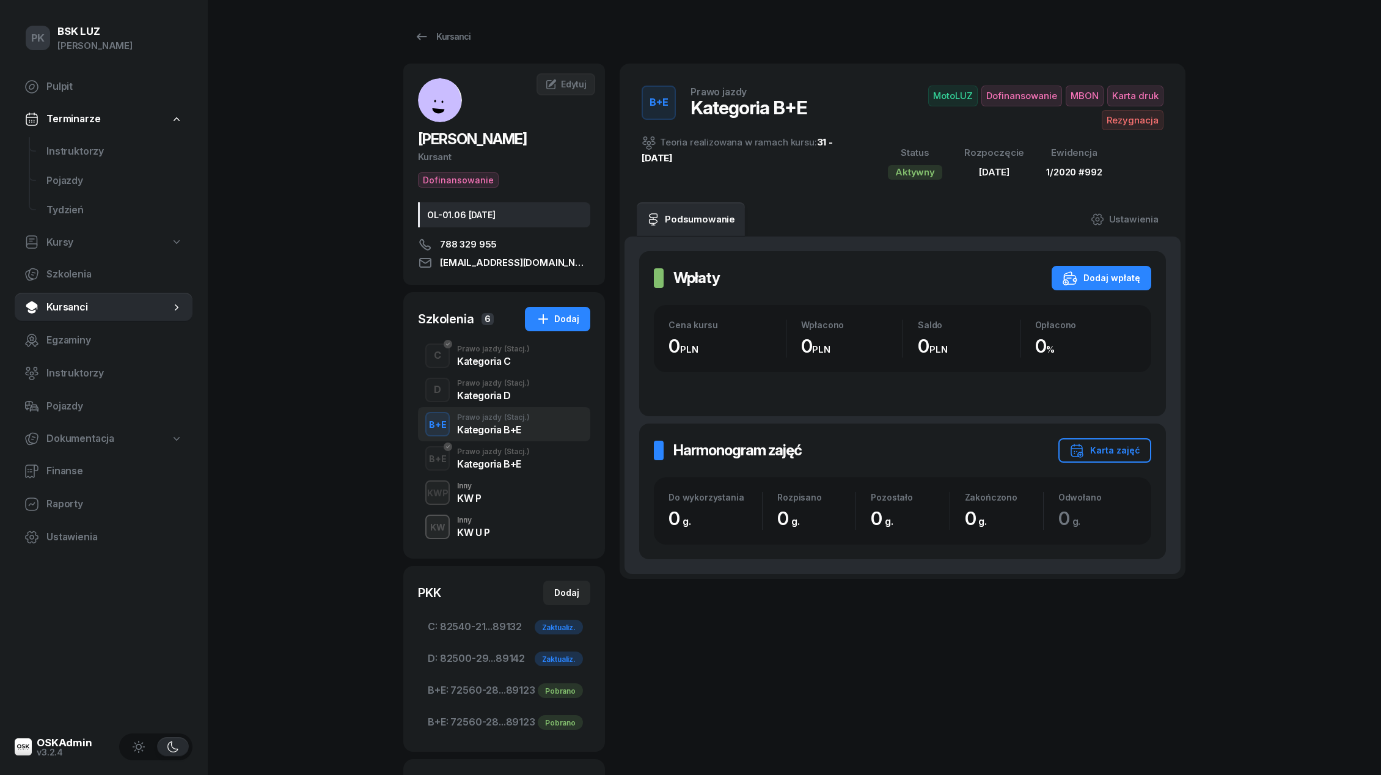
click at [487, 446] on div "B+E Prawo jazdy (Stacj.) Kategoria B+E" at bounding box center [504, 458] width 172 height 34
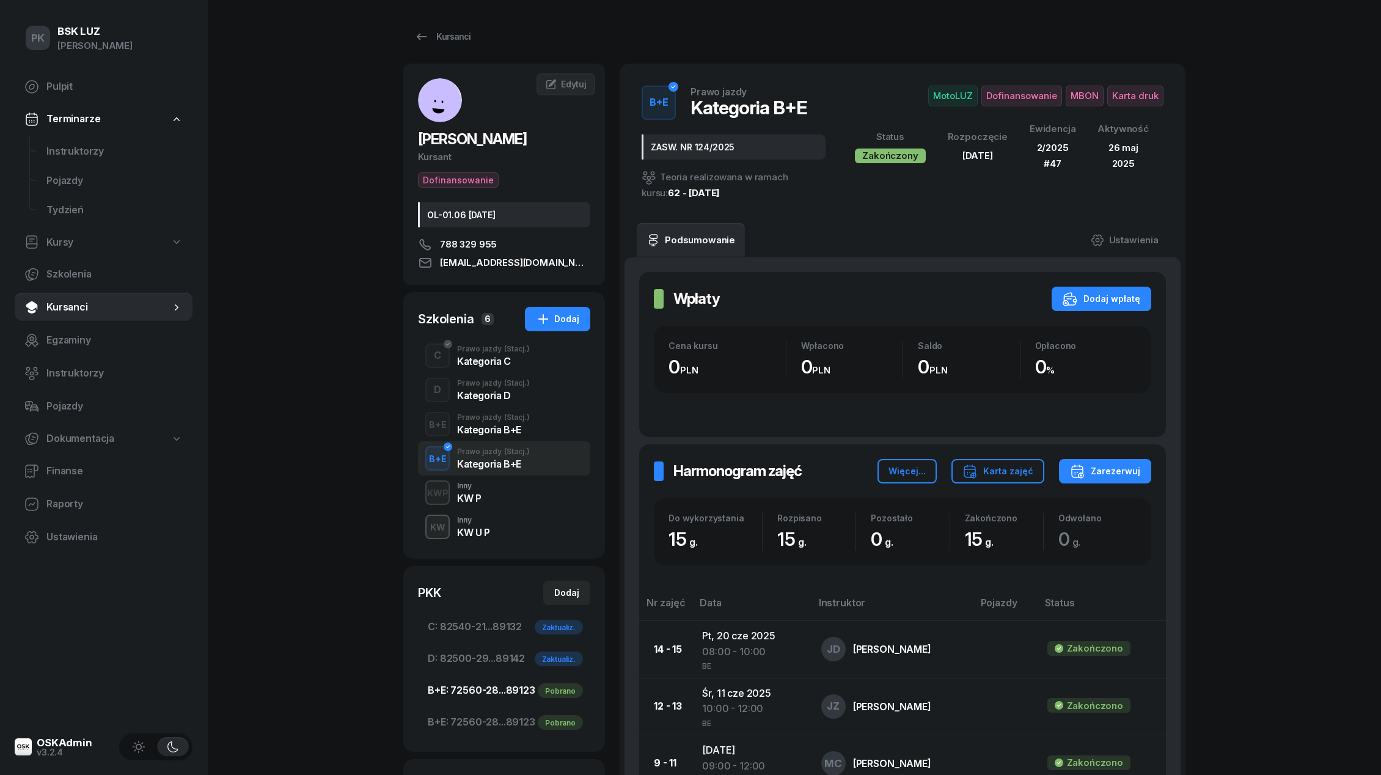
click at [518, 692] on span "B+E: 72560-28...89123 Pobrano" at bounding box center [504, 690] width 153 height 16
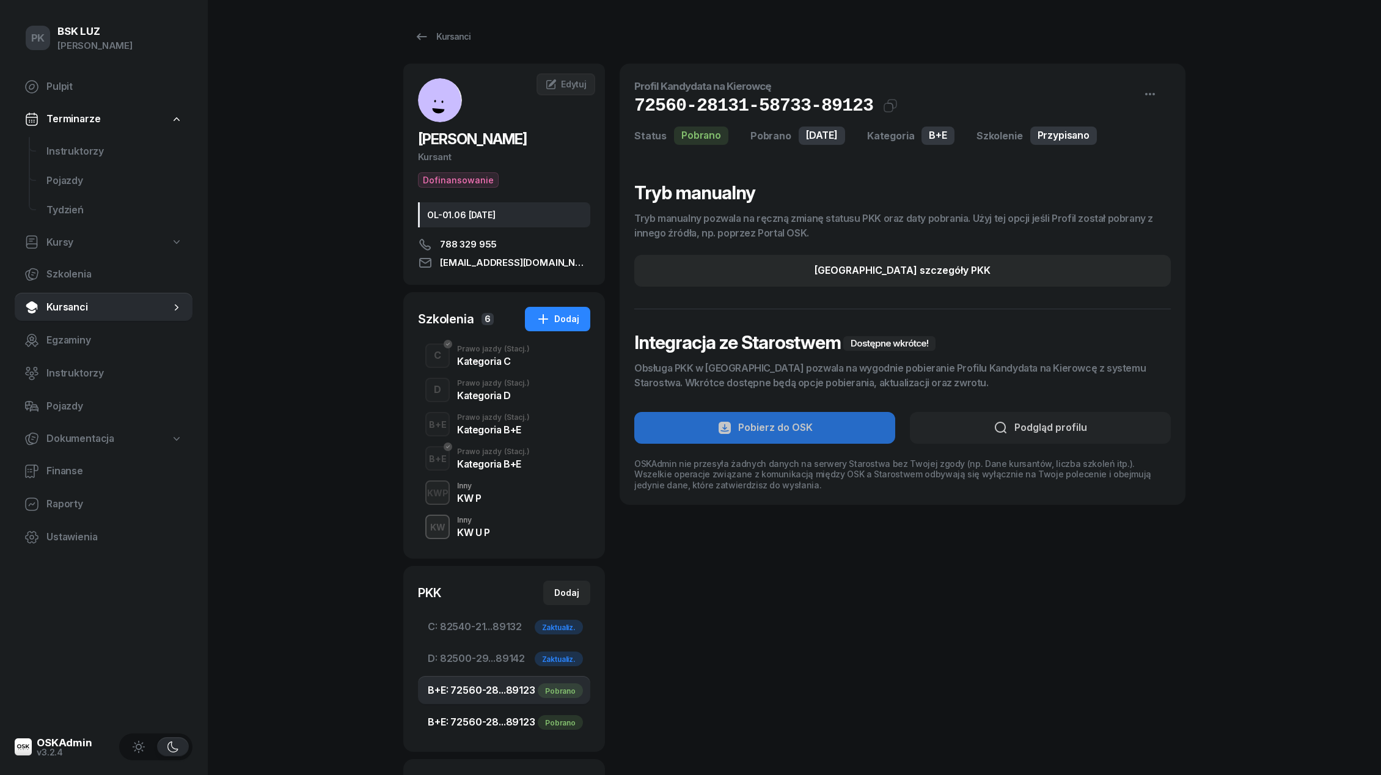
click at [518, 720] on span "B+E: 72560-28...89123 Pobrano" at bounding box center [504, 722] width 153 height 16
click at [520, 685] on span "B+E: 72560-28...89123 Pobrano" at bounding box center [504, 690] width 153 height 16
click at [515, 716] on span "B+E: 72560-28...89123 Pobrano" at bounding box center [504, 722] width 153 height 16
click at [521, 696] on span "B+E: 72560-28...89123 Pobrano" at bounding box center [504, 690] width 153 height 16
click at [522, 716] on span "B+E: 72560-28...89123 Pobrano" at bounding box center [504, 722] width 153 height 16
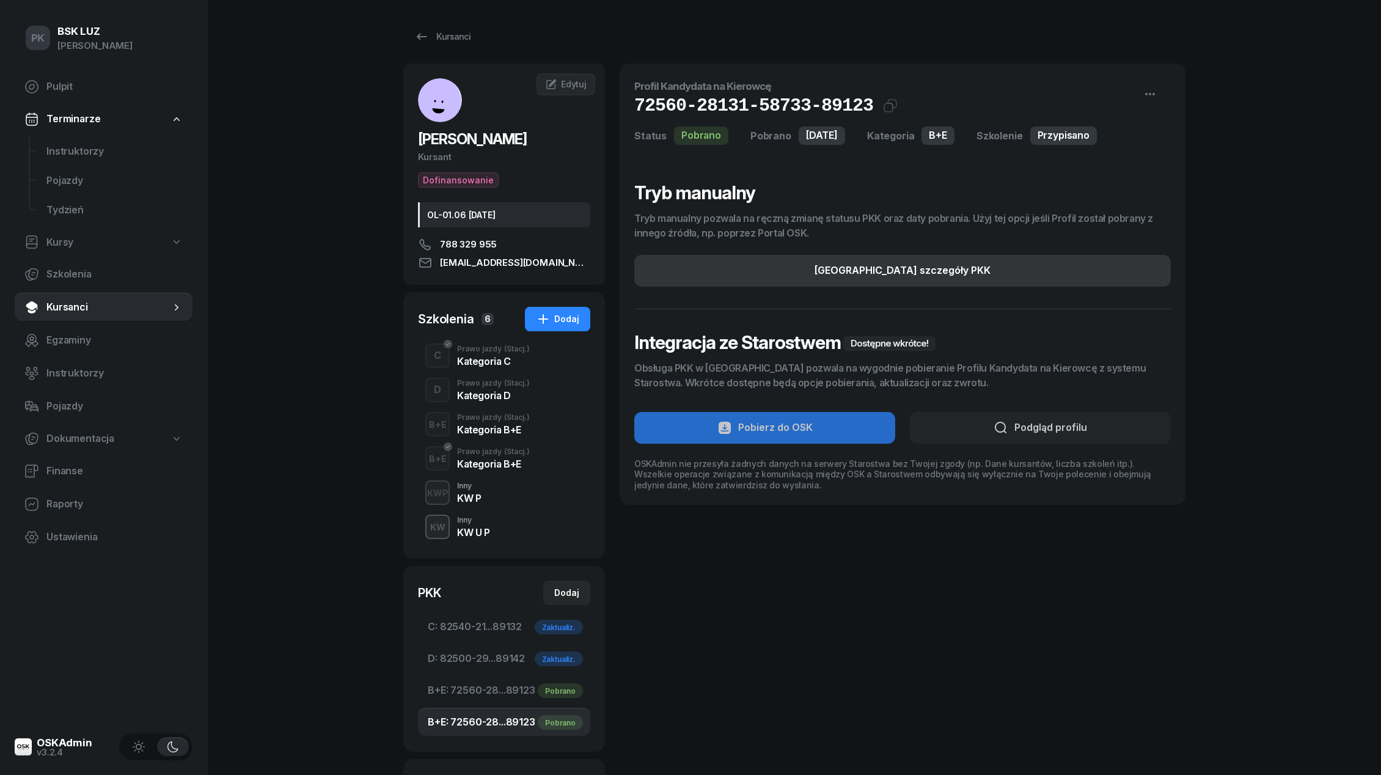
click at [894, 267] on div "[GEOGRAPHIC_DATA] szczegóły PKK" at bounding box center [902, 271] width 176 height 16
select select "B+E"
select select "Get"
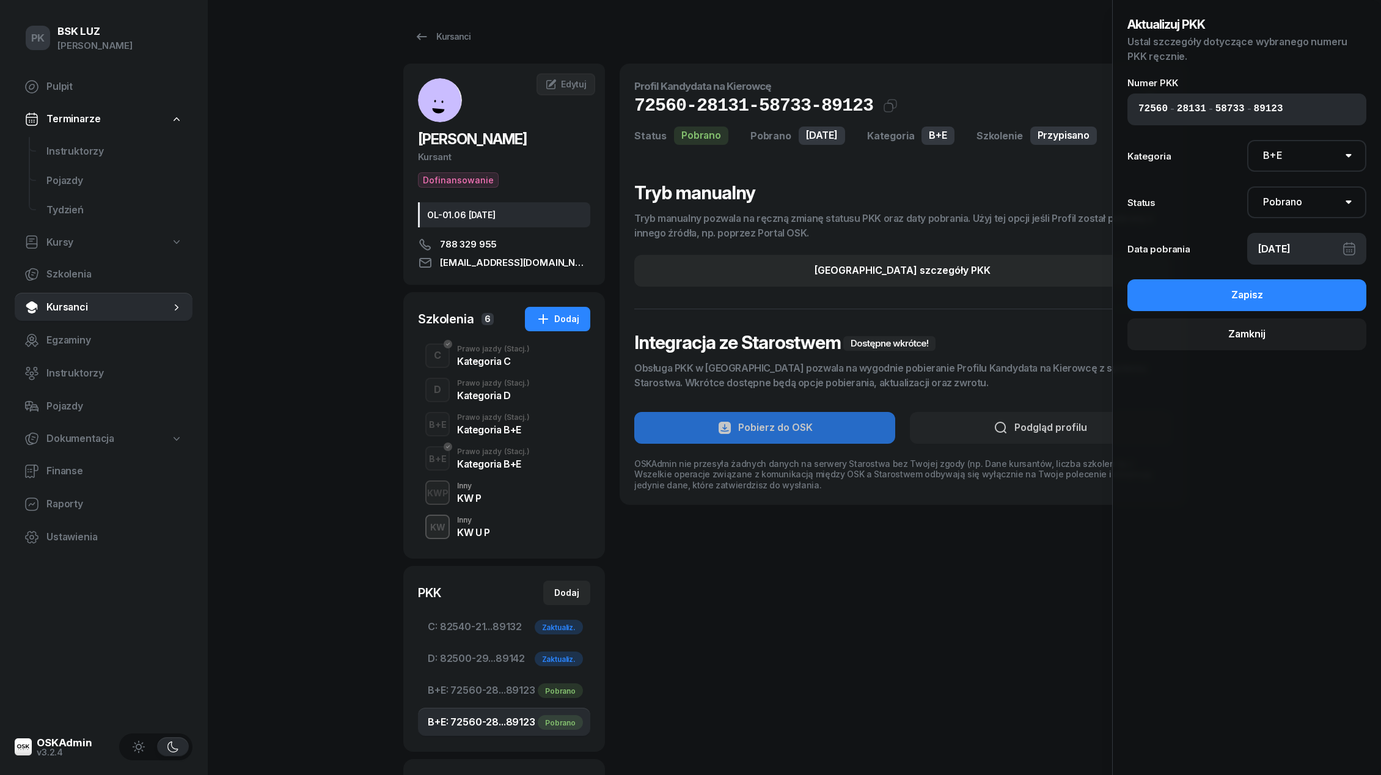
click at [1011, 70] on div "Profil Kandydata na Kierowcę 72560-28131-58733-89123 Kat.B+E Kopiuj do schowka …" at bounding box center [903, 284] width 566 height 441
click at [1228, 343] on button "Zamknij" at bounding box center [1246, 334] width 239 height 32
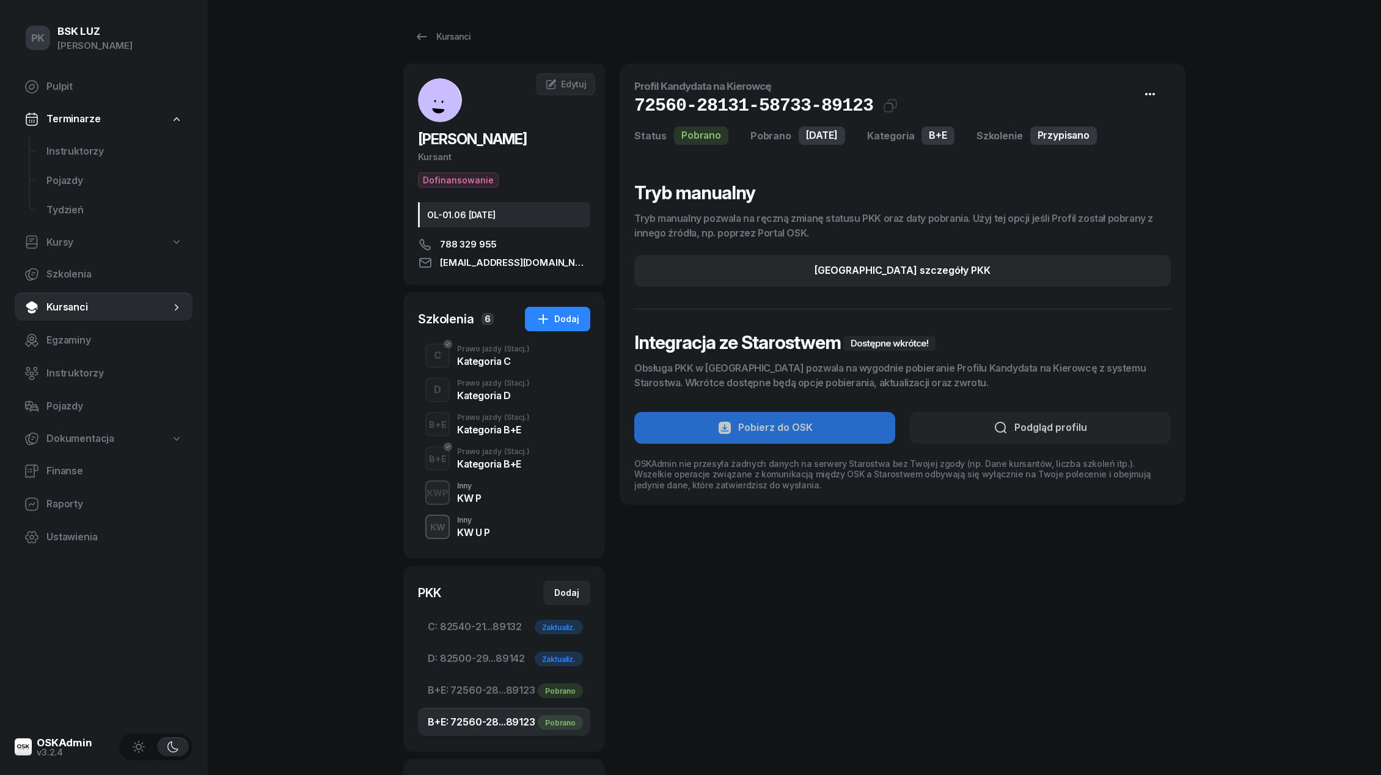
click at [1154, 97] on icon "button" at bounding box center [1150, 94] width 15 height 15
click at [1078, 133] on link "[GEOGRAPHIC_DATA] PKK" at bounding box center [1079, 137] width 160 height 31
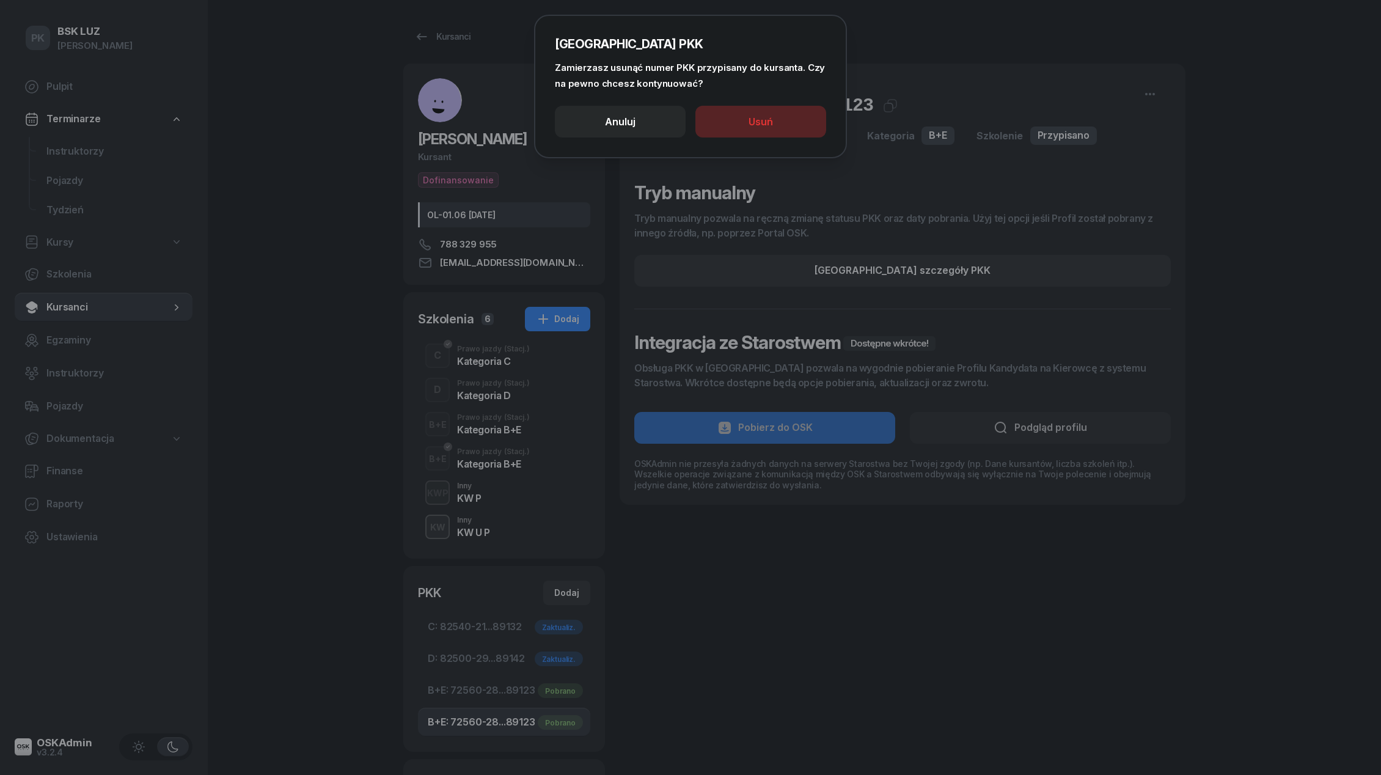
click at [777, 133] on button "Usuń" at bounding box center [760, 122] width 131 height 32
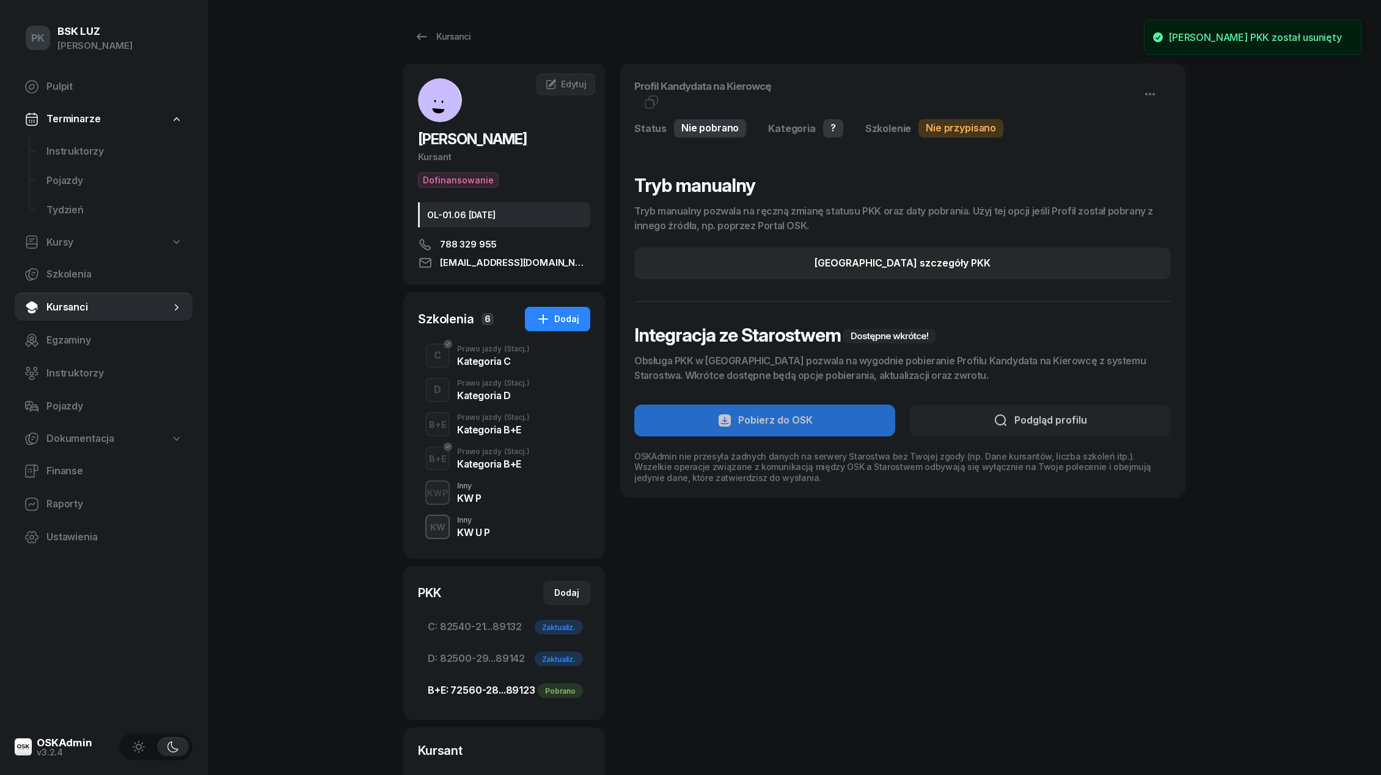
click at [521, 688] on span "B+E: 72560-28...89123 Pobrano" at bounding box center [504, 690] width 153 height 16
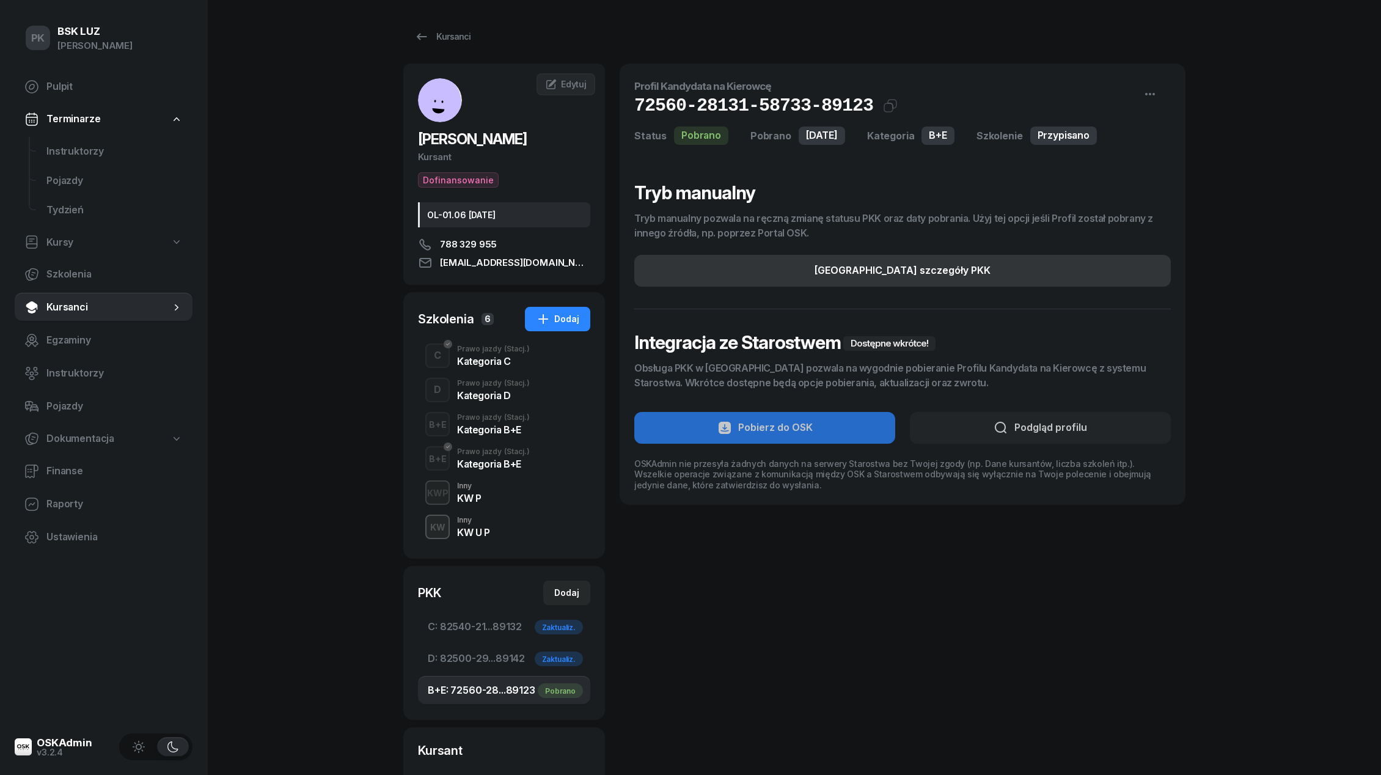
click at [1020, 268] on button "[GEOGRAPHIC_DATA] szczegóły PKK" at bounding box center [902, 271] width 536 height 32
select select "B+E"
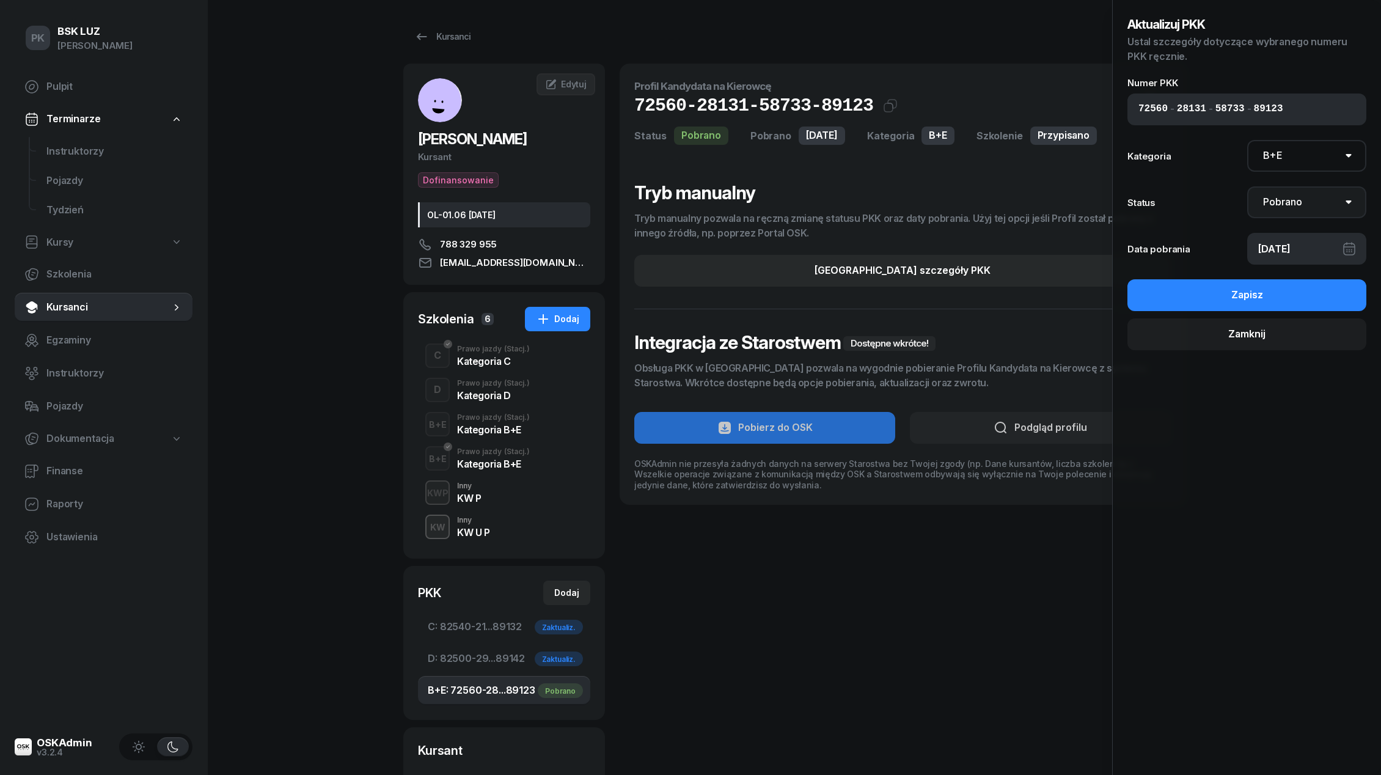
click at [1290, 203] on select "Nie pobrano Pobrano Zwrócono Zaktualizowano" at bounding box center [1307, 202] width 120 height 32
click at [1294, 200] on select "Nie pobrano Pobrano Zwrócono Zaktualizowano" at bounding box center [1307, 202] width 120 height 32
select select "UpdateAndReturn"
click at [1247, 186] on select "Nie pobrano Pobrano Zwrócono Zaktualizowano" at bounding box center [1307, 202] width 120 height 32
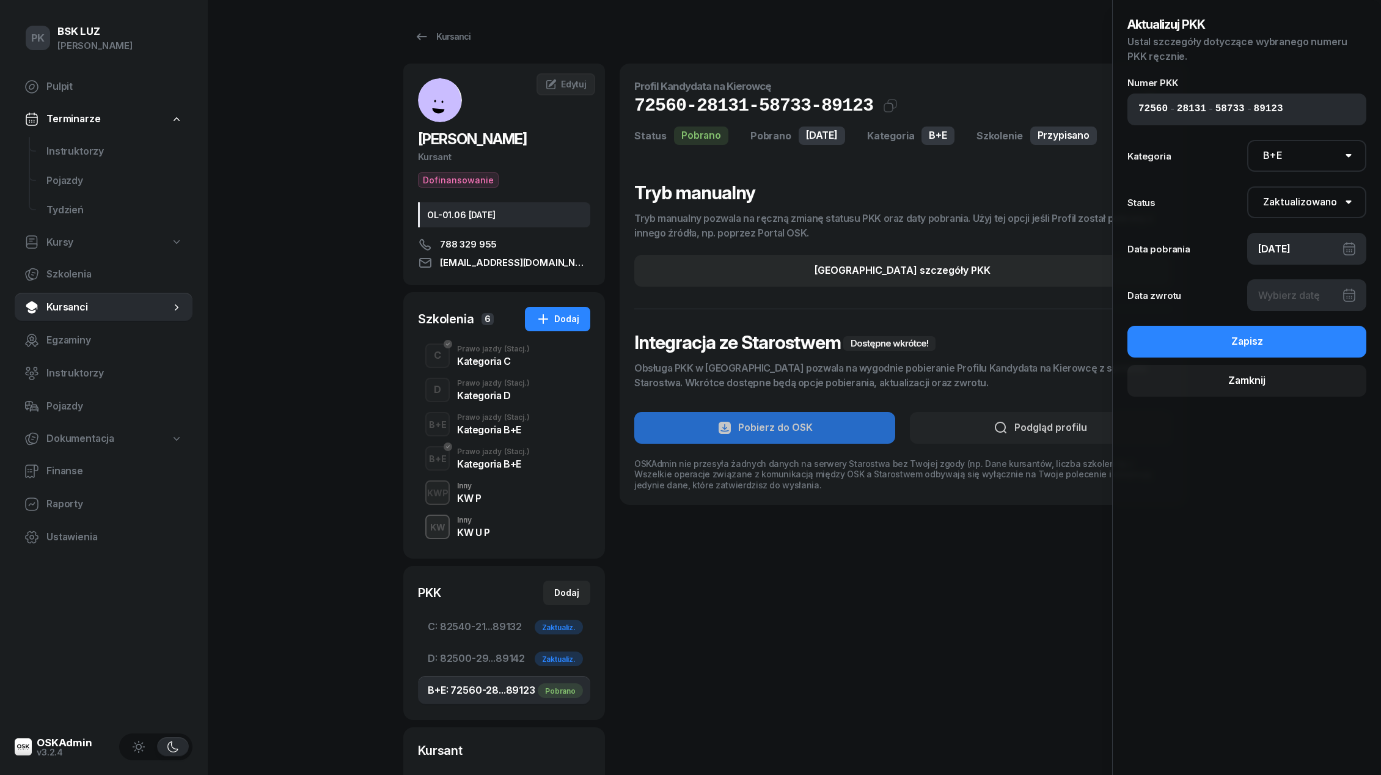
click at [1295, 248] on div "[DATE]" at bounding box center [1307, 249] width 120 height 32
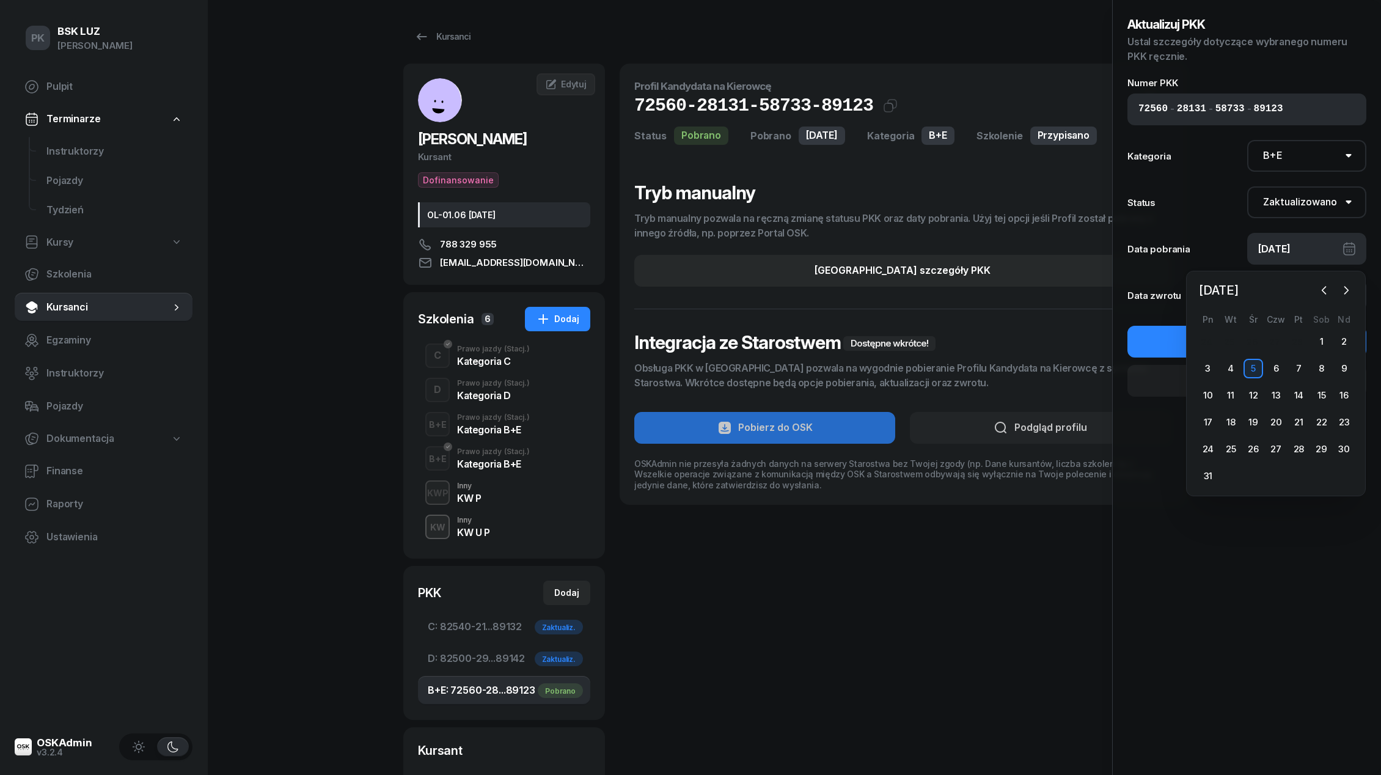
click at [1280, 247] on div "[DATE]" at bounding box center [1307, 249] width 120 height 32
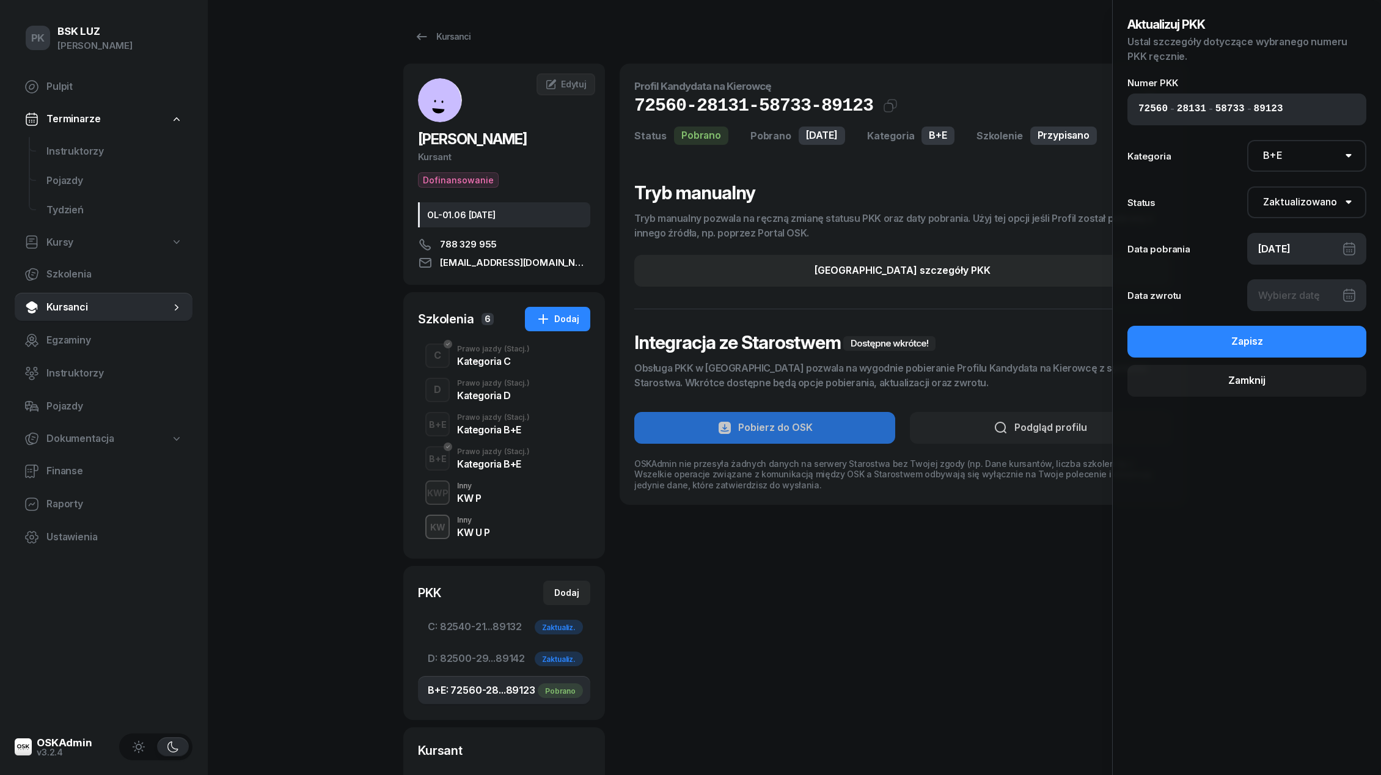
click at [1292, 292] on div at bounding box center [1307, 295] width 120 height 32
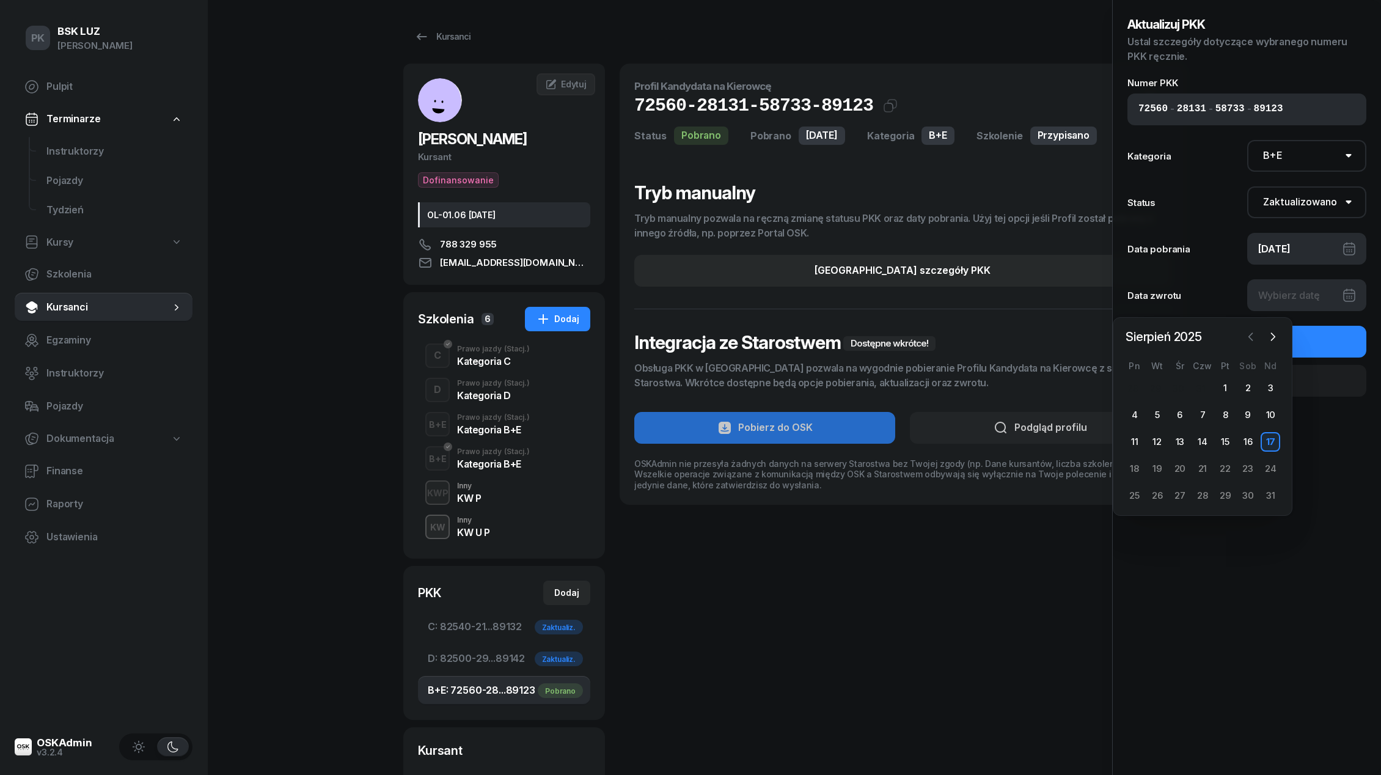
click at [1250, 341] on icon "button" at bounding box center [1251, 337] width 12 height 12
click at [1228, 495] on div "27" at bounding box center [1225, 496] width 20 height 20
type input "[DATE]"
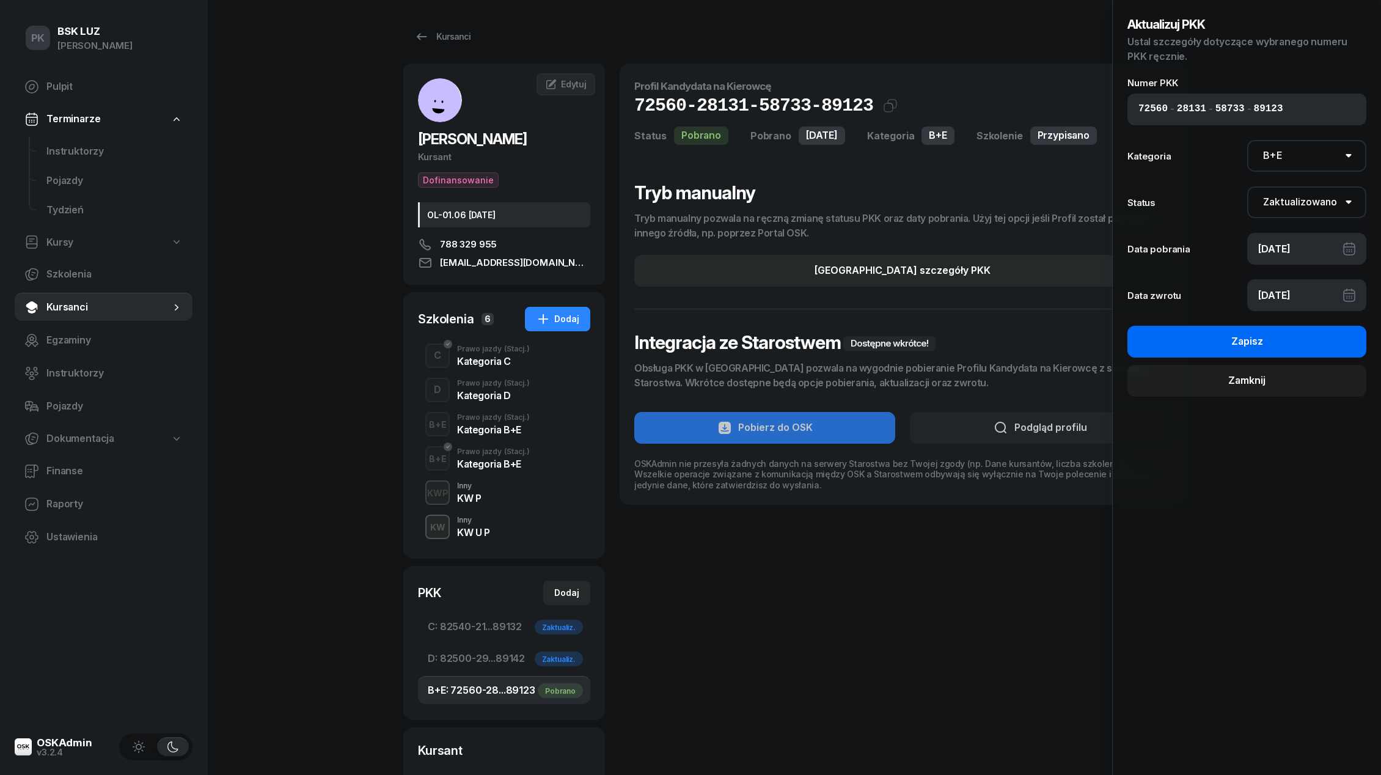
click at [1273, 337] on button "Zapisz" at bounding box center [1246, 342] width 239 height 32
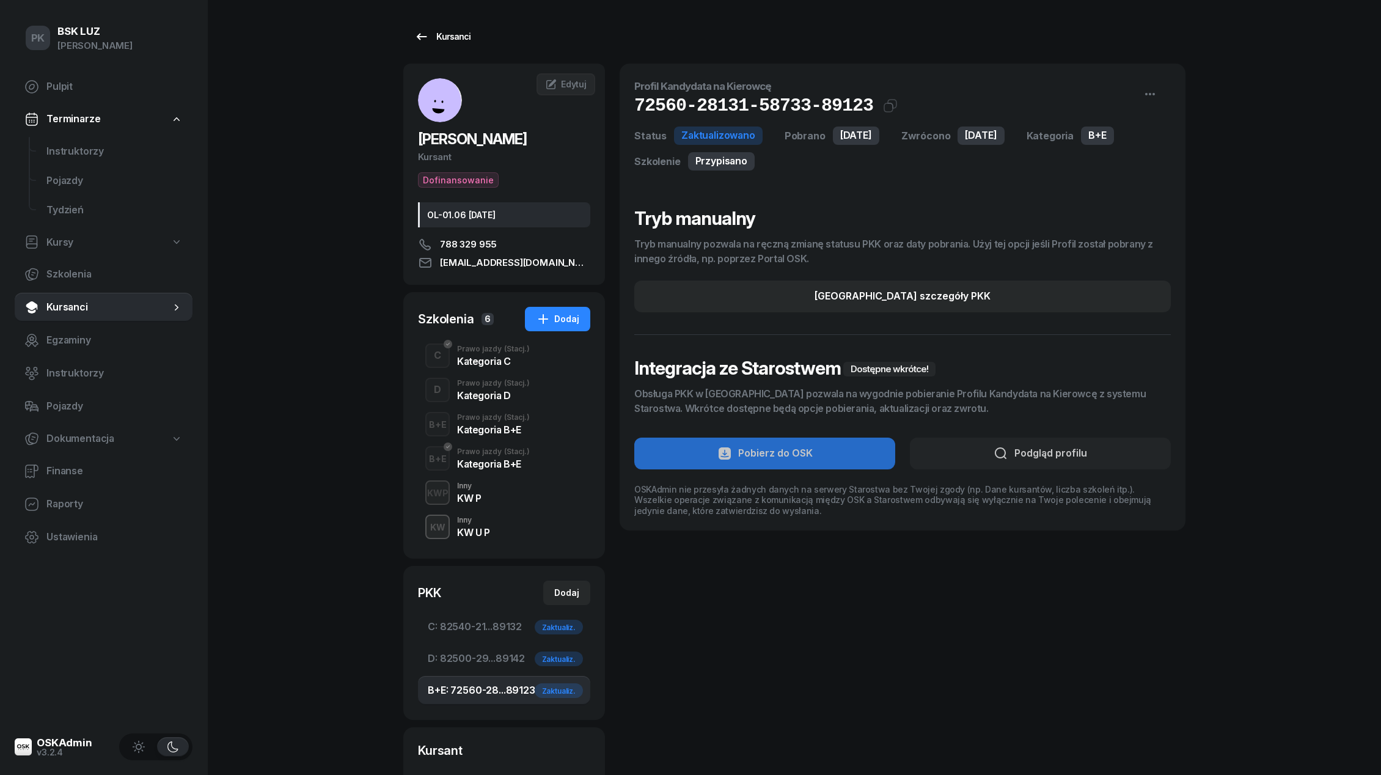
click at [444, 37] on div "Kursanci" at bounding box center [442, 36] width 56 height 15
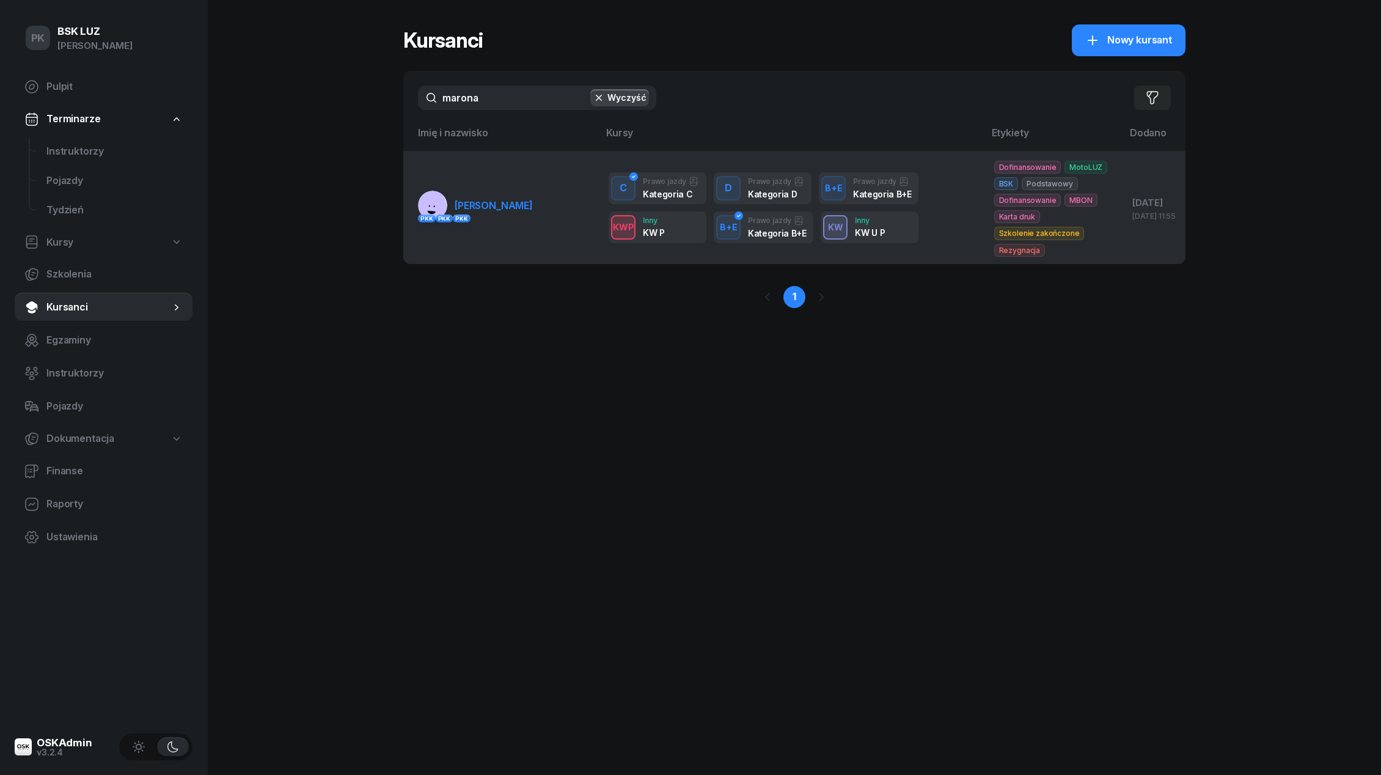
click at [486, 210] on span "[PERSON_NAME]" at bounding box center [494, 205] width 78 height 12
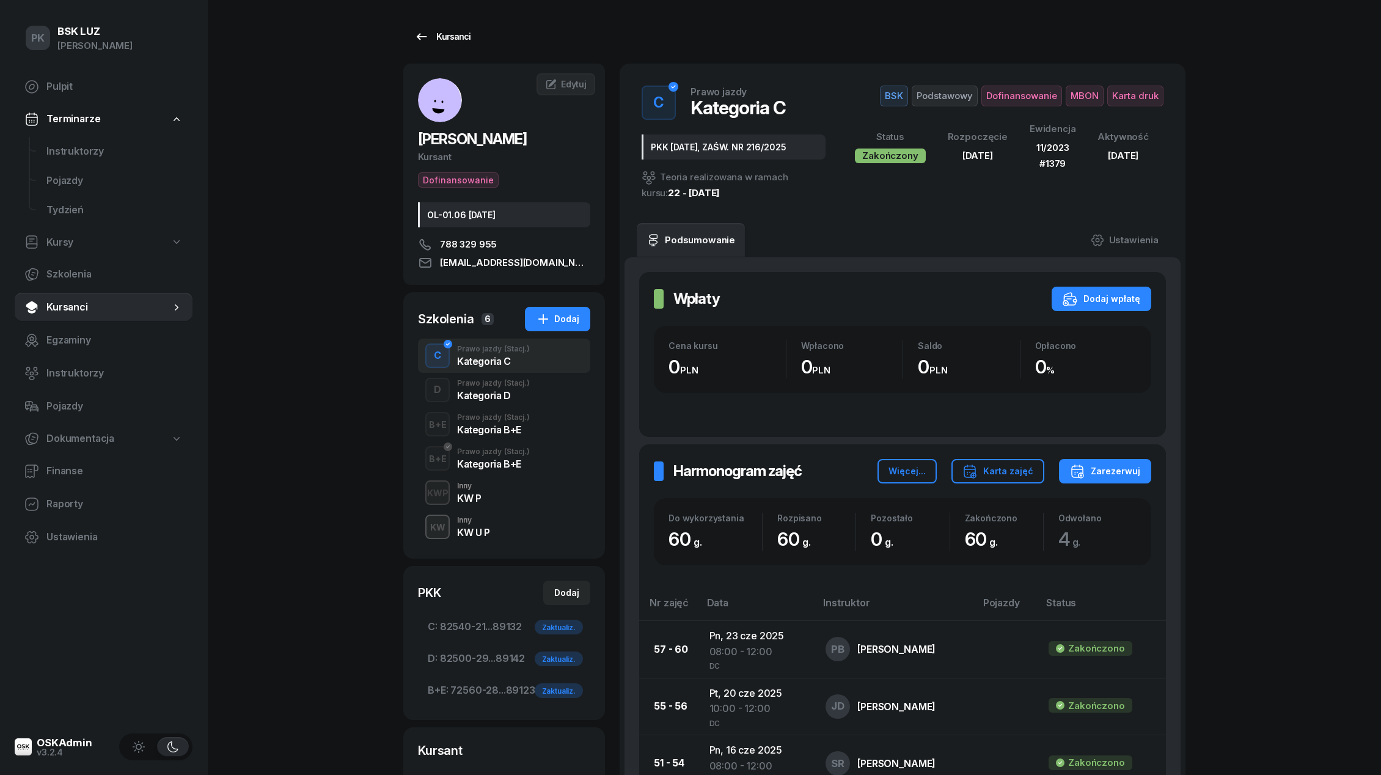
click at [449, 39] on div "Kursanci" at bounding box center [442, 36] width 56 height 15
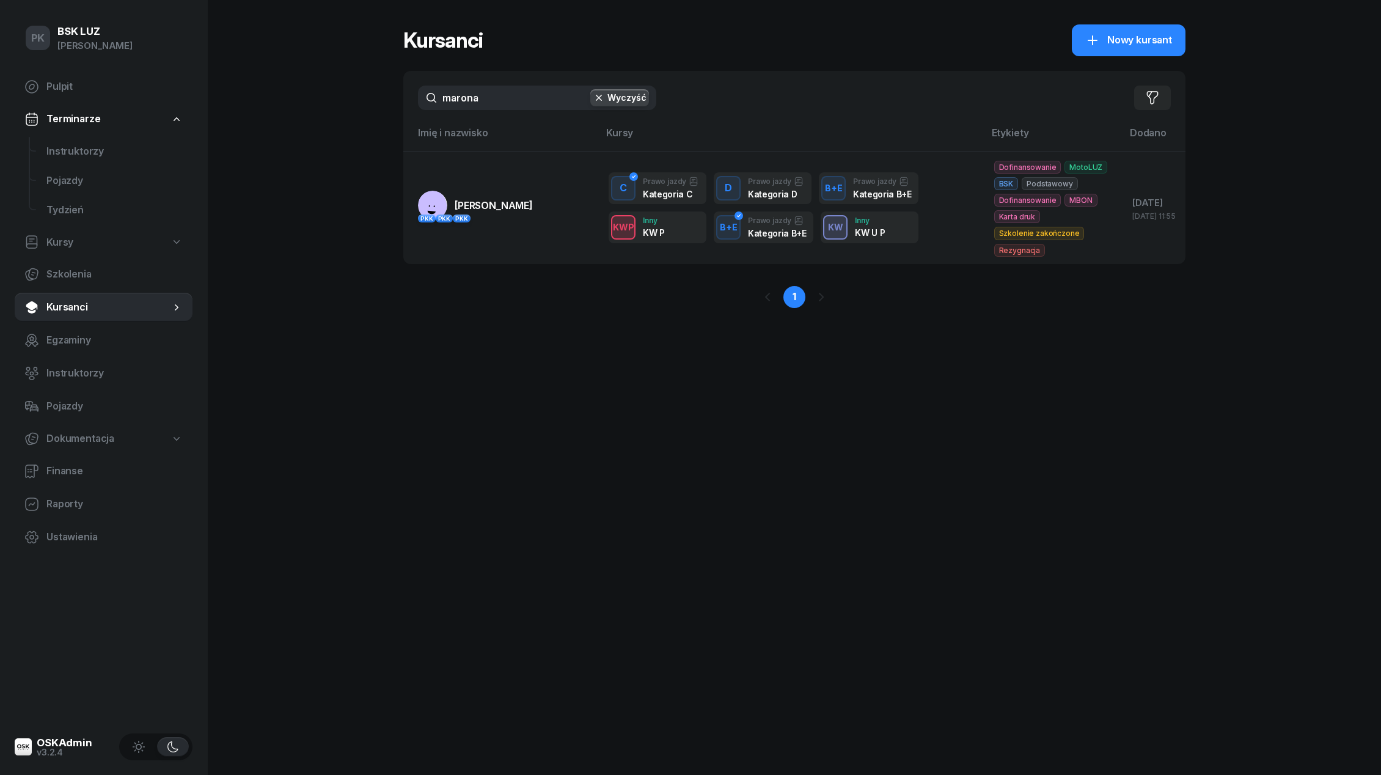
drag, startPoint x: 491, startPoint y: 108, endPoint x: 389, endPoint y: 108, distance: 102.6
click at [389, 108] on div "PK BSK [PERSON_NAME] Pulpit Terminarze Instruktorzy Pojazdy Tydzień Kursy Szkol…" at bounding box center [690, 387] width 1381 height 775
drag, startPoint x: 503, startPoint y: 103, endPoint x: 414, endPoint y: 103, distance: 89.2
click at [414, 103] on div "marona Wyczyść Filtruj" at bounding box center [794, 98] width 782 height 54
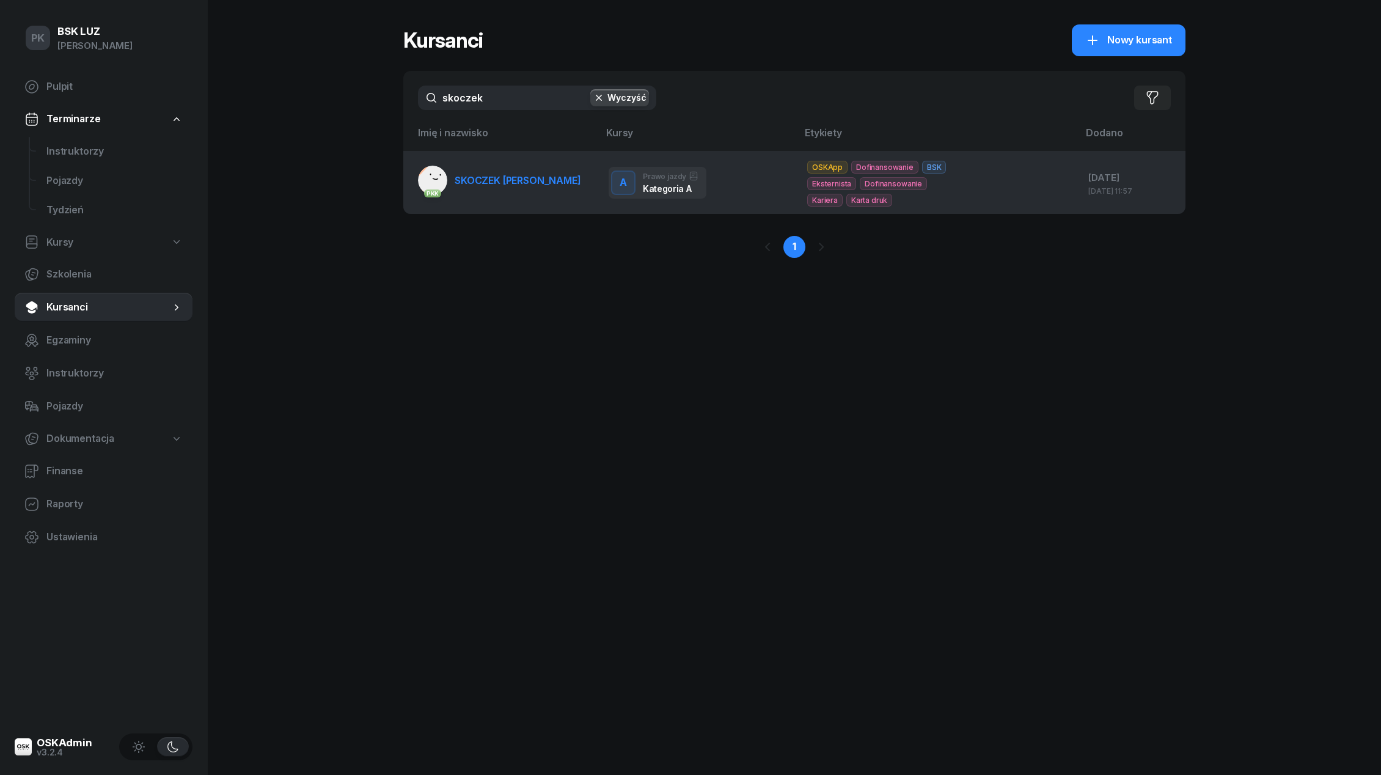
type input "skoczek"
click at [504, 185] on span "SKOCZEK [PERSON_NAME]" at bounding box center [518, 180] width 126 height 12
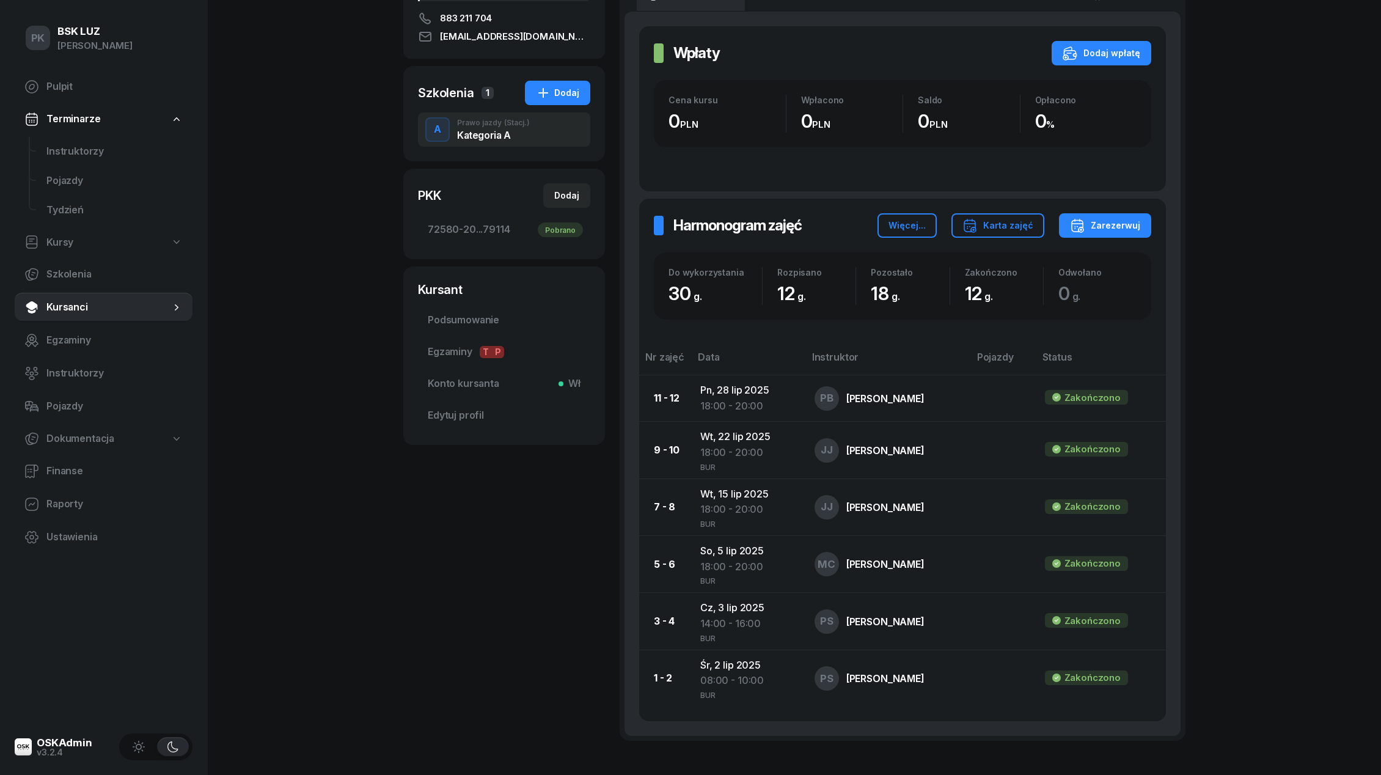
scroll to position [332, 0]
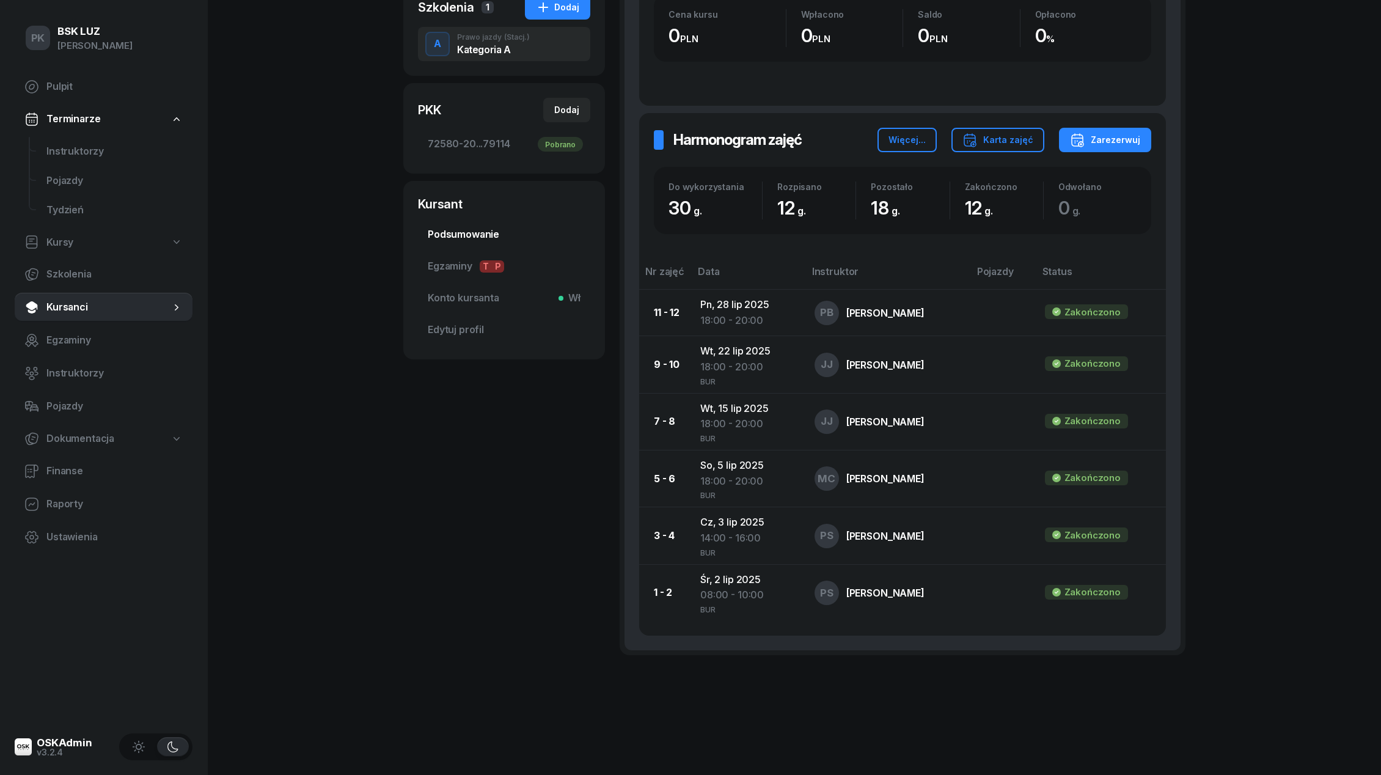
click at [566, 229] on link "Podsumowanie" at bounding box center [504, 234] width 172 height 29
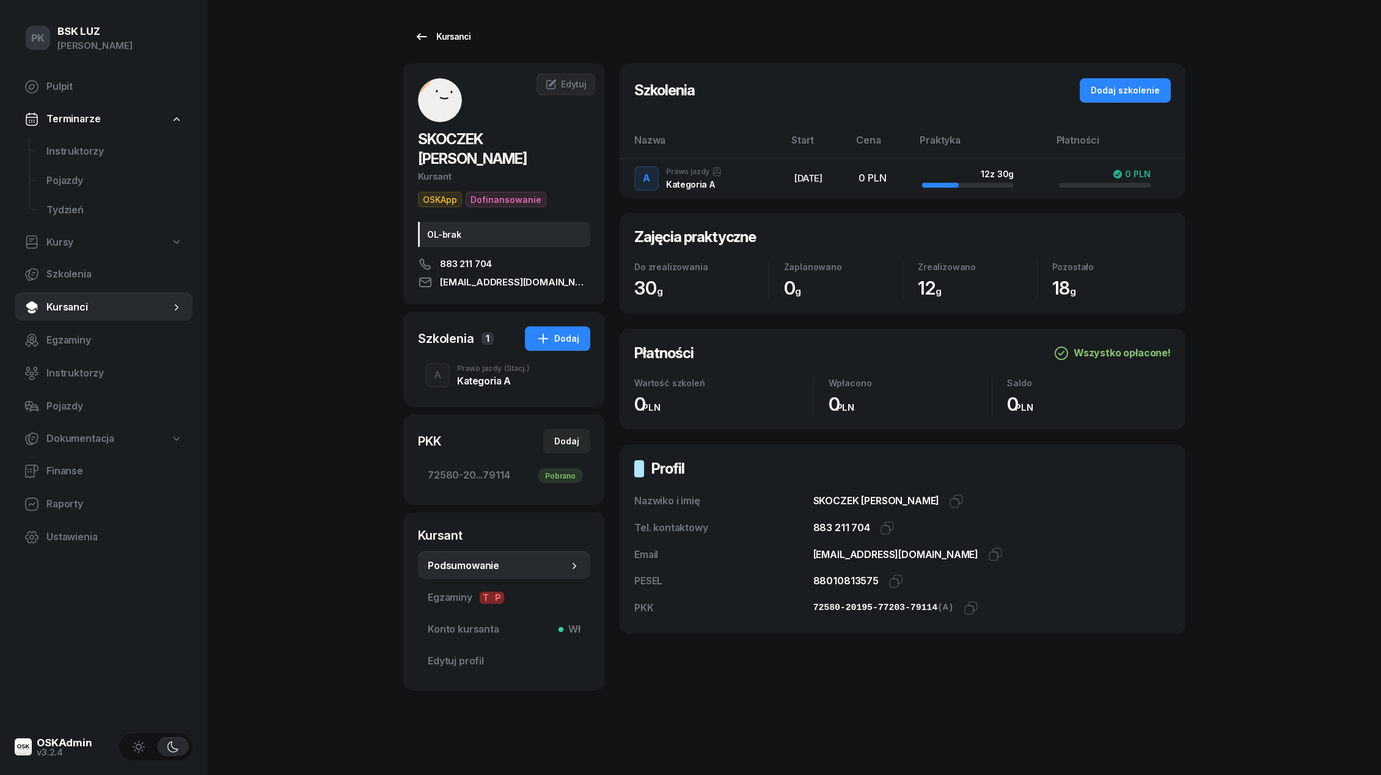
click at [454, 34] on div "Kursanci" at bounding box center [442, 36] width 56 height 15
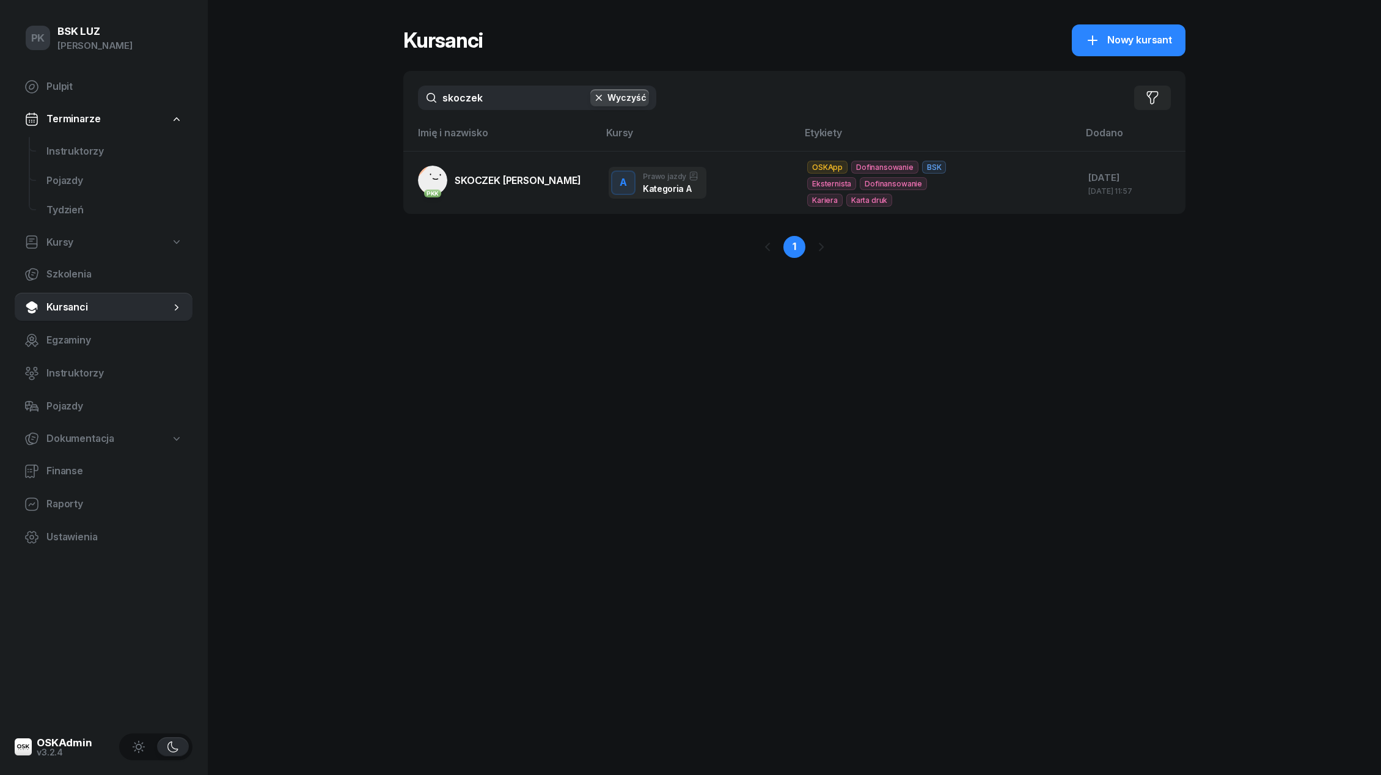
drag, startPoint x: 478, startPoint y: 96, endPoint x: 362, endPoint y: 96, distance: 116.1
click at [366, 96] on div "PK BSK [PERSON_NAME] Pulpit Terminarze Instruktorzy Pojazdy Tydzień Kursy Szkol…" at bounding box center [690, 387] width 1381 height 775
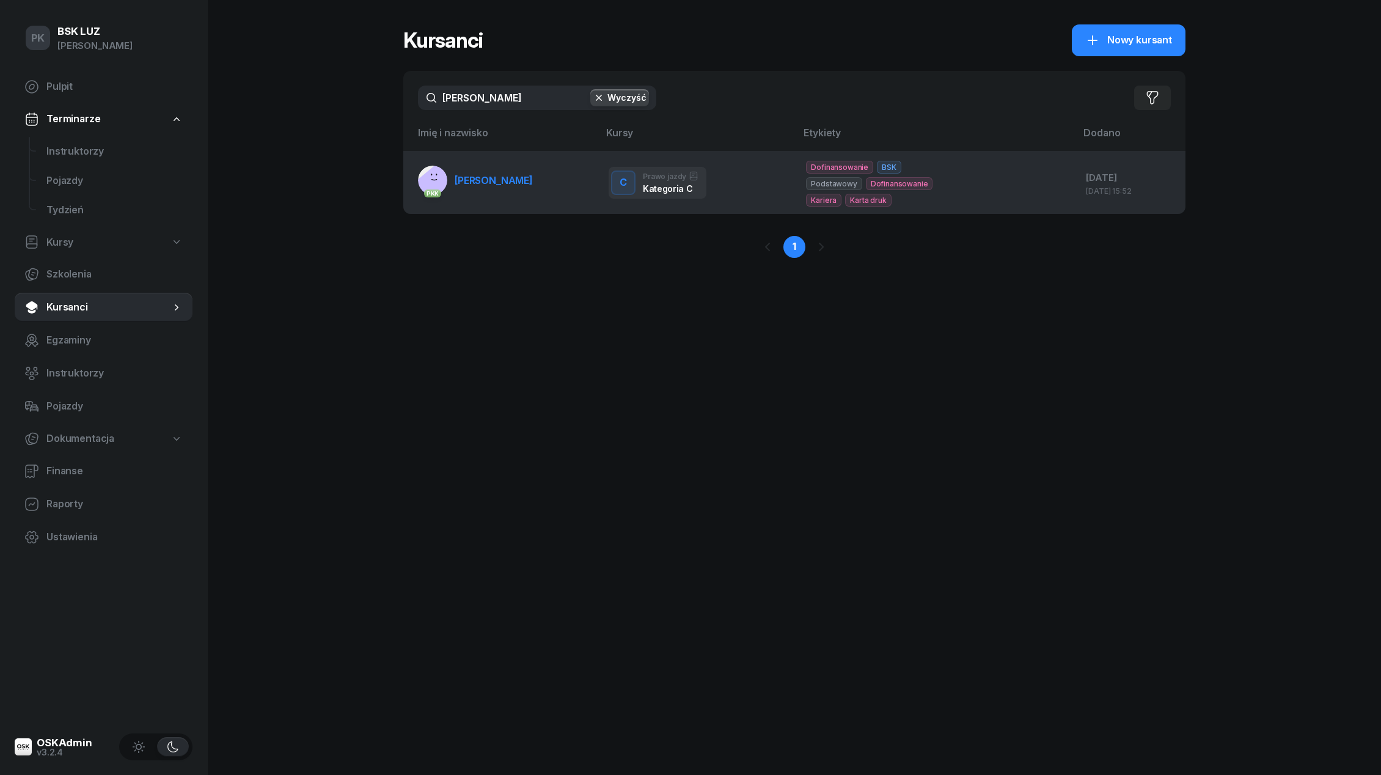
type input "[PERSON_NAME]"
click at [551, 199] on td "PKK [PERSON_NAME]" at bounding box center [501, 182] width 196 height 63
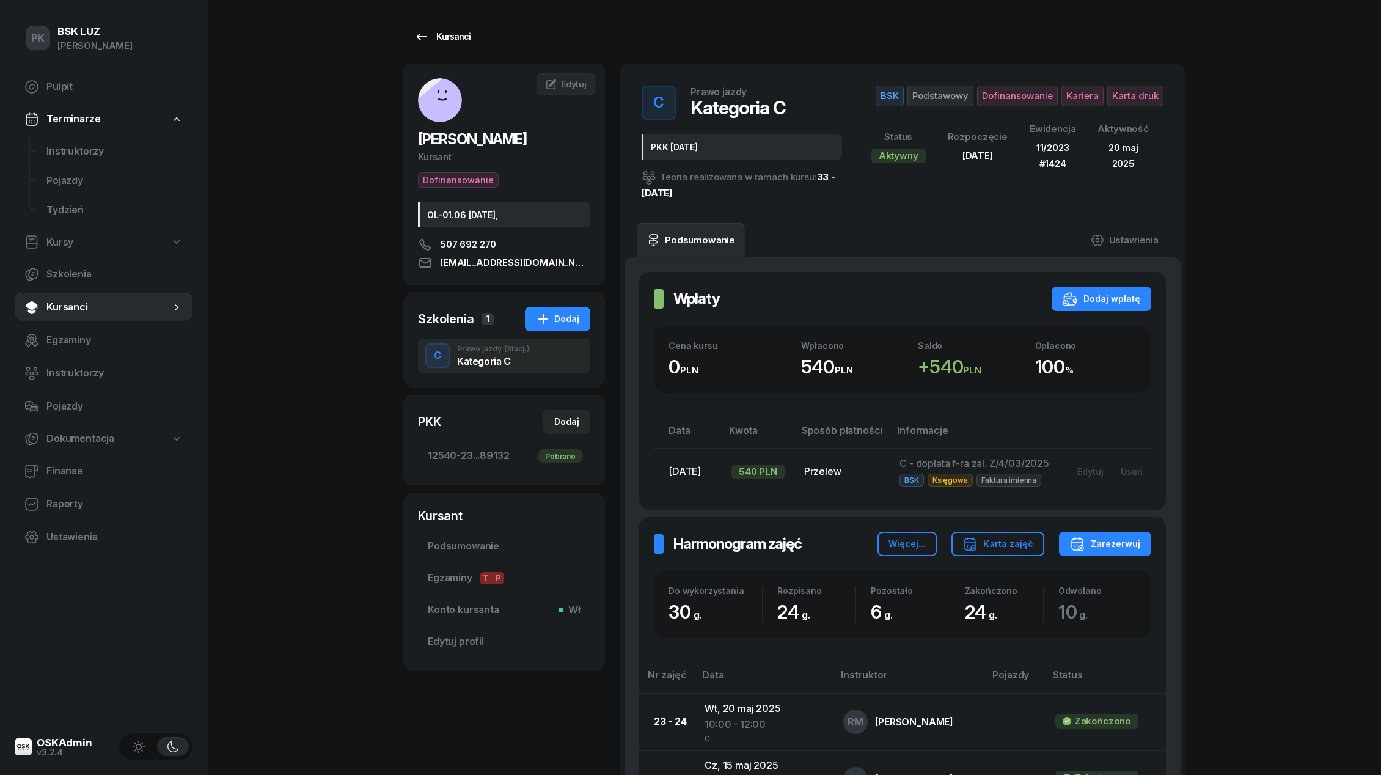
click at [453, 39] on div "Kursanci" at bounding box center [442, 36] width 56 height 15
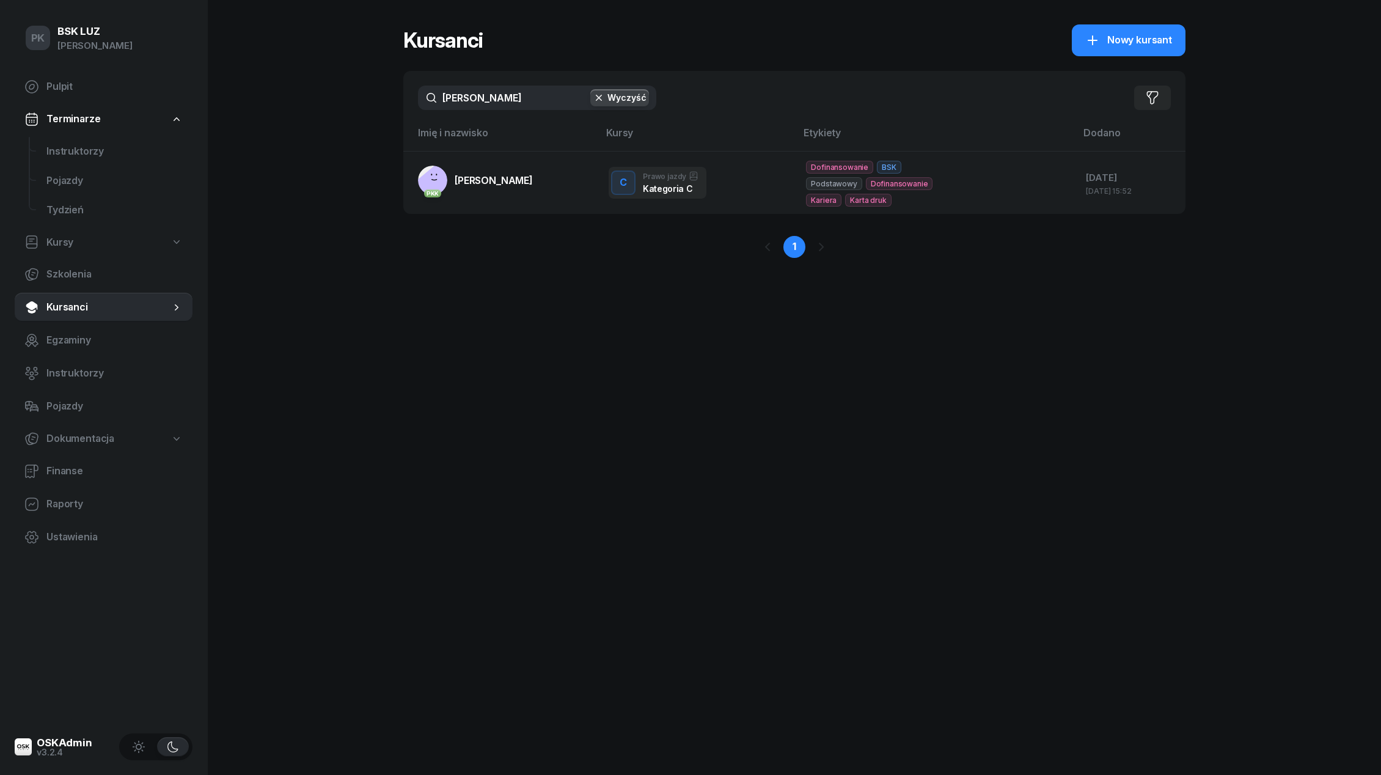
drag, startPoint x: 506, startPoint y: 96, endPoint x: 336, endPoint y: 90, distance: 169.9
click at [336, 90] on div "PK BSK [PERSON_NAME] Pulpit Terminarze Instruktorzy Pojazdy Tydzień Kursy Szkol…" at bounding box center [690, 387] width 1381 height 775
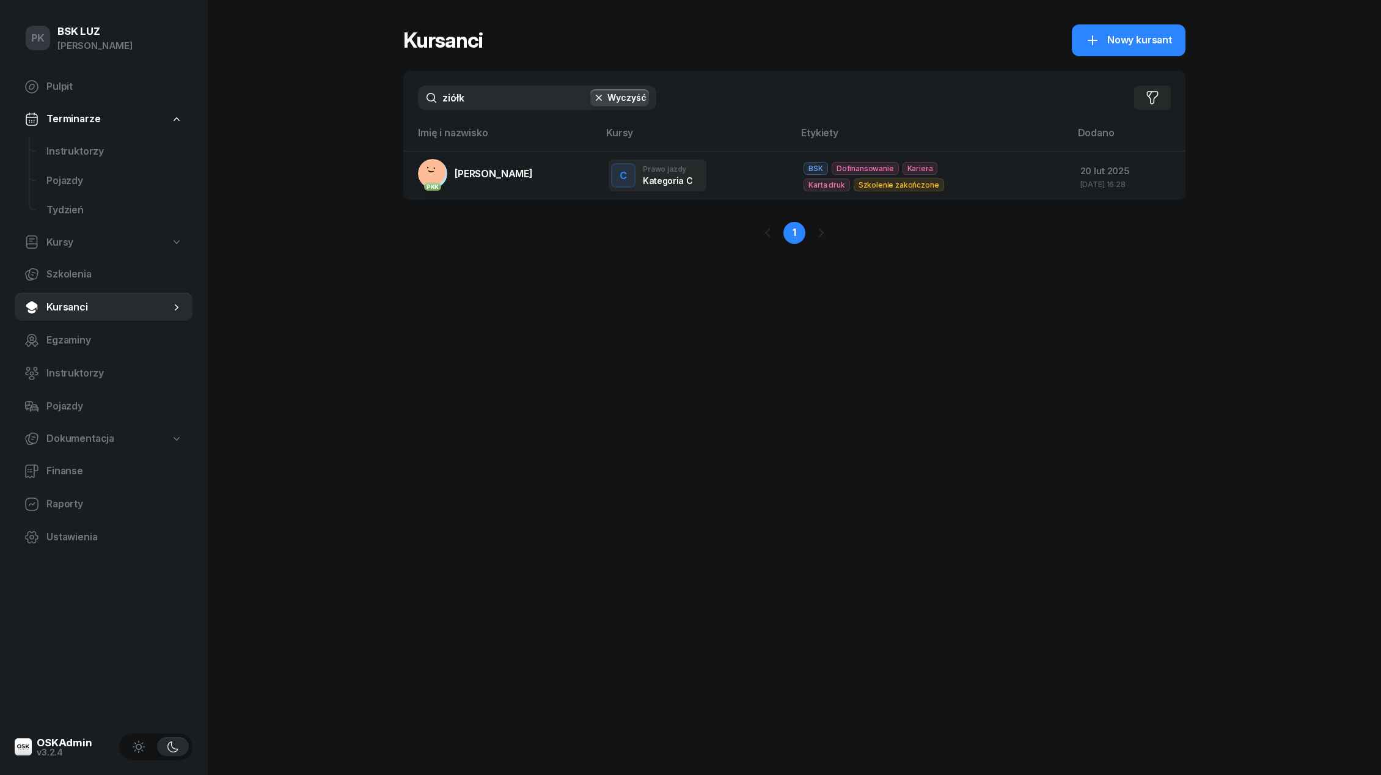
type input "ziółko"
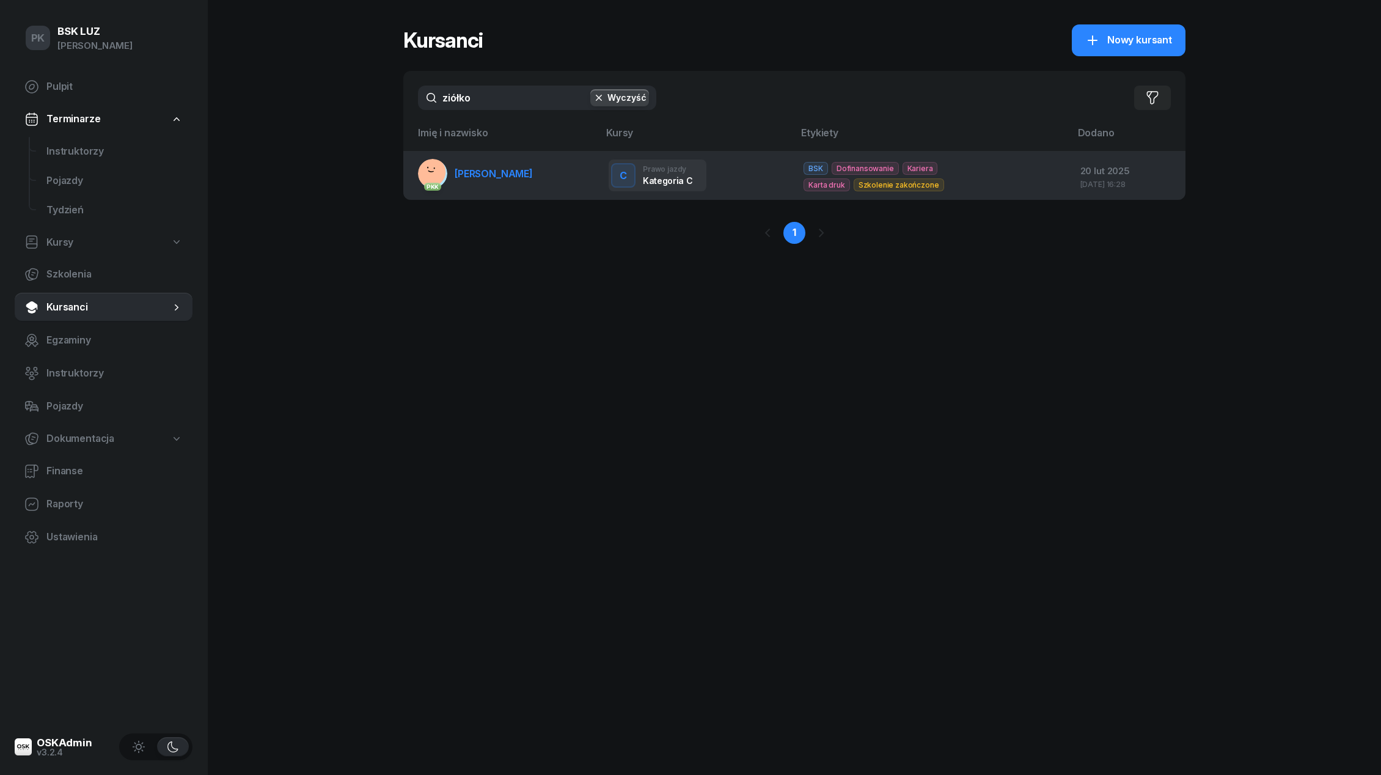
click at [472, 173] on span "[PERSON_NAME]" at bounding box center [494, 173] width 78 height 12
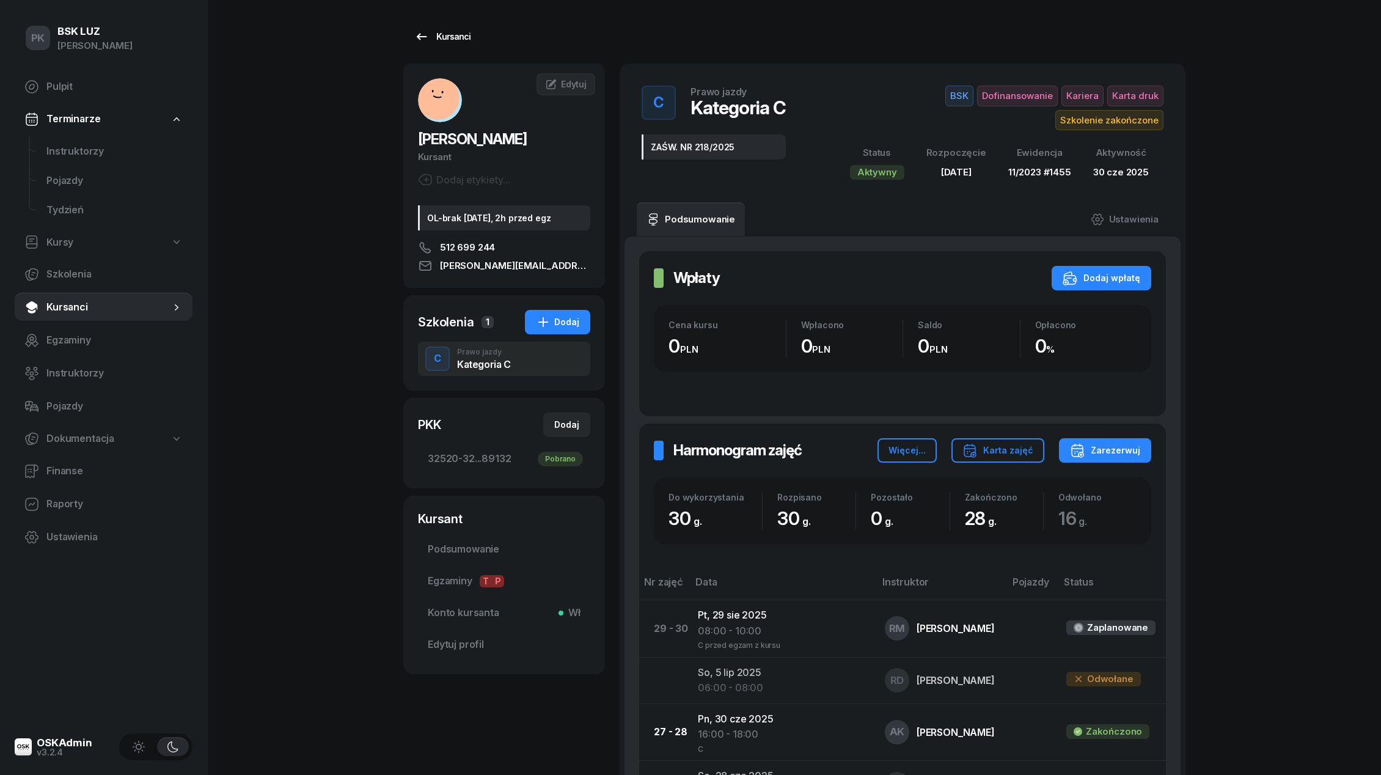
click at [462, 38] on div "Kursanci" at bounding box center [442, 36] width 56 height 15
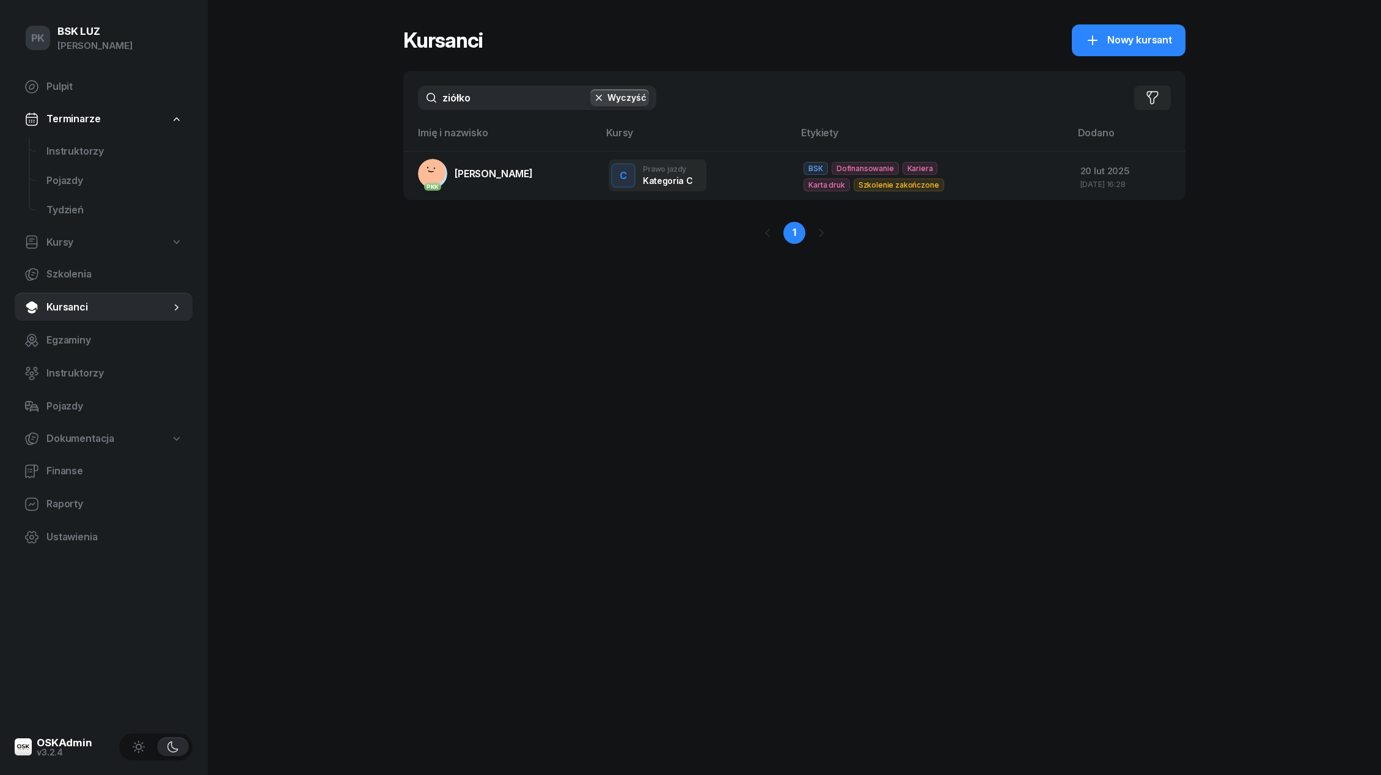
drag, startPoint x: 431, startPoint y: 100, endPoint x: 389, endPoint y: 98, distance: 41.6
click at [389, 98] on div "PK BSK [PERSON_NAME] Pulpit Terminarze Instruktorzy Pojazdy Tydzień Kursy Szkol…" at bounding box center [690, 387] width 1381 height 775
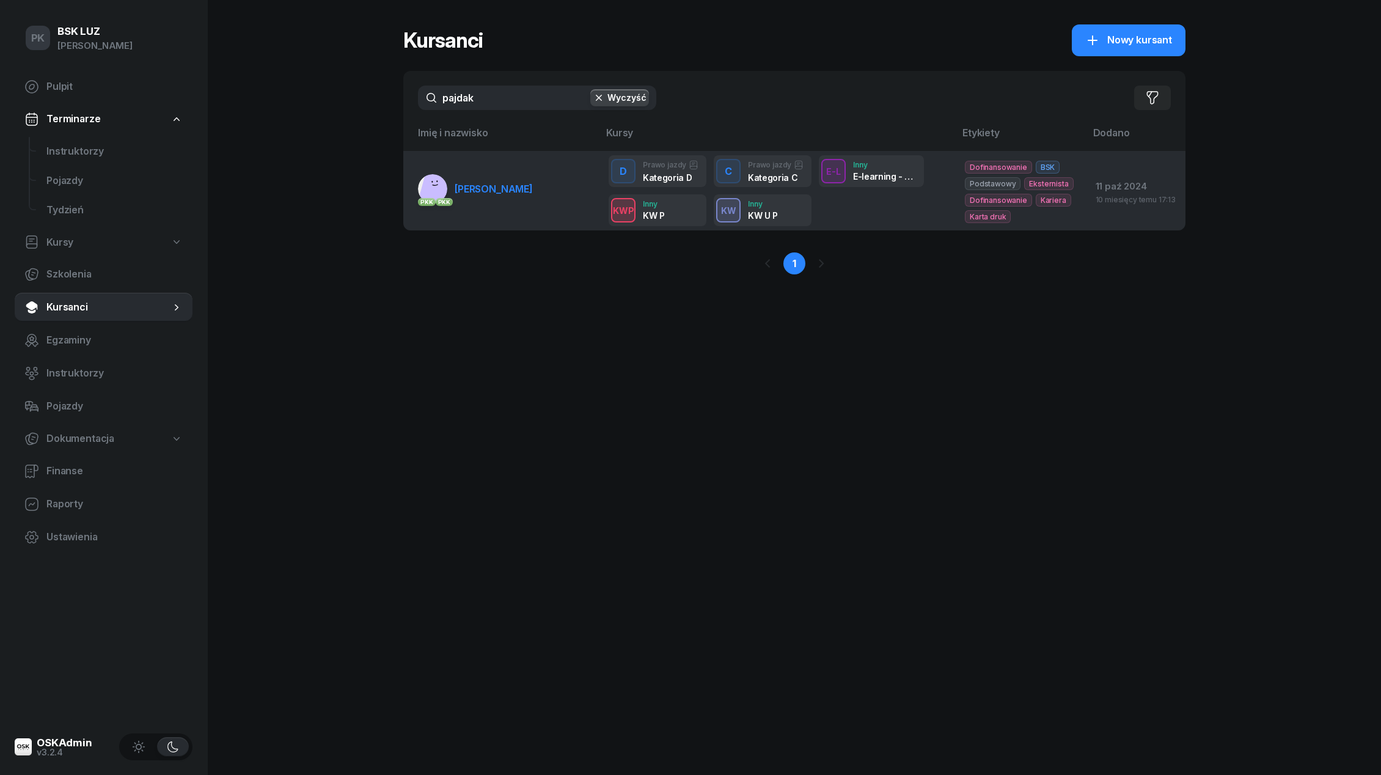
type input "pajdak"
click at [508, 199] on link "PKK PKK [PERSON_NAME]" at bounding box center [475, 188] width 115 height 29
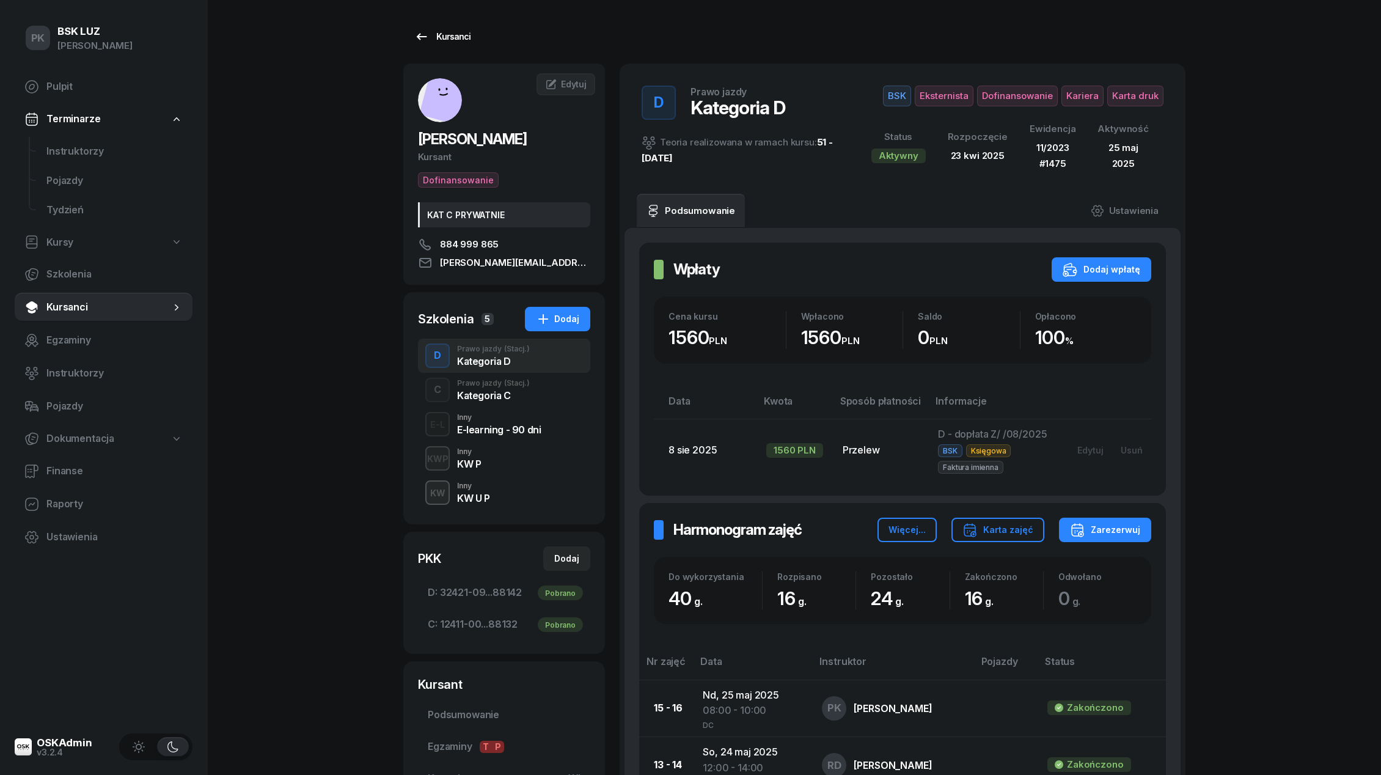
click at [450, 36] on div "Kursanci" at bounding box center [442, 36] width 56 height 15
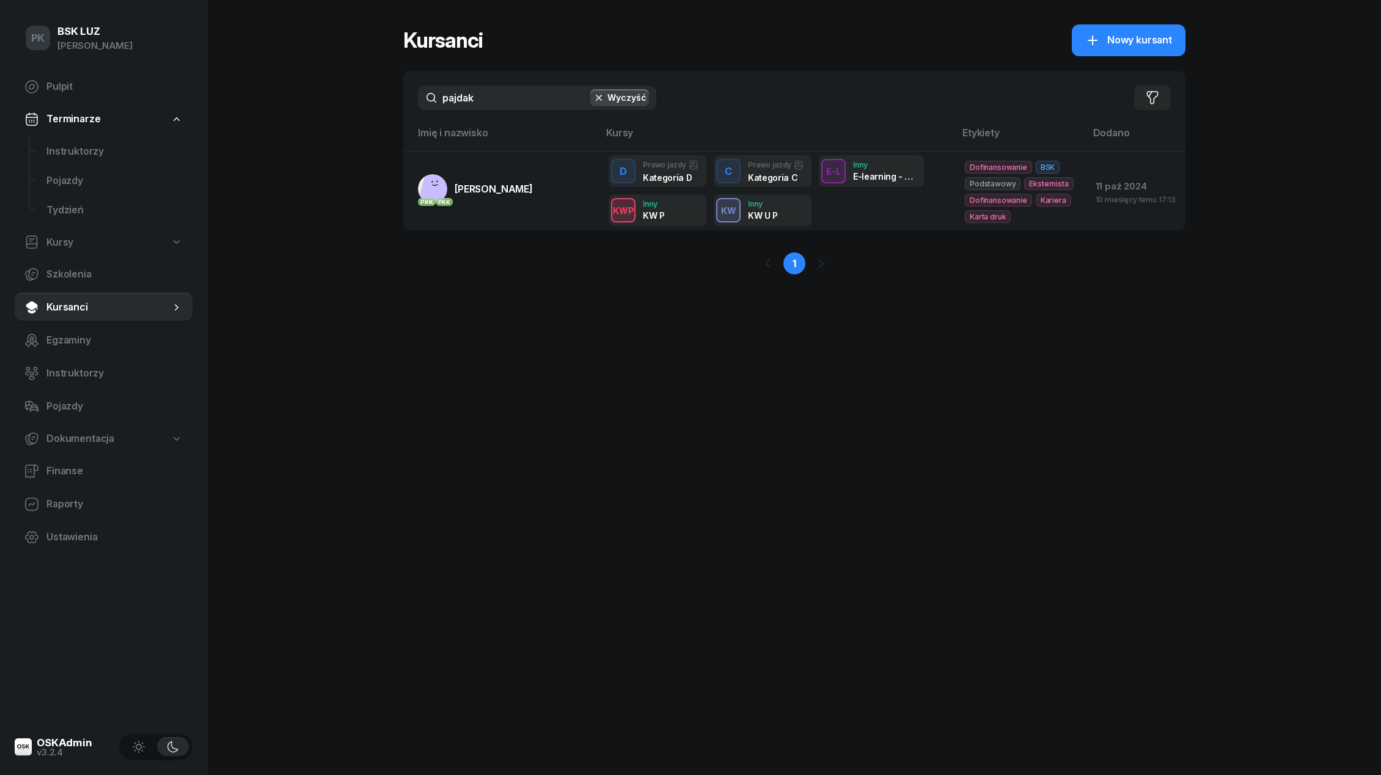
drag, startPoint x: 420, startPoint y: 98, endPoint x: 396, endPoint y: 98, distance: 23.8
click at [398, 98] on div "PK BSK [PERSON_NAME] Pulpit Terminarze Instruktorzy Pojazdy Tydzień Kursy Szkol…" at bounding box center [690, 387] width 1381 height 775
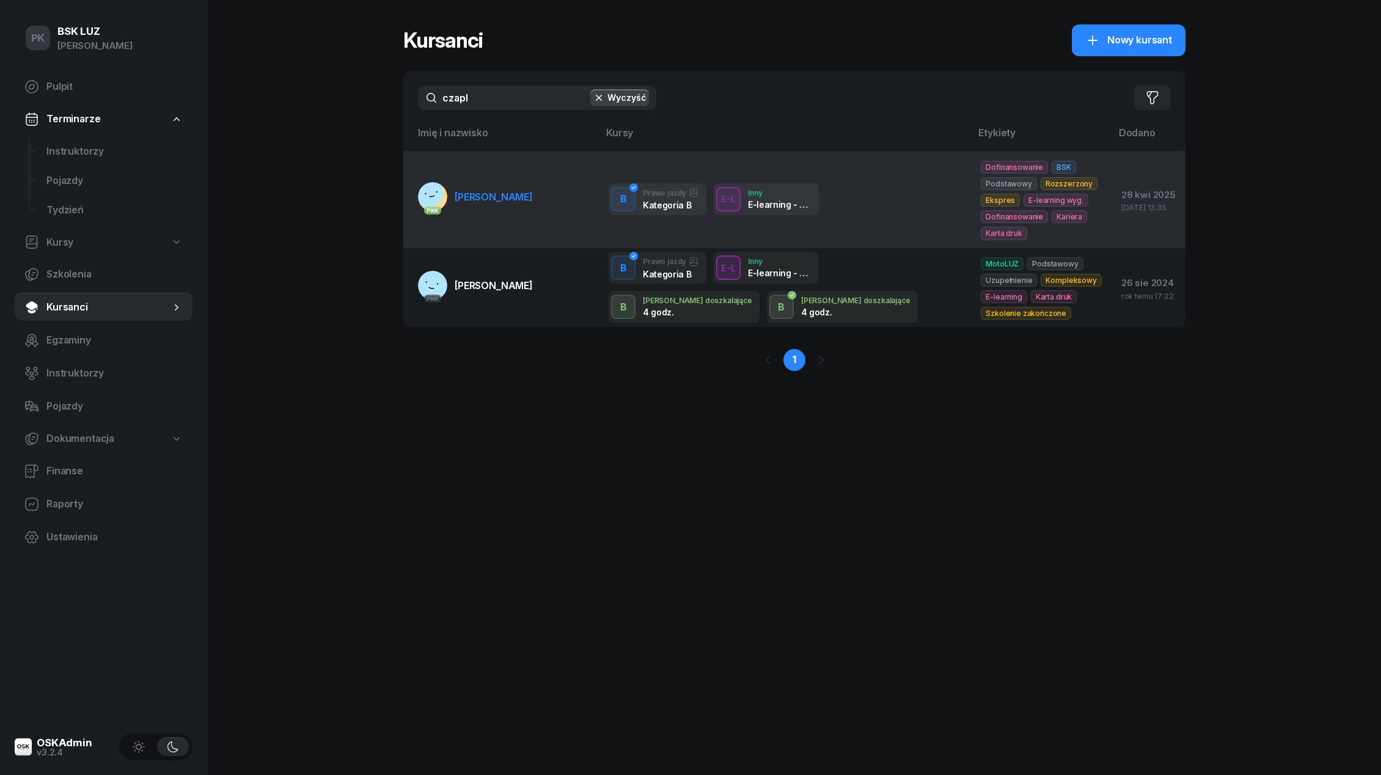
type input "czapl"
click at [516, 207] on link "PKK [PERSON_NAME]" at bounding box center [475, 196] width 115 height 29
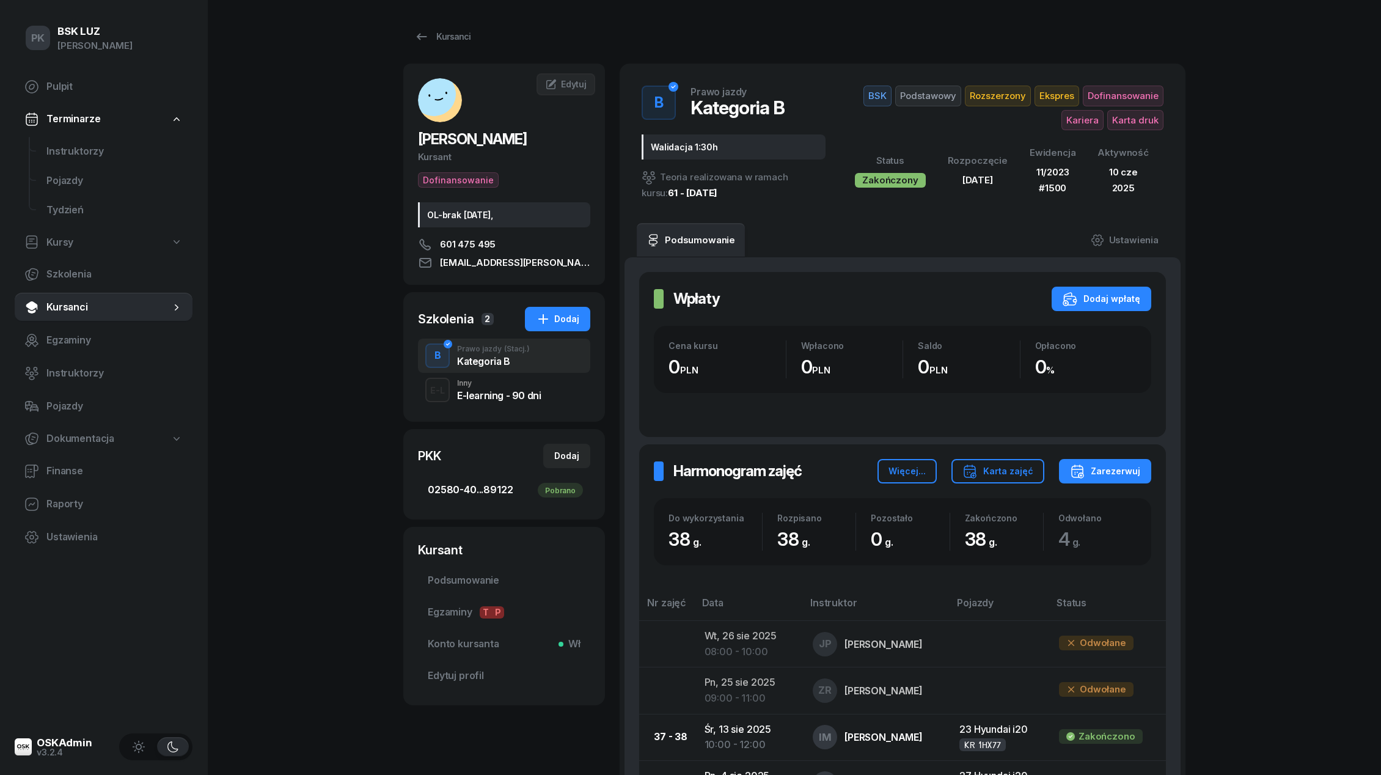
click at [505, 496] on span "02580-40...89122 Pobrano" at bounding box center [504, 490] width 153 height 16
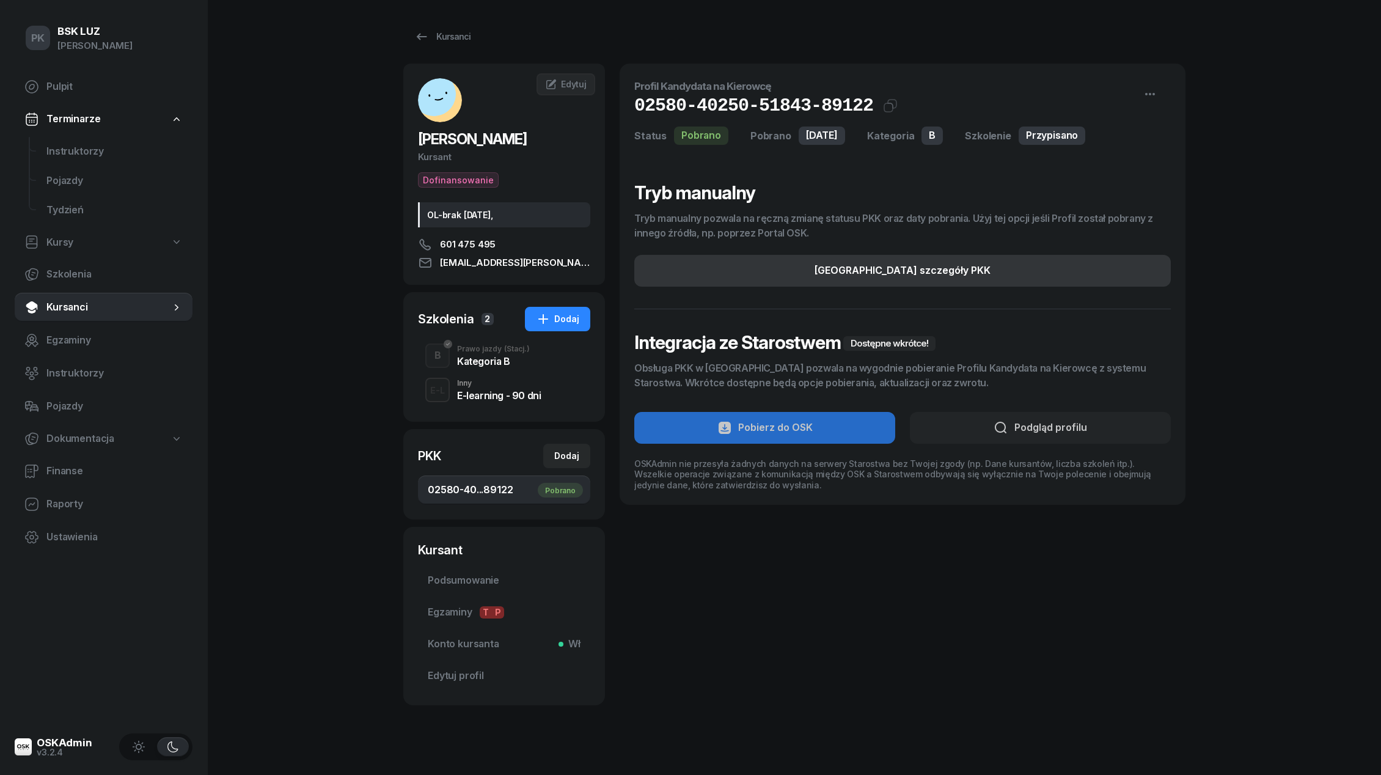
click at [1081, 262] on button "[GEOGRAPHIC_DATA] szczegóły PKK" at bounding box center [902, 271] width 536 height 32
select select "B"
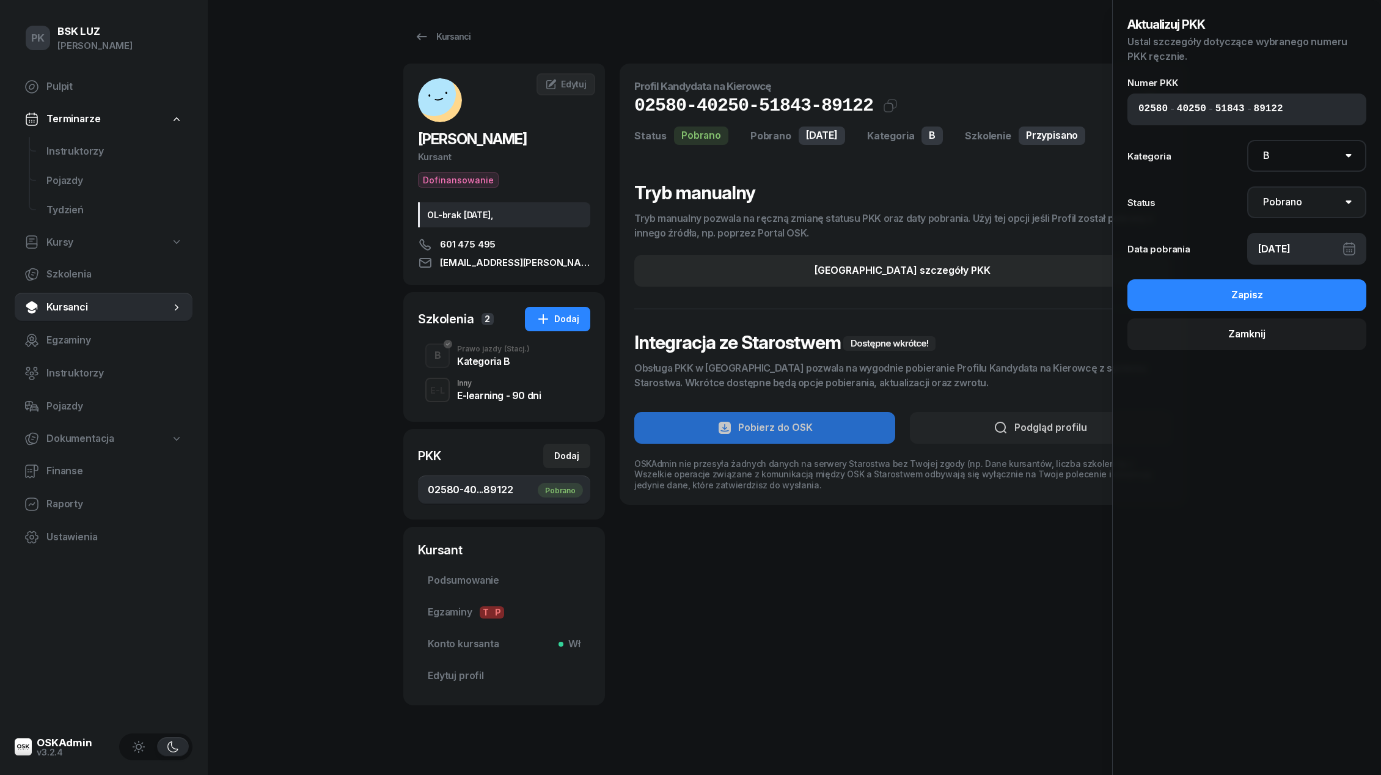
click at [1306, 213] on select "Nie pobrano Pobrano Zwrócono Zaktualizowano" at bounding box center [1307, 202] width 120 height 32
select select "UpdateAndReturn"
click at [1247, 186] on select "Nie pobrano Pobrano Zwrócono Zaktualizowano" at bounding box center [1307, 202] width 120 height 32
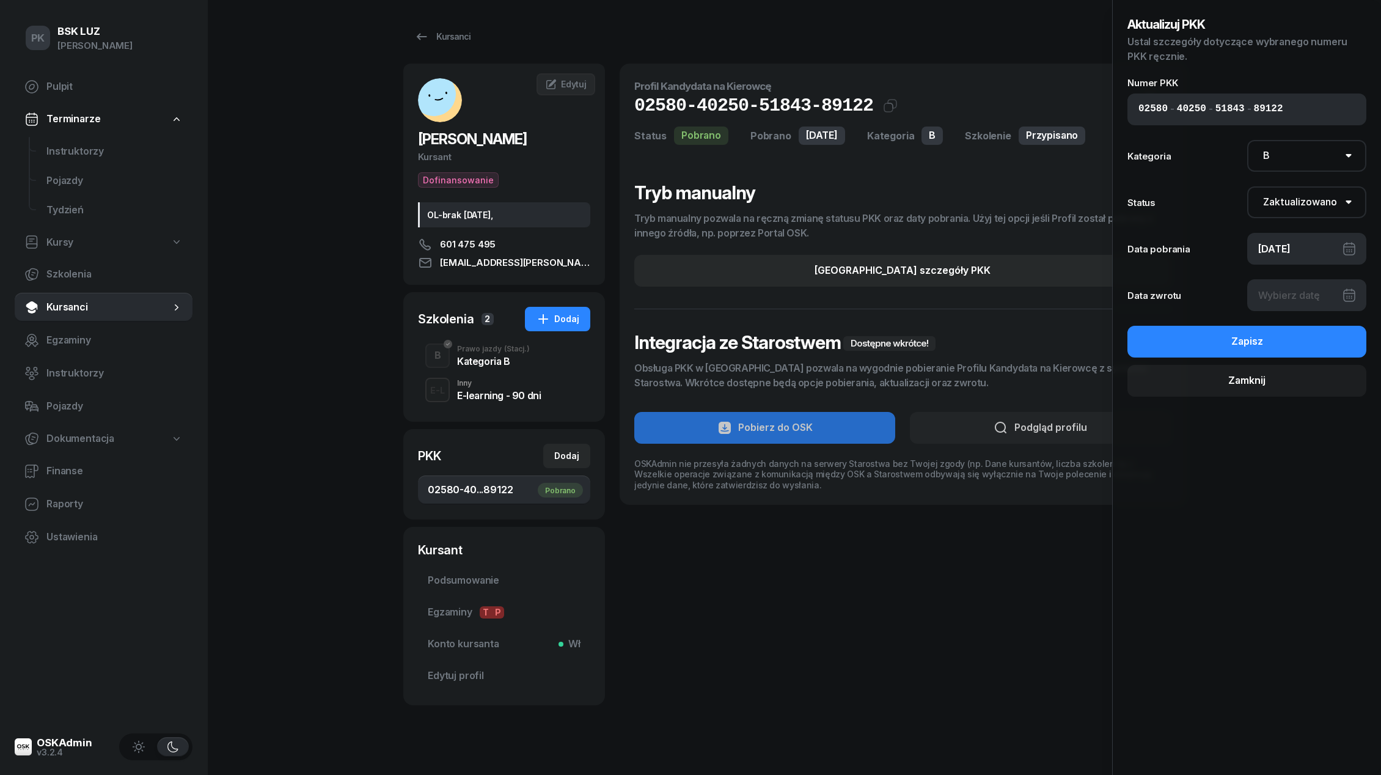
click at [1297, 291] on div at bounding box center [1307, 295] width 120 height 32
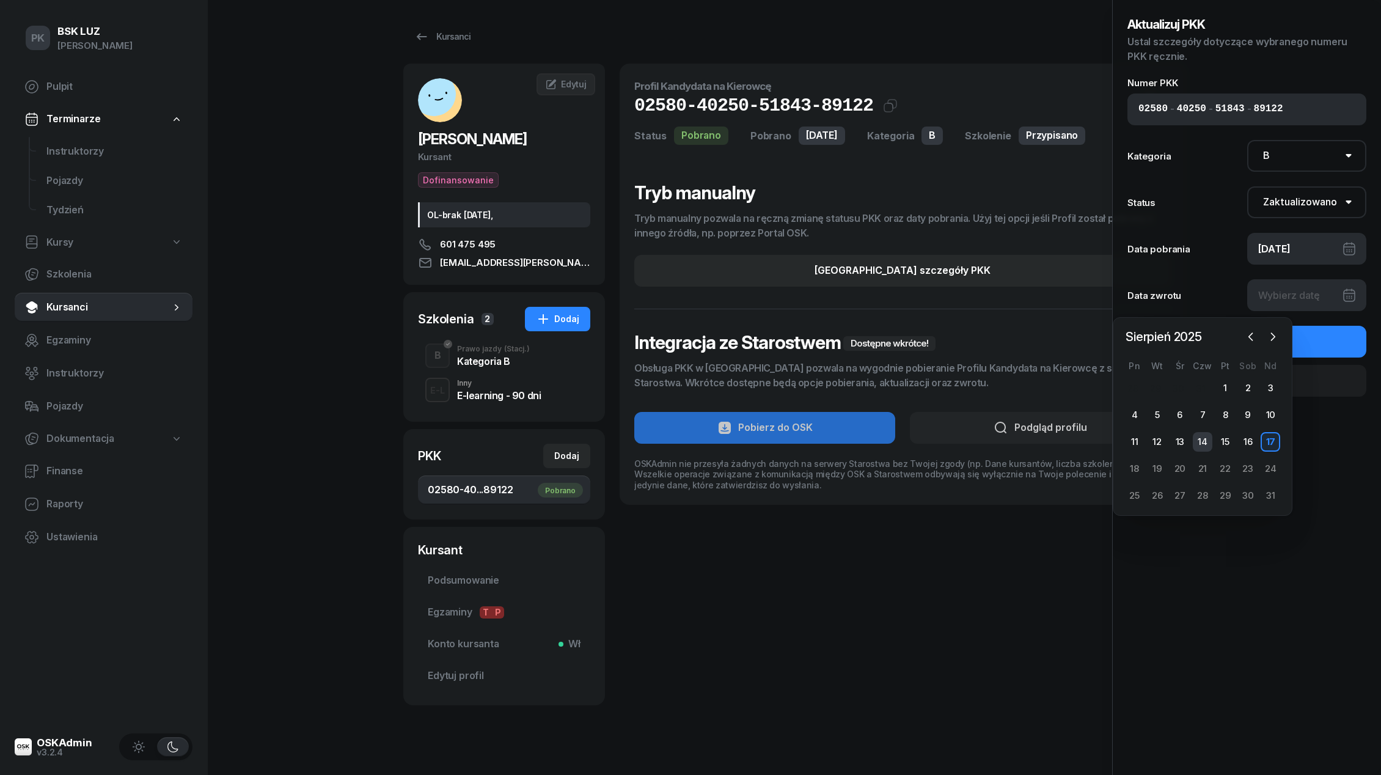
click at [1200, 444] on div "14" at bounding box center [1203, 442] width 20 height 20
type input "[DATE]"
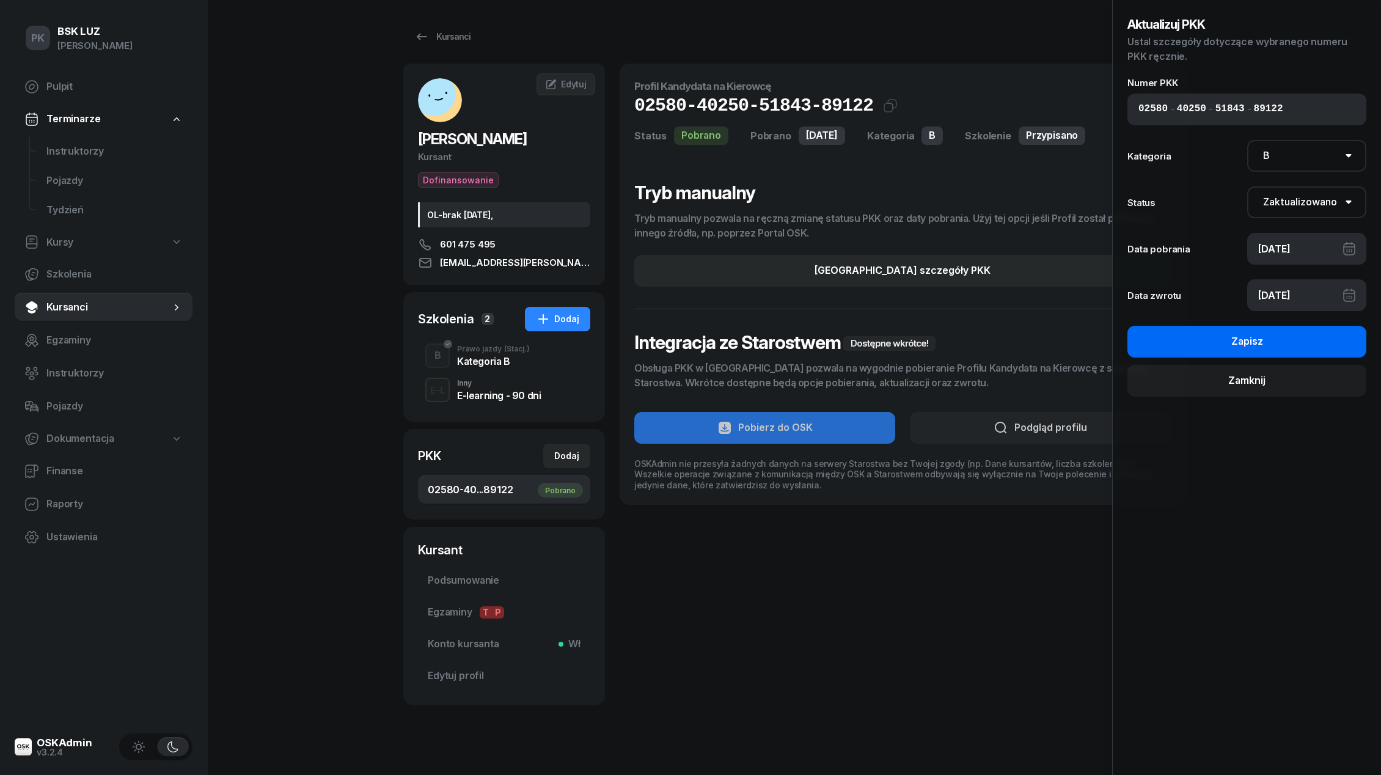
click at [1196, 338] on button "Zapisz" at bounding box center [1246, 342] width 239 height 32
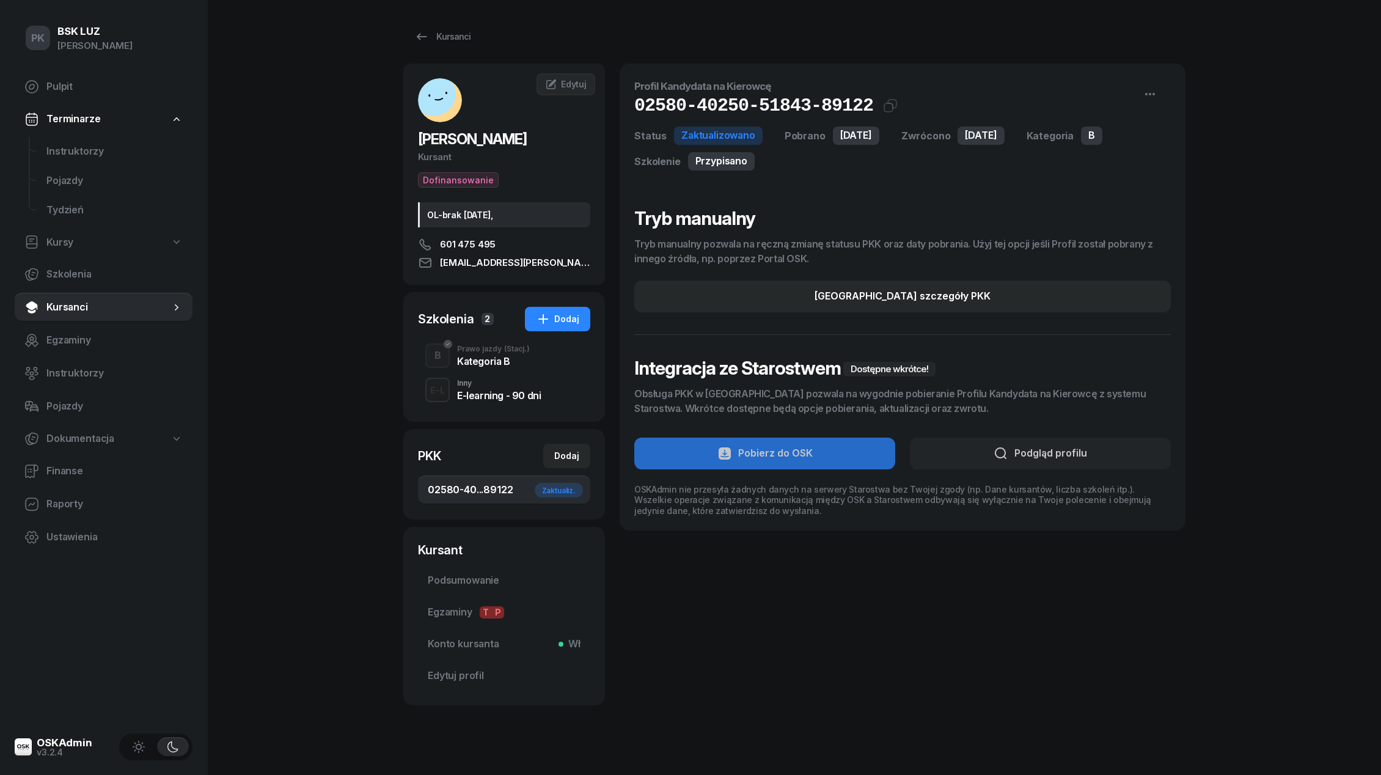
click at [514, 394] on div "E-learning - 90 dni" at bounding box center [499, 395] width 84 height 10
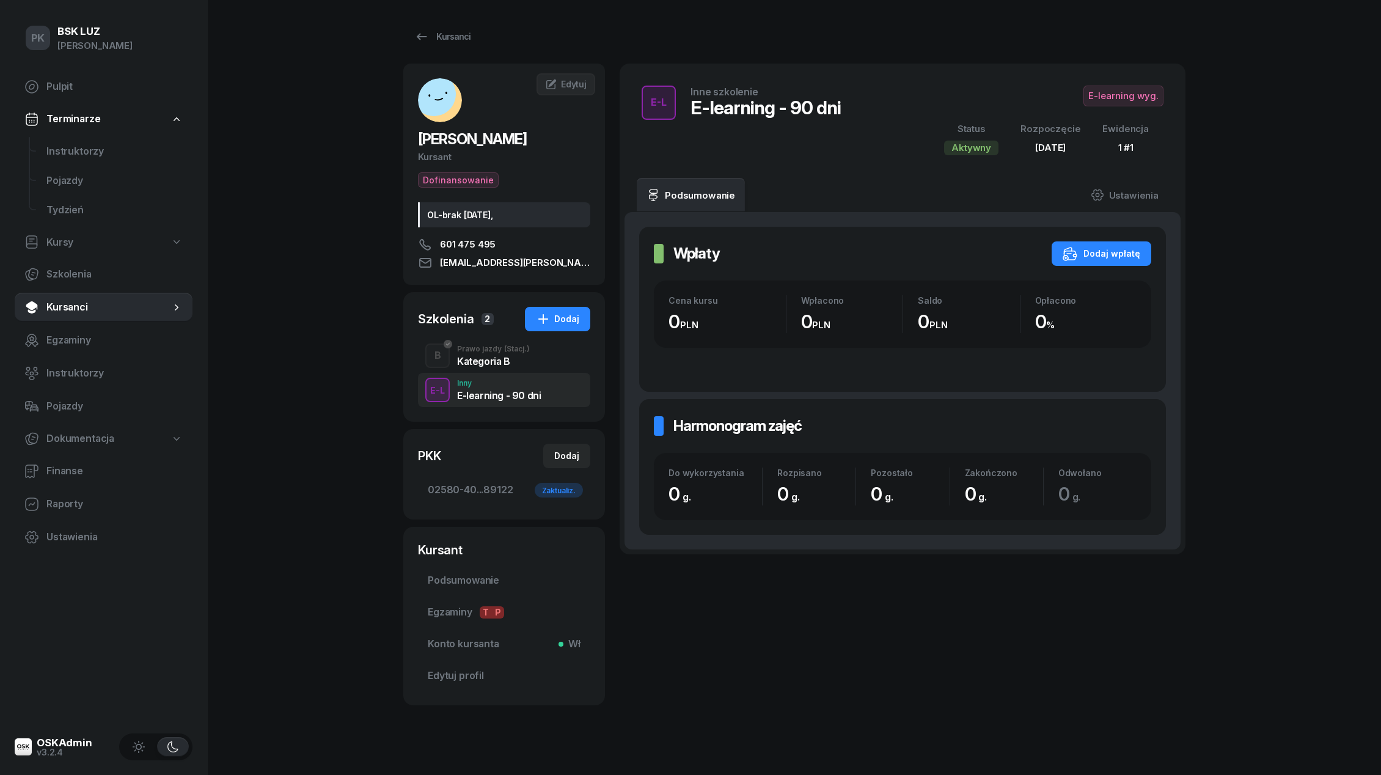
click at [486, 359] on div "Kategoria B" at bounding box center [493, 361] width 73 height 10
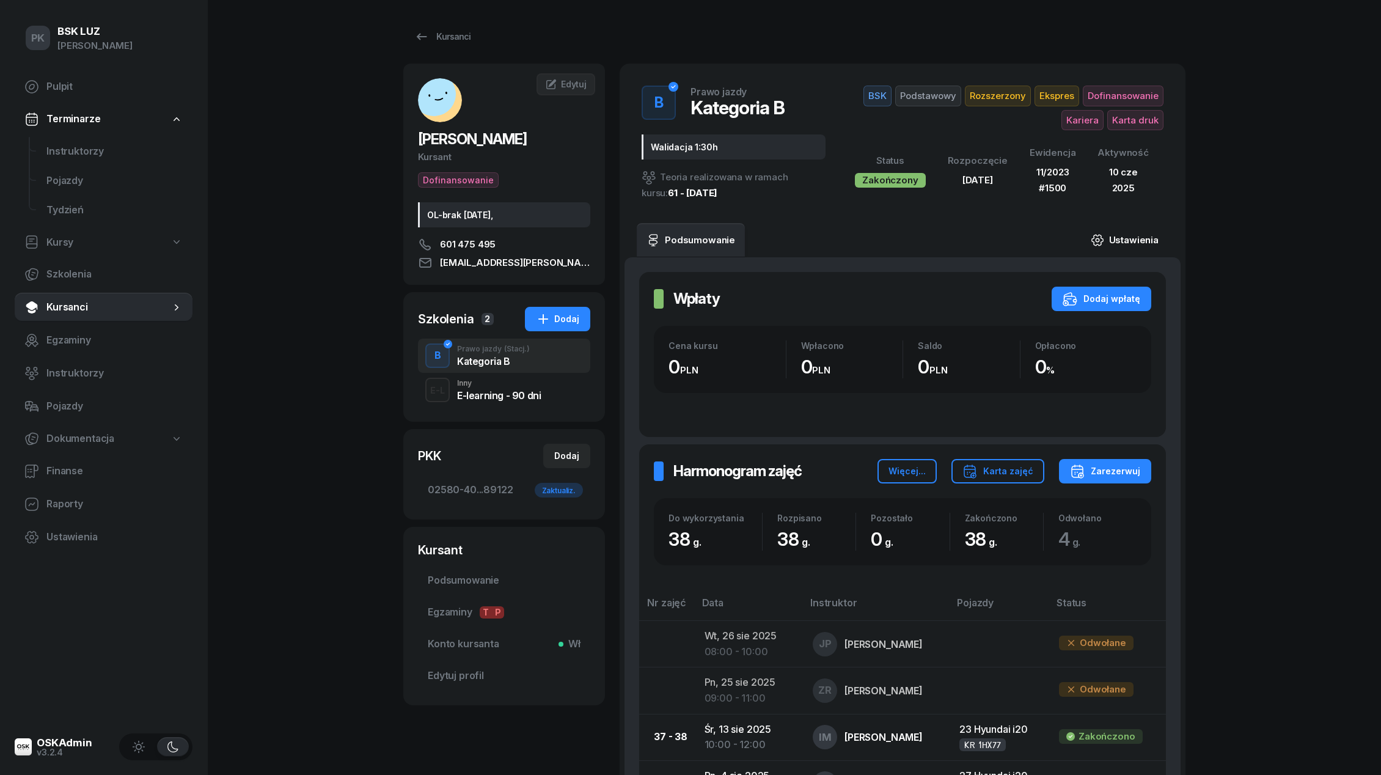
click at [1124, 238] on link "Ustawienia" at bounding box center [1124, 240] width 87 height 34
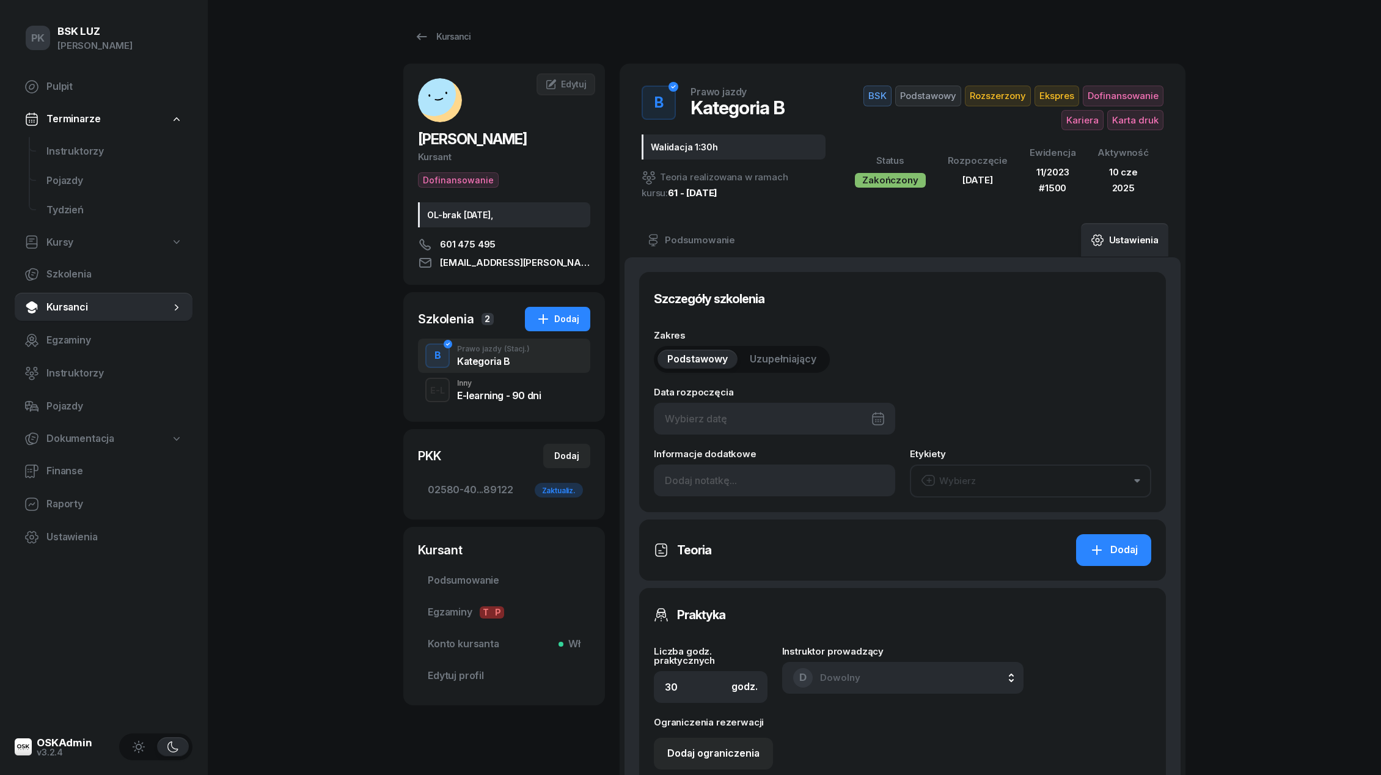
type input "[DATE]"
type input "Walidacja 1:30h"
type input "38"
type input "02580"
type input "40250"
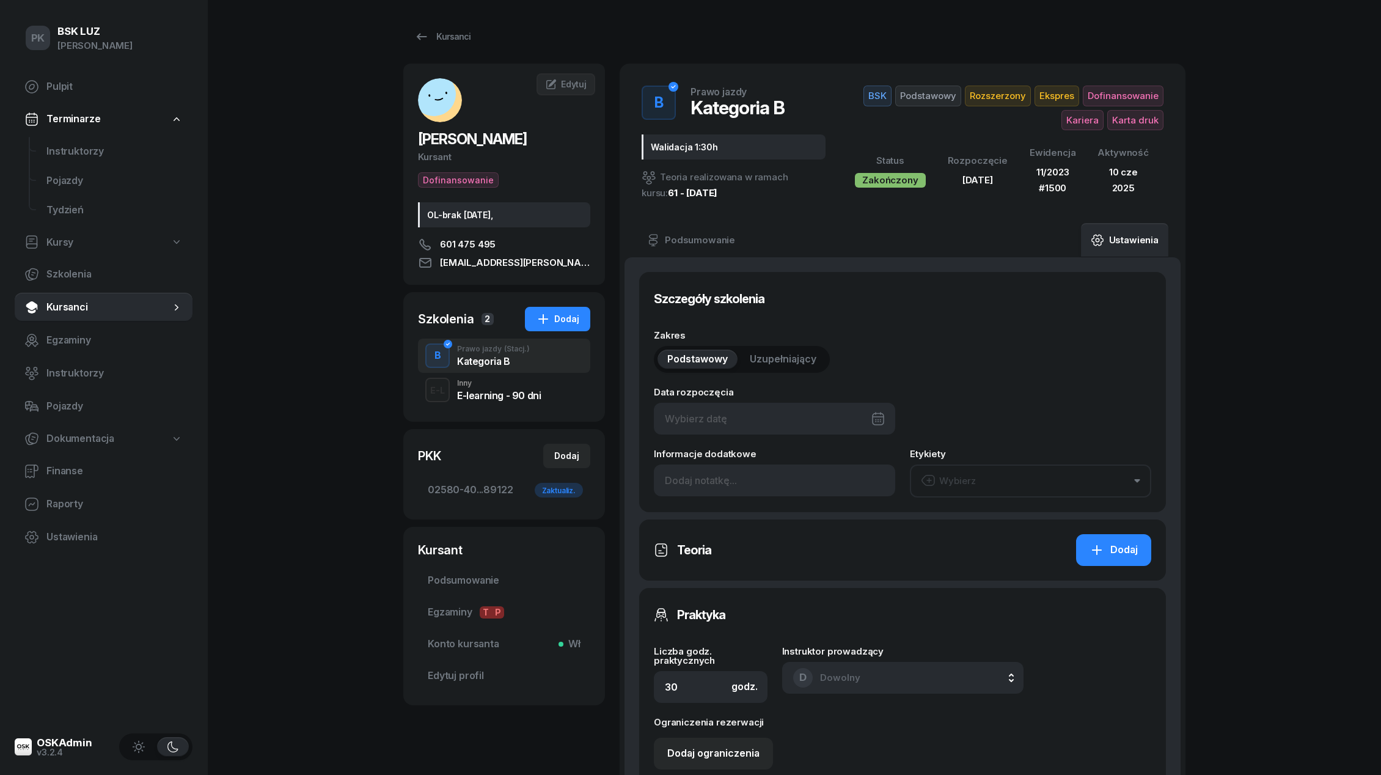
type input "51843"
type input "89122"
type input "11/2023"
type input "1500"
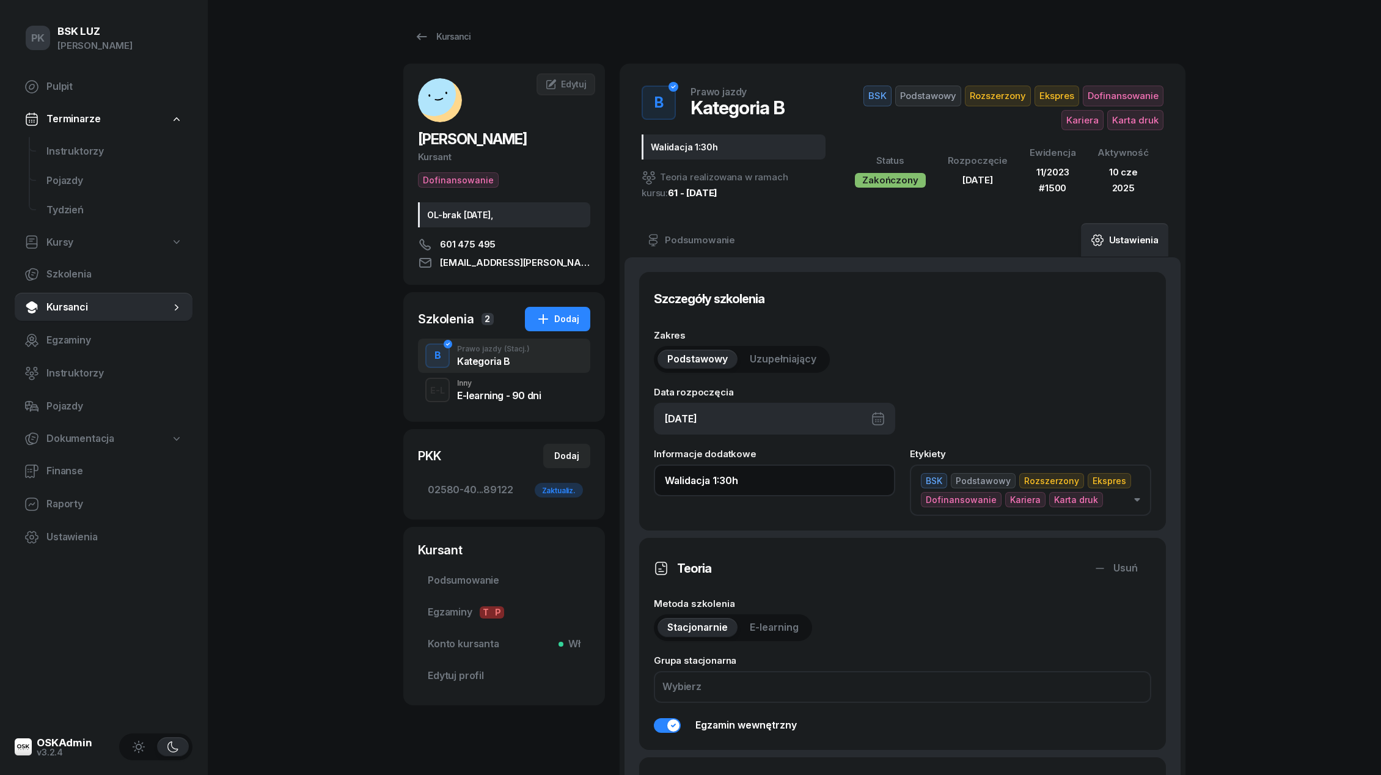
click at [753, 477] on input "Walidacja 1:30h" at bounding box center [774, 480] width 241 height 32
click at [753, 477] on input "Walidacja 1:30h, Zas" at bounding box center [774, 480] width 241 height 32
click at [777, 488] on input "Walidacja 1:30h, Zas" at bounding box center [774, 480] width 241 height 32
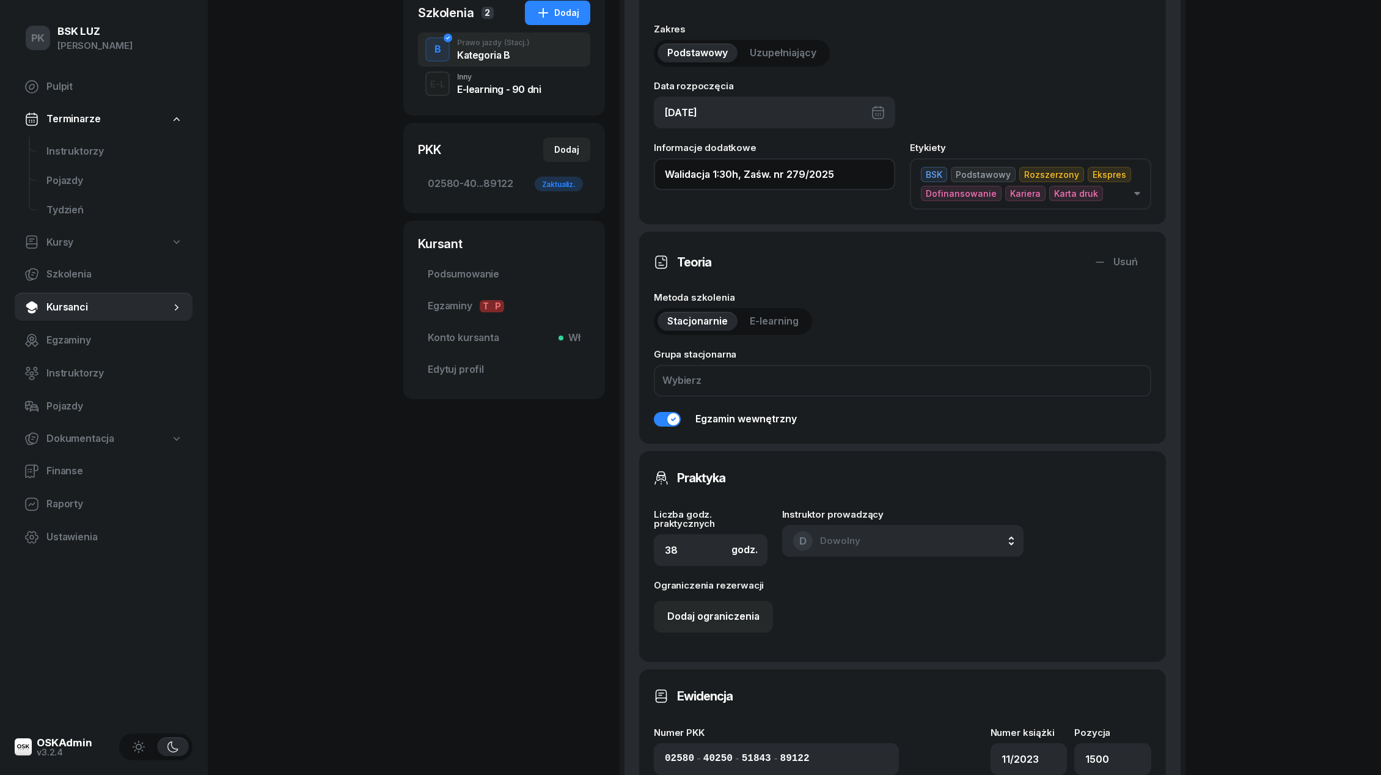
scroll to position [712, 0]
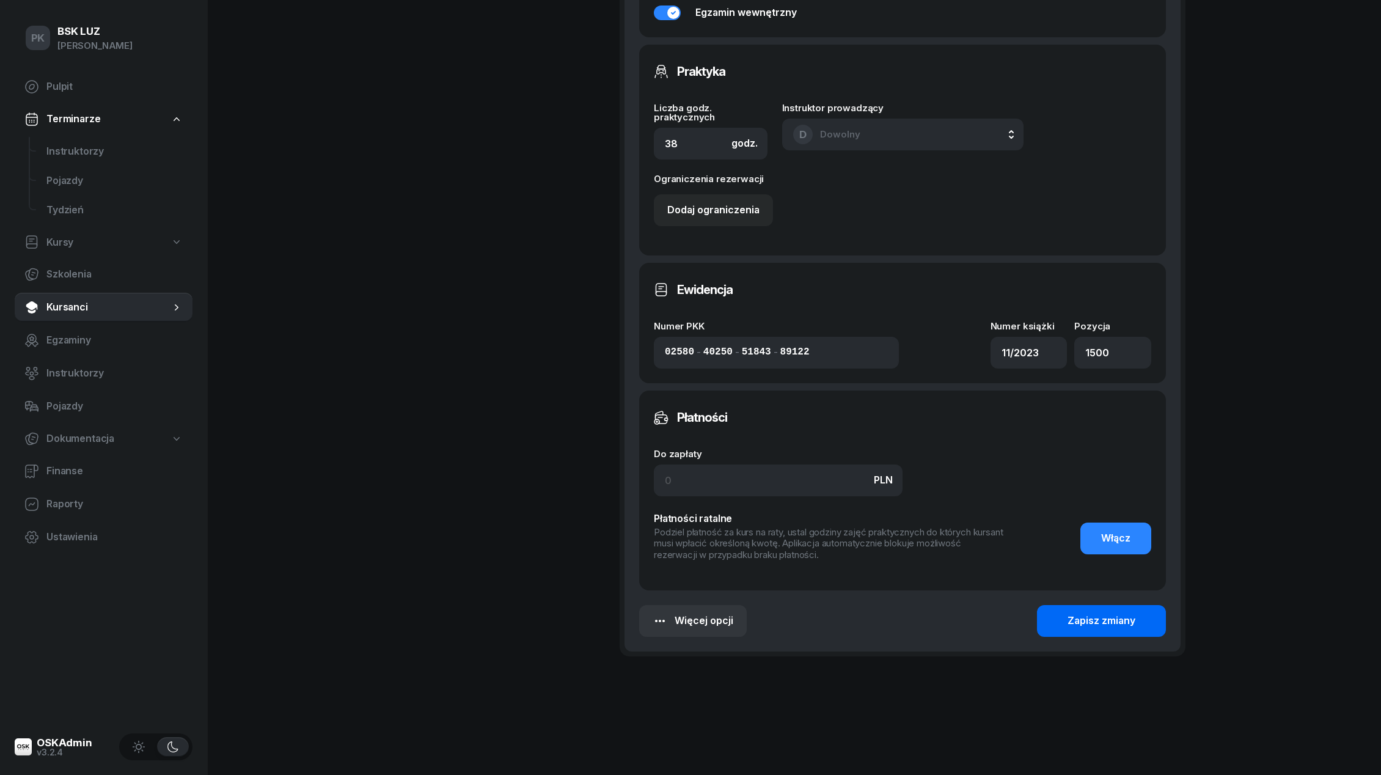
type input "Walidacja 1:30h, Zaśw. nr 279/2025"
click at [1127, 616] on div "Zapisz zmiany" at bounding box center [1101, 621] width 68 height 16
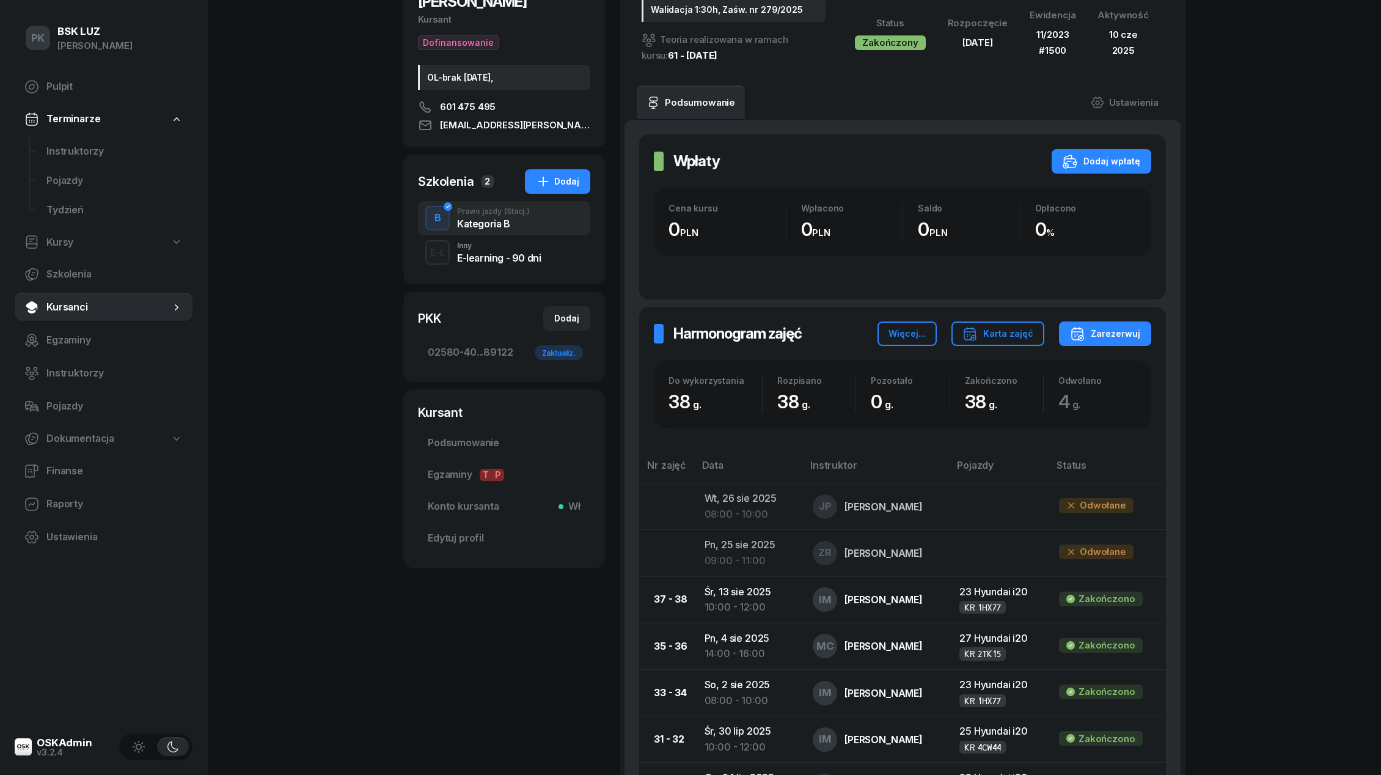
scroll to position [0, 0]
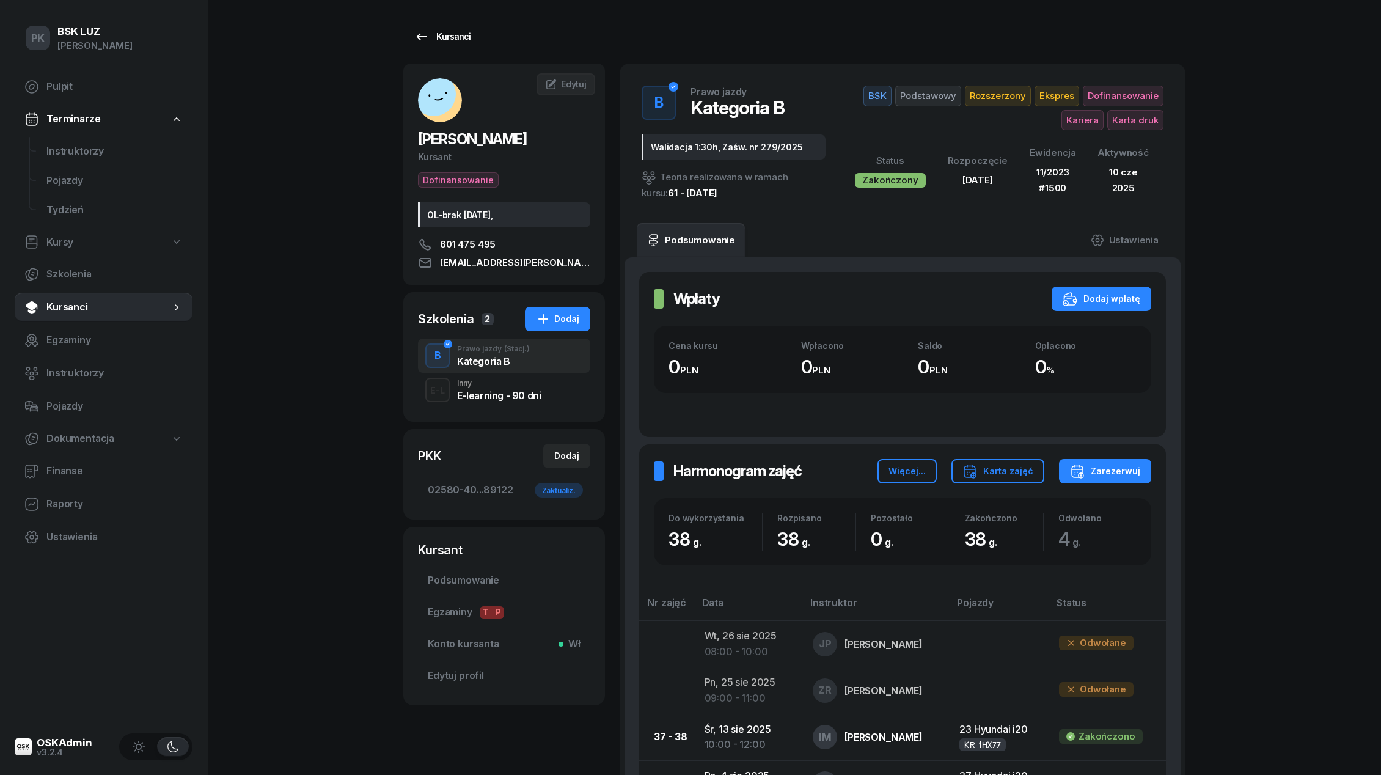
click at [444, 35] on div "Kursanci" at bounding box center [442, 36] width 56 height 15
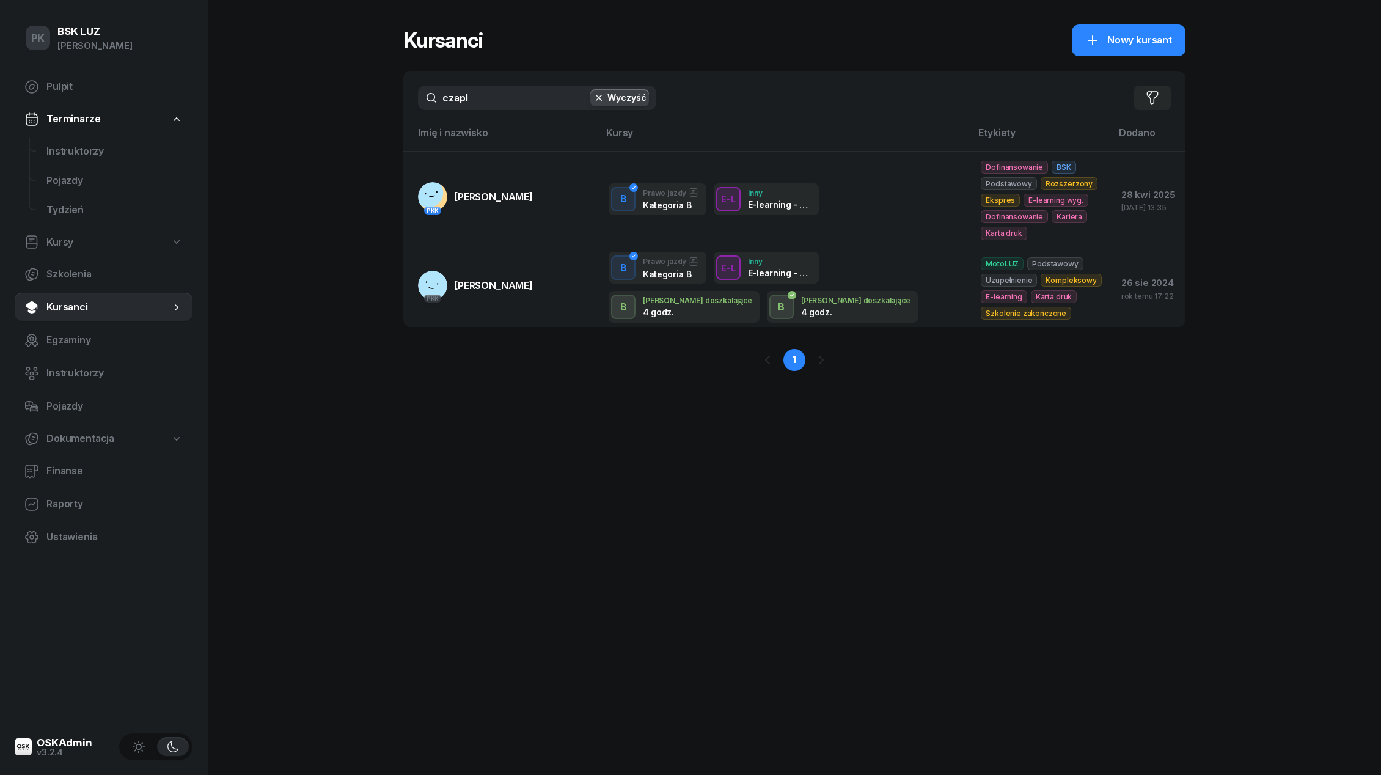
drag, startPoint x: 510, startPoint y: 99, endPoint x: 376, endPoint y: 99, distance: 133.8
click at [376, 99] on div "PK BSK [PERSON_NAME] Pulpit Terminarze Instruktorzy Pojazdy Tydzień Kursy Szkol…" at bounding box center [690, 387] width 1381 height 775
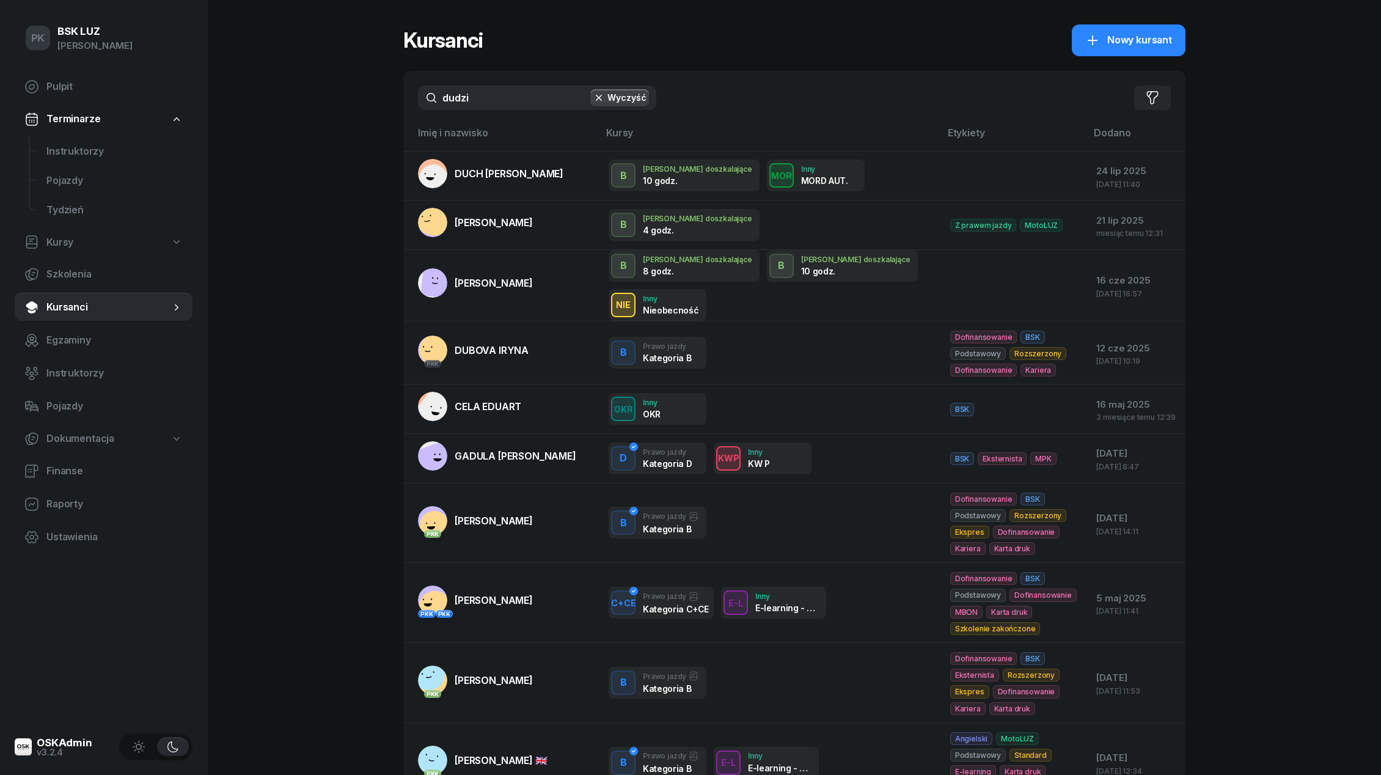
type input "[PERSON_NAME]"
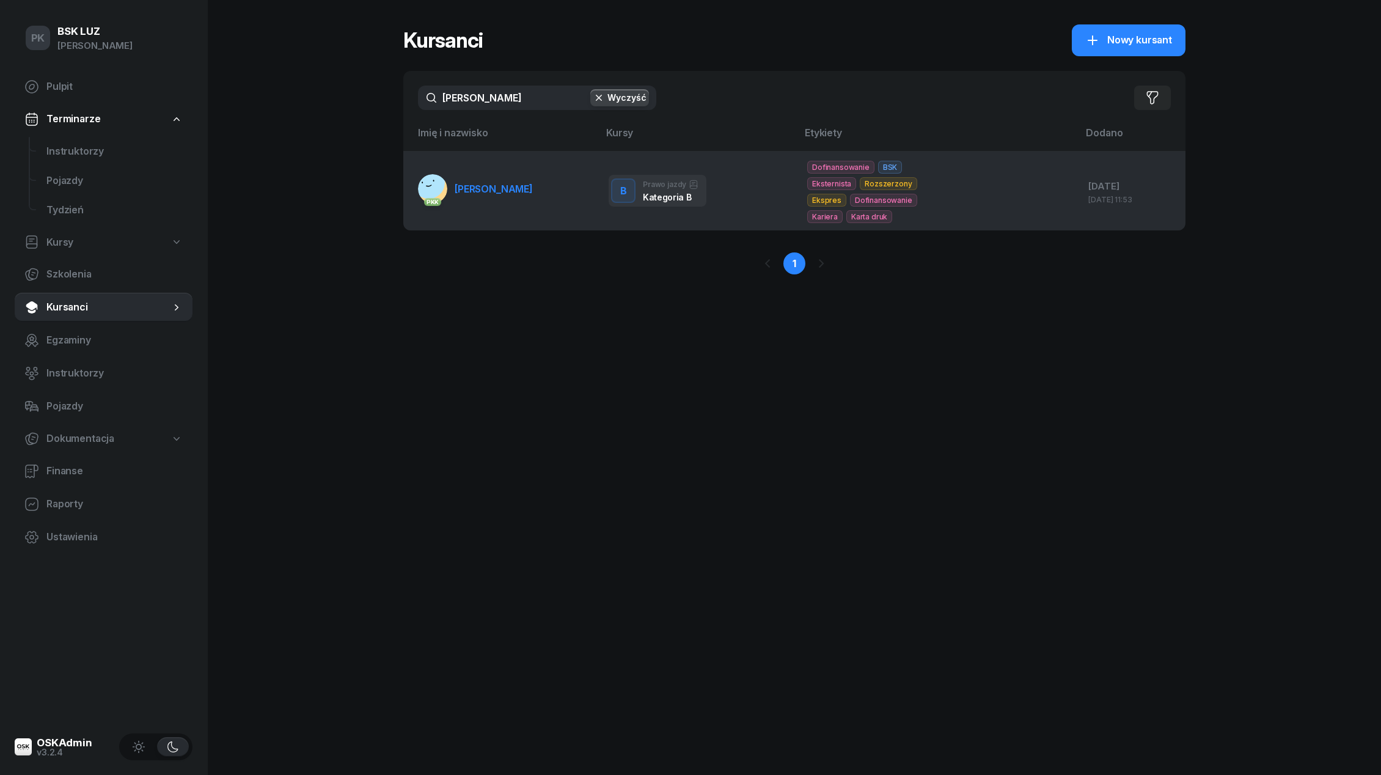
click at [524, 198] on link "PKK [PERSON_NAME][GEOGRAPHIC_DATA]" at bounding box center [475, 188] width 115 height 29
